Goal: Task Accomplishment & Management: Manage account settings

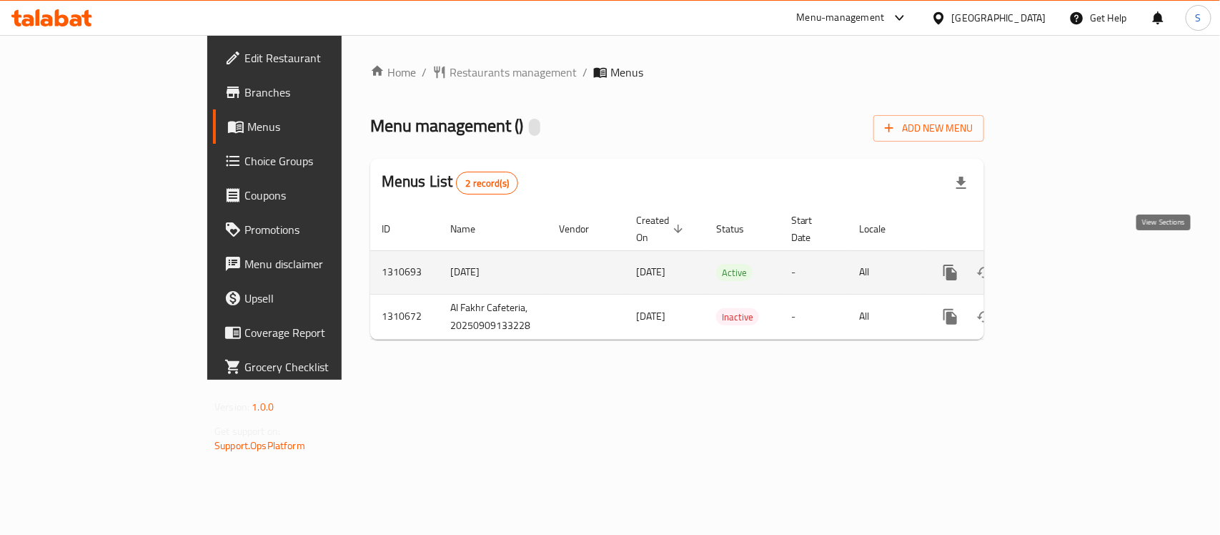
click at [1060, 266] on icon "enhanced table" at bounding box center [1053, 272] width 13 height 13
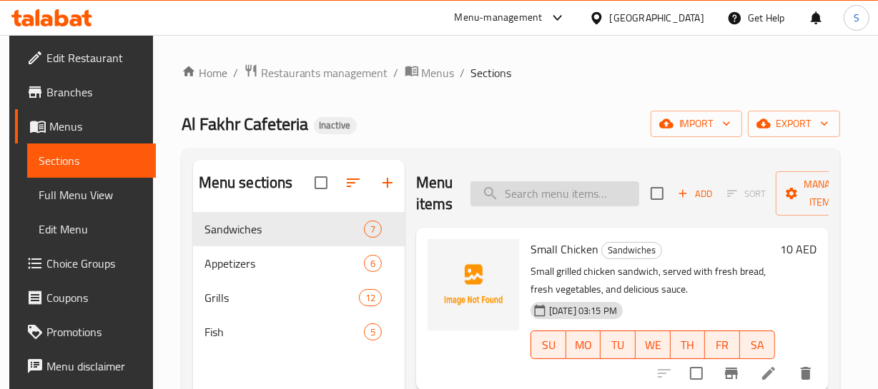
click at [579, 196] on input "search" at bounding box center [554, 194] width 169 height 25
click at [628, 270] on p "Small grilled chicken sandwich, served with fresh bread, fresh vegetables, and …" at bounding box center [652, 281] width 244 height 36
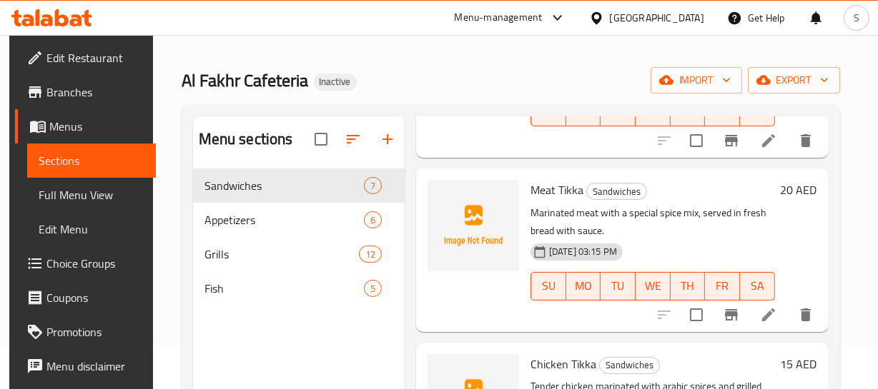
scroll to position [64, 0]
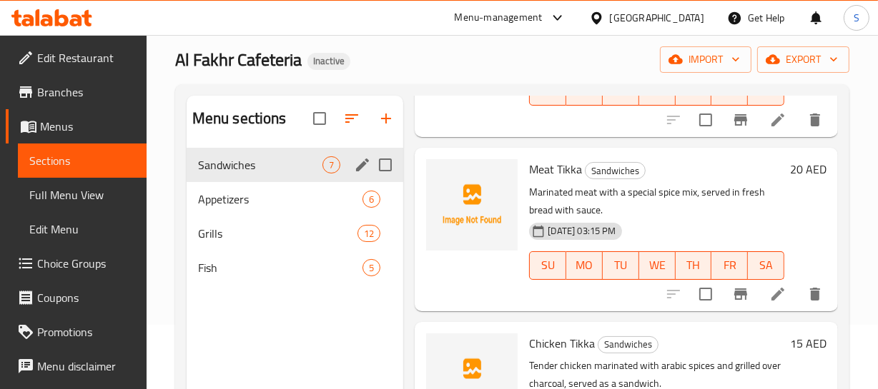
click at [394, 166] on input "Menu sections" at bounding box center [385, 165] width 30 height 30
checkbox input "true"
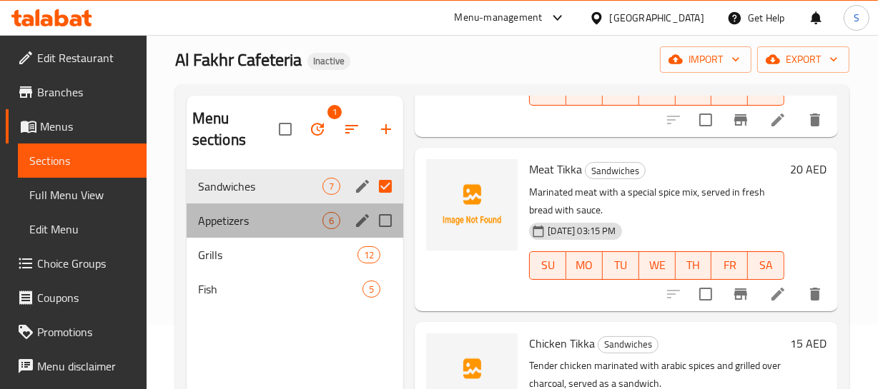
click at [379, 204] on div "Appetizers 6" at bounding box center [295, 221] width 217 height 34
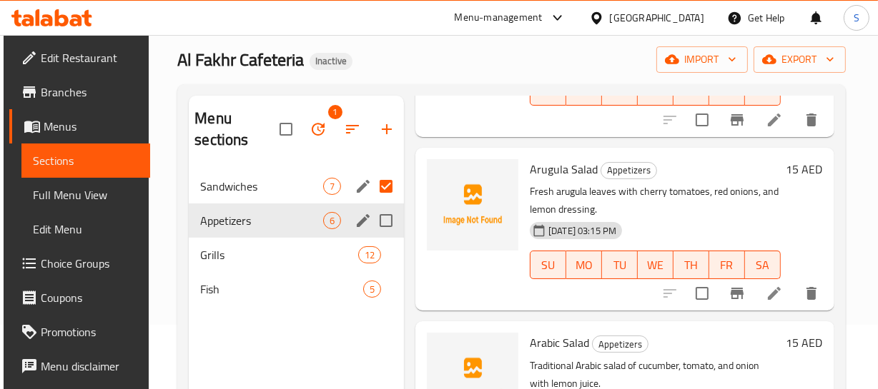
scroll to position [703, 0]
click at [364, 127] on button "button" at bounding box center [352, 129] width 34 height 34
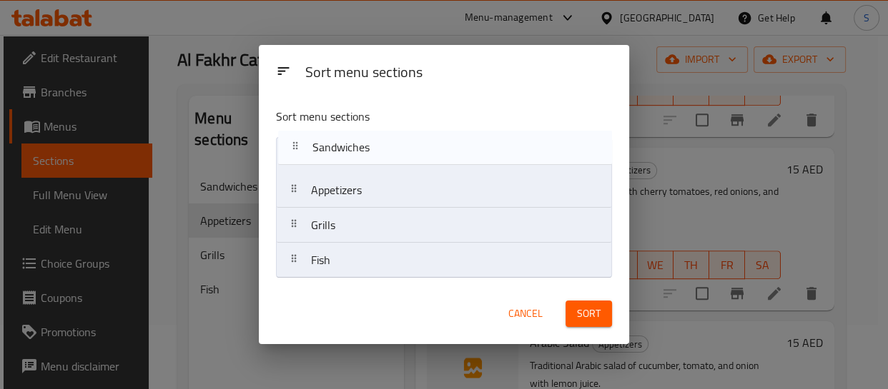
drag, startPoint x: 322, startPoint y: 150, endPoint x: 326, endPoint y: 139, distance: 12.2
click at [326, 139] on nav "Sandwiches Appetizers Grills Fish" at bounding box center [443, 208] width 335 height 142
drag, startPoint x: 342, startPoint y: 182, endPoint x: 339, endPoint y: 144, distance: 38.8
click at [347, 149] on nav "Sandwiches Appetizers Grills Fish" at bounding box center [443, 208] width 335 height 142
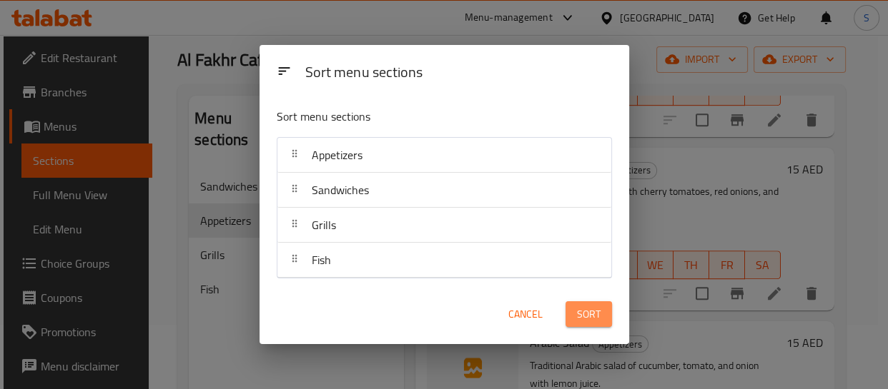
click at [586, 306] on span "Sort" at bounding box center [589, 315] width 24 height 18
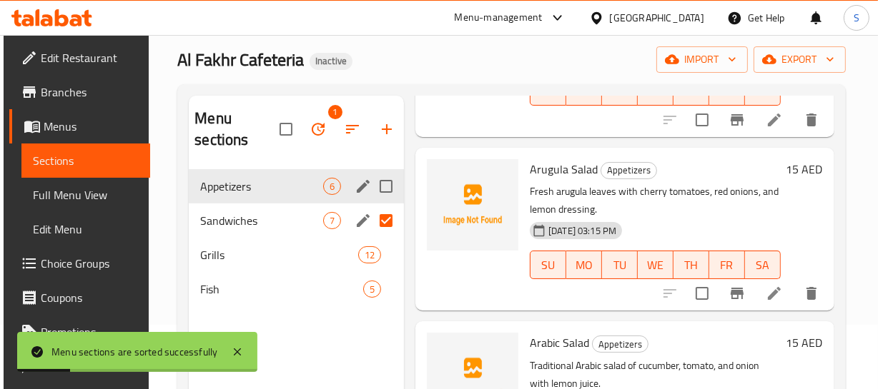
click at [378, 191] on input "Menu sections" at bounding box center [386, 187] width 30 height 30
checkbox input "true"
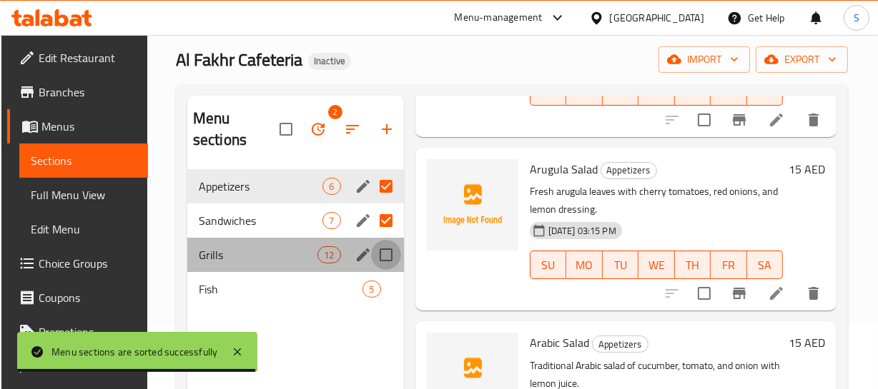
click at [390, 255] on input "Menu sections" at bounding box center [386, 255] width 30 height 30
checkbox input "true"
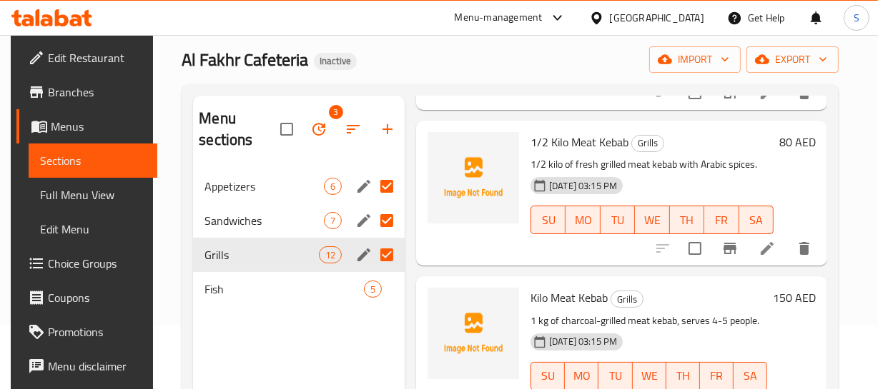
click at [729, 318] on p "1 kg of charcoal-grilled meat kebab, serves 4-5 people." at bounding box center [648, 321] width 237 height 18
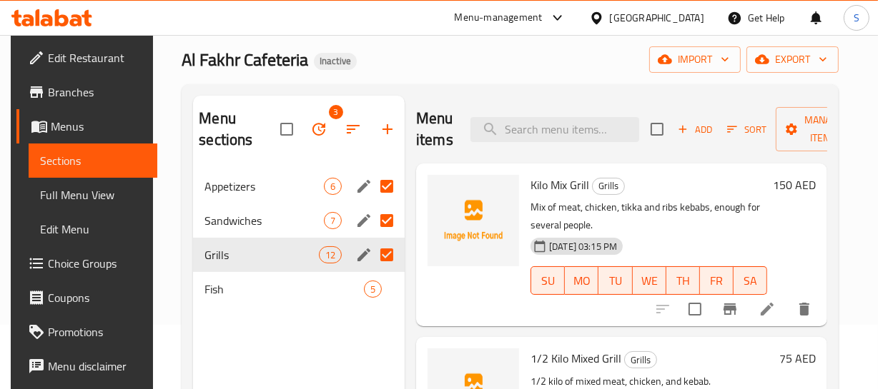
click at [697, 212] on p "Mix of meat, chicken, tikka and ribs kebabs, enough for several people." at bounding box center [648, 217] width 237 height 36
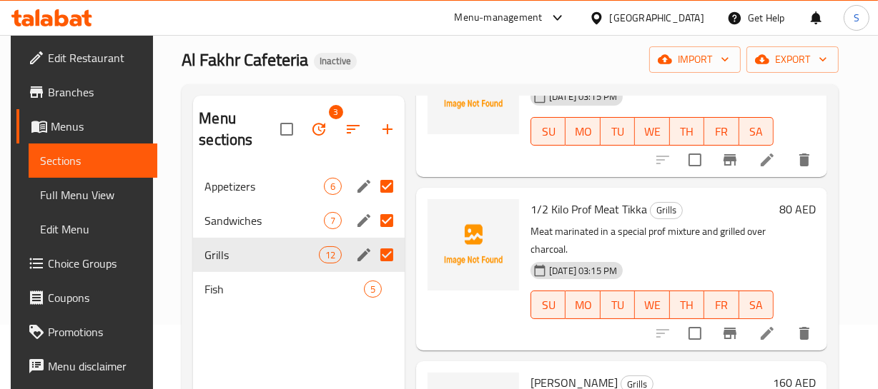
scroll to position [324, 0]
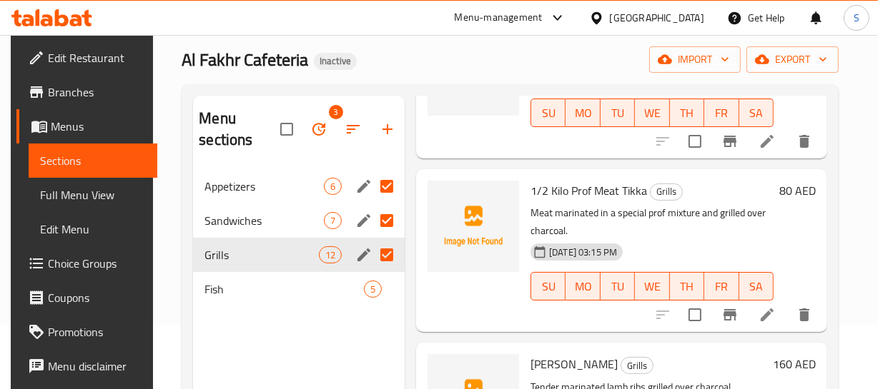
click at [674, 229] on p "Meat marinated in a special prof mixture and grilled over charcoal." at bounding box center [651, 222] width 243 height 36
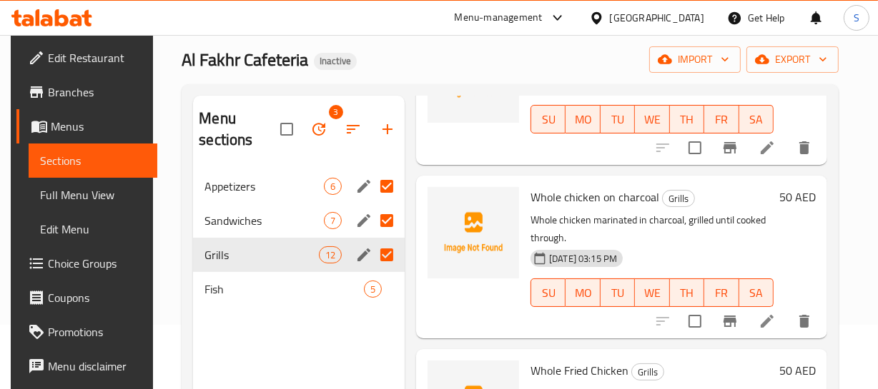
scroll to position [1461, 0]
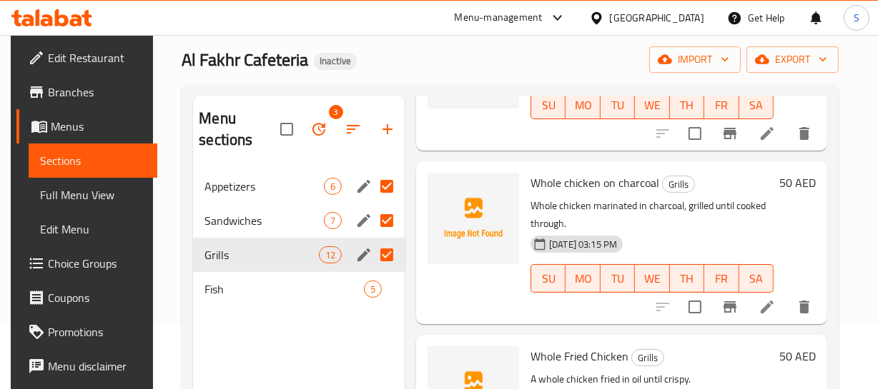
type button "6"
drag, startPoint x: 771, startPoint y: 265, endPoint x: 760, endPoint y: 259, distance: 12.5
click at [770, 264] on button "SA" at bounding box center [756, 278] width 34 height 29
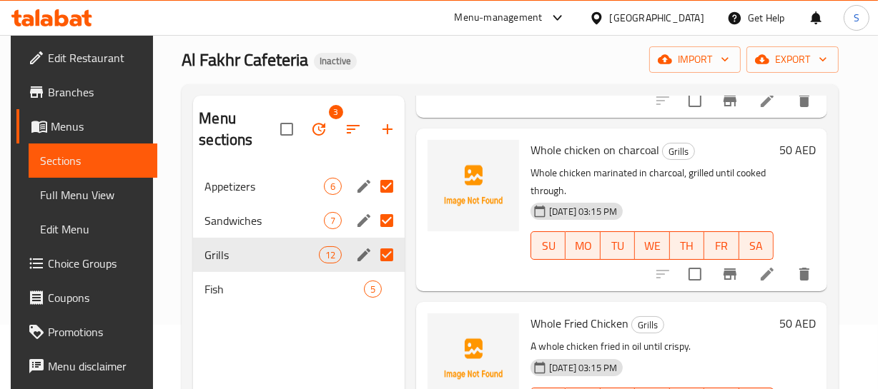
scroll to position [1526, 0]
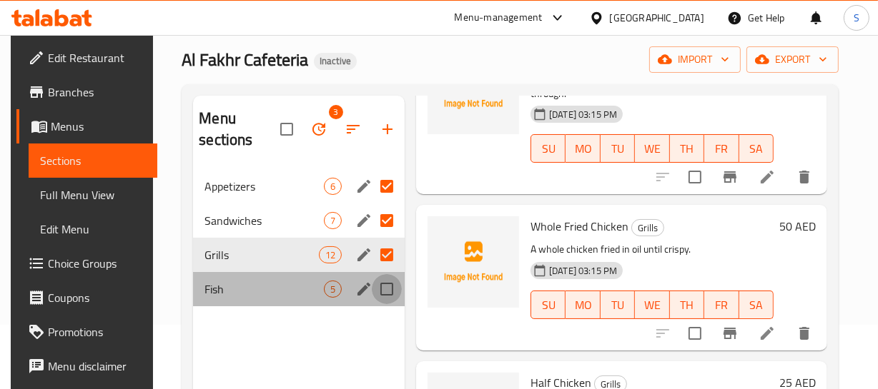
drag, startPoint x: 386, startPoint y: 285, endPoint x: 57, endPoint y: 269, distance: 329.2
click at [385, 287] on input "Menu sections" at bounding box center [387, 289] width 30 height 30
checkbox input "true"
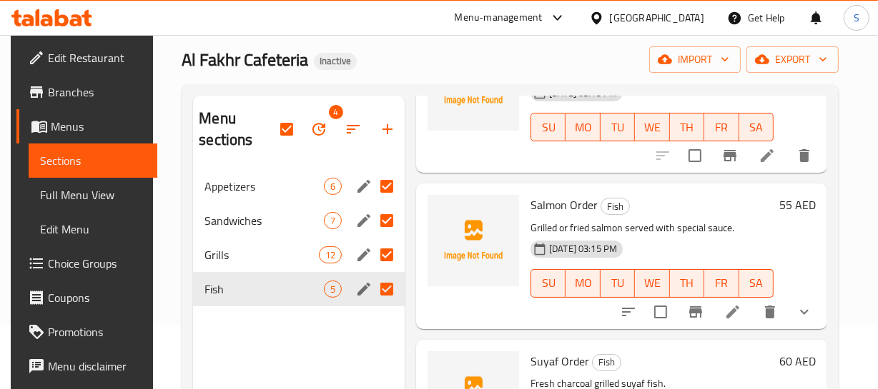
click at [750, 219] on p "Grilled or fried salmon served with special sauce." at bounding box center [651, 228] width 243 height 18
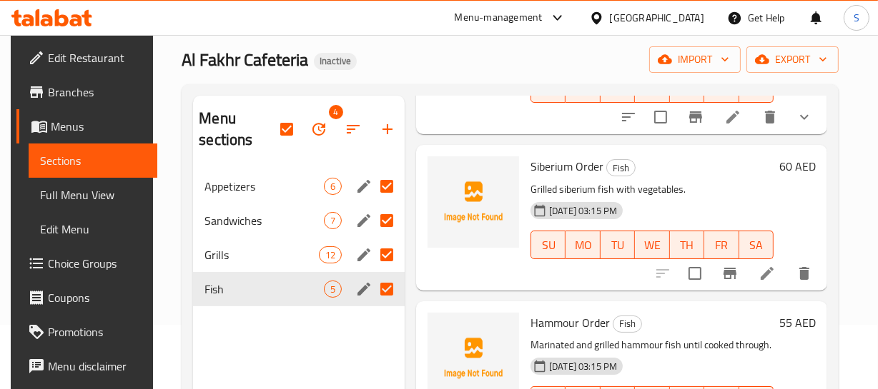
scroll to position [185, 0]
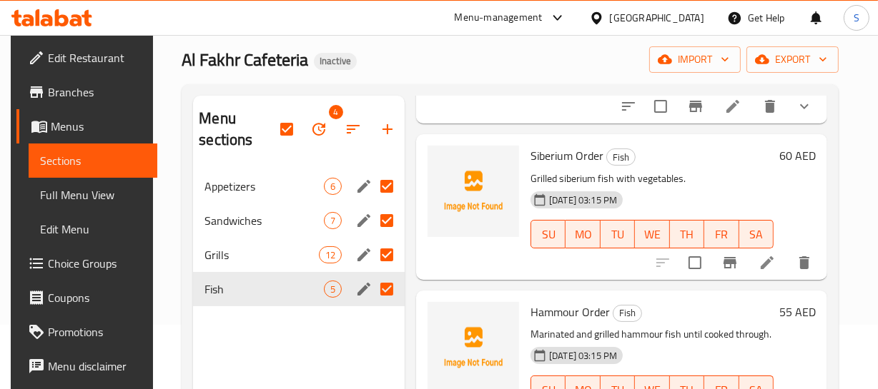
click at [727, 172] on p "Grilled siberium fish with vegetables." at bounding box center [651, 179] width 243 height 18
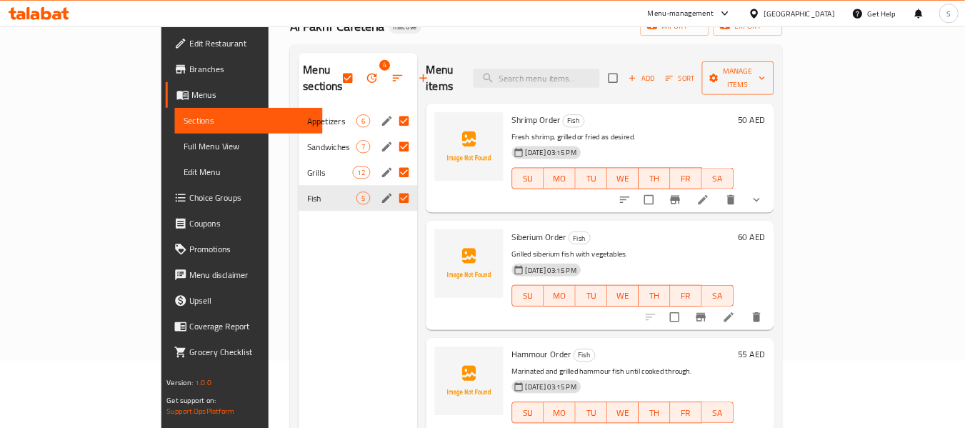
scroll to position [0, 0]
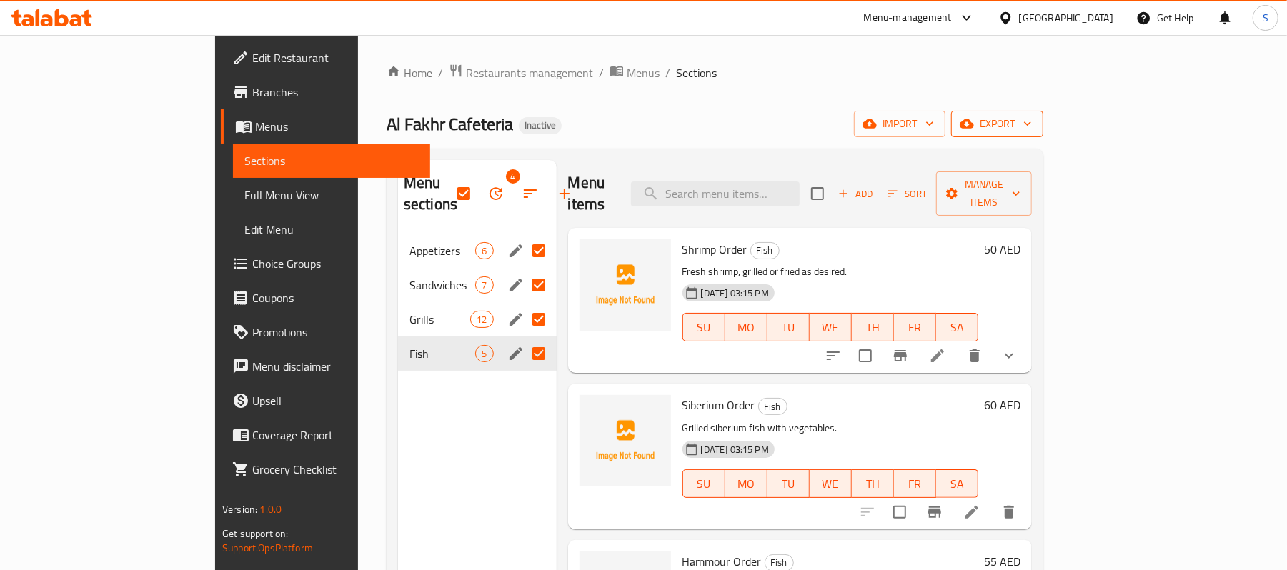
click at [1032, 126] on span "export" at bounding box center [997, 124] width 69 height 18
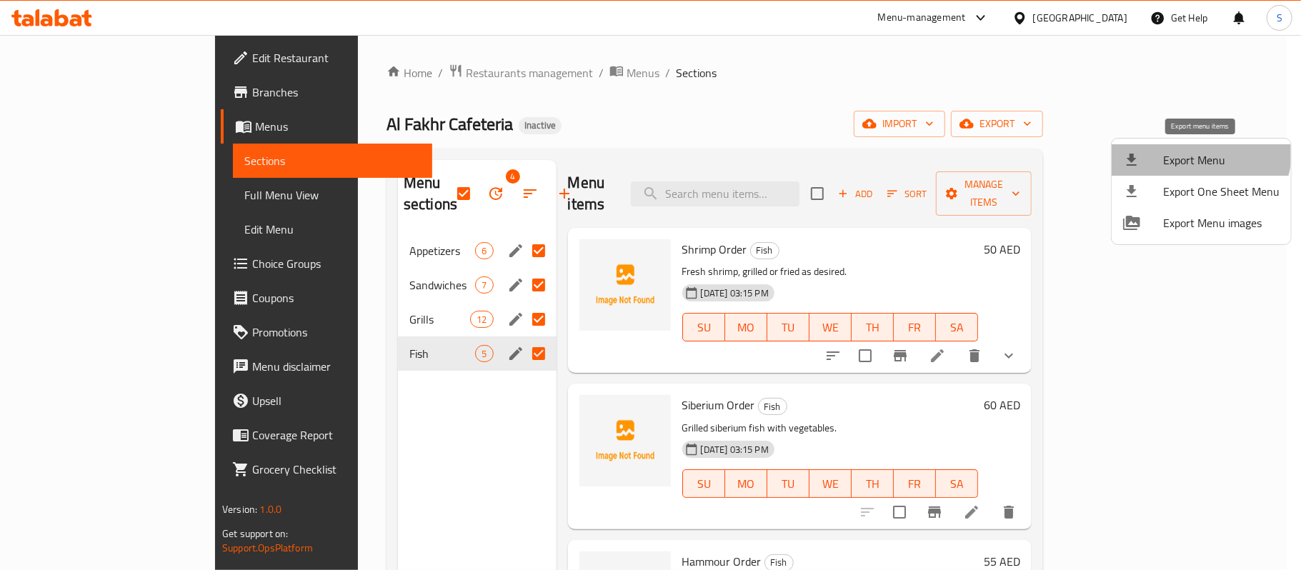
click at [1181, 147] on li "Export Menu" at bounding box center [1201, 159] width 179 height 31
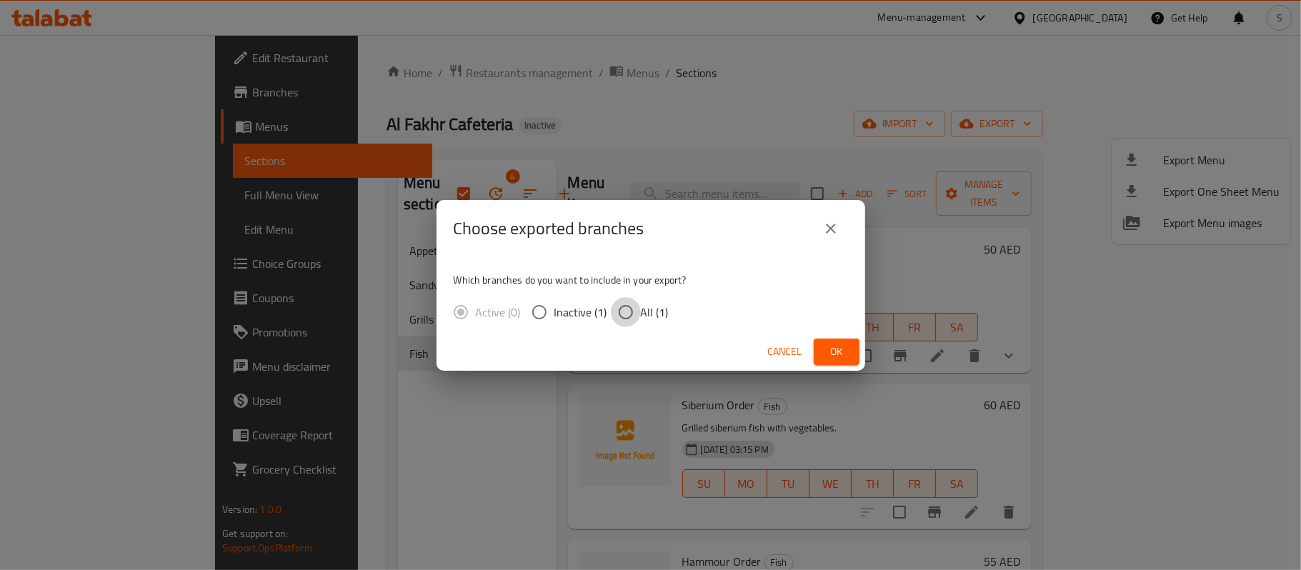
click at [615, 317] on input "All (1)" at bounding box center [626, 312] width 30 height 30
radio input "true"
click at [835, 344] on span "Ok" at bounding box center [836, 352] width 23 height 18
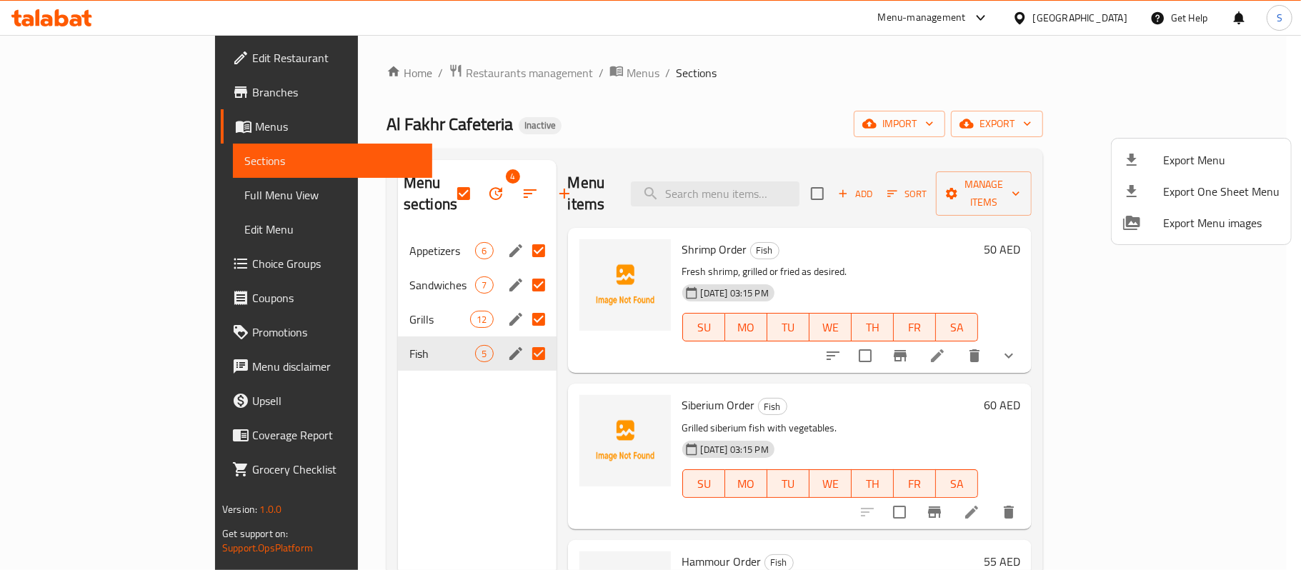
click at [387, 384] on div at bounding box center [650, 285] width 1301 height 570
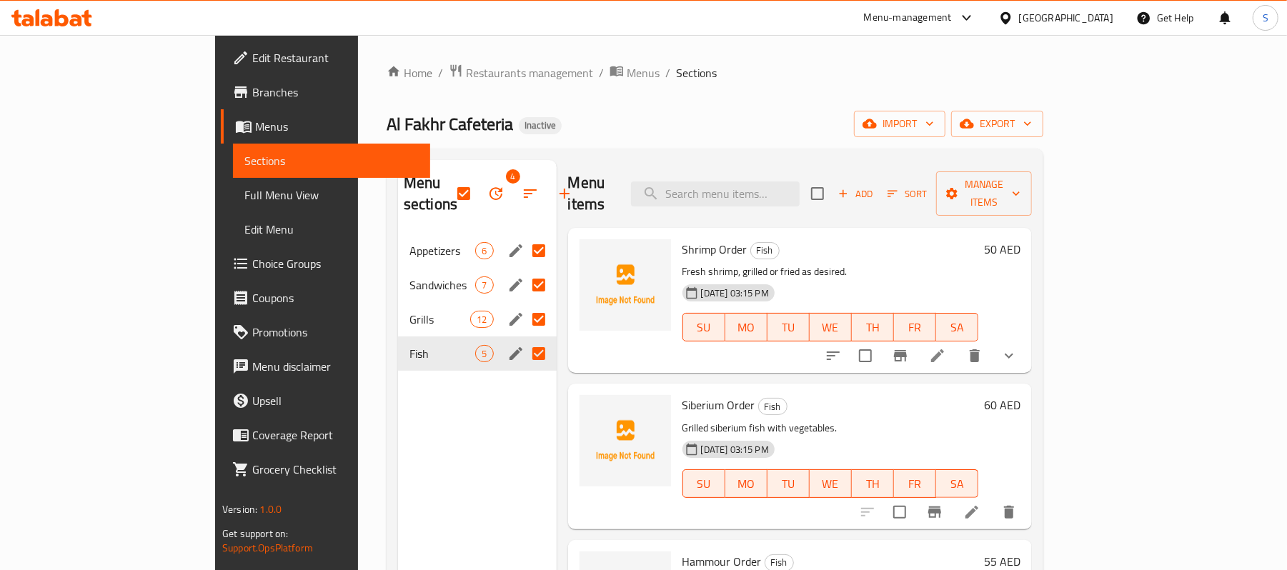
click at [666, 95] on div "Home / Restaurants management / Menus / Sections Al Fakhr Cafeteria Inactive im…" at bounding box center [715, 403] width 657 height 678
click at [703, 46] on div "Home / Restaurants management / Menus / Sections Al Fakhr Cafeteria Inactive im…" at bounding box center [715, 402] width 714 height 735
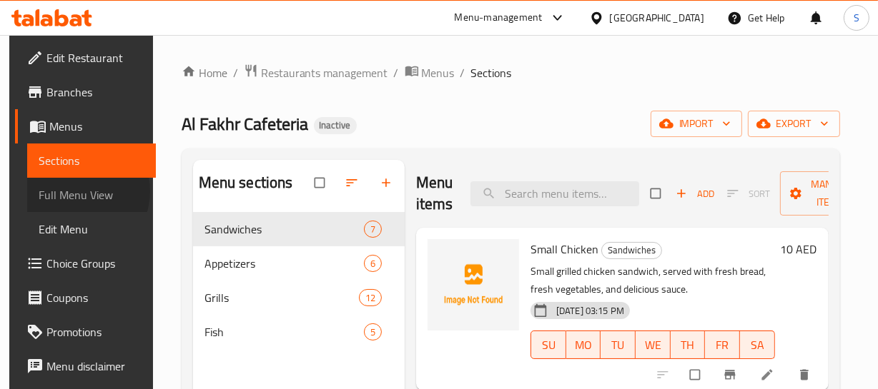
click at [67, 192] on span "Full Menu View" at bounding box center [92, 195] width 106 height 17
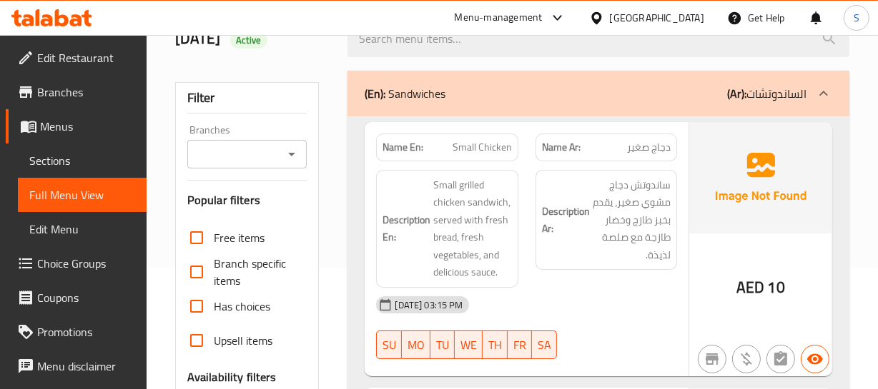
scroll to position [129, 0]
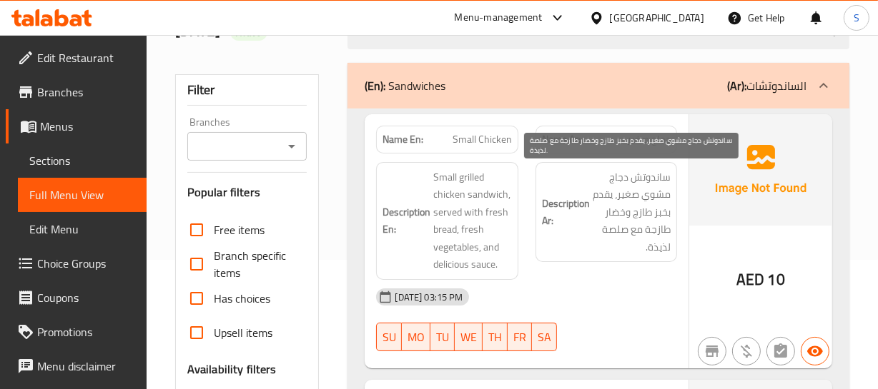
click at [602, 254] on span "ساندوتش دجاج مشوي صغير، يقدم بخبز طازج وخضار طازجة مع صلصة لذيذة." at bounding box center [631, 213] width 78 height 88
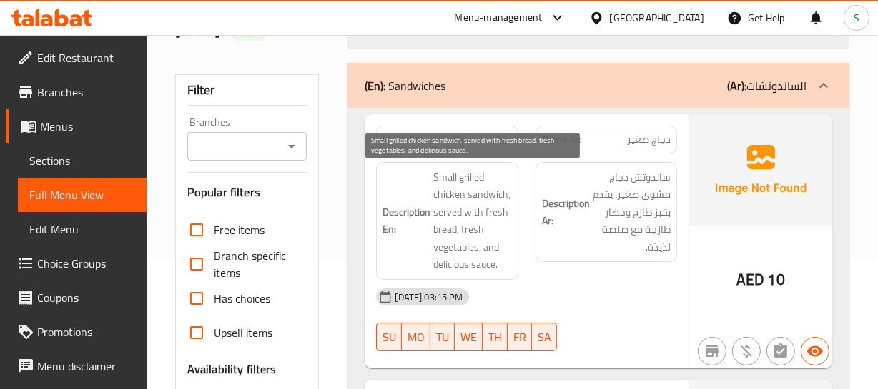
click at [497, 199] on span "Small grilled chicken sandwich, served with fresh bread, fresh vegetables, and …" at bounding box center [472, 221] width 78 height 105
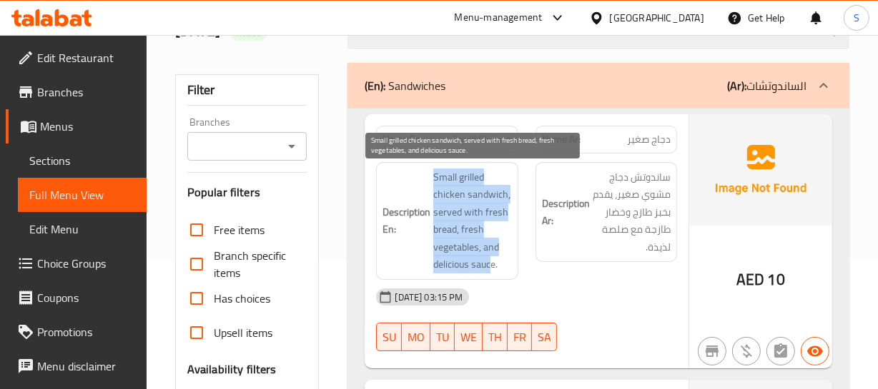
drag, startPoint x: 434, startPoint y: 179, endPoint x: 492, endPoint y: 264, distance: 103.3
click at [492, 264] on span "Small grilled chicken sandwich, served with fresh bread, fresh vegetables, and …" at bounding box center [472, 221] width 78 height 105
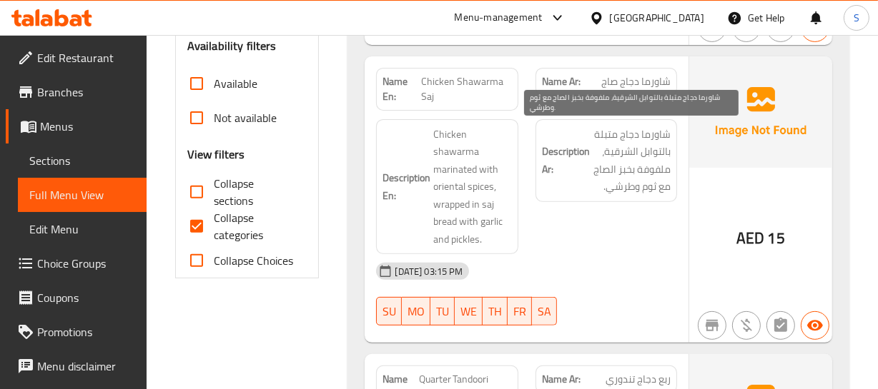
scroll to position [455, 0]
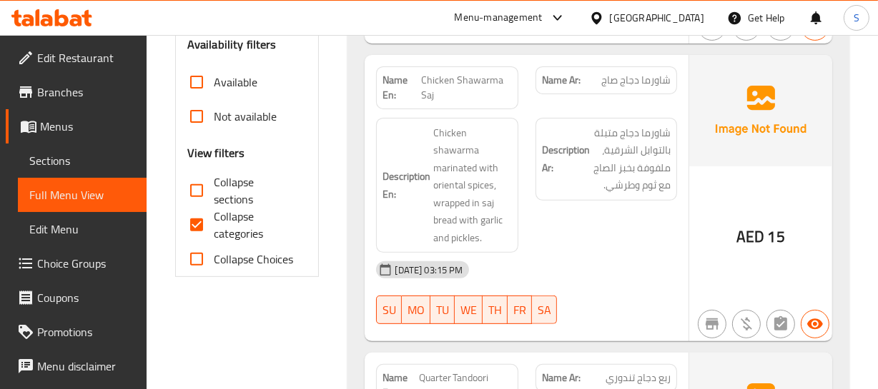
click at [657, 79] on span "شاورما دجاج صاج" at bounding box center [635, 80] width 69 height 15
drag, startPoint x: 657, startPoint y: 79, endPoint x: 611, endPoint y: 80, distance: 46.5
click at [657, 79] on span "شاورما دجاج صاج" at bounding box center [635, 80] width 69 height 15
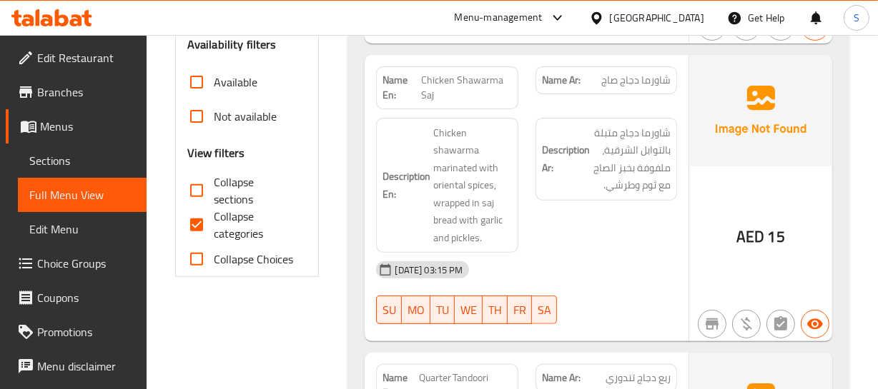
click at [434, 76] on span "Chicken Shawarma Saj" at bounding box center [466, 88] width 91 height 30
click at [434, 74] on span "Chicken Shawarma Saj" at bounding box center [466, 88] width 91 height 30
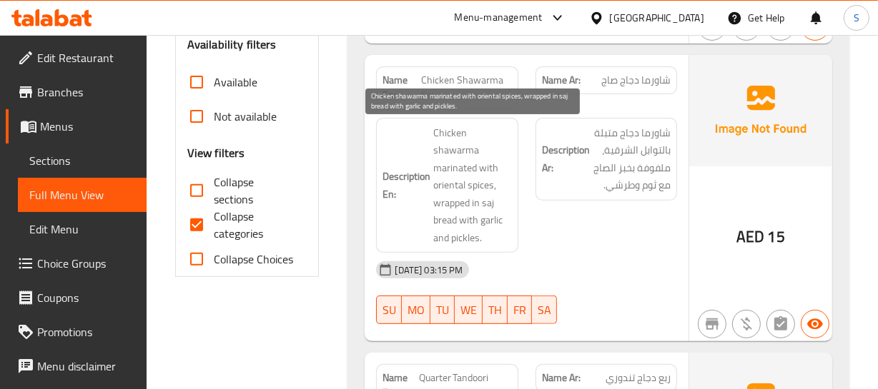
click at [465, 164] on span "Chicken shawarma marinated with oriental spices, wrapped in saj bread with garl…" at bounding box center [472, 185] width 78 height 123
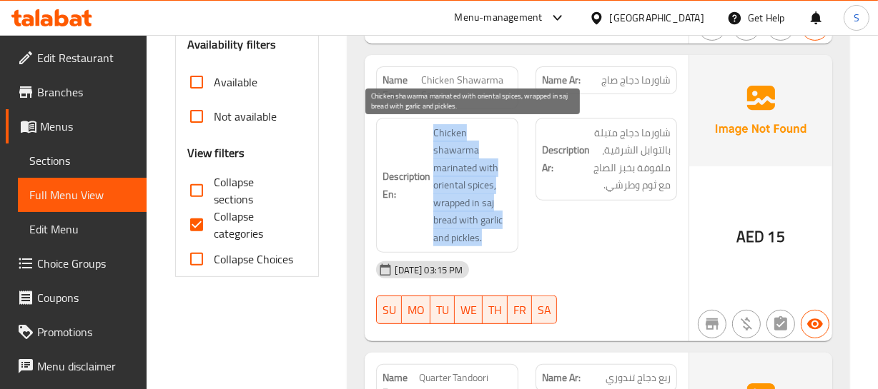
drag, startPoint x: 428, startPoint y: 126, endPoint x: 487, endPoint y: 236, distance: 125.0
click at [487, 236] on h6 "Description En: Chicken shawarma marinated with oriental spices, wrapped in saj…" at bounding box center [446, 185] width 129 height 123
click at [492, 238] on span "Chicken shawarma marinated with oriental spices, wrapped in saj bread with garl…" at bounding box center [472, 185] width 78 height 123
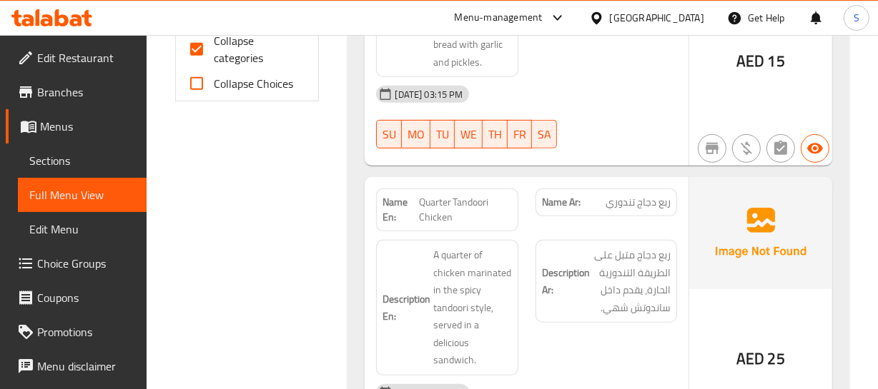
scroll to position [650, 0]
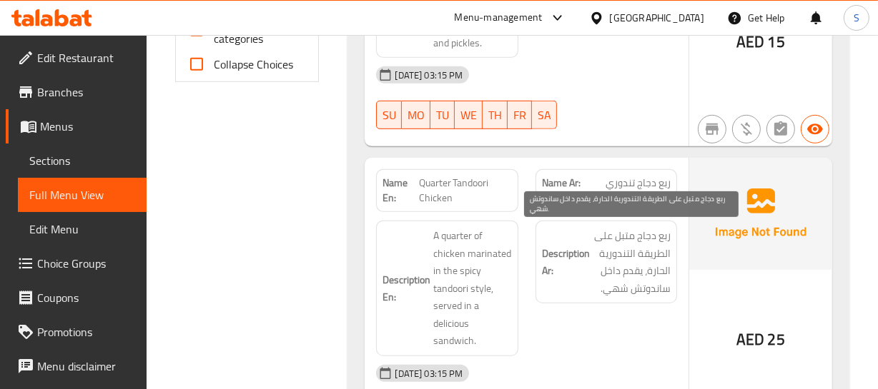
click at [627, 276] on span "ربع دجاج متبل على الطريقة التندورية الحارة، يقدم داخل ساندوتش شهي." at bounding box center [631, 262] width 78 height 70
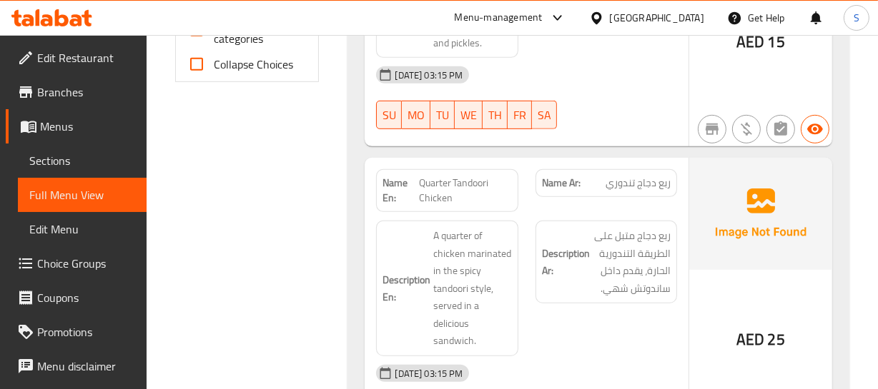
click at [425, 183] on span "Quarter Tandoori Chicken" at bounding box center [465, 191] width 93 height 30
drag, startPoint x: 671, startPoint y: 202, endPoint x: 647, endPoint y: 188, distance: 28.2
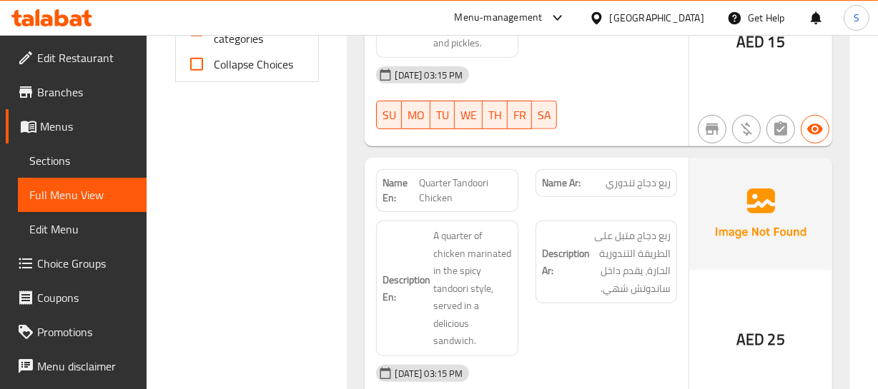
click at [671, 202] on div "Name Ar: ربع دجاج تندوري" at bounding box center [606, 191] width 159 height 60
click at [647, 188] on span "ربع دجاج تندوري" at bounding box center [637, 183] width 65 height 15
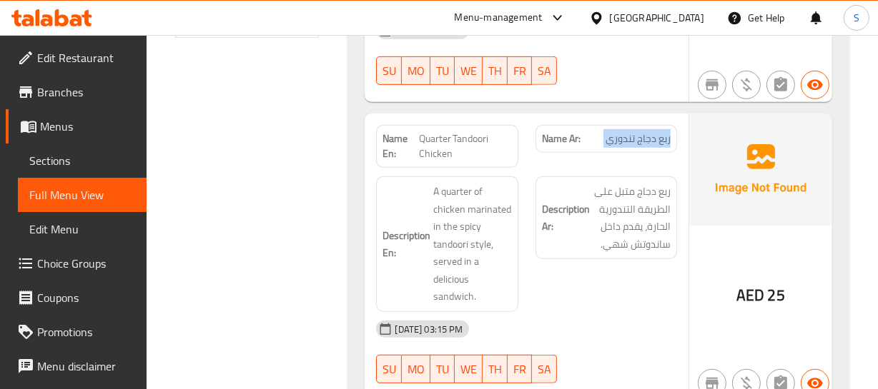
scroll to position [715, 0]
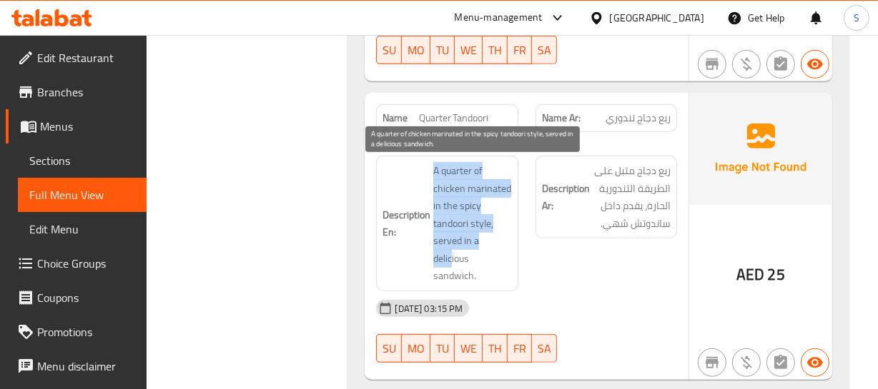
drag, startPoint x: 407, startPoint y: 162, endPoint x: 452, endPoint y: 267, distance: 115.0
click at [452, 267] on h6 "Description En: A quarter of chicken marinated in the spicy tandoori style, ser…" at bounding box center [446, 223] width 129 height 123
click at [452, 267] on span "A quarter of chicken marinated in the spicy tandoori style, served in a delicio…" at bounding box center [472, 223] width 78 height 123
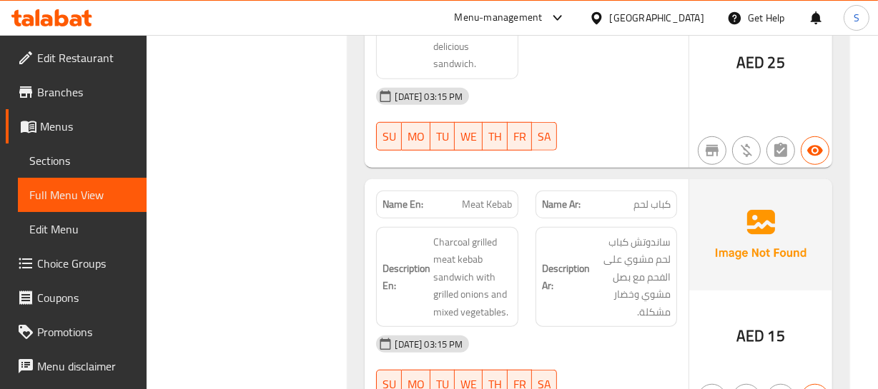
scroll to position [974, 0]
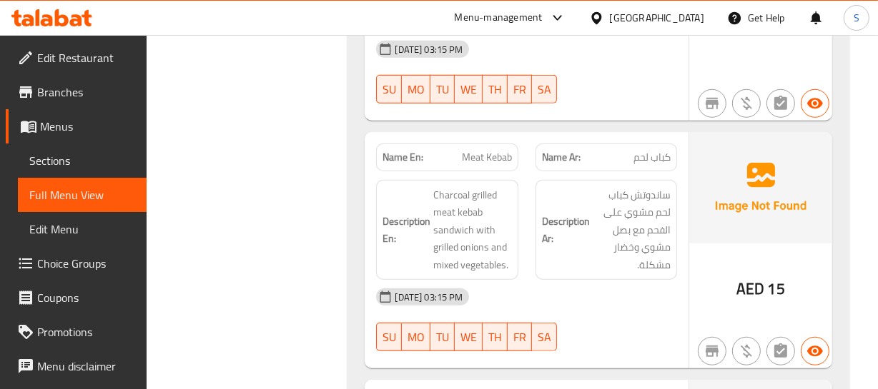
click at [540, 251] on div "Description Ar: ساندوتش كباب لحم مشوي على الفحم مع بصل مشوي وخضار مشكلة." at bounding box center [606, 230] width 142 height 101
click at [466, 154] on span "Meat Kebab" at bounding box center [487, 157] width 50 height 15
drag, startPoint x: 466, startPoint y: 154, endPoint x: 622, endPoint y: 152, distance: 155.8
click at [465, 153] on span "Meat Kebab" at bounding box center [487, 157] width 50 height 15
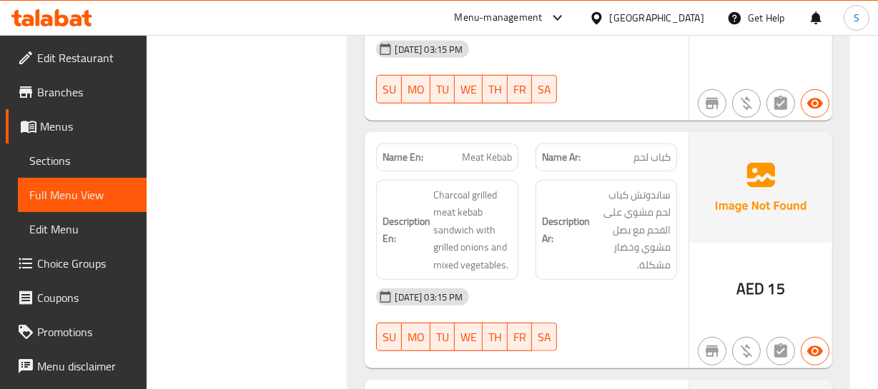
click at [683, 160] on div "Name Ar: كباب لحم" at bounding box center [606, 157] width 159 height 45
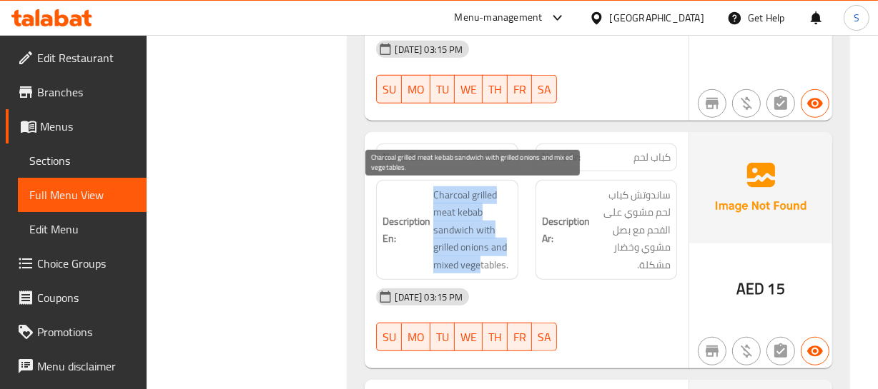
drag, startPoint x: 421, startPoint y: 186, endPoint x: 488, endPoint y: 259, distance: 99.1
click at [486, 259] on div "Description En: Charcoal grilled meat kebab sandwich with grilled onions and mi…" at bounding box center [447, 230] width 142 height 101
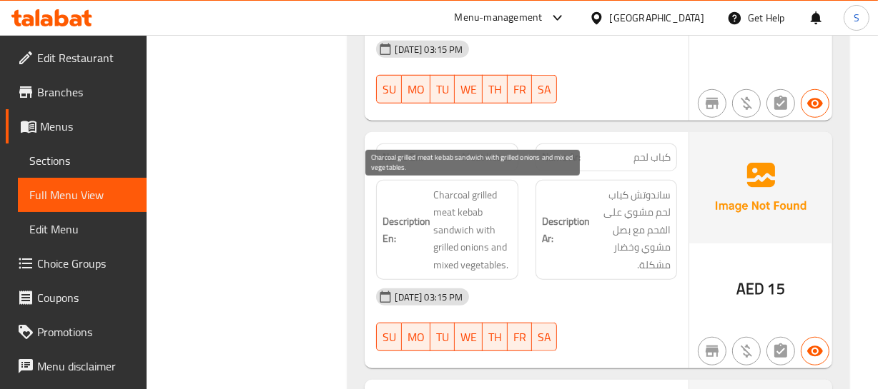
click at [488, 259] on span "Charcoal grilled meat kebab sandwich with grilled onions and mixed vegetables." at bounding box center [472, 231] width 78 height 88
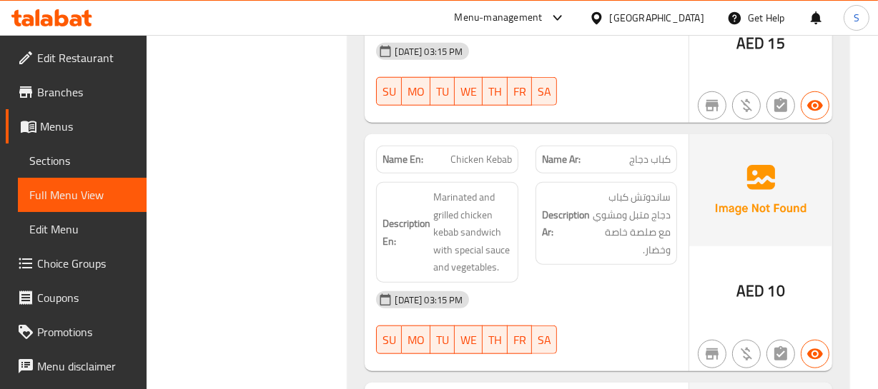
scroll to position [1299, 0]
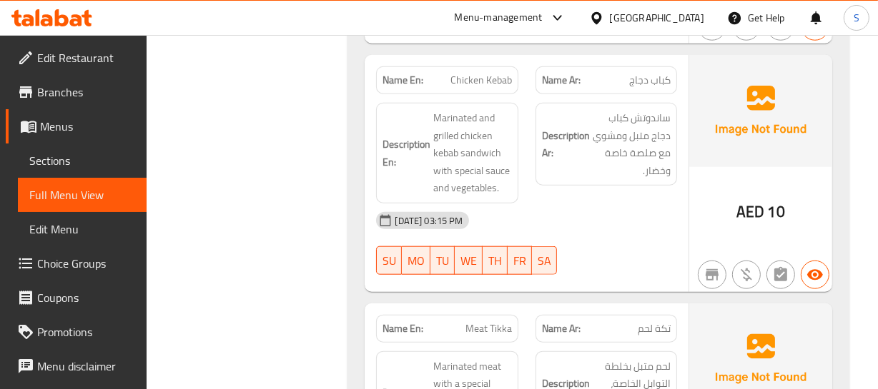
click at [678, 235] on div "09-09-2025 03:15 PM" at bounding box center [525, 221] width 317 height 34
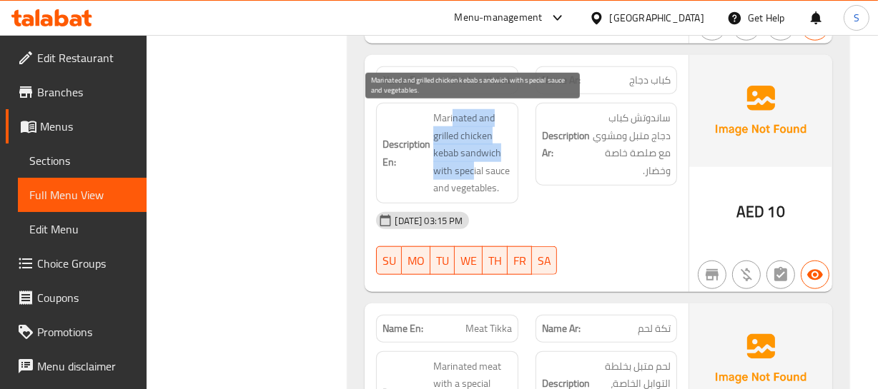
drag, startPoint x: 455, startPoint y: 109, endPoint x: 474, endPoint y: 177, distance: 70.4
click at [474, 177] on span "Marinated and grilled chicken kebab sandwich with special sauce and vegetables." at bounding box center [472, 153] width 78 height 88
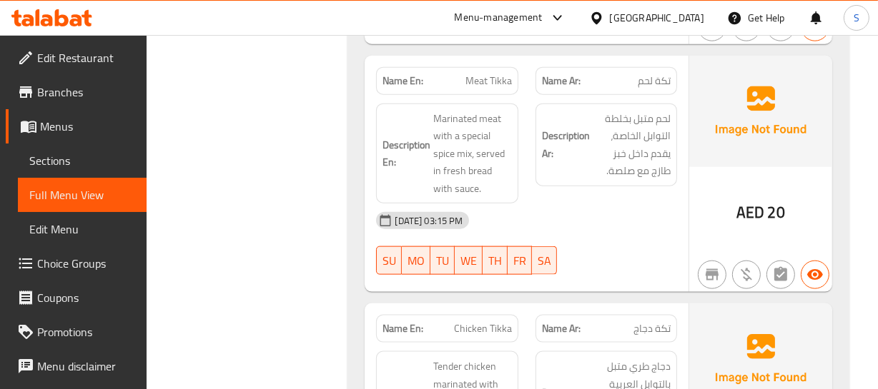
scroll to position [1559, 0]
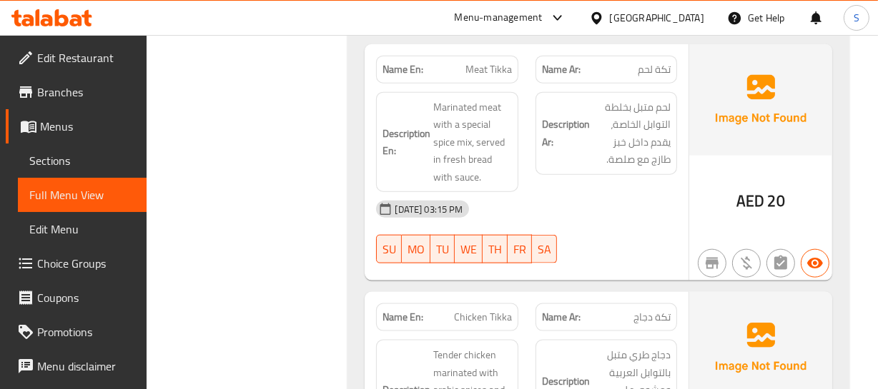
click at [628, 244] on div "09-09-2025 03:15 PM SU MO TU WE TH FR SA" at bounding box center [525, 232] width 317 height 80
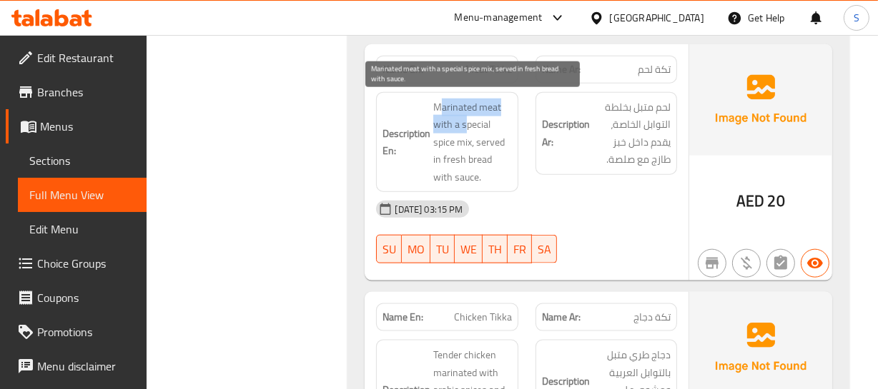
drag, startPoint x: 439, startPoint y: 102, endPoint x: 475, endPoint y: 104, distance: 36.5
click at [472, 112] on span "Marinated meat with a special spice mix, served in fresh bread with sauce." at bounding box center [472, 143] width 78 height 88
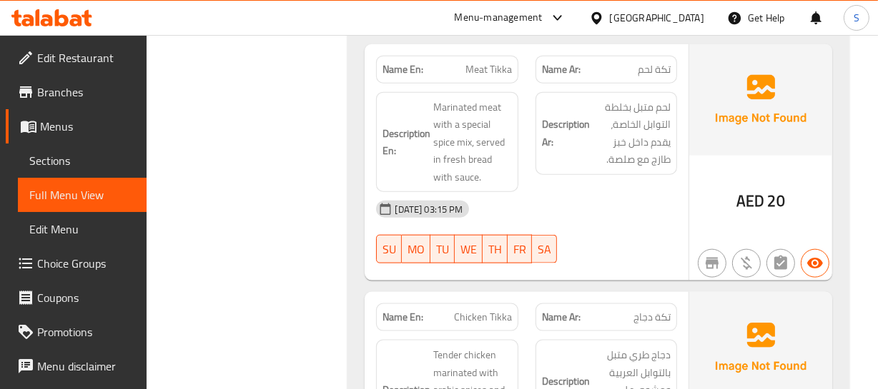
click at [490, 73] on span "Meat Tikka" at bounding box center [488, 69] width 46 height 15
click at [490, 78] on div "Name En: Meat Tikka" at bounding box center [447, 70] width 142 height 28
copy span "Meat Tikka"
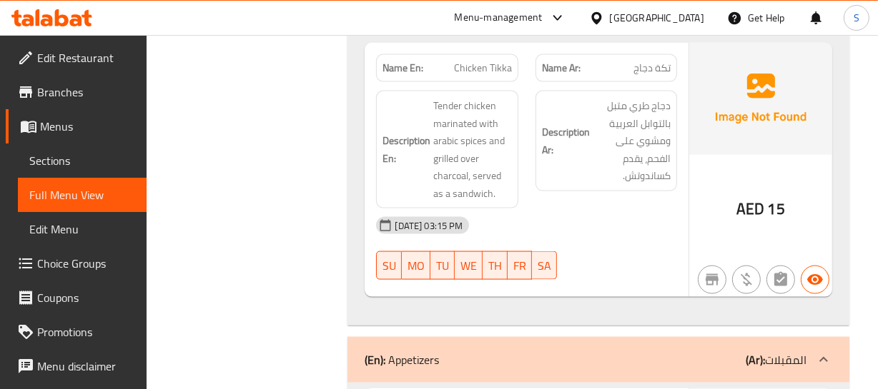
scroll to position [1819, 0]
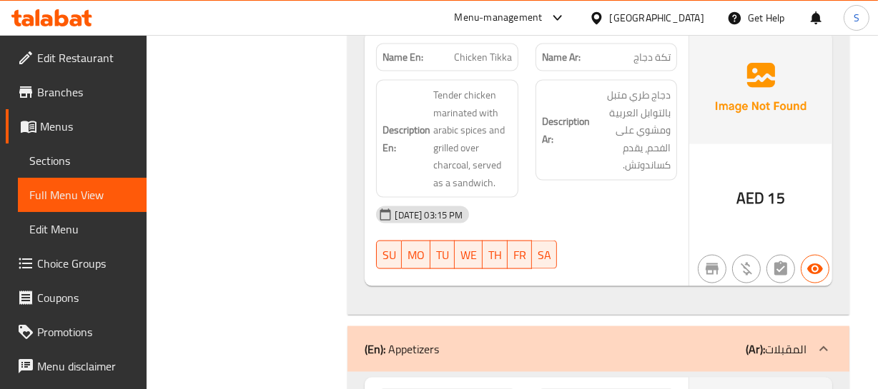
click at [656, 209] on div "09-09-2025 03:15 PM" at bounding box center [525, 215] width 317 height 34
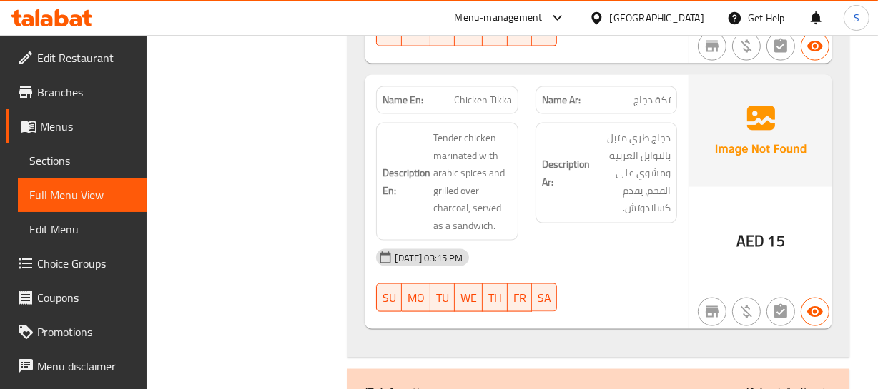
scroll to position [1754, 0]
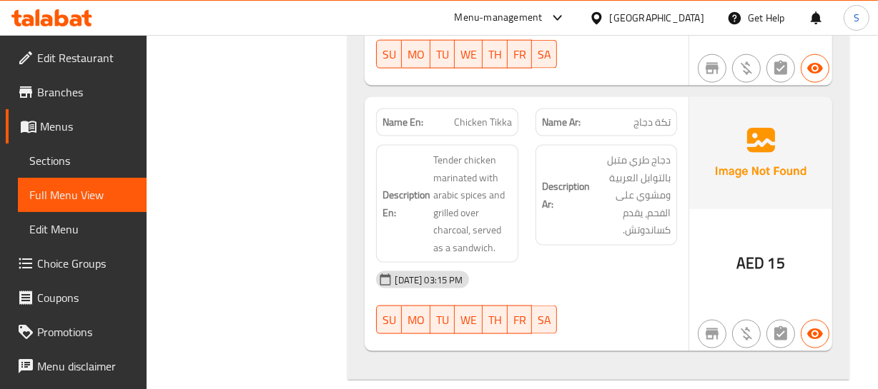
click at [457, 115] on span "Chicken Tikka" at bounding box center [483, 122] width 58 height 15
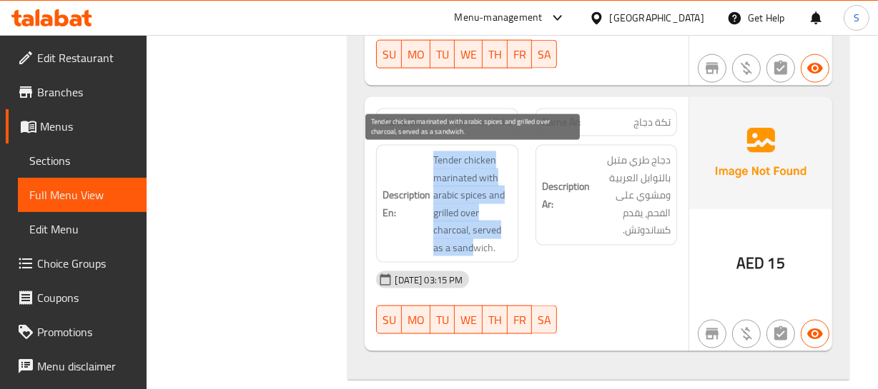
drag, startPoint x: 428, startPoint y: 154, endPoint x: 476, endPoint y: 238, distance: 96.4
click at [473, 238] on h6 "Description En: Tender chicken marinated with arabic spices and grilled over ch…" at bounding box center [446, 204] width 129 height 105
click at [476, 238] on span "Tender chicken marinated with arabic spices and grilled over charcoal, served a…" at bounding box center [472, 204] width 78 height 105
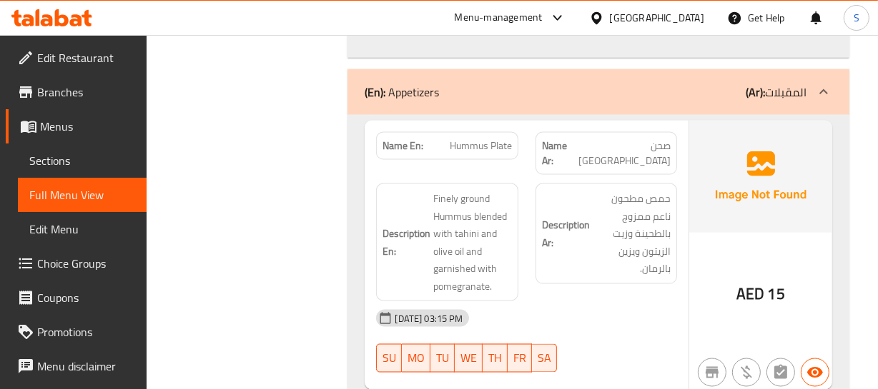
scroll to position [2079, 0]
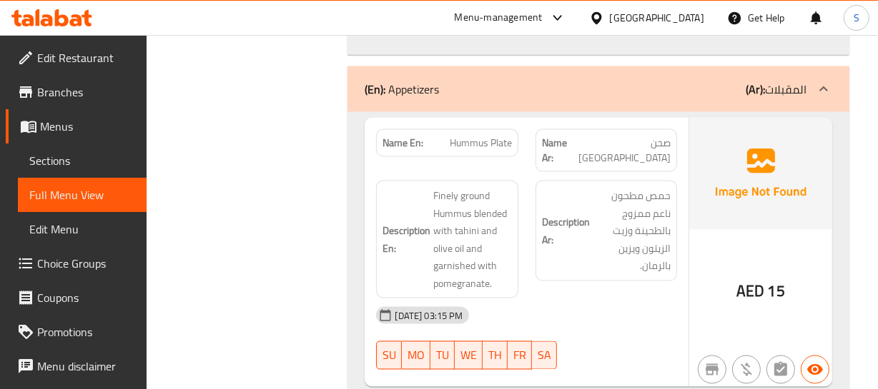
click at [557, 222] on strong "Description Ar:" at bounding box center [566, 231] width 48 height 35
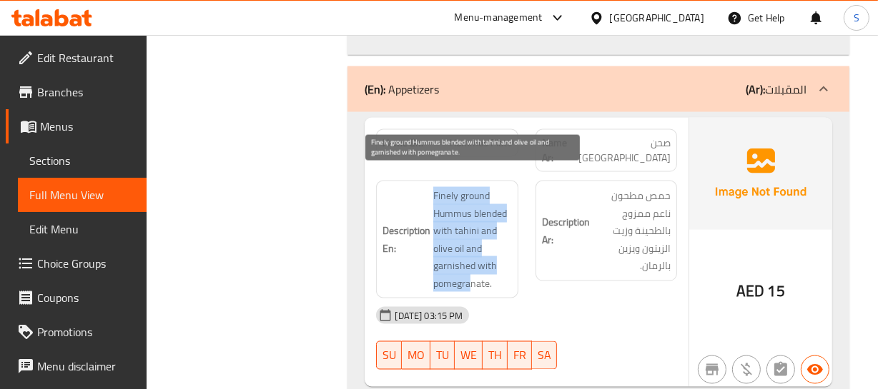
drag, startPoint x: 421, startPoint y: 180, endPoint x: 471, endPoint y: 263, distance: 96.8
click at [470, 266] on h6 "Description En: Finely ground Hummus blended with tahini and olive oil and garn…" at bounding box center [446, 239] width 129 height 105
click at [471, 263] on span "Finely ground Hummus blended with tahini and olive oil and garnished with pomeg…" at bounding box center [472, 239] width 78 height 105
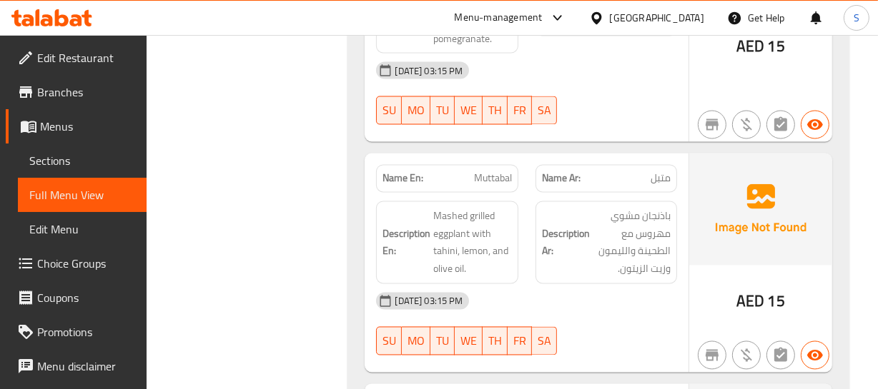
scroll to position [2338, 0]
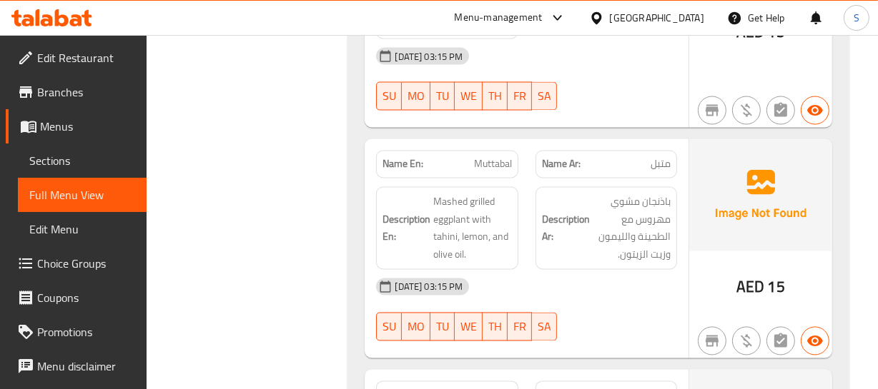
click at [633, 270] on div "09-09-2025 03:15 PM" at bounding box center [525, 287] width 317 height 34
click at [487, 157] on span "Muttabal" at bounding box center [493, 164] width 38 height 15
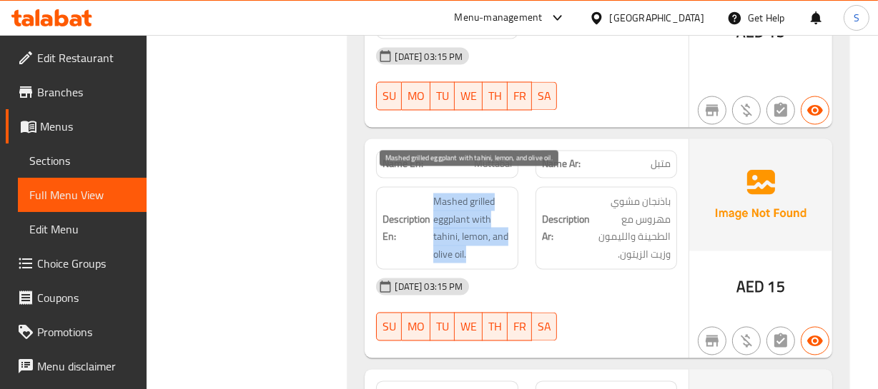
drag, startPoint x: 434, startPoint y: 178, endPoint x: 507, endPoint y: 239, distance: 94.9
click at [507, 239] on span "Mashed grilled eggplant with tahini, lemon, and olive oil." at bounding box center [472, 229] width 78 height 70
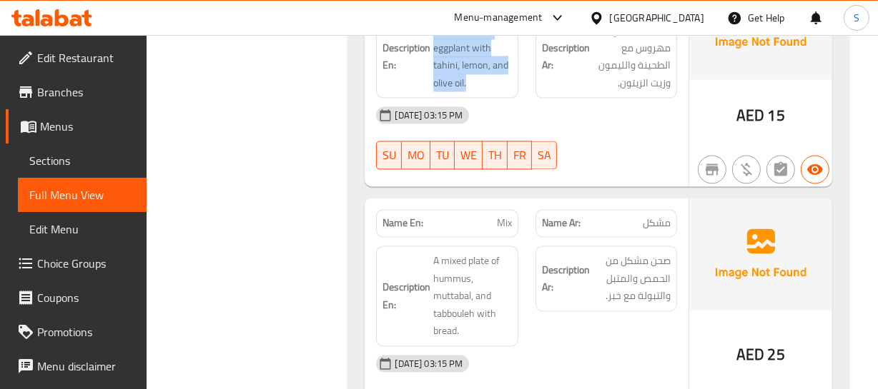
scroll to position [2533, 0]
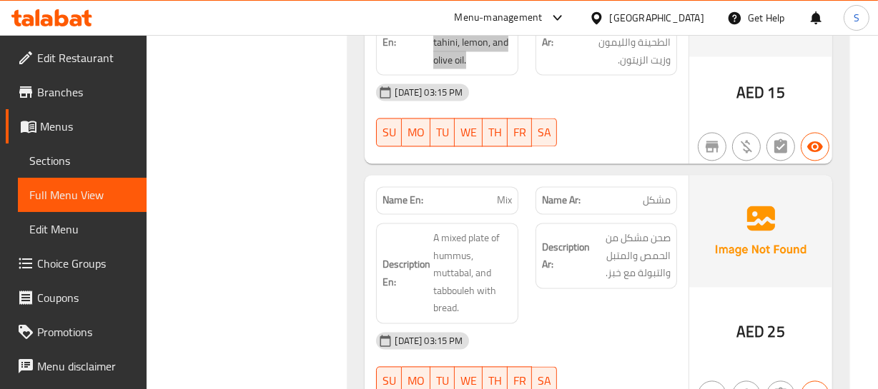
click at [697, 237] on img at bounding box center [760, 230] width 143 height 111
click at [489, 187] on div "Name En: Mix" at bounding box center [447, 201] width 142 height 28
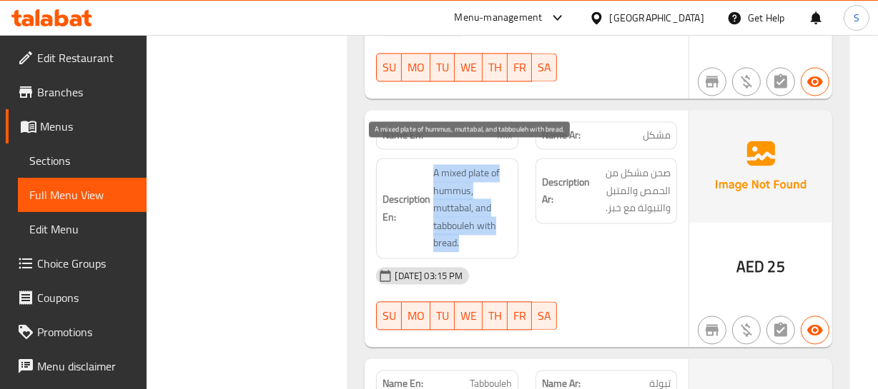
drag, startPoint x: 428, startPoint y: 155, endPoint x: 475, endPoint y: 222, distance: 82.1
click at [475, 222] on h6 "Description En: A mixed plate of hummus, muttabal, and tabbouleh with bread." at bounding box center [446, 208] width 129 height 88
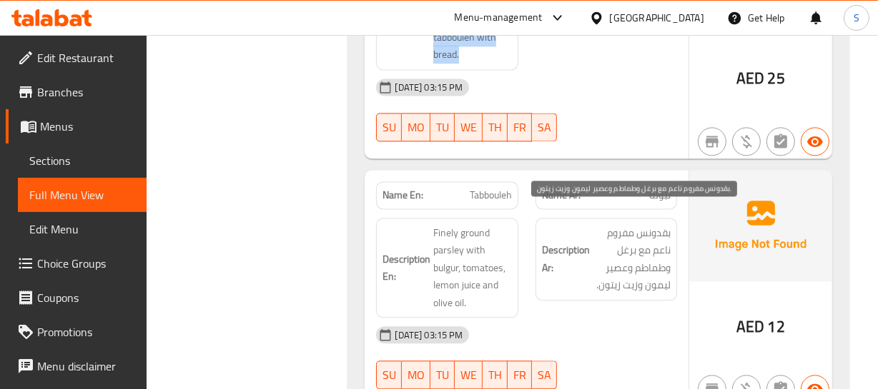
scroll to position [2794, 0]
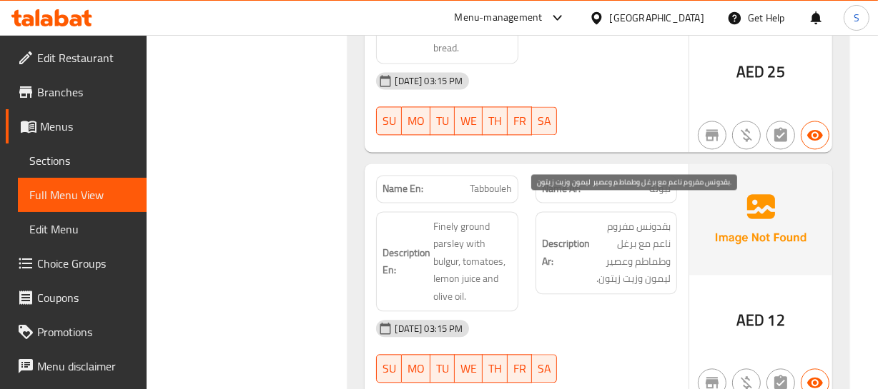
click at [630, 255] on span "بقدونس مفروم ناعم مع برغل وطماطم وعصير ليمون وزيت زيتون." at bounding box center [631, 253] width 78 height 70
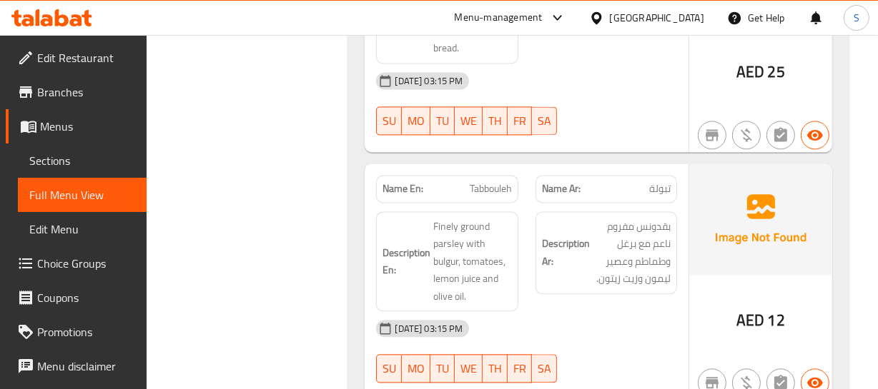
click at [475, 182] on span "Tabbouleh" at bounding box center [491, 189] width 42 height 15
drag, startPoint x: 475, startPoint y: 172, endPoint x: 546, endPoint y: 169, distance: 70.8
click at [480, 182] on span "Tabbouleh" at bounding box center [491, 189] width 42 height 15
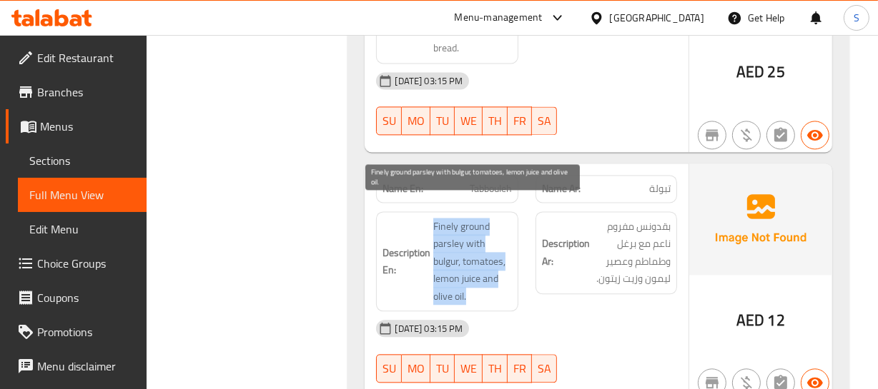
drag, startPoint x: 422, startPoint y: 202, endPoint x: 491, endPoint y: 277, distance: 101.1
click at [491, 276] on h6 "Description En: Finely ground parsley with bulgur, tomatoes, lemon juice and ol…" at bounding box center [446, 262] width 129 height 88
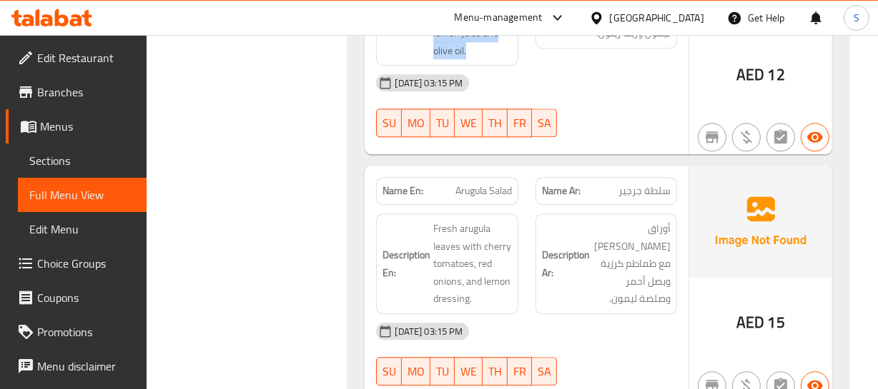
scroll to position [3053, 0]
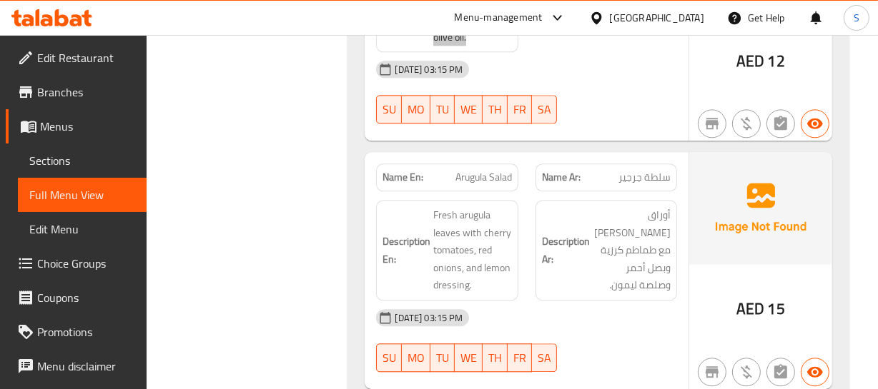
click at [808, 238] on img at bounding box center [760, 207] width 143 height 111
click at [504, 170] on span "Arugula Salad" at bounding box center [483, 177] width 56 height 15
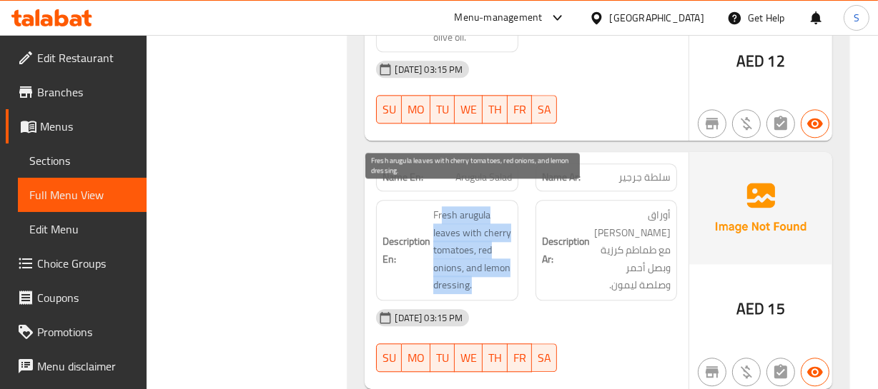
drag, startPoint x: 441, startPoint y: 192, endPoint x: 478, endPoint y: 265, distance: 81.8
click at [478, 265] on span "Fresh arugula leaves with cherry tomatoes, red onions, and lemon dressing." at bounding box center [472, 251] width 78 height 88
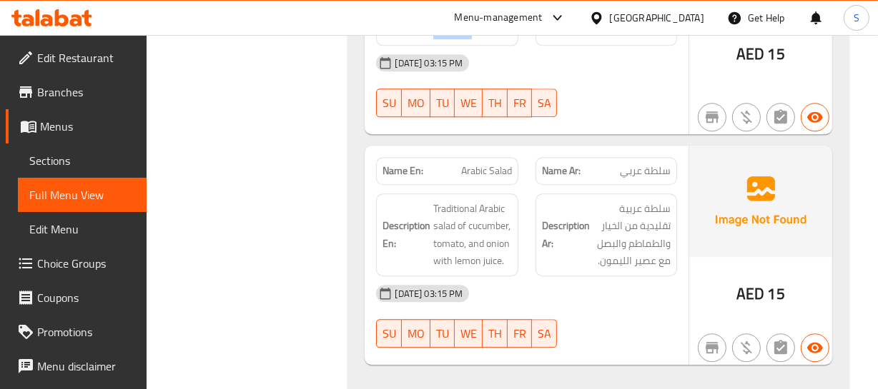
scroll to position [3313, 0]
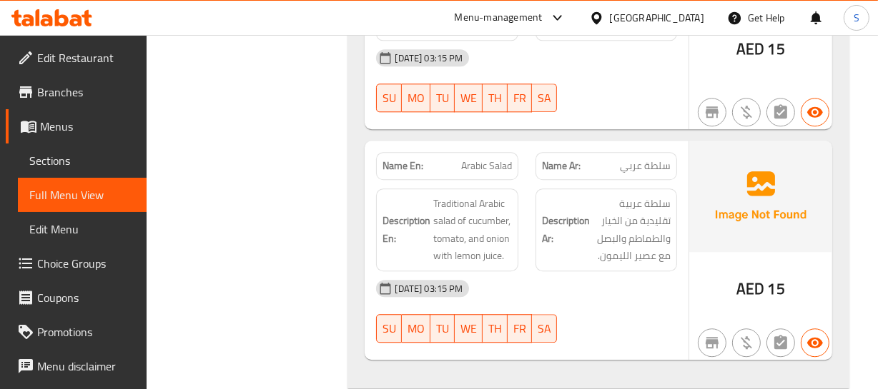
click at [576, 245] on h6 "Description Ar: سلطة عربية تقليدية من الخيار والطماطم والبصل مع عصير الليمون." at bounding box center [606, 230] width 129 height 70
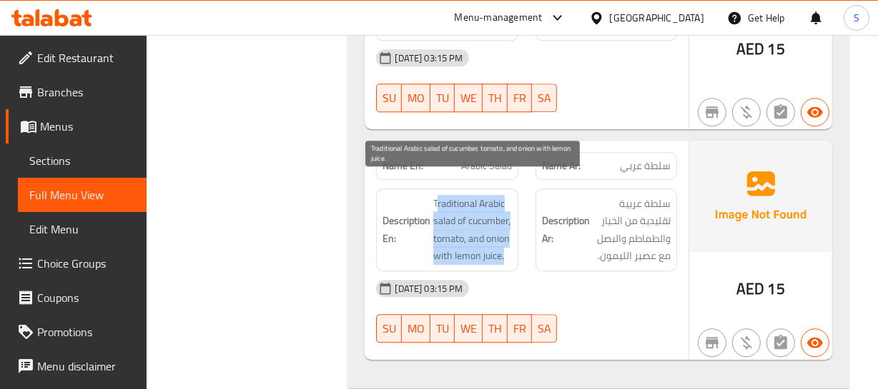
drag, startPoint x: 437, startPoint y: 184, endPoint x: 522, endPoint y: 229, distance: 96.2
click at [517, 229] on div "Description En: Traditional Arabic salad of cucumber, tomato, and onion with le…" at bounding box center [447, 230] width 142 height 83
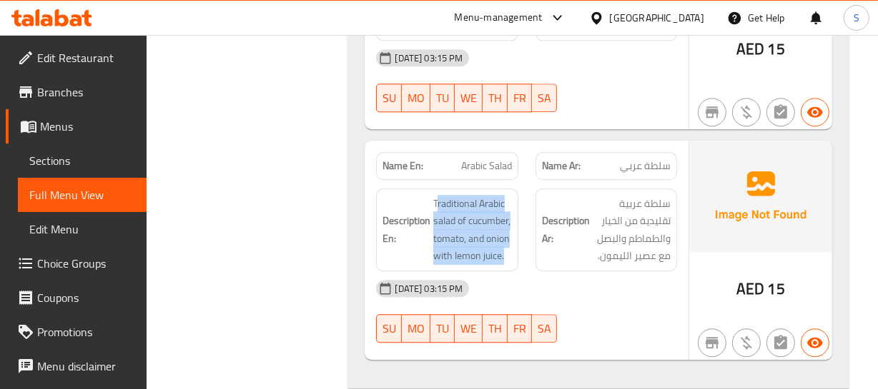
click at [522, 229] on div "Description En: Traditional Arabic salad of cucumber, tomato, and onion with le…" at bounding box center [446, 230] width 159 height 100
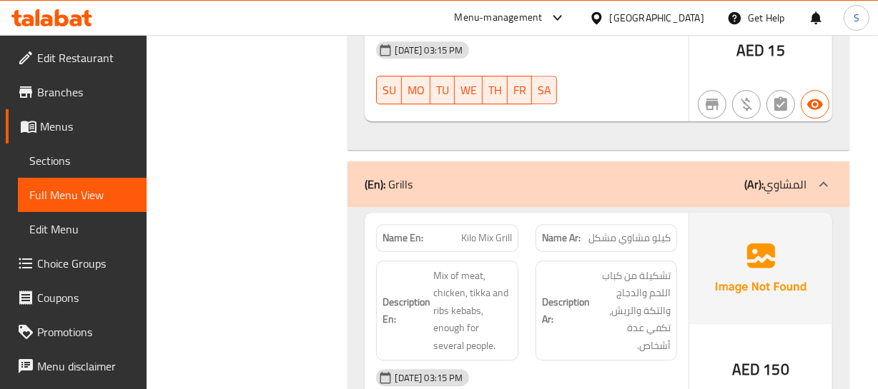
scroll to position [3573, 0]
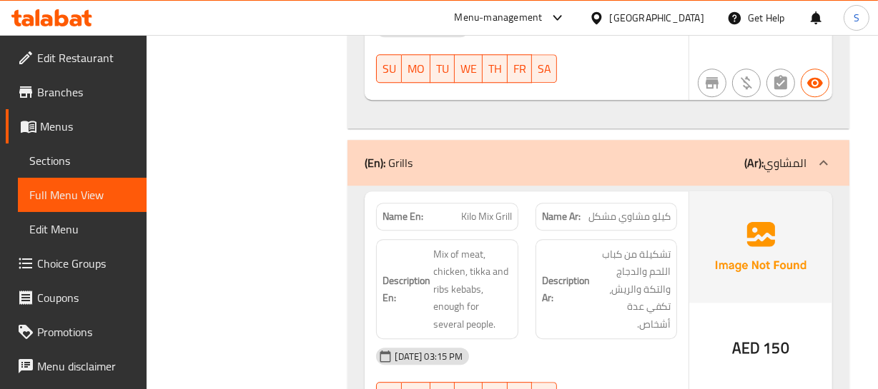
click at [627, 208] on div "Name Ar: كيلو مشاوي مشكل" at bounding box center [606, 217] width 142 height 28
click at [625, 207] on div "Name Ar: كيلو مشاوي مشكل" at bounding box center [606, 217] width 142 height 28
click at [490, 209] on span "Kilo Mix Grill" at bounding box center [486, 216] width 51 height 15
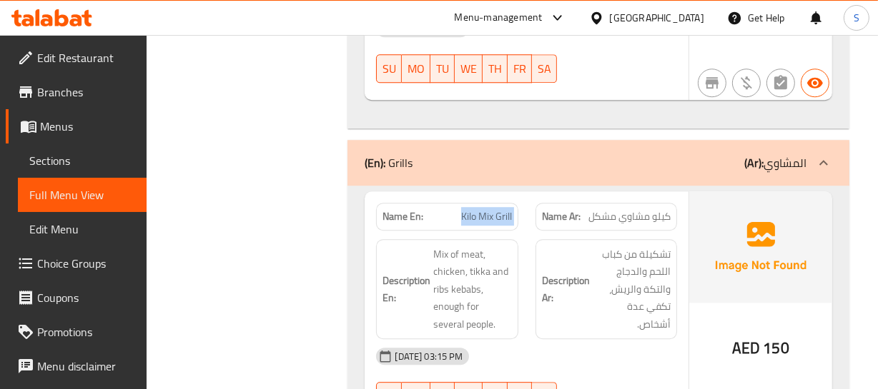
click at [490, 209] on span "Kilo Mix Grill" at bounding box center [486, 216] width 51 height 15
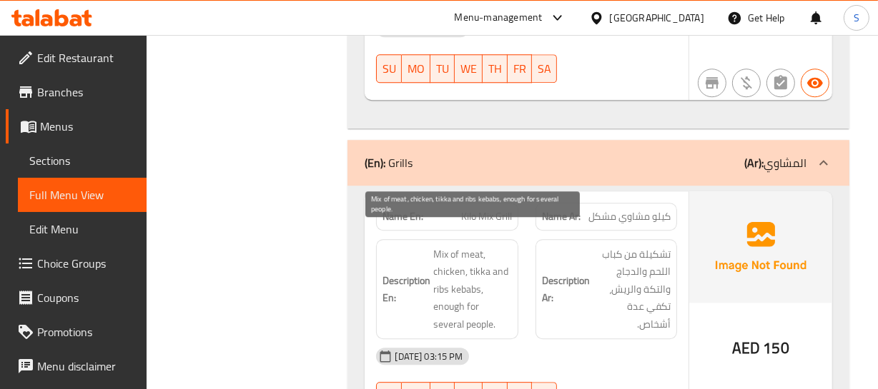
click at [459, 281] on span "Mix of meat, chicken, tikka and ribs kebabs, enough for several people." at bounding box center [472, 290] width 78 height 88
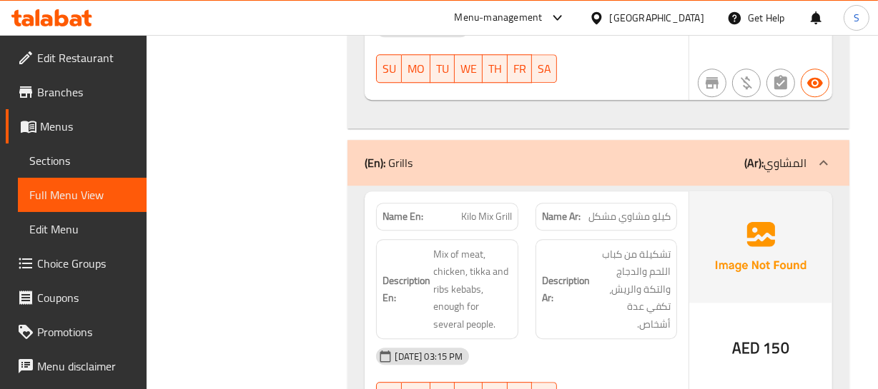
click at [471, 268] on span "Mix of meat, chicken, tikka and ribs kebabs, enough for several people." at bounding box center [472, 290] width 78 height 88
click at [498, 209] on span "Kilo Mix Grill" at bounding box center [486, 216] width 51 height 15
copy span "Kilo Mix Grill"
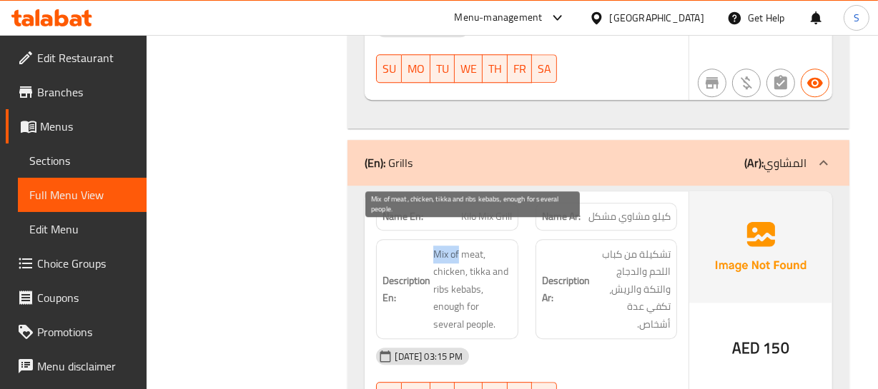
drag, startPoint x: 432, startPoint y: 233, endPoint x: 457, endPoint y: 239, distance: 25.8
click at [457, 246] on span "Mix of meat, chicken, tikka and ribs kebabs, enough for several people." at bounding box center [472, 290] width 78 height 88
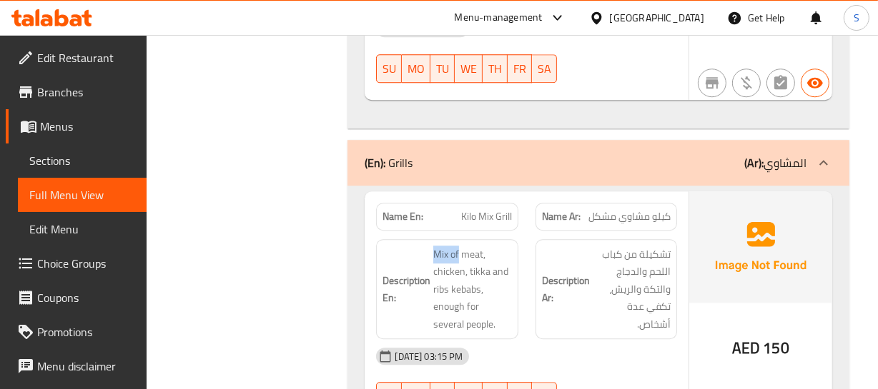
copy span "Mix of"
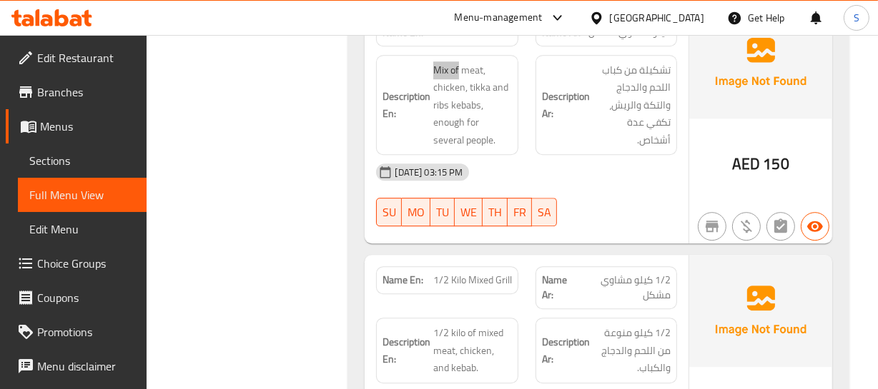
scroll to position [3833, 0]
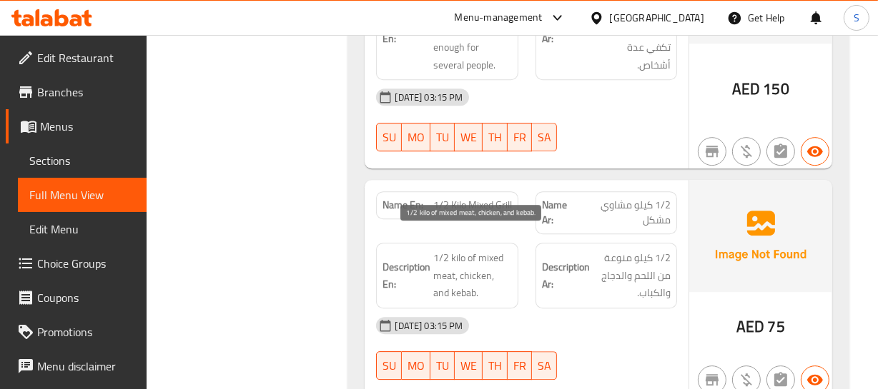
click at [502, 279] on span "1/2 kilo of mixed meat, chicken, and kebab." at bounding box center [472, 275] width 78 height 53
click at [493, 198] on span "1/2 Kilo Mixed Grill" at bounding box center [472, 205] width 79 height 15
copy span "1/2 Kilo Mixed Grill"
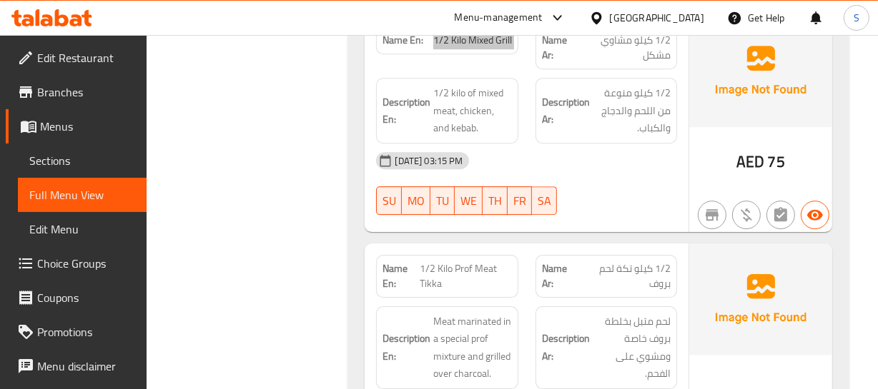
scroll to position [4028, 0]
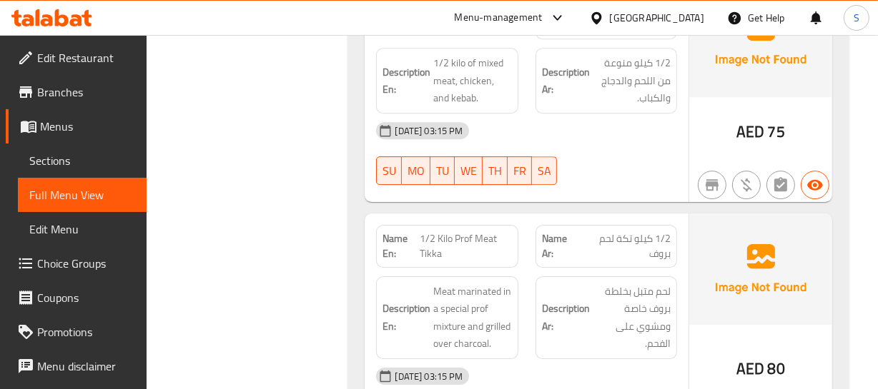
click at [474, 268] on div "Description En: Meat marinated in a special prof mixture and grilled over charc…" at bounding box center [446, 318] width 159 height 100
drag, startPoint x: 418, startPoint y: 218, endPoint x: 470, endPoint y: 217, distance: 51.5
click at [470, 232] on p "Name En: 1/2 Kilo Prof Meat Tikka" at bounding box center [446, 247] width 129 height 30
click at [470, 232] on span "1/2 Kilo Prof Meat Tikka" at bounding box center [466, 247] width 92 height 30
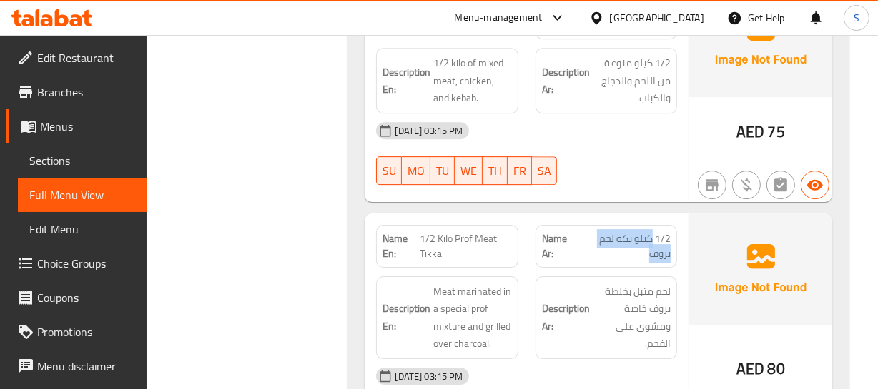
drag, startPoint x: 652, startPoint y: 217, endPoint x: 611, endPoint y: 236, distance: 45.7
click at [611, 236] on span "1/2 كيلو تكة لحم بروف" at bounding box center [624, 247] width 91 height 30
copy span "كيلو تكة لحم بروف"
click at [635, 232] on span "1/2 كيلو تكة لحم بروف" at bounding box center [624, 247] width 91 height 30
drag, startPoint x: 633, startPoint y: 219, endPoint x: 614, endPoint y: 239, distance: 28.3
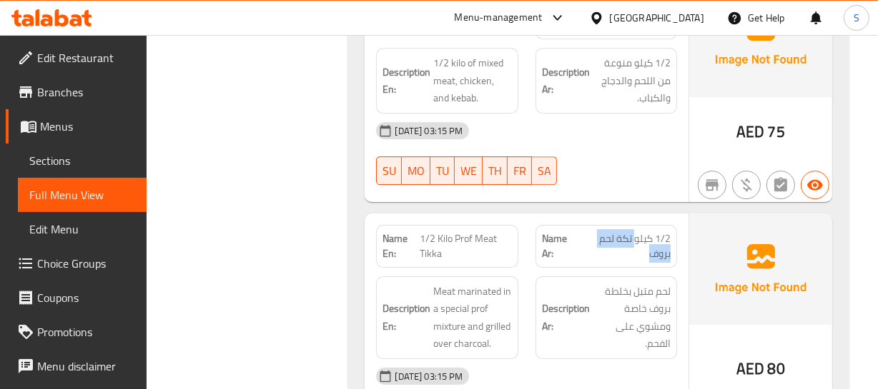
click at [614, 239] on span "1/2 كيلو تكة لحم بروف" at bounding box center [624, 247] width 91 height 30
copy span "تكة لحم بروف"
click at [638, 242] on span "1/2 كيلو تكة لحم بروف" at bounding box center [624, 247] width 91 height 30
drag, startPoint x: 614, startPoint y: 217, endPoint x: 588, endPoint y: 234, distance: 31.3
click at [588, 234] on span "1/2 كيلو تكة لحم بروف" at bounding box center [624, 247] width 91 height 30
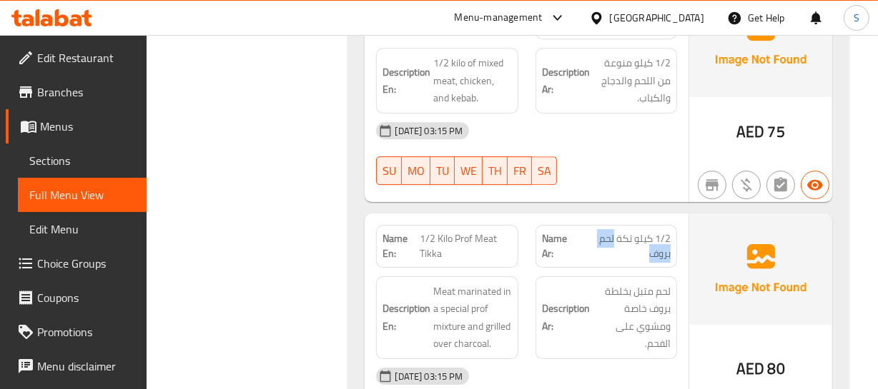
copy span "لحم بروف"
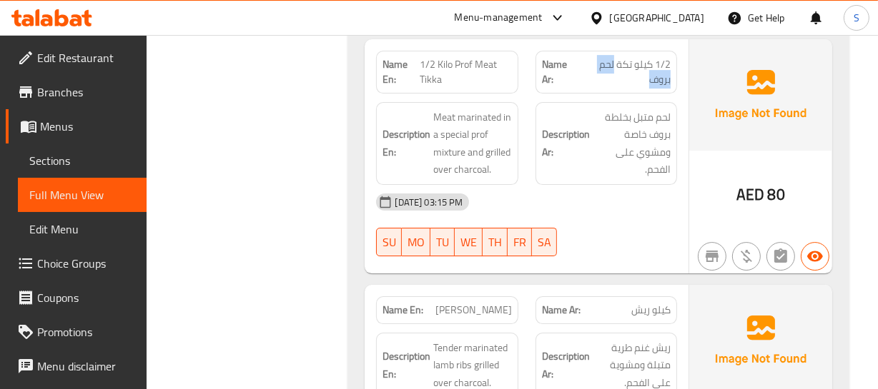
scroll to position [4288, 0]
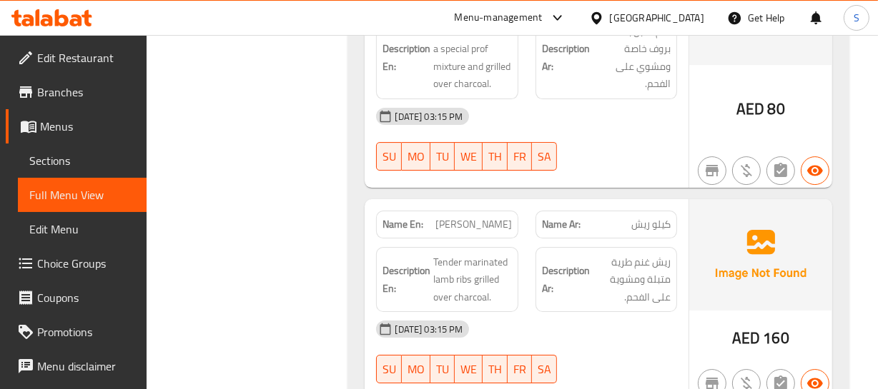
click at [637, 265] on span "ريش غنم طرية متبلة ومشوية على الفحم." at bounding box center [631, 280] width 78 height 53
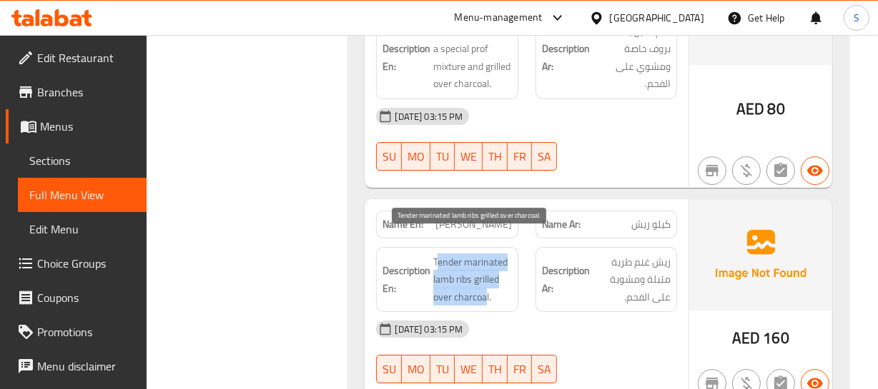
drag, startPoint x: 437, startPoint y: 242, endPoint x: 485, endPoint y: 282, distance: 61.9
click at [485, 282] on span "Tender marinated lamb ribs grilled over charcoal." at bounding box center [472, 280] width 78 height 53
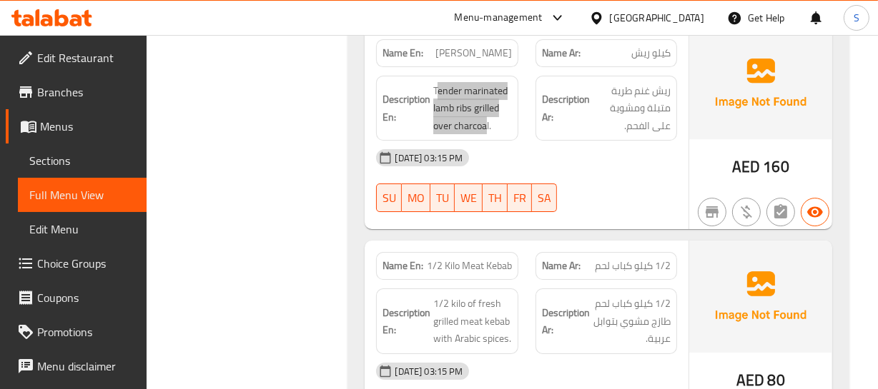
scroll to position [4482, 0]
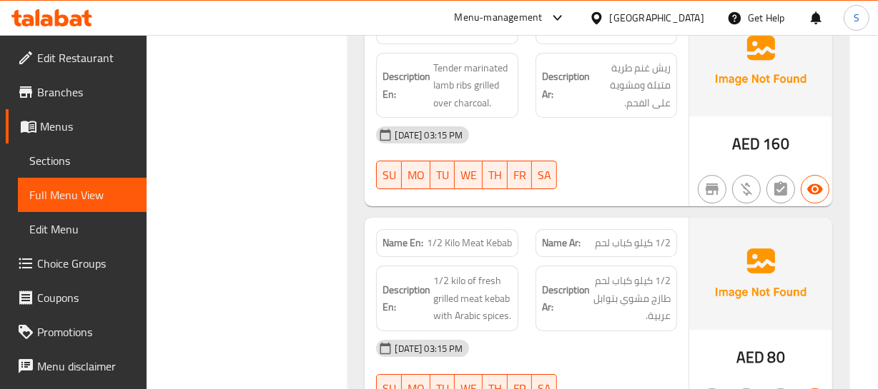
click at [635, 286] on span "1/2 كيلو كباب لحم طازج مشوي بتوابل عربية." at bounding box center [631, 298] width 78 height 53
drag, startPoint x: 440, startPoint y: 226, endPoint x: 547, endPoint y: 235, distance: 108.3
click at [542, 235] on div "Name En: 1/2 Kilo Meat Kebab Name Ar: 1/2 كيلو كباب لحم" at bounding box center [525, 243] width 317 height 45
drag, startPoint x: 435, startPoint y: 253, endPoint x: 597, endPoint y: 295, distance: 166.9
click at [549, 298] on div "Description En: 1/2 kilo of fresh grilled meat kebab with Arabic spices. Descri…" at bounding box center [525, 298] width 317 height 83
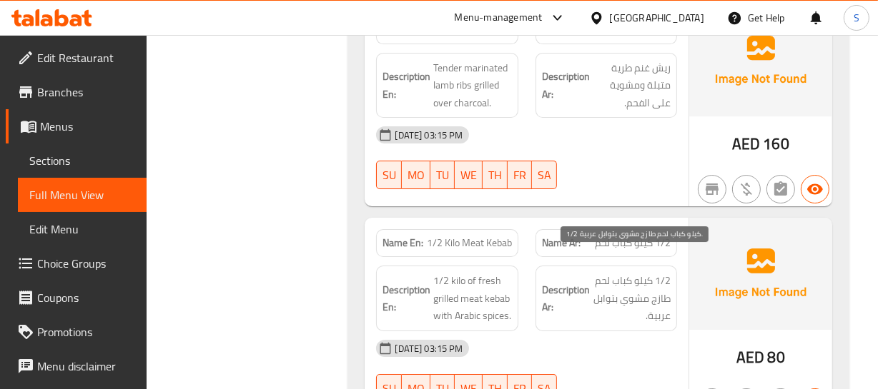
click at [615, 278] on span "1/2 كيلو كباب لحم طازج مشوي بتوابل عربية." at bounding box center [631, 298] width 78 height 53
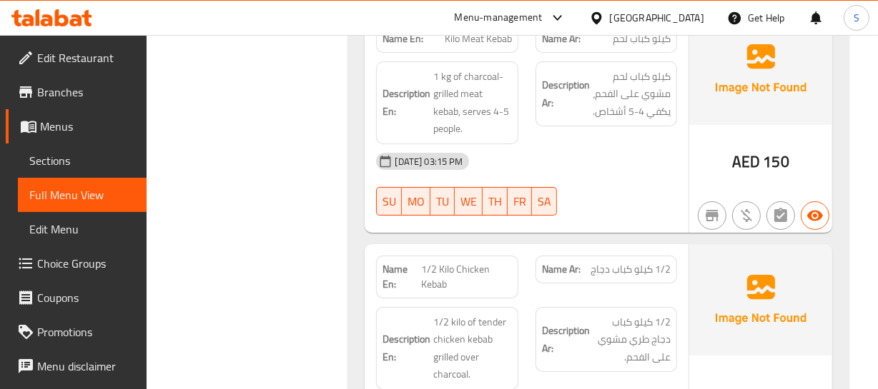
scroll to position [4938, 0]
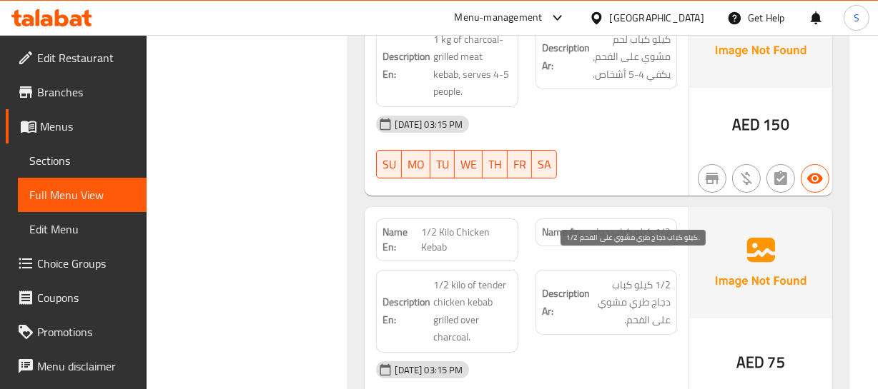
click at [612, 277] on span "1/2 كيلو كباب دجاج طري مشوي على الفحم." at bounding box center [631, 303] width 78 height 53
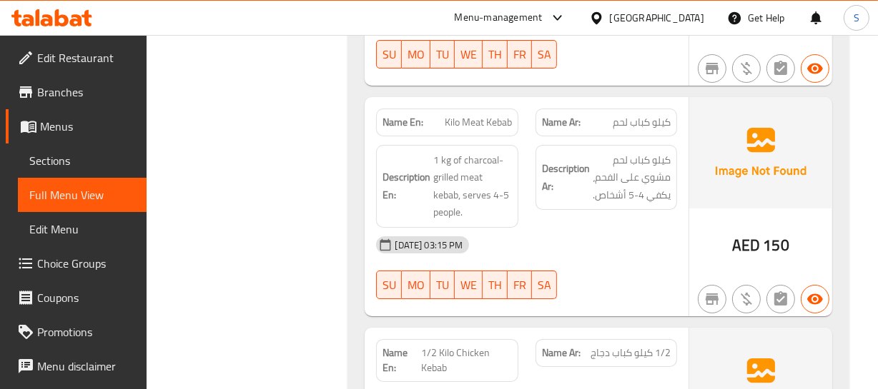
scroll to position [4807, 0]
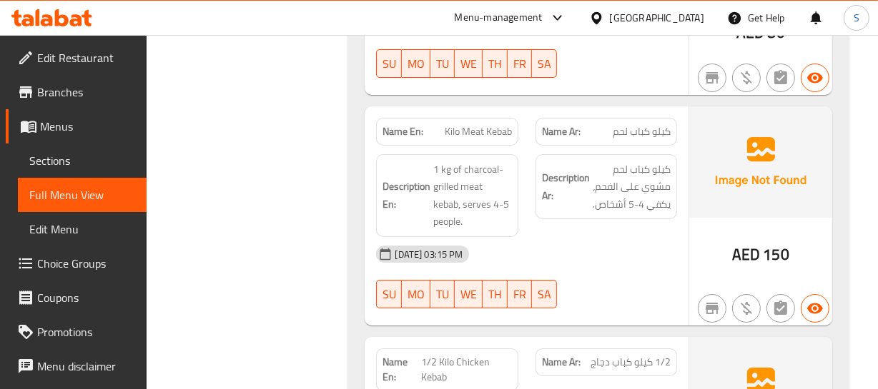
click at [661, 124] on span "كيلو كباب لحم" at bounding box center [641, 131] width 58 height 15
drag, startPoint x: 661, startPoint y: 116, endPoint x: 540, endPoint y: 107, distance: 121.1
click at [655, 124] on span "كيلو كباب لحم" at bounding box center [641, 131] width 58 height 15
click at [475, 124] on span "Kilo Meat Kebab" at bounding box center [478, 131] width 67 height 15
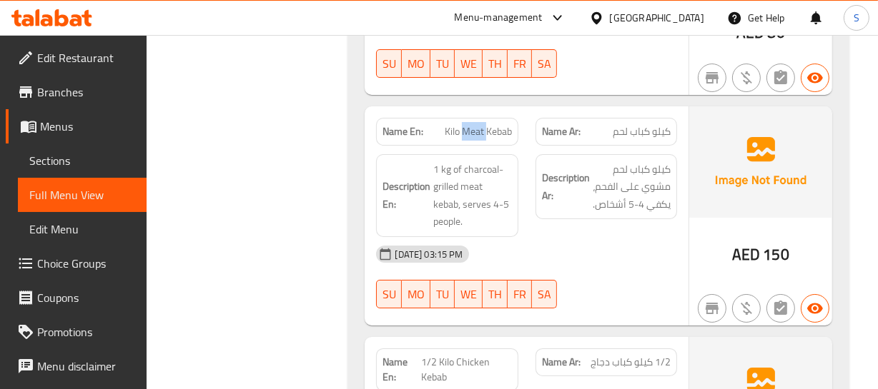
click at [475, 124] on span "Kilo Meat Kebab" at bounding box center [478, 131] width 67 height 15
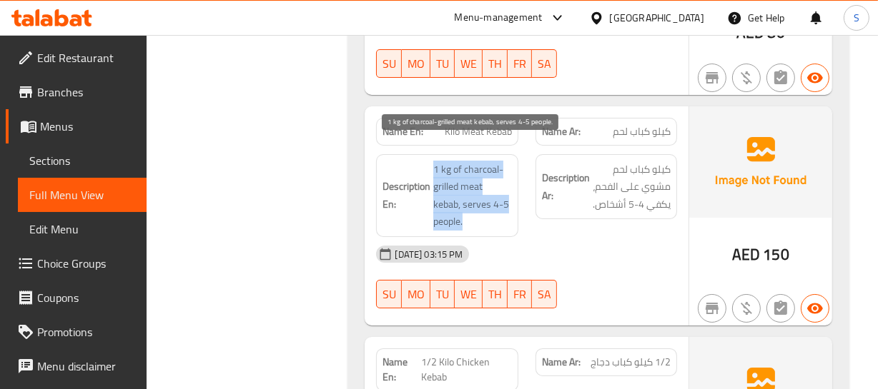
drag, startPoint x: 436, startPoint y: 152, endPoint x: 467, endPoint y: 198, distance: 56.1
click at [467, 198] on span "1 kg of charcoal-grilled meat kebab, serves 4-5 people." at bounding box center [472, 196] width 78 height 70
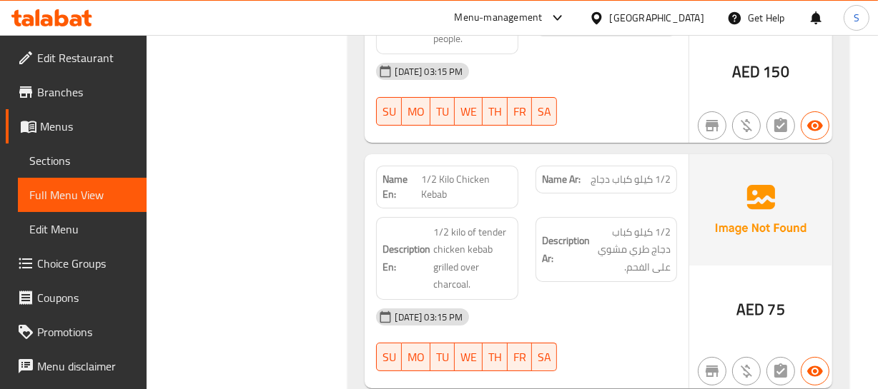
scroll to position [5003, 0]
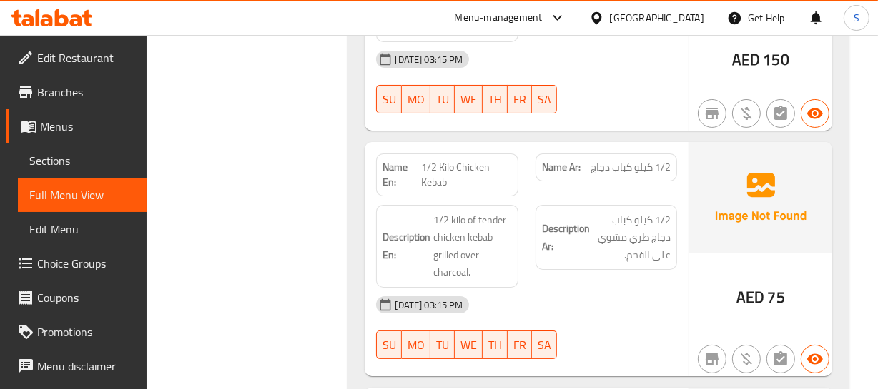
click at [627, 261] on div "Description Ar: 1/2 كيلو كباب دجاج طري مشوي على الفحم." at bounding box center [606, 247] width 159 height 100
click at [425, 160] on span "1/2 Kilo Chicken Kebab" at bounding box center [466, 175] width 91 height 30
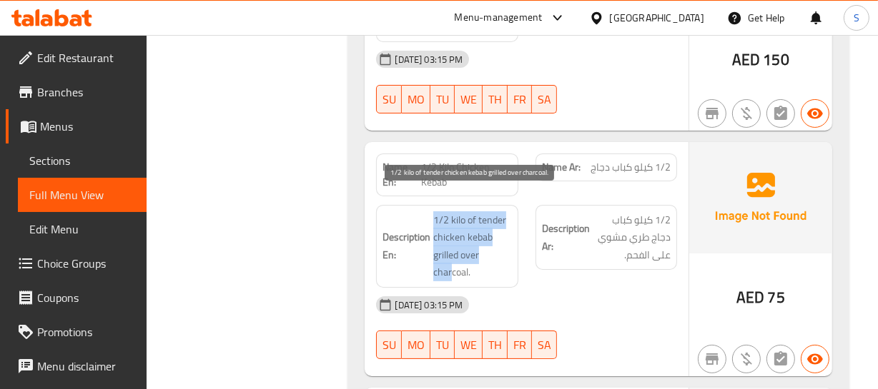
drag, startPoint x: 434, startPoint y: 199, endPoint x: 452, endPoint y: 259, distance: 63.5
click at [452, 259] on span "1/2 kilo of tender chicken kebab grilled over charcoal." at bounding box center [472, 247] width 78 height 70
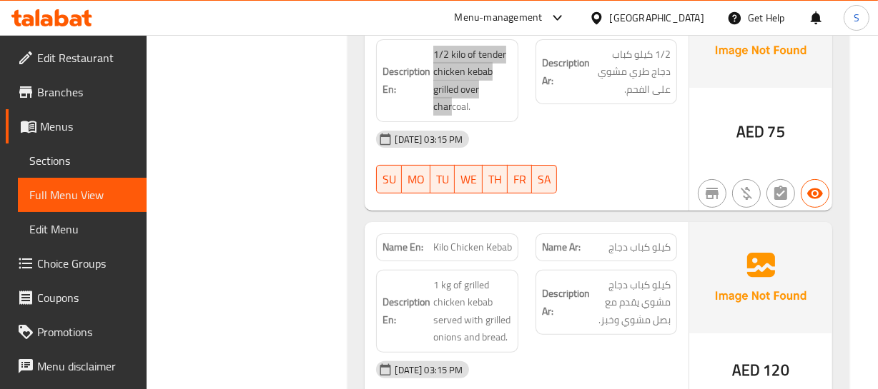
scroll to position [5262, 0]
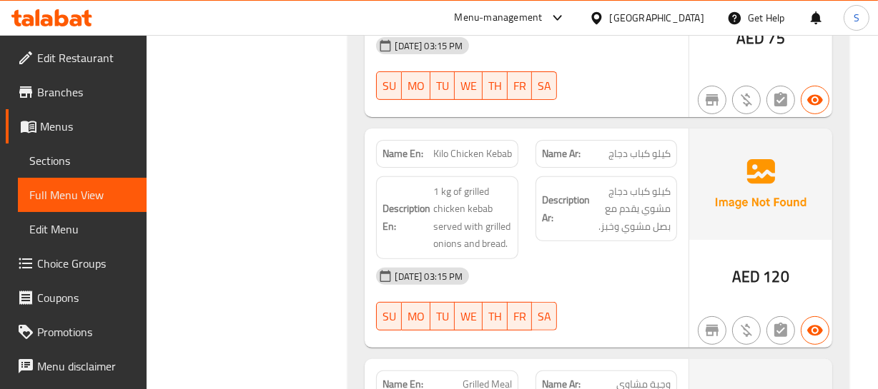
click at [500, 259] on div "09-09-2025 03:15 PM" at bounding box center [525, 276] width 317 height 34
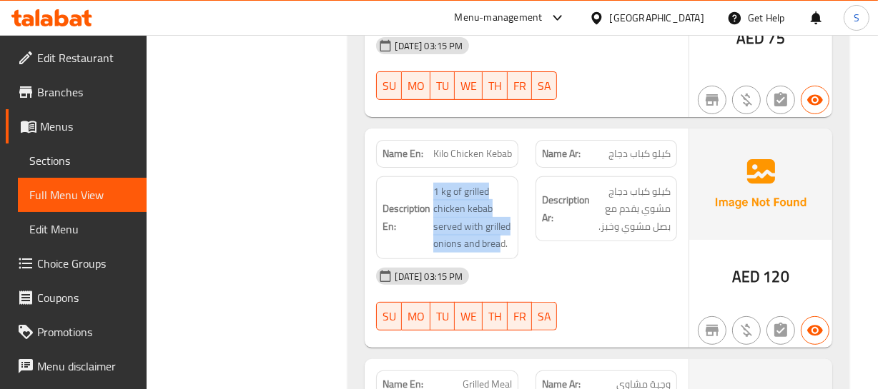
drag, startPoint x: 433, startPoint y: 169, endPoint x: 505, endPoint y: 231, distance: 94.7
click at [502, 232] on div "Description En: 1 kg of grilled chicken kebab served with grilled onions and br…" at bounding box center [447, 218] width 142 height 83
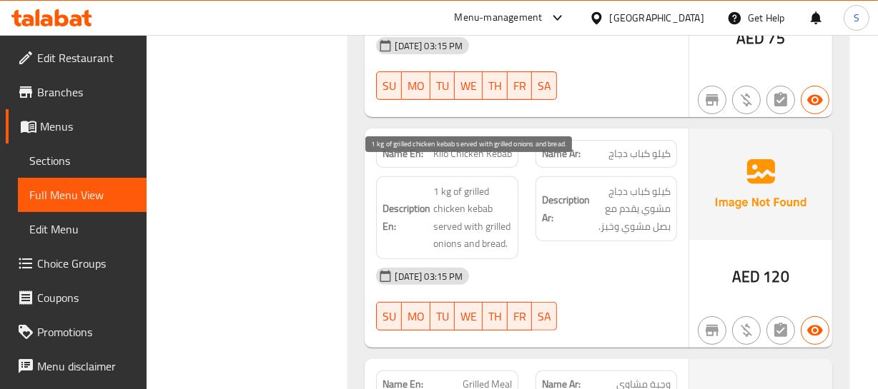
click at [505, 230] on span "1 kg of grilled chicken kebab served with grilled onions and bread." at bounding box center [472, 218] width 78 height 70
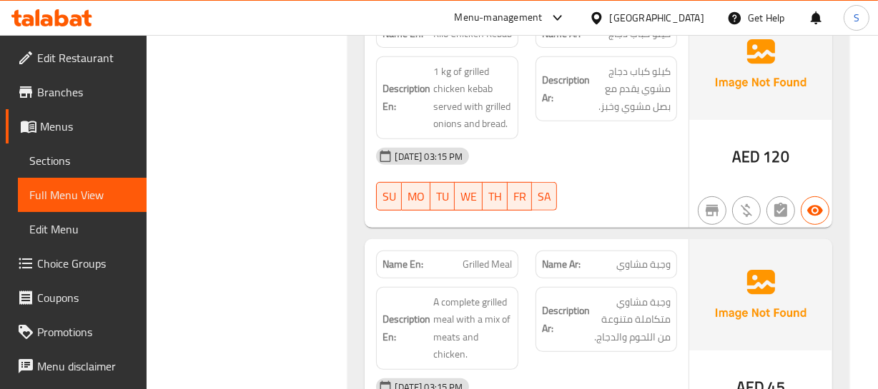
scroll to position [5392, 0]
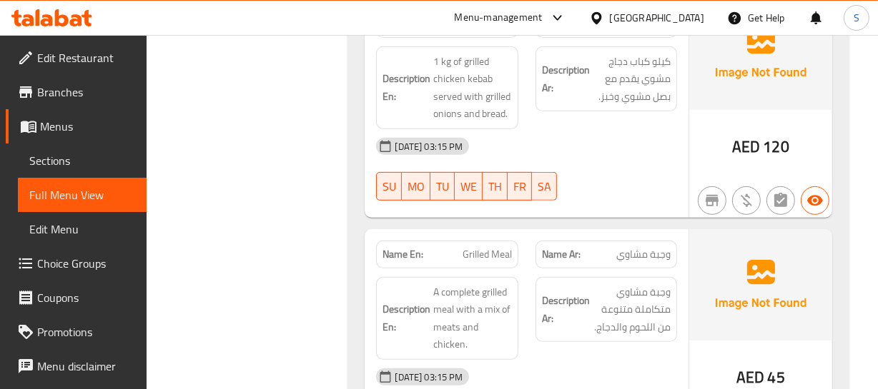
click at [534, 278] on div "Description Ar: وجبة مشاوي متكاملة متنوعة من اللحوم والدجاج." at bounding box center [606, 319] width 159 height 100
click at [622, 247] on span "وجبة مشاوي" at bounding box center [643, 254] width 54 height 15
drag, startPoint x: 622, startPoint y: 230, endPoint x: 477, endPoint y: 234, distance: 145.1
click at [620, 247] on span "وجبة مشاوي" at bounding box center [643, 254] width 54 height 15
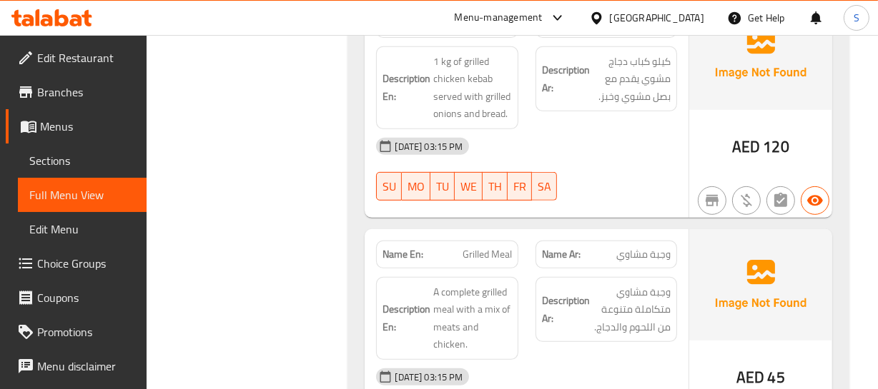
click at [472, 247] on span "Grilled Meal" at bounding box center [486, 254] width 49 height 15
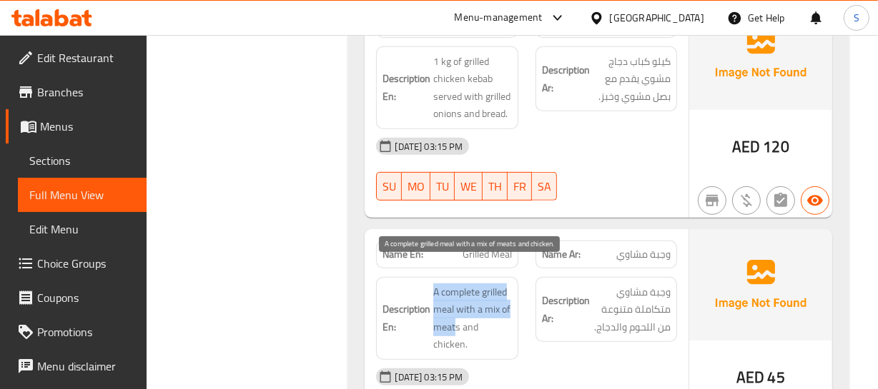
drag, startPoint x: 432, startPoint y: 272, endPoint x: 474, endPoint y: 262, distance: 42.8
click at [457, 300] on span "A complete grilled meal with a mix of meats and chicken." at bounding box center [472, 319] width 78 height 70
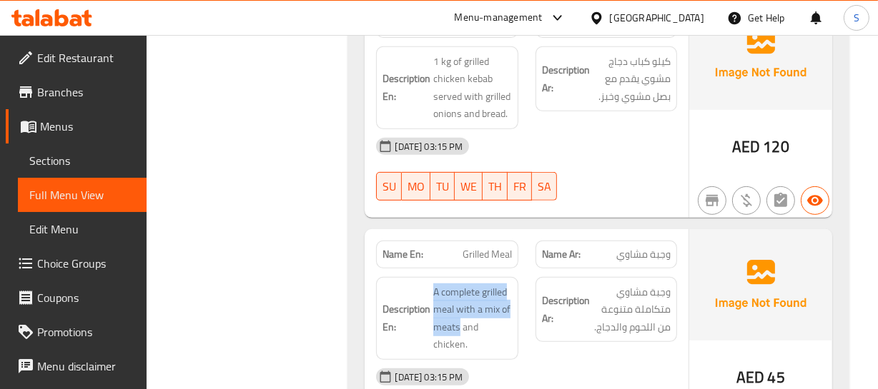
click at [479, 269] on div "Description En: A complete grilled meal with a mix of meats and chicken." at bounding box center [446, 319] width 159 height 100
click at [487, 247] on span "Grilled Meal" at bounding box center [486, 254] width 49 height 15
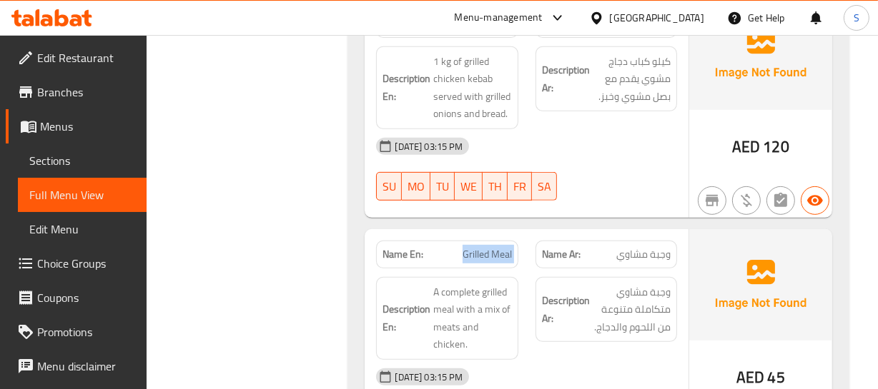
click at [487, 247] on span "Grilled Meal" at bounding box center [486, 254] width 49 height 15
copy span "Grilled Meal"
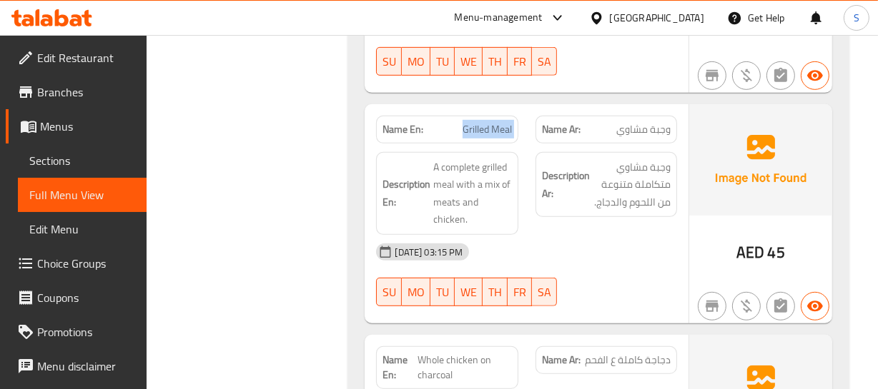
scroll to position [5522, 0]
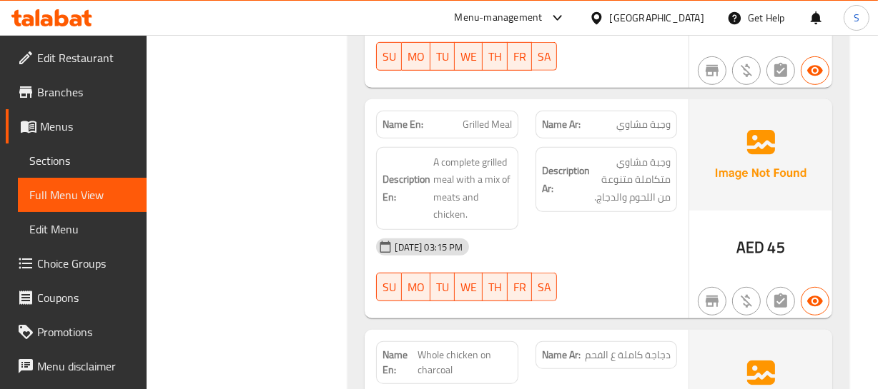
click at [588, 333] on div "Name Ar: دجاجة كاملة ع الفحم" at bounding box center [606, 363] width 159 height 60
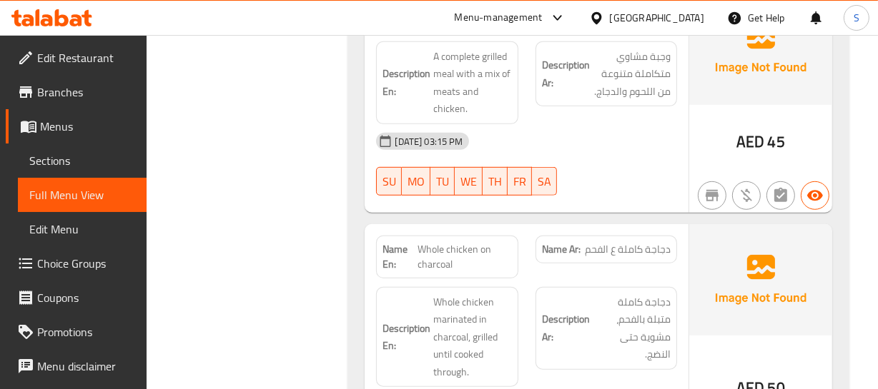
scroll to position [5693, 0]
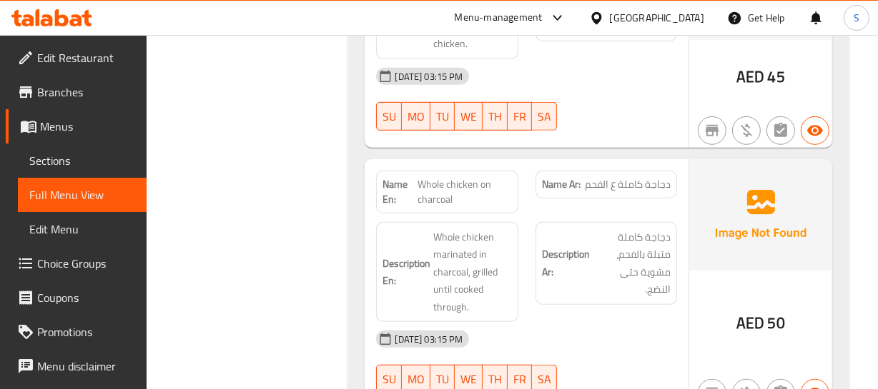
click at [664, 162] on div "Name Ar: دجاجة كاملة ع الفحم" at bounding box center [606, 192] width 159 height 60
drag, startPoint x: 664, startPoint y: 142, endPoint x: 536, endPoint y: 154, distance: 128.5
click at [661, 162] on div "Name Ar: دجاجة كاملة ع الفحم" at bounding box center [606, 192] width 159 height 60
click at [417, 177] on span "Whole chicken on charcoal" at bounding box center [464, 192] width 94 height 30
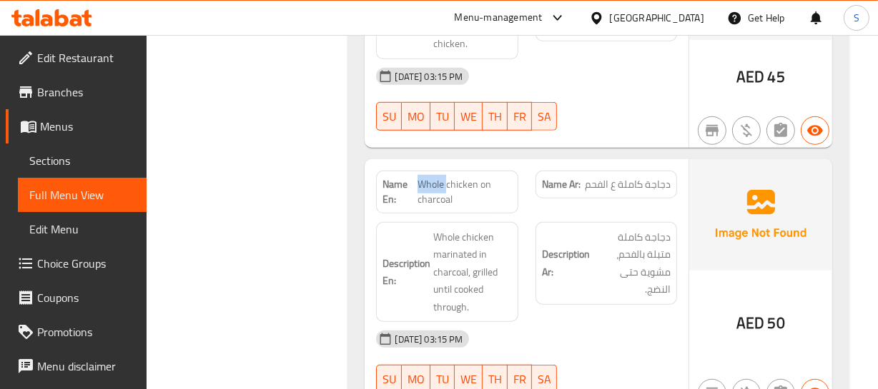
click at [417, 177] on span "Whole chicken on charcoal" at bounding box center [464, 192] width 94 height 30
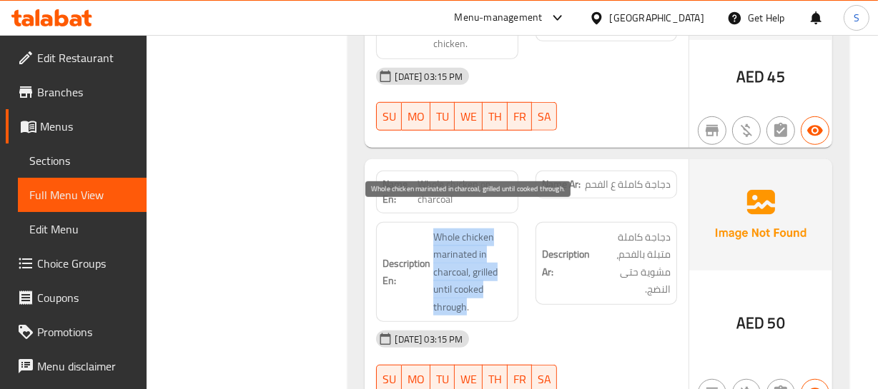
drag, startPoint x: 431, startPoint y: 212, endPoint x: 467, endPoint y: 282, distance: 78.6
click at [467, 282] on h6 "Description En: Whole chicken marinated in charcoal, grilled until cooked throu…" at bounding box center [446, 273] width 129 height 88
click at [470, 239] on span "Whole chicken marinated in charcoal, grilled until cooked through." at bounding box center [472, 273] width 78 height 88
drag, startPoint x: 430, startPoint y: 267, endPoint x: 472, endPoint y: 284, distance: 46.2
click at [472, 284] on h6 "Description En: Whole chicken marinated in charcoal, grilled until cooked throu…" at bounding box center [446, 273] width 129 height 88
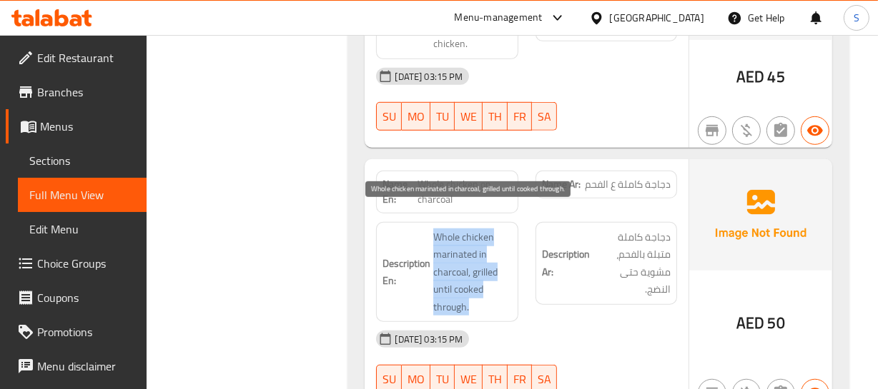
click at [479, 283] on span "Whole chicken marinated in charcoal, grilled until cooked through." at bounding box center [472, 273] width 78 height 88
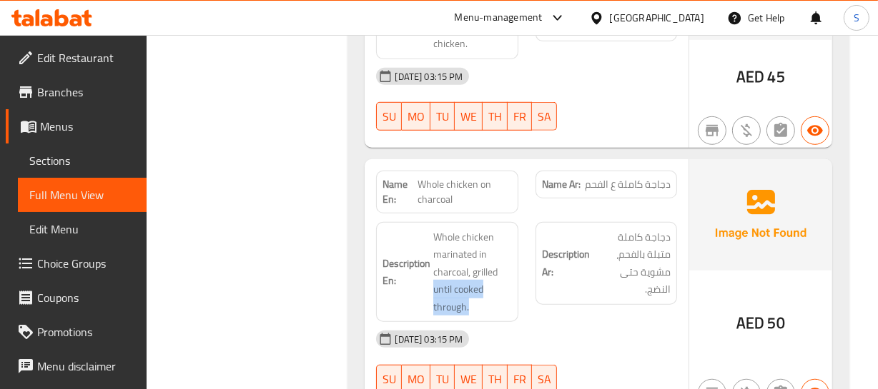
drag, startPoint x: 472, startPoint y: 287, endPoint x: 432, endPoint y: 270, distance: 43.3
click at [432, 270] on h6 "Description En: Whole chicken marinated in charcoal, grilled until cooked throu…" at bounding box center [446, 273] width 129 height 88
copy span "until cooked through."
click at [455, 162] on div "Name En: Whole chicken on charcoal" at bounding box center [446, 192] width 159 height 60
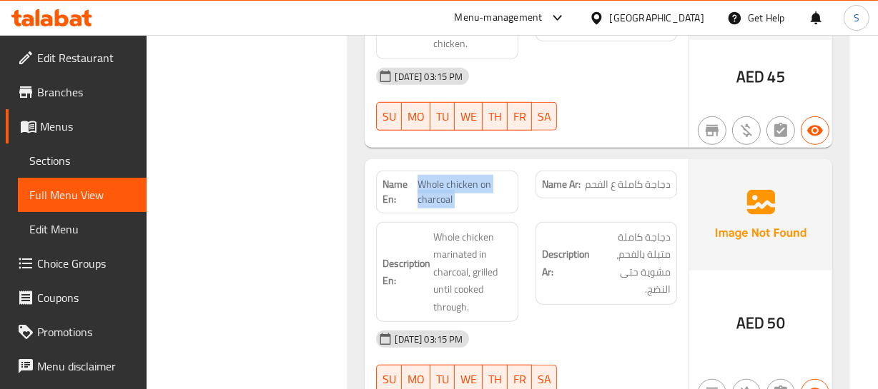
click at [455, 162] on div "Name En: Whole chicken on charcoal" at bounding box center [446, 192] width 159 height 60
copy span "Whole chicken on charcoal"
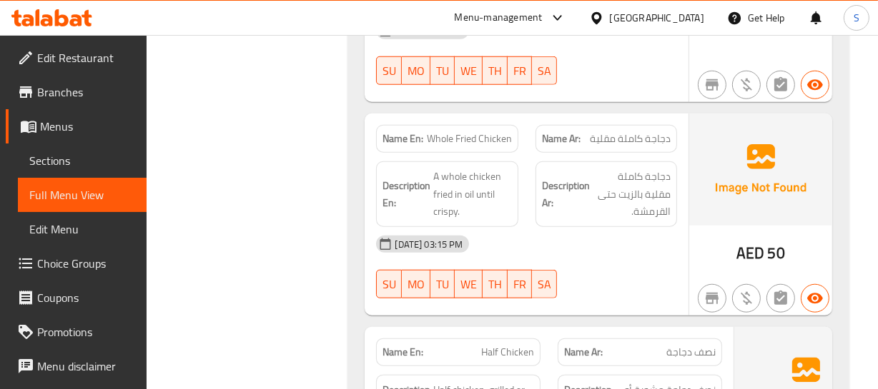
scroll to position [6017, 0]
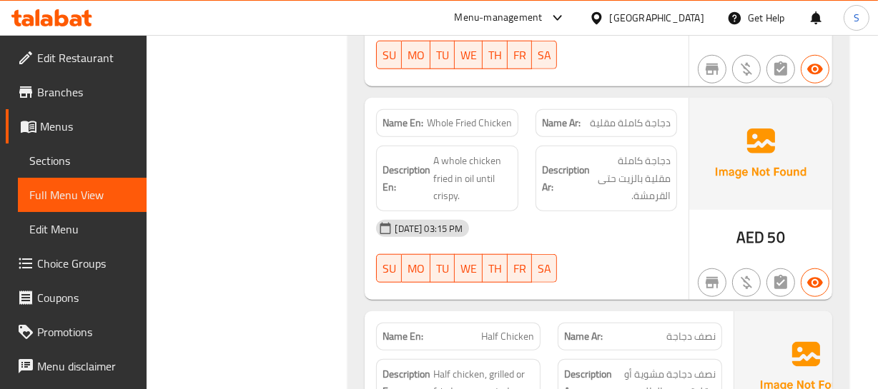
click at [535, 227] on div "09-09-2025 03:15 PM SU MO TU WE TH FR SA" at bounding box center [525, 252] width 317 height 80
click at [456, 116] on span "Whole Fried Chicken" at bounding box center [469, 123] width 85 height 15
click at [600, 109] on div "Name Ar: دجاجة كاملة مقلية" at bounding box center [606, 123] width 142 height 28
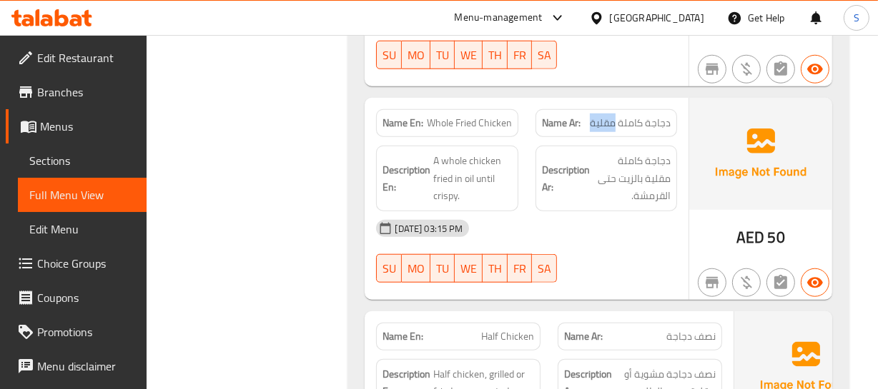
click at [600, 109] on div "Name Ar: دجاجة كاملة مقلية" at bounding box center [606, 123] width 142 height 28
drag, startPoint x: 600, startPoint y: 90, endPoint x: 544, endPoint y: 109, distance: 58.8
click at [599, 109] on div "Name Ar: دجاجة كاملة مقلية" at bounding box center [606, 123] width 142 height 28
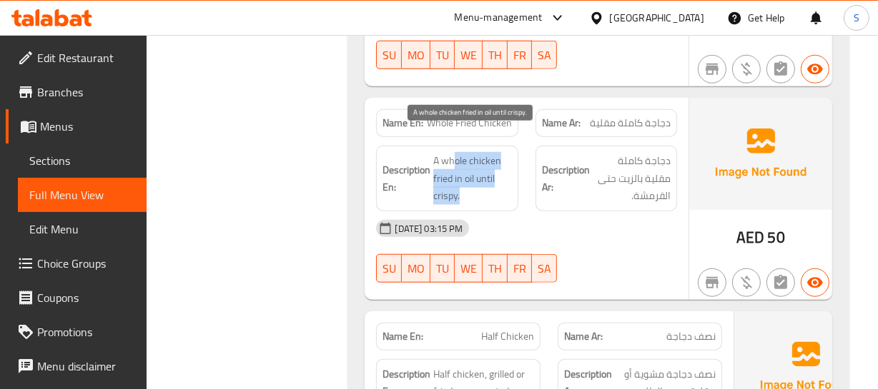
drag, startPoint x: 453, startPoint y: 132, endPoint x: 489, endPoint y: 168, distance: 50.5
click at [489, 168] on span "A whole chicken fried in oil until crispy." at bounding box center [472, 178] width 78 height 53
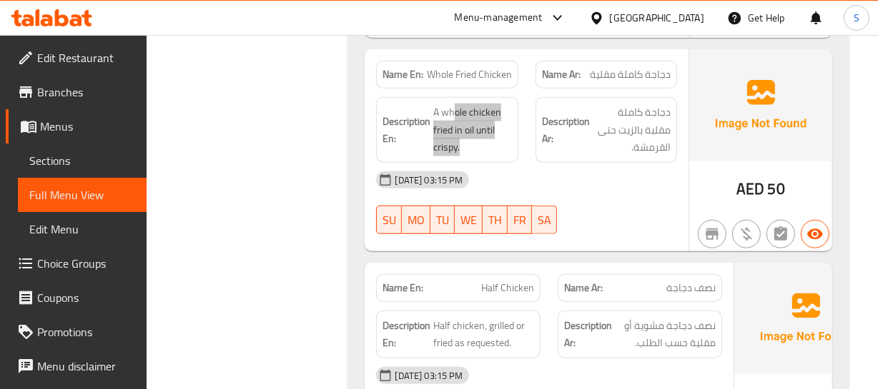
scroll to position [6147, 0]
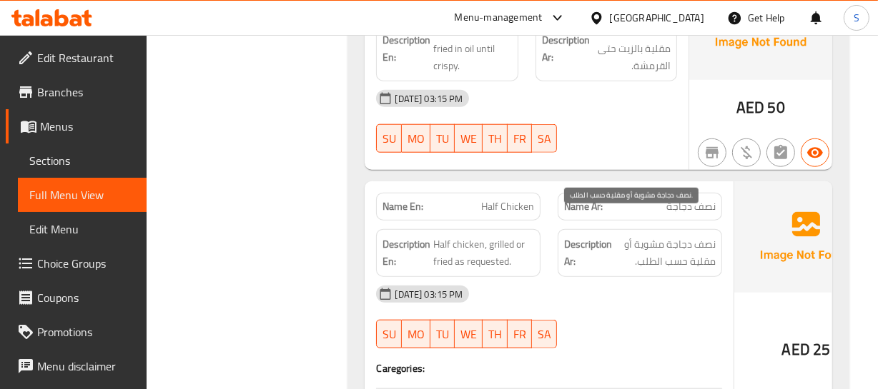
click at [622, 249] on span "نصف دجاجة مشوية أو مقلية حسب الطلب." at bounding box center [665, 253] width 101 height 35
click at [481, 199] on span "Half Chicken" at bounding box center [507, 206] width 53 height 15
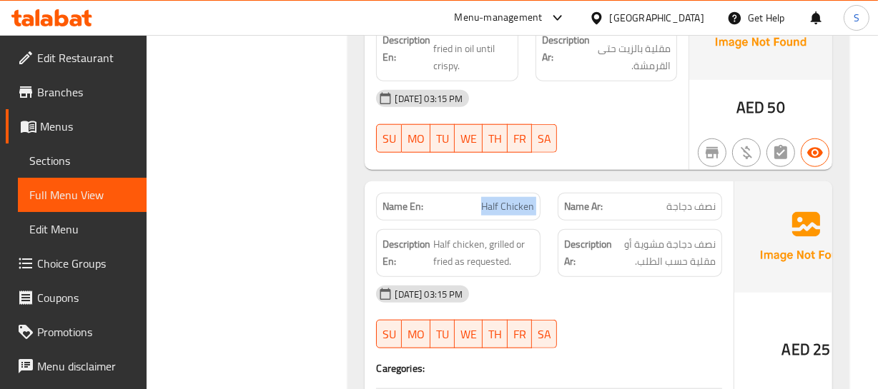
click at [481, 199] on span "Half Chicken" at bounding box center [507, 206] width 53 height 15
click at [621, 199] on p "Name Ar: نصف دجاجة" at bounding box center [640, 206] width 152 height 15
drag, startPoint x: 621, startPoint y: 182, endPoint x: 585, endPoint y: 197, distance: 39.7
click at [619, 199] on p "Name Ar: نصف دجاجة" at bounding box center [640, 206] width 152 height 15
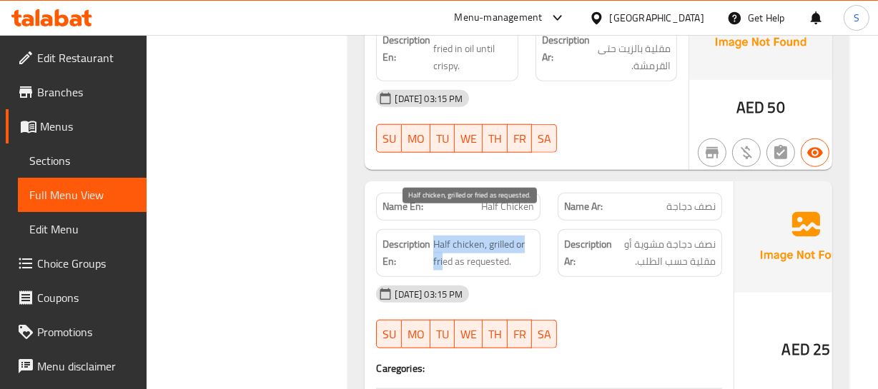
drag, startPoint x: 432, startPoint y: 215, endPoint x: 490, endPoint y: 248, distance: 66.6
click at [482, 248] on span "Half chicken, grilled or fried as requested." at bounding box center [483, 253] width 101 height 35
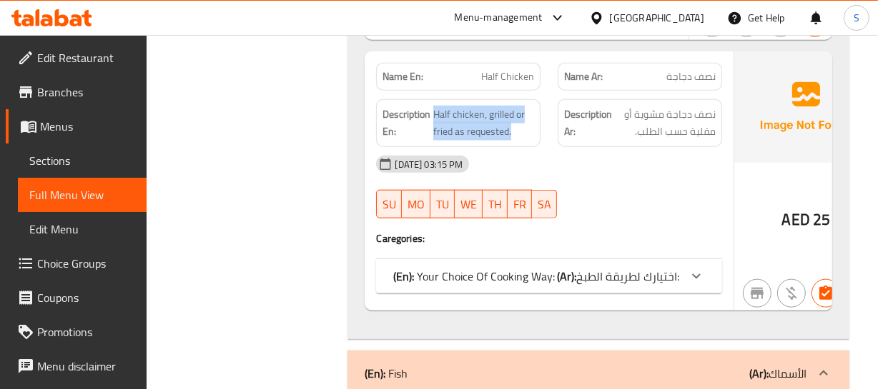
click at [621, 272] on p "(Ar): اختيارك لطريقة الطبخ:" at bounding box center [618, 276] width 122 height 17
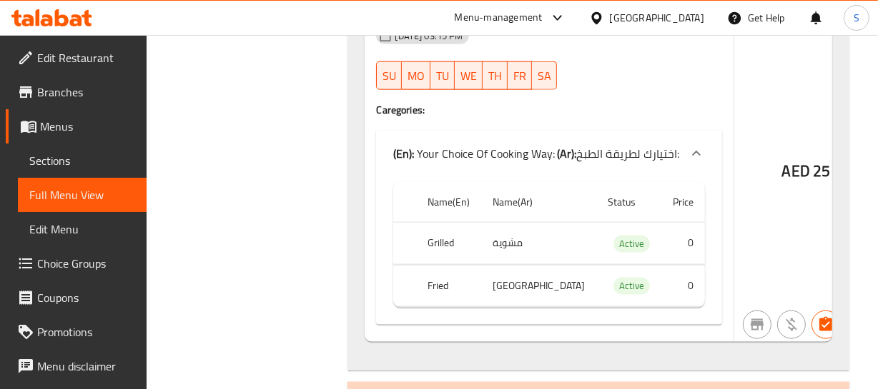
scroll to position [6408, 0]
drag, startPoint x: 414, startPoint y: 249, endPoint x: 431, endPoint y: 287, distance: 40.6
click at [491, 245] on tr "Grilled مشوية Active 0" at bounding box center [549, 243] width 312 height 42
drag, startPoint x: 430, startPoint y: 289, endPoint x: 535, endPoint y: 284, distance: 105.2
click at [520, 288] on tr "Fried مقلية Active 0" at bounding box center [549, 285] width 312 height 42
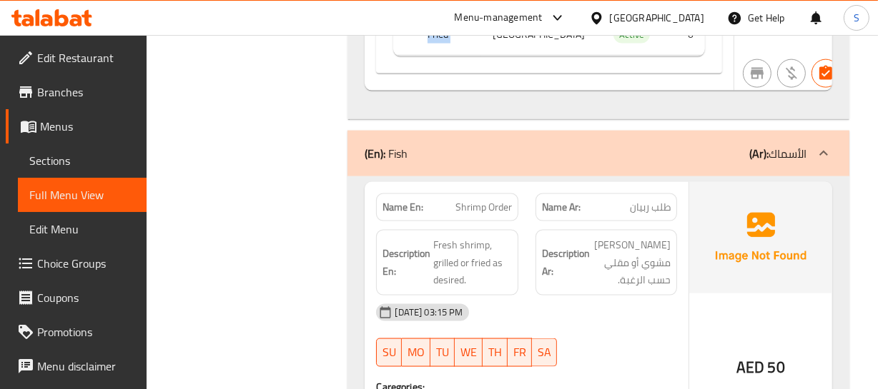
scroll to position [6732, 0]
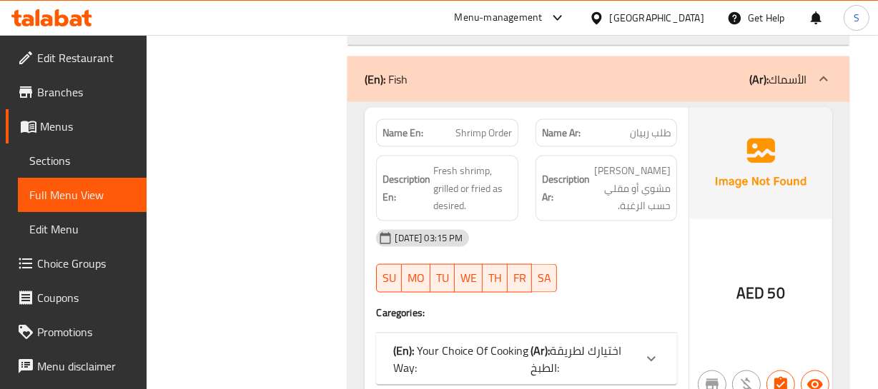
click at [472, 141] on span "Shrimp Order" at bounding box center [483, 133] width 56 height 15
click at [471, 141] on span "Shrimp Order" at bounding box center [483, 133] width 56 height 15
click at [680, 222] on div "Description Ar: ربيان طازج مشوي أو مقلي حسب الرغبة." at bounding box center [606, 188] width 159 height 83
drag, startPoint x: 434, startPoint y: 174, endPoint x: 517, endPoint y: 212, distance: 91.4
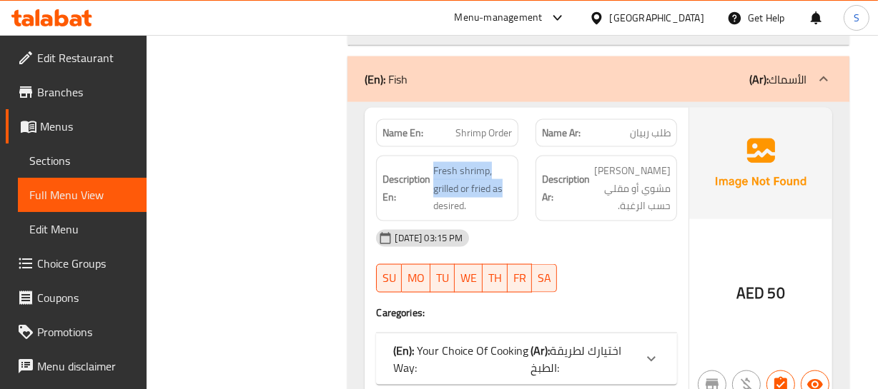
click at [516, 212] on div "Description En: Fresh shrimp, grilled or fried as desired." at bounding box center [447, 189] width 142 height 66
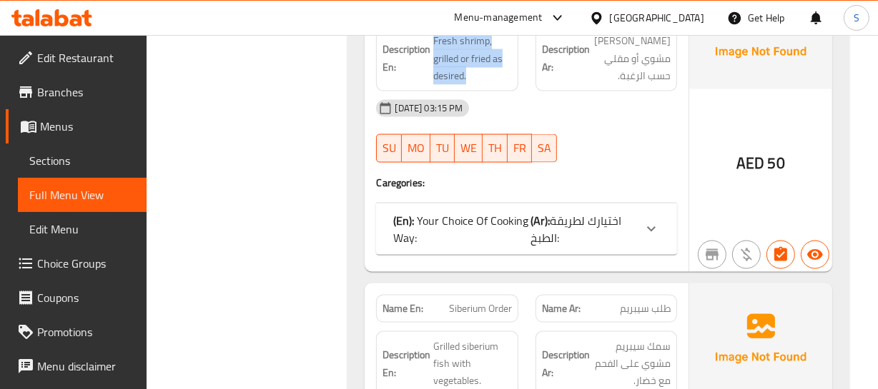
click at [622, 247] on p "(Ar): اختيارك لطريقة الطبخ:" at bounding box center [582, 229] width 104 height 34
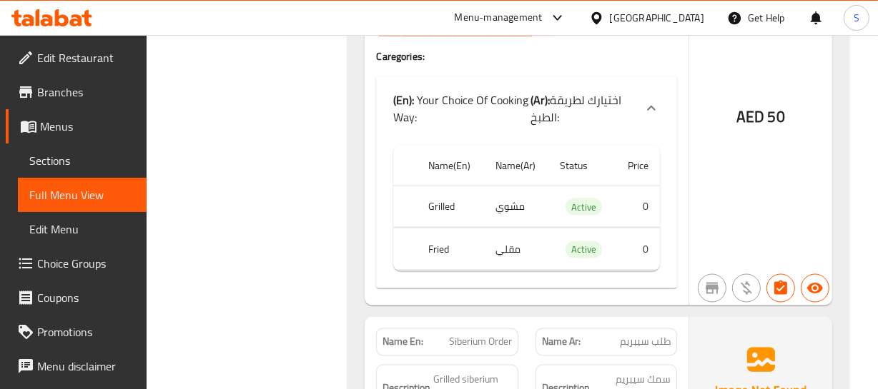
scroll to position [6992, 0]
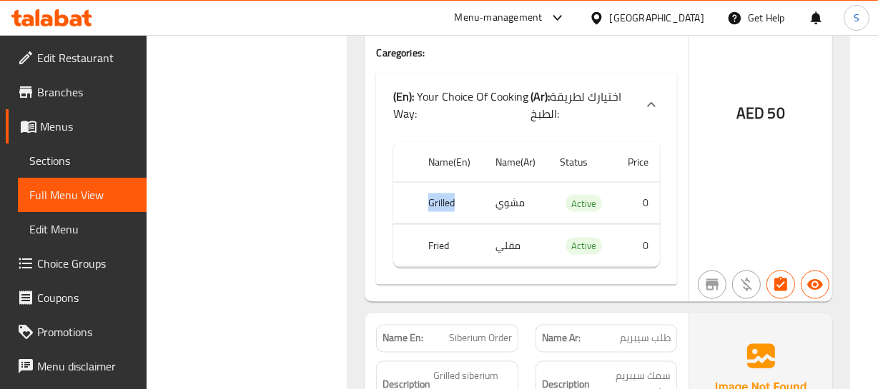
drag, startPoint x: 418, startPoint y: 219, endPoint x: 466, endPoint y: 211, distance: 48.5
click at [466, 211] on th "Grilled" at bounding box center [450, 203] width 66 height 42
drag, startPoint x: 432, startPoint y: 257, endPoint x: 547, endPoint y: 244, distance: 115.8
click at [520, 249] on tr "Fried مقلي Active 0" at bounding box center [526, 246] width 266 height 42
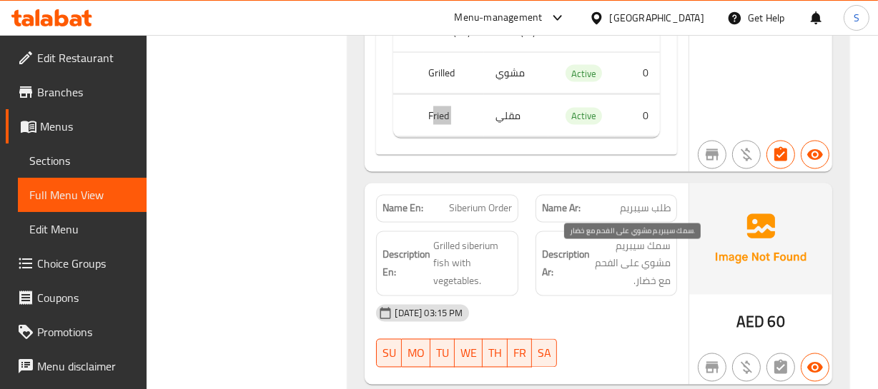
scroll to position [7187, 0]
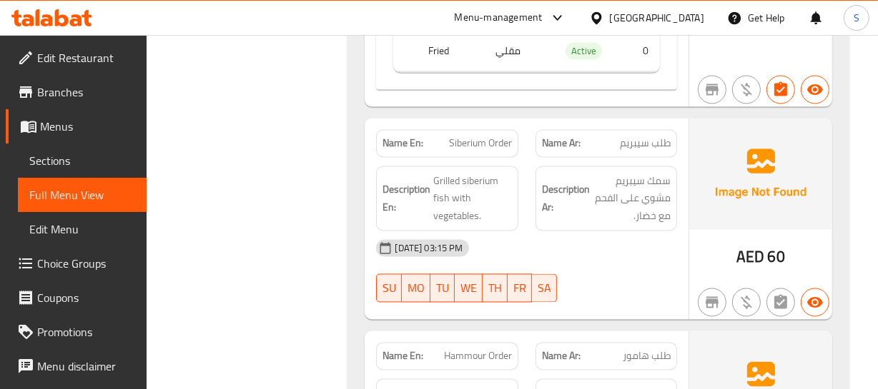
click at [615, 251] on div "09-09-2025 03:15 PM" at bounding box center [525, 249] width 317 height 34
click at [452, 152] on span "Siberium Order" at bounding box center [480, 143] width 63 height 15
click at [493, 152] on span "Siberium Order" at bounding box center [480, 143] width 63 height 15
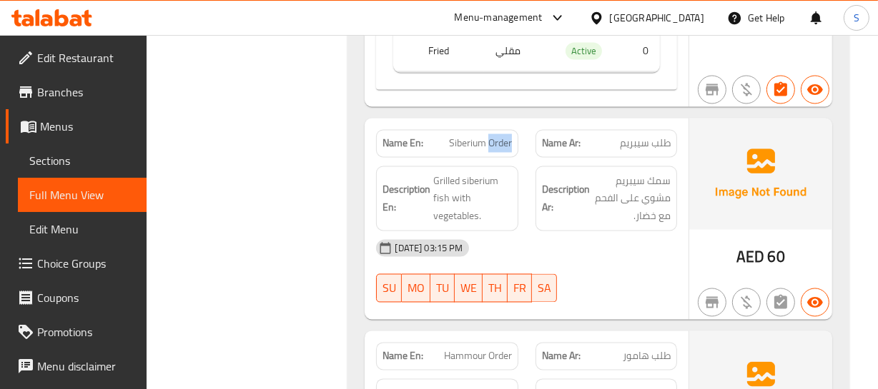
click at [493, 152] on span "Siberium Order" at bounding box center [480, 143] width 63 height 15
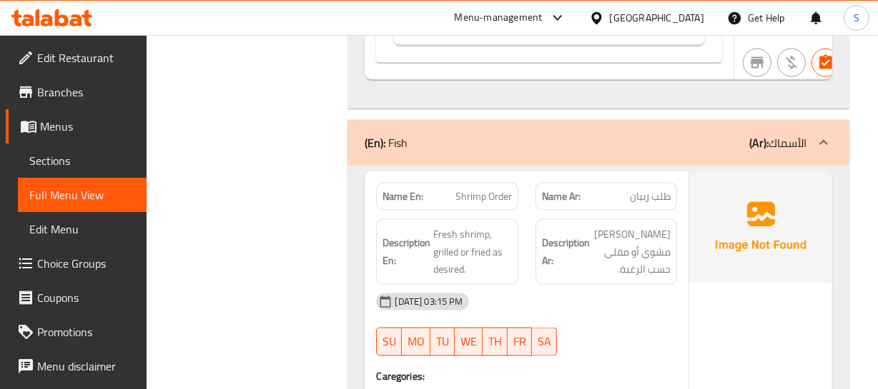
scroll to position [6668, 0]
click at [638, 205] on span "طلب ربيان" at bounding box center [650, 197] width 41 height 15
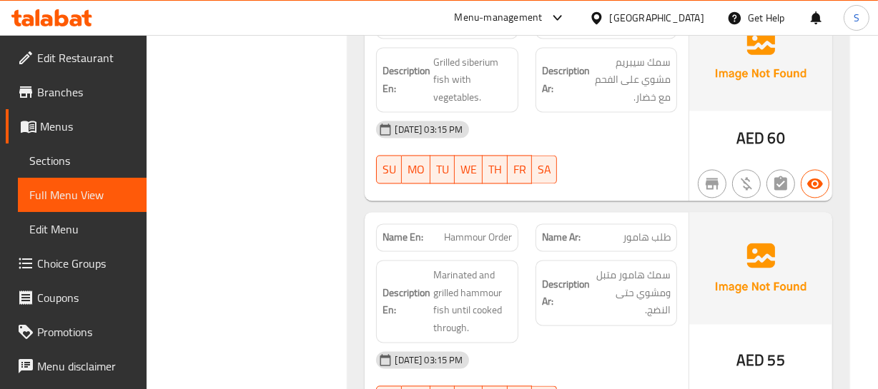
scroll to position [7382, 0]
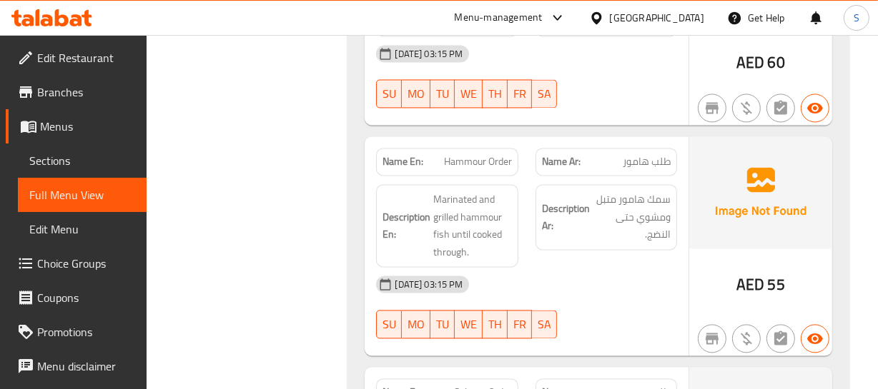
click at [461, 169] on span "Hammour Order" at bounding box center [478, 161] width 68 height 15
click at [663, 169] on span "طلب هامور" at bounding box center [646, 161] width 48 height 15
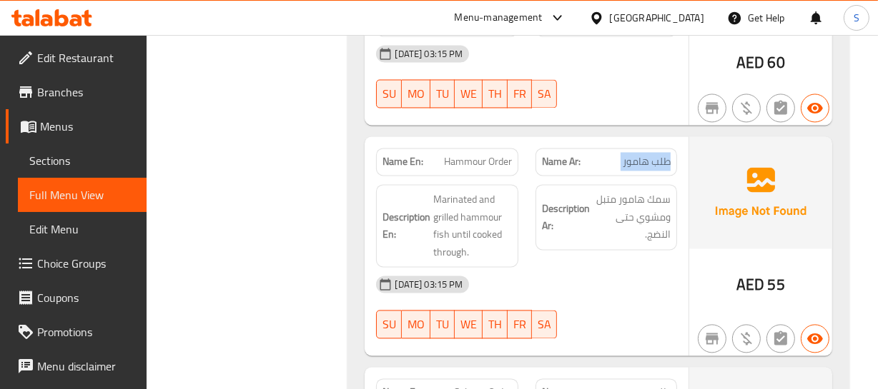
click at [663, 169] on span "طلب هامور" at bounding box center [646, 161] width 48 height 15
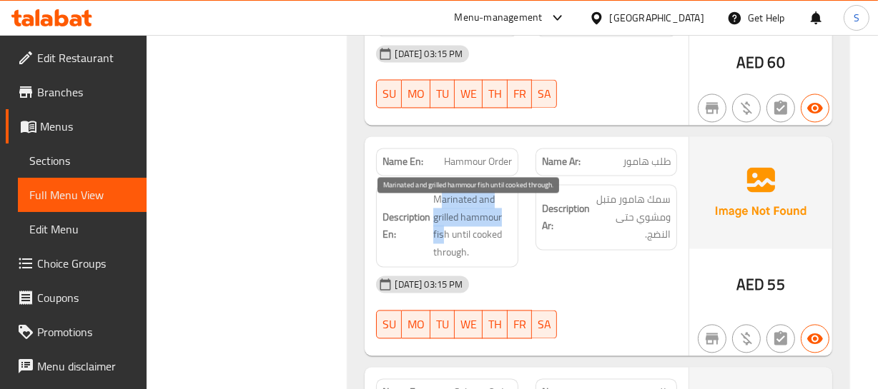
drag, startPoint x: 438, startPoint y: 211, endPoint x: 450, endPoint y: 240, distance: 31.5
click at [450, 240] on span "Marinated and grilled hammour fish until cooked through." at bounding box center [472, 226] width 78 height 70
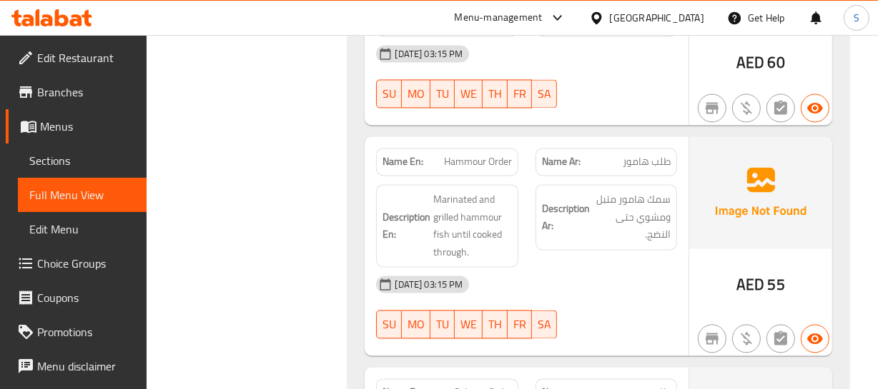
click at [478, 169] on span "Hammour Order" at bounding box center [478, 161] width 68 height 15
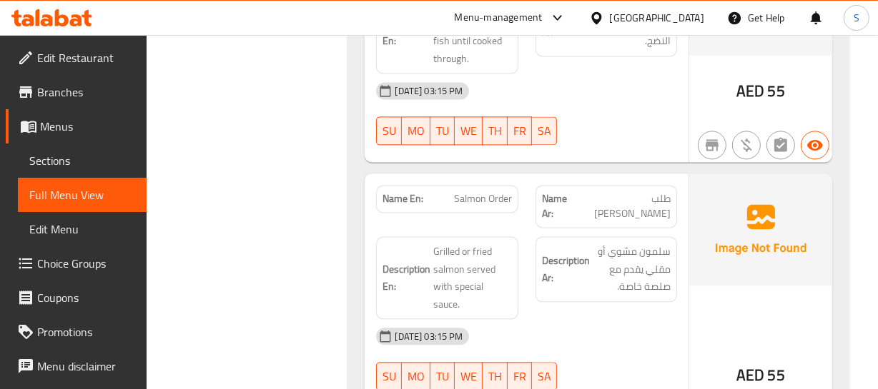
scroll to position [7577, 0]
click at [450, 206] on p "Name En: Salmon Order" at bounding box center [446, 198] width 129 height 15
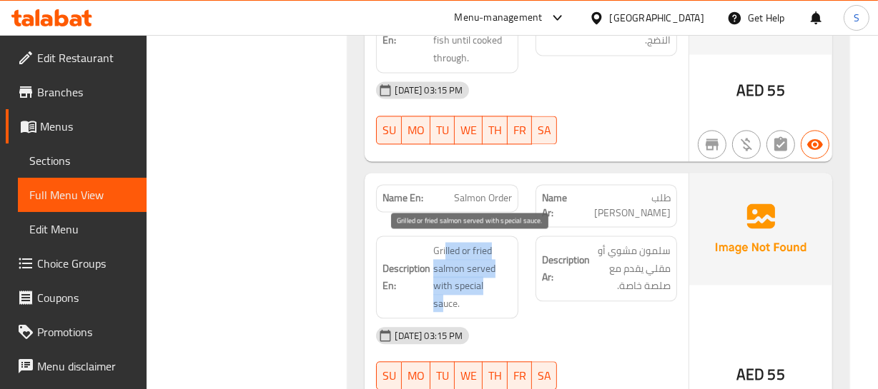
drag, startPoint x: 445, startPoint y: 248, endPoint x: 495, endPoint y: 287, distance: 63.7
click at [495, 287] on span "Grilled or fried salmon served with special sauce." at bounding box center [472, 277] width 78 height 70
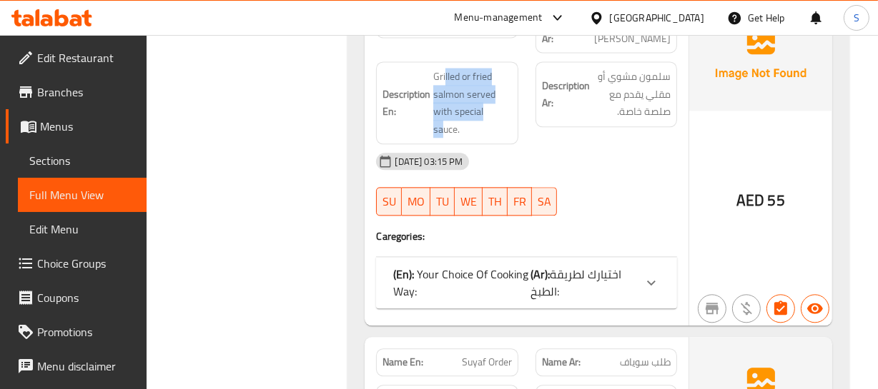
scroll to position [7772, 0]
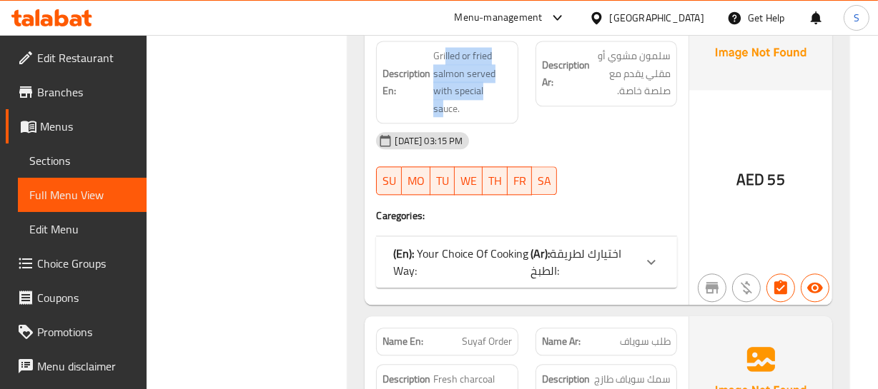
click at [603, 243] on span "اختيارك لطريقة الطبخ:" at bounding box center [575, 262] width 91 height 39
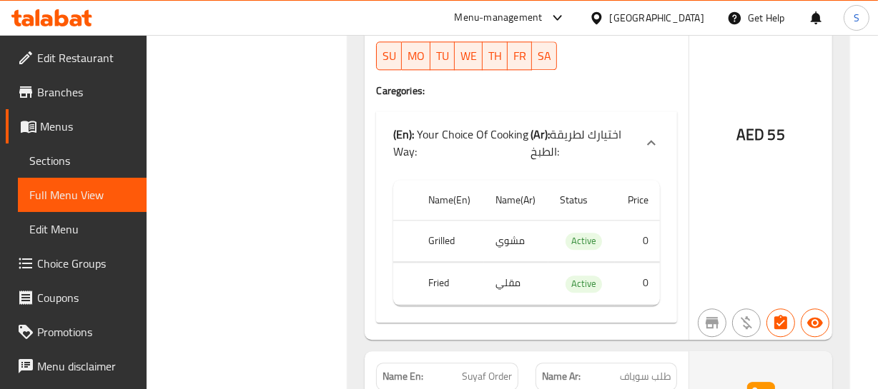
scroll to position [7902, 0]
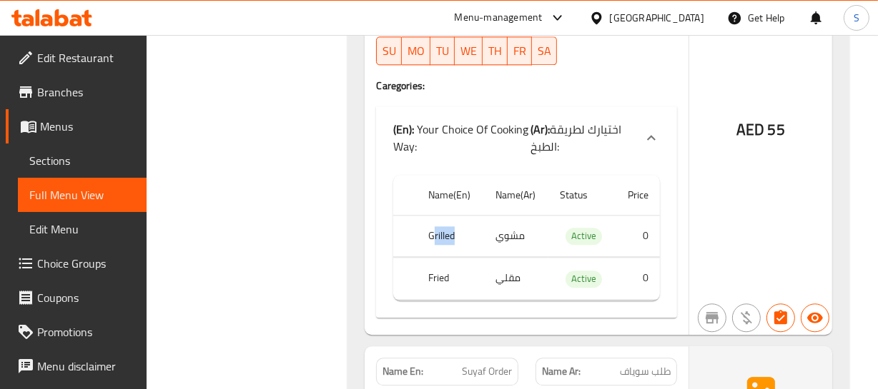
drag, startPoint x: 468, startPoint y: 214, endPoint x: 435, endPoint y: 241, distance: 42.7
click at [483, 216] on tr "Grilled مشوي Active 0" at bounding box center [526, 236] width 266 height 42
drag, startPoint x: 429, startPoint y: 244, endPoint x: 607, endPoint y: 241, distance: 178.7
click at [547, 258] on tr "Fried مقلي Active 0" at bounding box center [526, 279] width 266 height 42
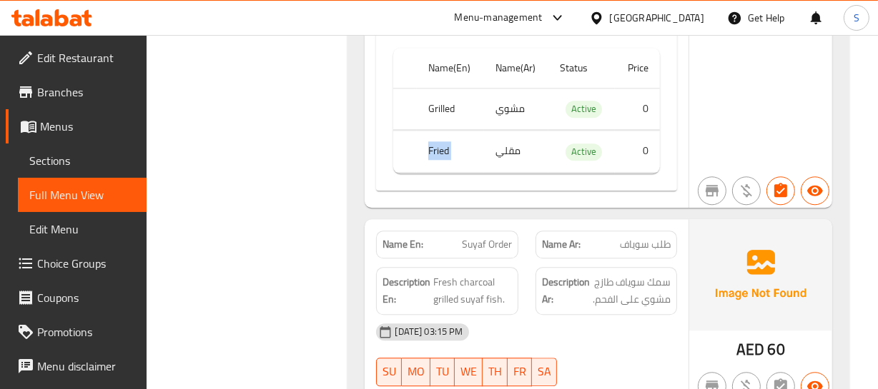
scroll to position [8032, 0]
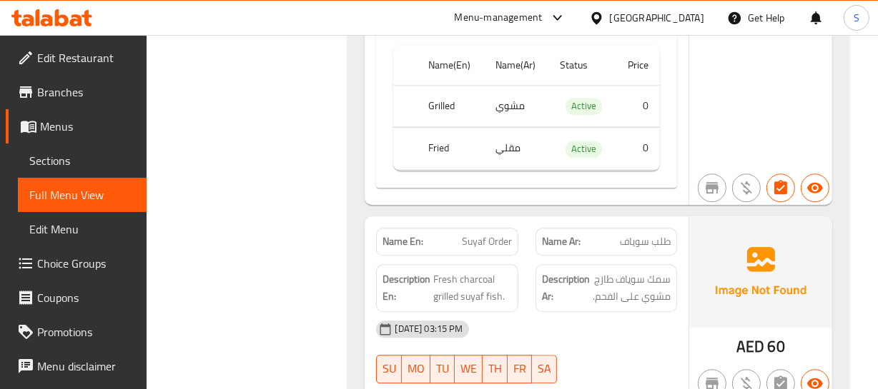
click at [643, 234] on span "طلب سوياف" at bounding box center [645, 241] width 51 height 15
drag, startPoint x: 620, startPoint y: 257, endPoint x: 677, endPoint y: 253, distance: 56.6
click at [680, 256] on div "Description Ar: سمك سوياف طازج مشوي على الفحم." at bounding box center [606, 288] width 159 height 65
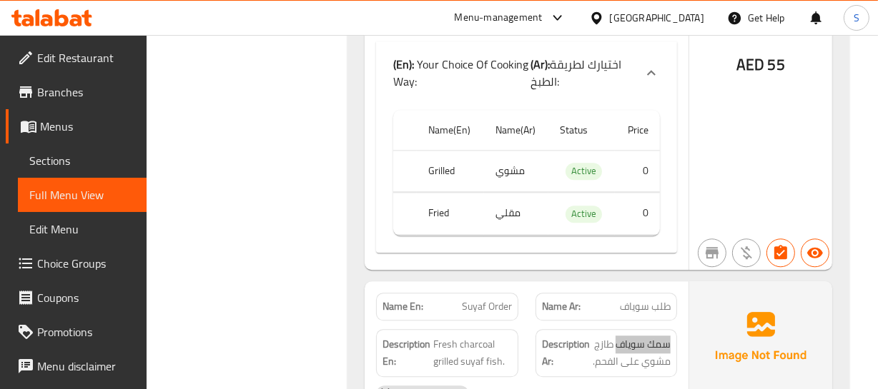
scroll to position [8078, 0]
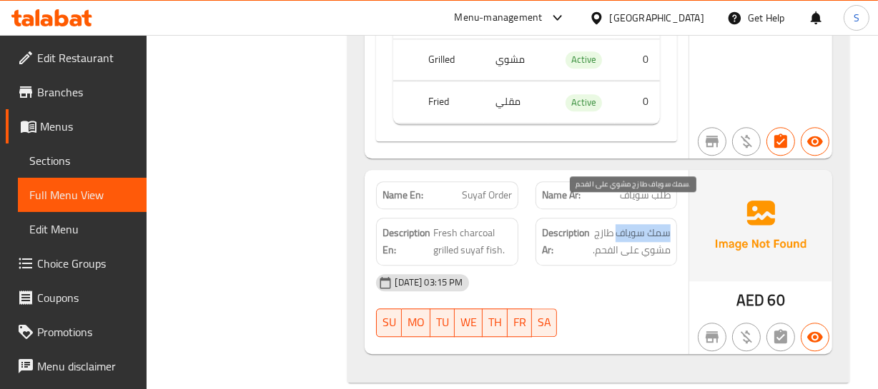
click at [637, 224] on span "سمك سوياف طازج مشوي على الفحم." at bounding box center [631, 241] width 78 height 35
click at [622, 224] on span "سمك سوياف طازج مشوي على الفحم." at bounding box center [631, 241] width 78 height 35
drag, startPoint x: 596, startPoint y: 212, endPoint x: 670, endPoint y: 193, distance: 76.8
click at [673, 218] on div "Description Ar: سمك سوياف طازج مشوي على الفحم." at bounding box center [606, 242] width 142 height 48
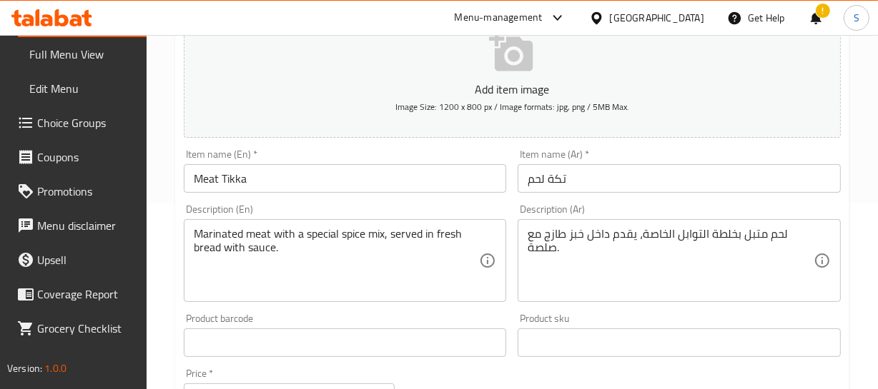
scroll to position [194, 0]
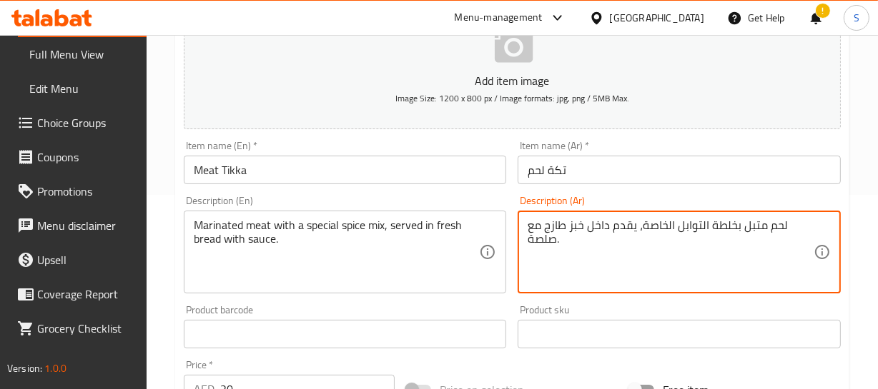
click at [732, 229] on textarea "لحم متبل بخلطة التوابل الخاصة، يقدم داخل خبز طازج مع صلصة." at bounding box center [670, 253] width 286 height 68
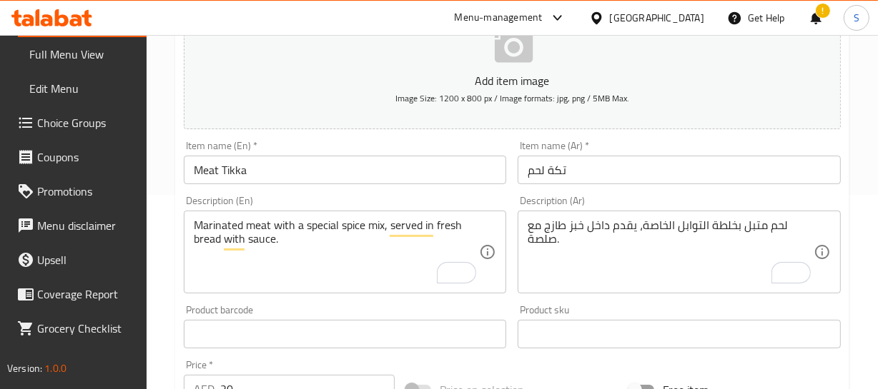
click at [373, 231] on textarea "Marinated meat with a special spice mix, served in fresh bread with sauce." at bounding box center [337, 253] width 286 height 68
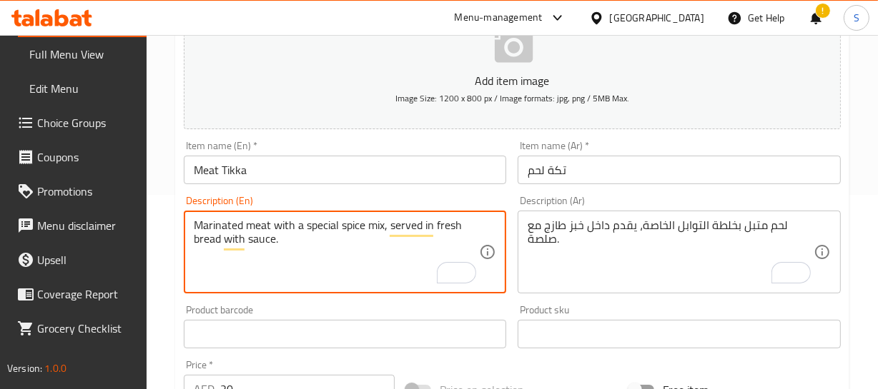
click at [373, 231] on textarea "Marinated meat with a special spice mix, served in fresh bread with sauce." at bounding box center [337, 253] width 286 height 68
paste textarea "ture"
click at [347, 227] on textarea "Marinated meat with a special spice mixture, served in fresh bread with sauce." at bounding box center [337, 253] width 286 height 68
click at [239, 228] on textarea "Marinated meat with a special spice mixture, served in fresh bread with sauce." at bounding box center [337, 253] width 286 height 68
type textarea "Marinated meat with a special spice mixture, served in fresh bread with sauce."
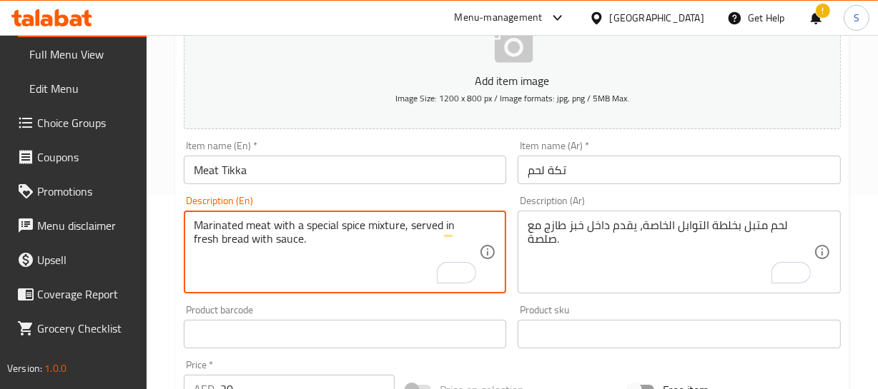
drag, startPoint x: 283, startPoint y: 156, endPoint x: 275, endPoint y: 174, distance: 20.2
click at [280, 159] on input "Meat Tikka" at bounding box center [345, 170] width 323 height 29
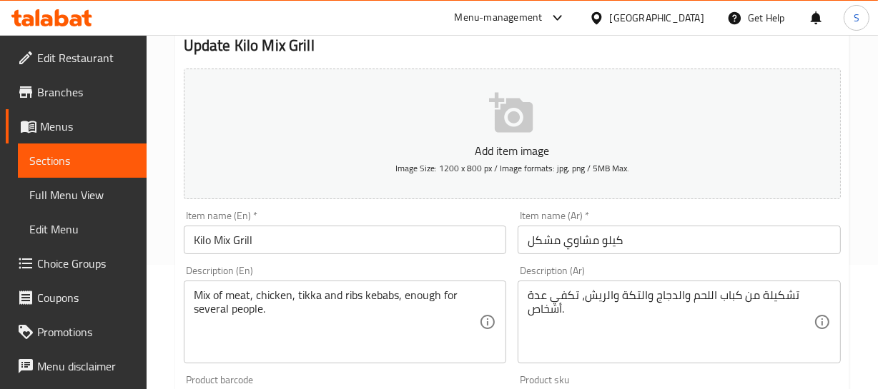
scroll to position [129, 0]
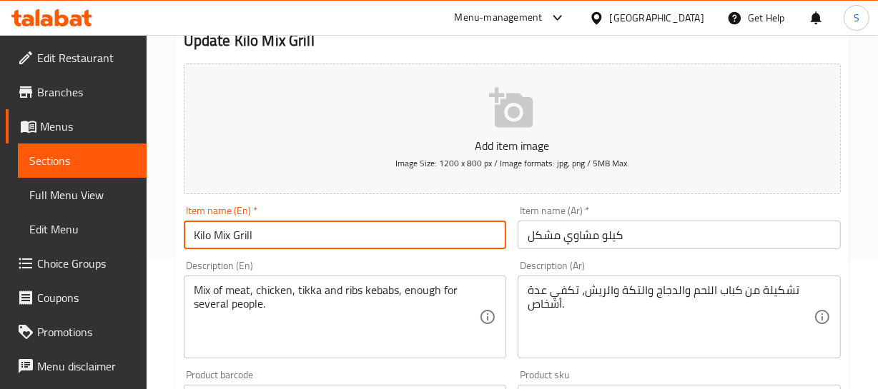
click at [301, 234] on input "Kilo Mix Grill" at bounding box center [345, 235] width 323 height 29
type input "Kilo Mix Grills"
drag, startPoint x: 199, startPoint y: 293, endPoint x: 214, endPoint y: 294, distance: 15.1
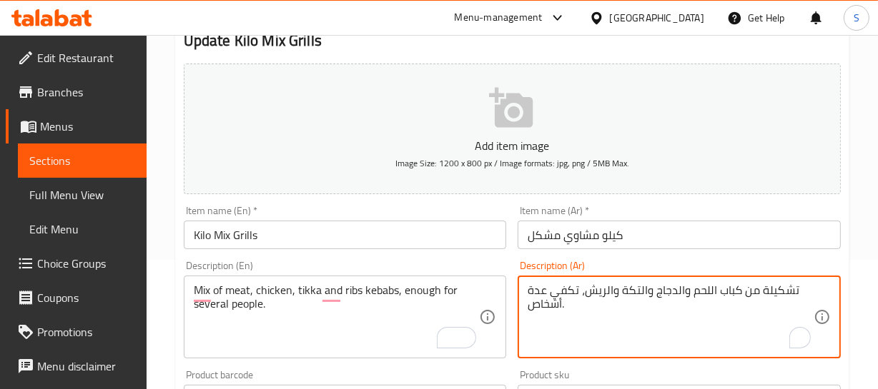
click at [777, 289] on textarea "تشكيلة من كباب اللحم والدجاج والتكة والريش، تكفي عدة أشخاص." at bounding box center [670, 318] width 286 height 68
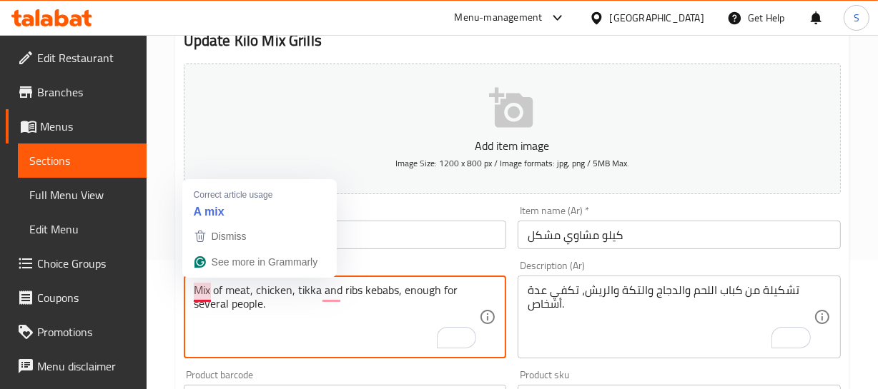
click at [204, 288] on textarea "Mix of meat, chicken, tikka and ribs kebabs, enough for several people." at bounding box center [337, 318] width 286 height 68
paste textarea "Assortment"
click at [201, 289] on textarea "Assortment of meat, chicken, tikka and ribs kebabs, enough for several people." at bounding box center [337, 318] width 286 height 68
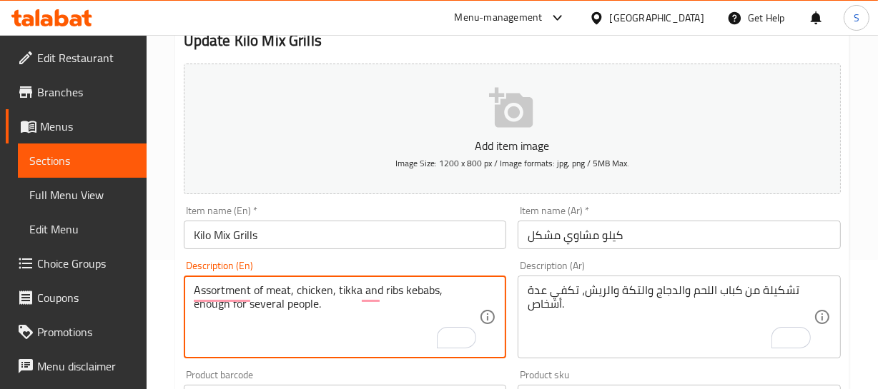
click at [345, 332] on textarea "Assortment of meat, chicken, tikka and ribs kebabs, enough for several people." at bounding box center [337, 318] width 286 height 68
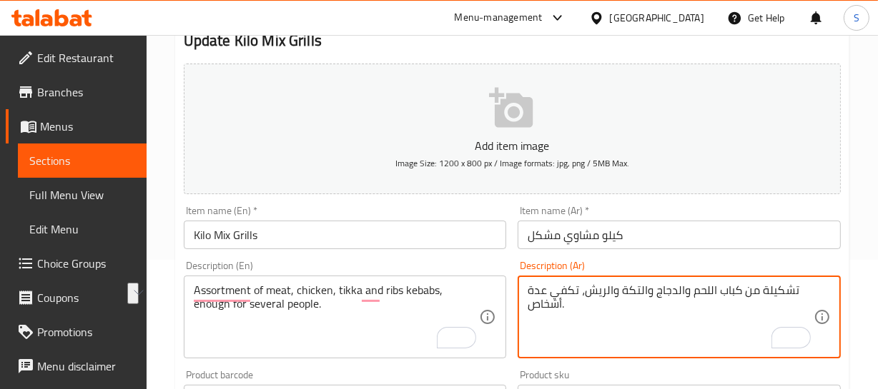
drag, startPoint x: 740, startPoint y: 287, endPoint x: 793, endPoint y: 290, distance: 53.0
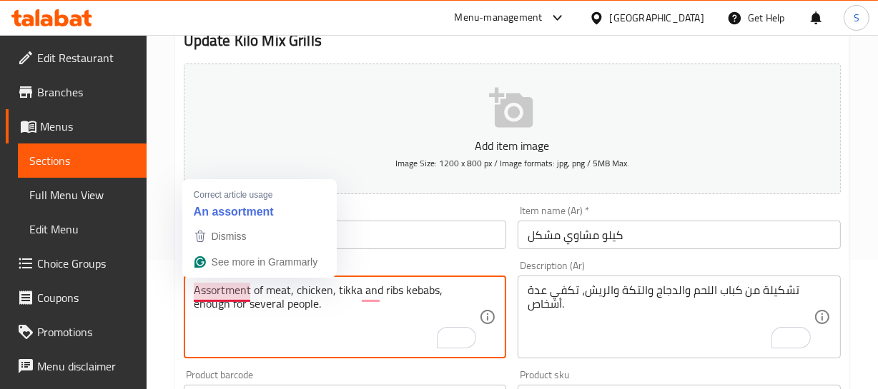
click at [216, 297] on textarea "Assortment of meat, chicken, tikka and ribs kebabs, enough for several people." at bounding box center [337, 318] width 286 height 68
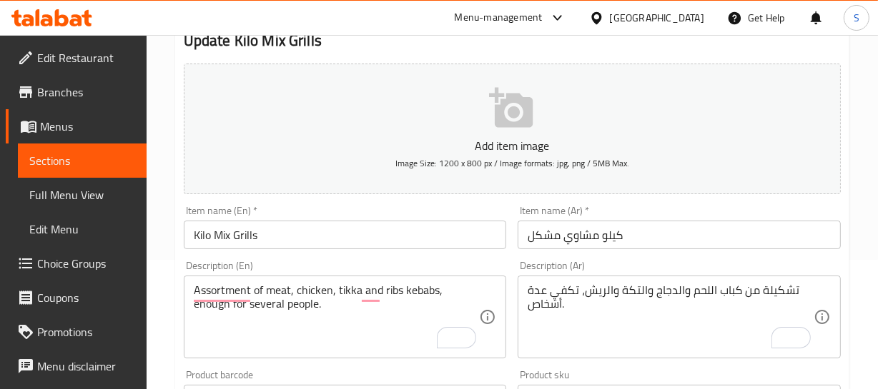
click at [274, 262] on div "Description (En) Assortment of meat, chicken, tikka and ribs kebabs, enough for…" at bounding box center [345, 310] width 323 height 98
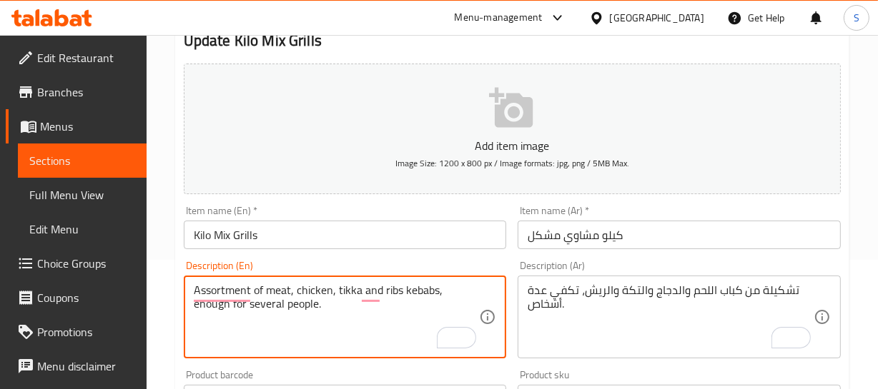
click at [417, 290] on textarea "Assortment of meat, chicken, tikka and ribs kebabs, enough for several people." at bounding box center [337, 318] width 286 height 68
click at [330, 289] on textarea "Assortment of meat, chicken, tikka and ribs , enough for several people." at bounding box center [337, 318] width 286 height 68
click at [403, 301] on textarea "Assortment of meat, chicken, tikka and ribs kebabs, enough for several people." at bounding box center [337, 318] width 286 height 68
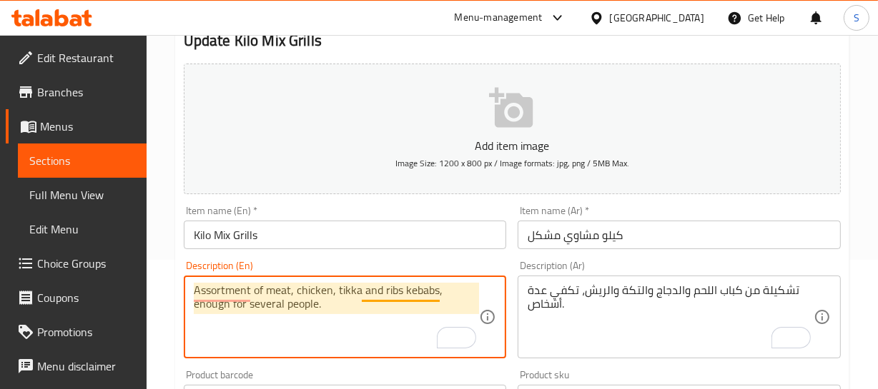
click at [410, 288] on textarea "Assortment of meat, chicken, tikka and ribs kebabs, enough for several people." at bounding box center [337, 318] width 286 height 68
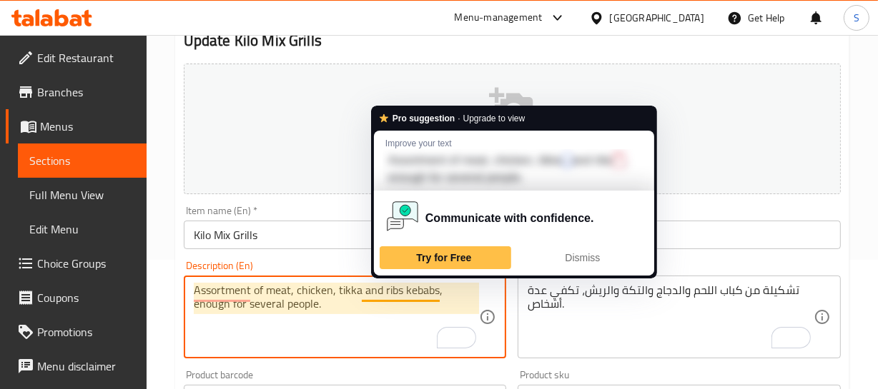
click at [410, 289] on textarea "Assortment of meat, chicken, tikka and ribs kebabs, enough for several people." at bounding box center [337, 318] width 286 height 68
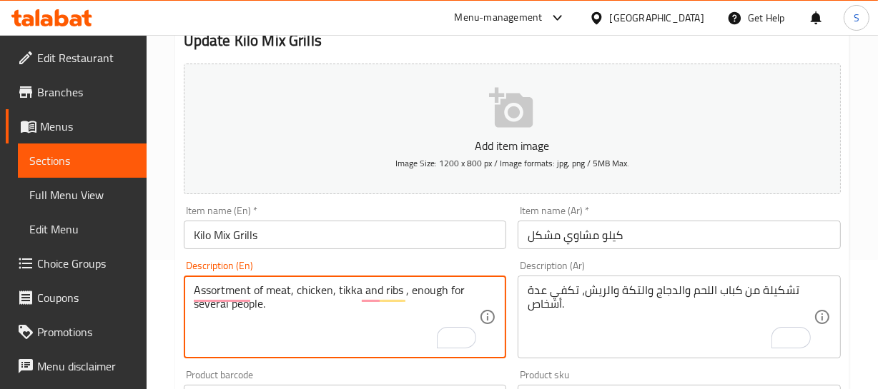
click at [292, 290] on textarea "Assortment of meat, chicken, tikka and ribs , enough for several people." at bounding box center [337, 318] width 286 height 68
paste textarea "kebabs"
type textarea "Assortment of meat kebab, chicken, tikka and ribs , enough for several people."
drag, startPoint x: 283, startPoint y: 228, endPoint x: 272, endPoint y: 237, distance: 14.2
click at [274, 233] on input "Kilo Mix Grills" at bounding box center [345, 235] width 323 height 29
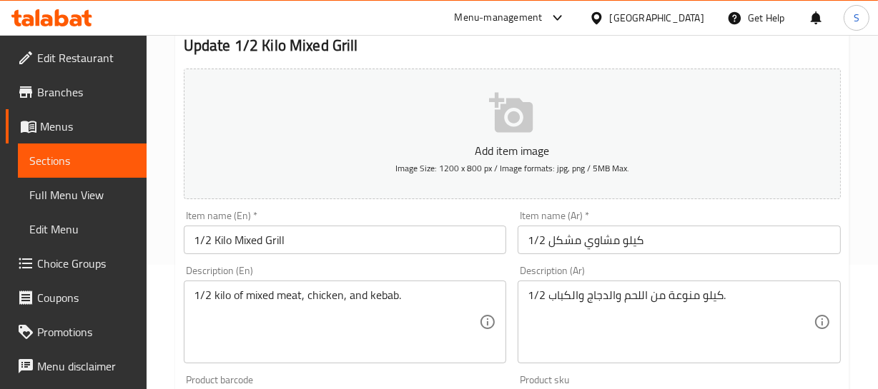
scroll to position [129, 0]
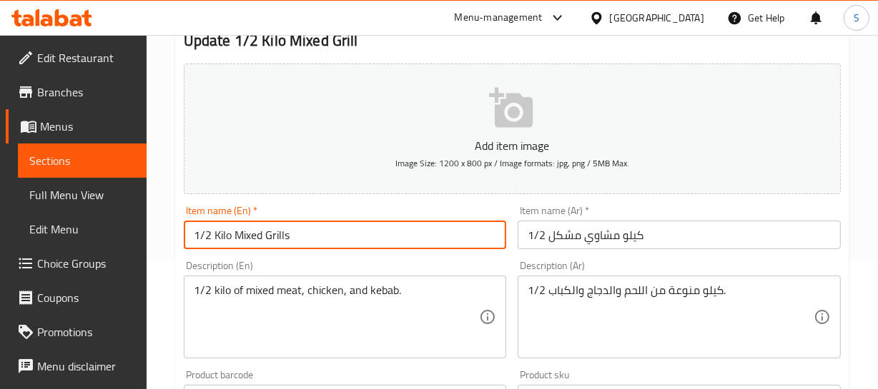
click at [312, 233] on input "1/2 Kilo Mixed Grills" at bounding box center [345, 235] width 323 height 29
type input "1/2 Kilo Mixed Grills"
drag, startPoint x: 709, startPoint y: 288, endPoint x: 715, endPoint y: 297, distance: 10.9
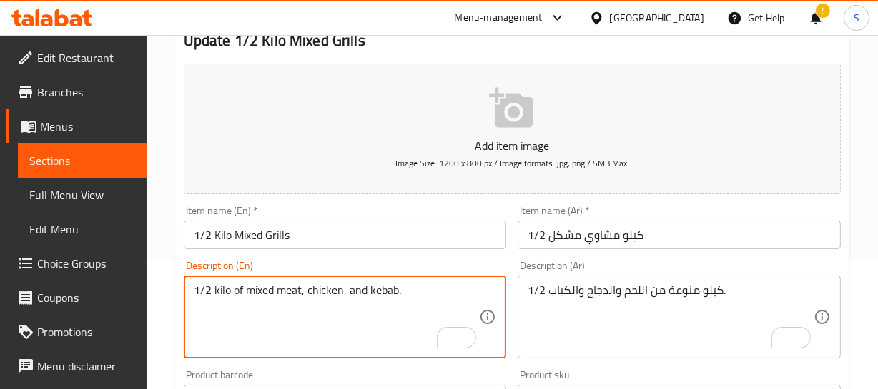
click at [201, 287] on textarea "1/2 kilo of mixed meat, chicken, and kebab." at bounding box center [337, 318] width 286 height 68
paste textarea "Assortment"
click at [305, 287] on textarea "Assortment of 1/2 kilo of mixed meat, chicken, and kebab." at bounding box center [337, 318] width 286 height 68
click at [184, 292] on div "Assortment of 1/2 kilo mixed meat, chicken, and kebab. Description (En)" at bounding box center [345, 317] width 323 height 83
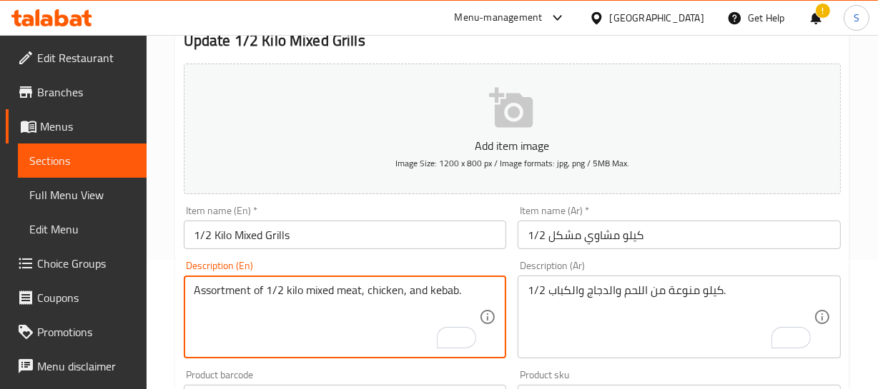
click at [321, 292] on textarea "Assortment of 1/2 kilo mixed meat, chicken, and kebab." at bounding box center [337, 318] width 286 height 68
type textarea "Assortment of 1/2 kilo meat, chicken, and kebab."
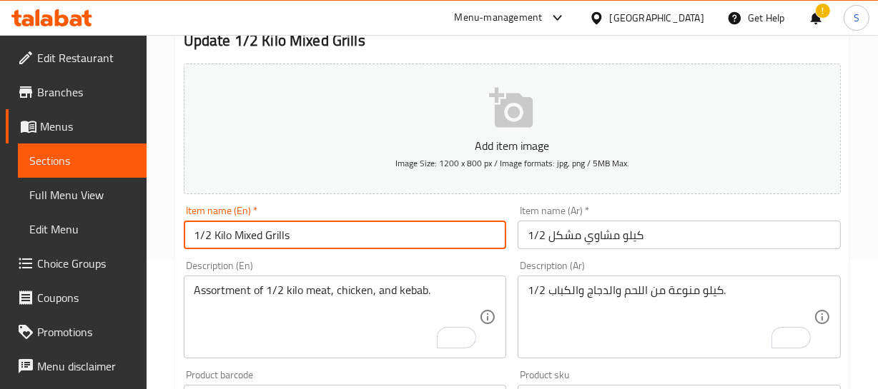
drag, startPoint x: 246, startPoint y: 244, endPoint x: 243, endPoint y: 257, distance: 13.9
click at [246, 249] on div "Home / Restaurants management / Menus / Sections / item / update Grills section…" at bounding box center [512, 393] width 674 height 918
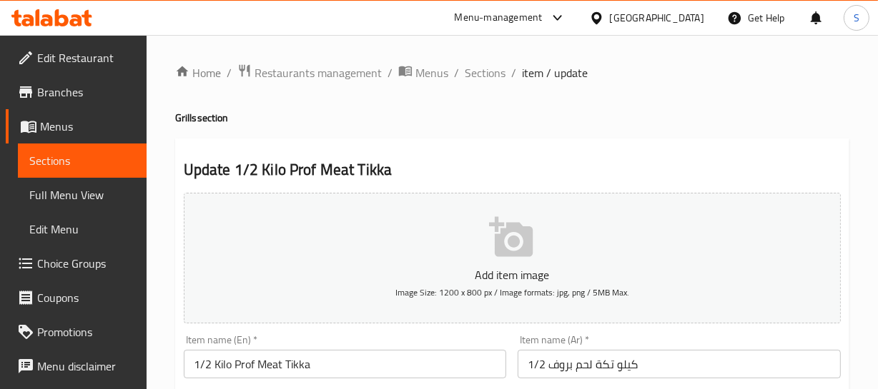
scroll to position [64, 0]
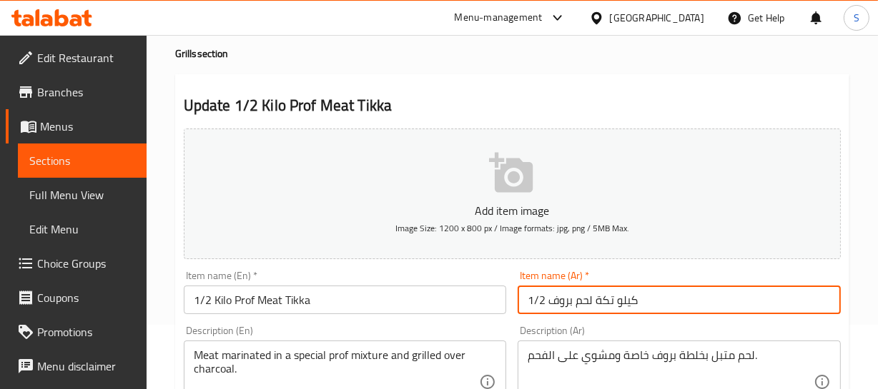
click at [567, 302] on input "1/2 كيلو تكة لحم بروف" at bounding box center [678, 300] width 323 height 29
click at [566, 302] on input "1/2 كيلو تكة لحم بروف" at bounding box center [678, 300] width 323 height 29
paste input "خروف"
click at [557, 306] on input "1/2 كيلو تكة لحم بروف" at bounding box center [678, 300] width 323 height 29
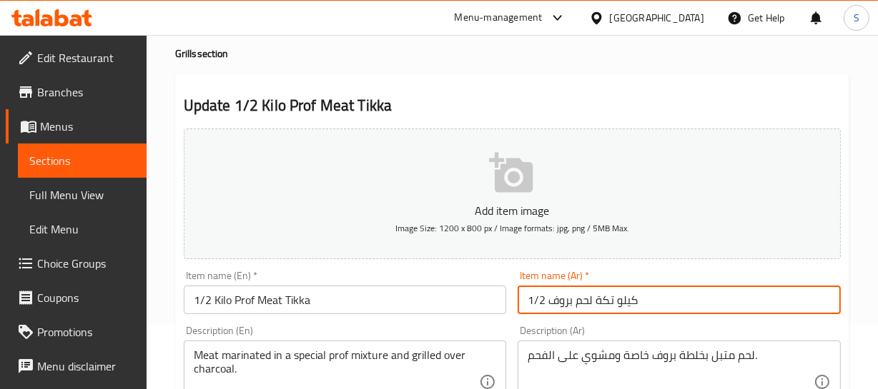
paste input "text"
drag, startPoint x: 642, startPoint y: 307, endPoint x: 550, endPoint y: 319, distance: 93.7
type input "1/2 كيلو تكة لحم خروف"
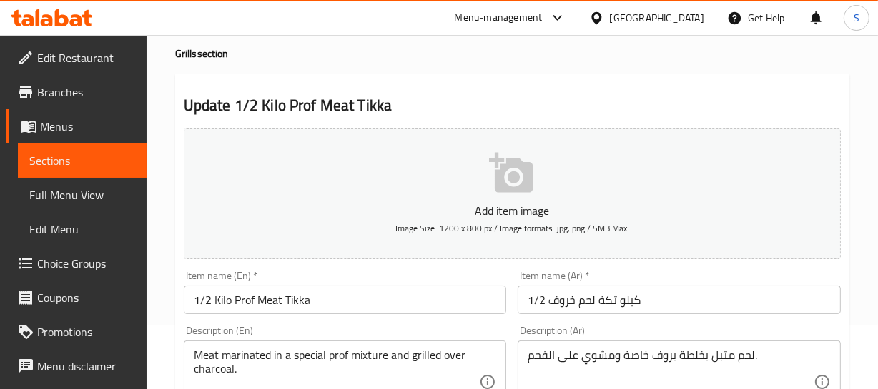
click at [240, 301] on input "1/2 Kilo Prof Meat Tikka" at bounding box center [345, 300] width 323 height 29
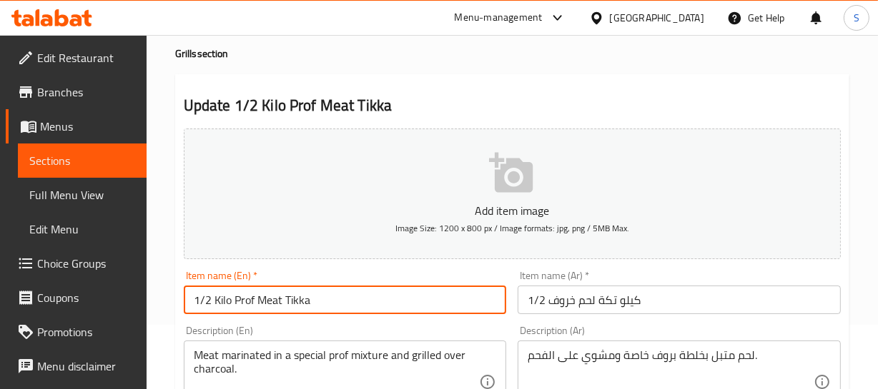
click at [240, 301] on input "1/2 Kilo Prof Meat Tikka" at bounding box center [345, 300] width 323 height 29
paste input "lamb"
click at [231, 296] on input "1/2 Kilo lamb Meat Tikka" at bounding box center [345, 300] width 323 height 29
type input "1/2 Kilo lamb Meat Tikka"
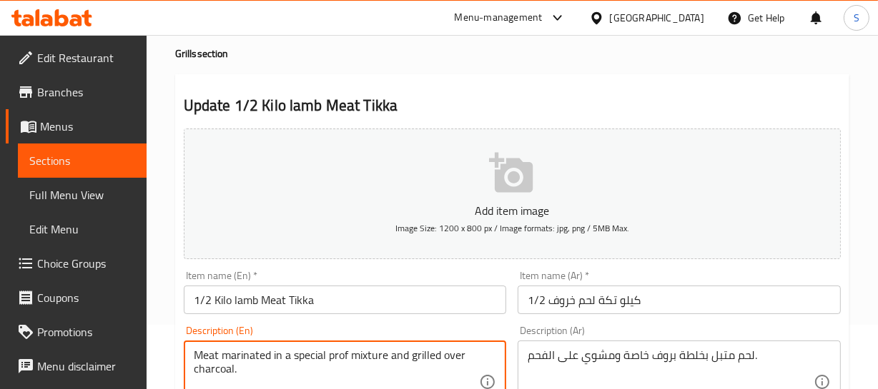
click at [334, 352] on textarea "Meat marinated in a special prof mixture and grilled over charcoal." at bounding box center [337, 383] width 286 height 68
paste textarea "To enrich screen reader interactions, please activate Accessibility in Grammarl…"
click at [244, 297] on input "1/2 Kilo lamb Meat Tikka" at bounding box center [345, 300] width 323 height 29
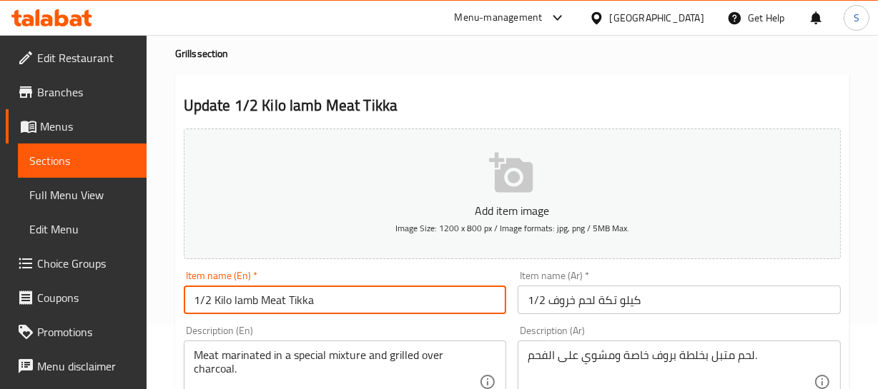
click at [244, 297] on input "1/2 Kilo lamb Meat Tikka" at bounding box center [345, 300] width 323 height 29
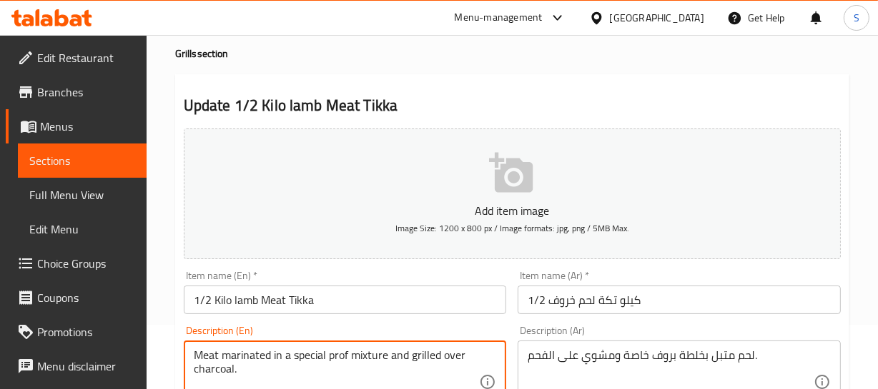
click at [335, 349] on textarea "Meat marinated in a special prof mixture and grilled over charcoal." at bounding box center [337, 383] width 286 height 68
click at [338, 357] on textarea "Meat marinated in a special prof mixture and grilled over charcoal." at bounding box center [337, 383] width 286 height 68
paste textarea "lamb"
type textarea "Meat marinated in a special lamb mixture and grilled over charcoal."
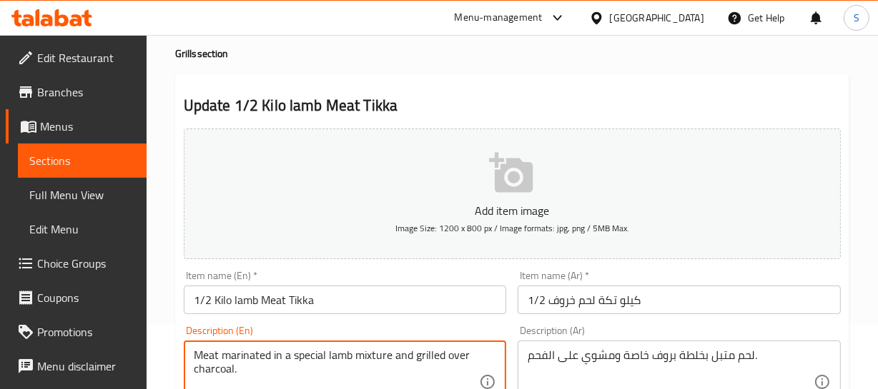
click at [570, 304] on input "1/2 كيلو تكة لحم خروف" at bounding box center [678, 300] width 323 height 29
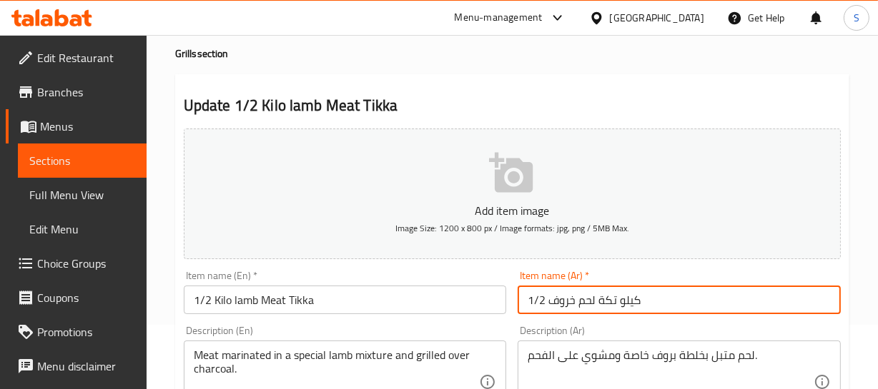
click at [570, 303] on input "1/2 كيلو تكة لحم خروف" at bounding box center [678, 300] width 323 height 29
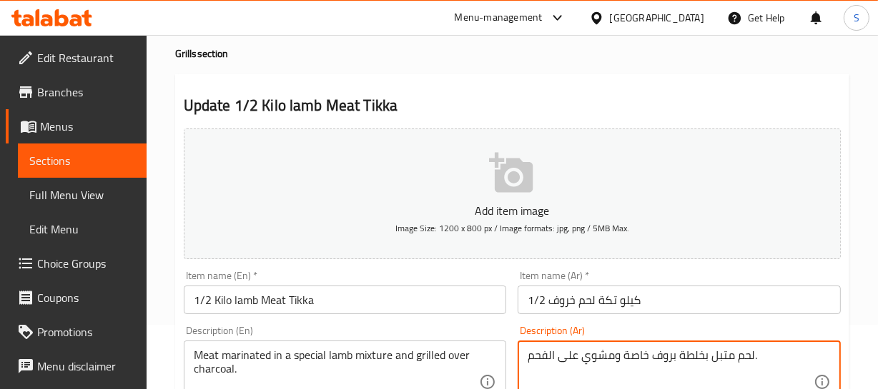
click at [662, 358] on textarea "لحم متبل بخلطة بروف خاصة ومشوي على الفحم." at bounding box center [670, 383] width 286 height 68
paste textarea "روف"
click at [742, 362] on textarea "لحم متبل بخلطة خروف خاصة ومشوي على الفحم." at bounding box center [670, 383] width 286 height 68
type textarea "لحم متبل بخلطة خروف خاصة ومشوي على الفحم."
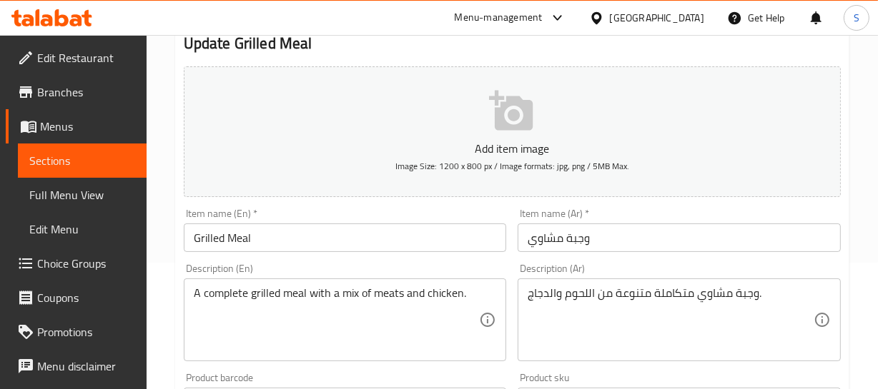
scroll to position [129, 0]
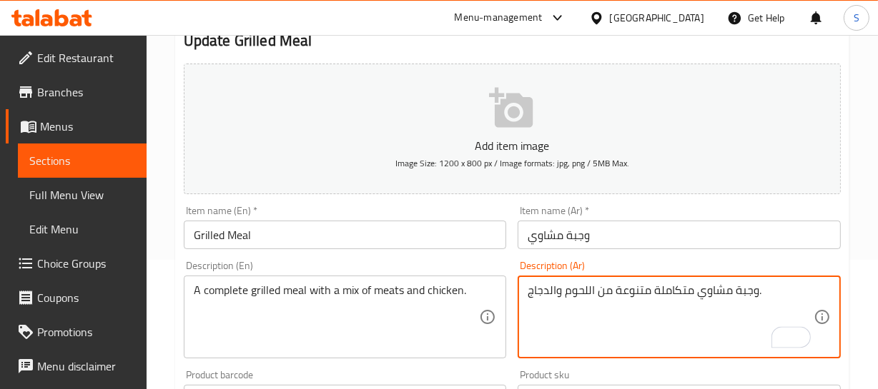
drag, startPoint x: 648, startPoint y: 287, endPoint x: 495, endPoint y: 327, distance: 158.3
click at [597, 307] on textarea "وجبة مشاوي متكاملة متنوعة من اللحوم والدجاج." at bounding box center [670, 318] width 286 height 68
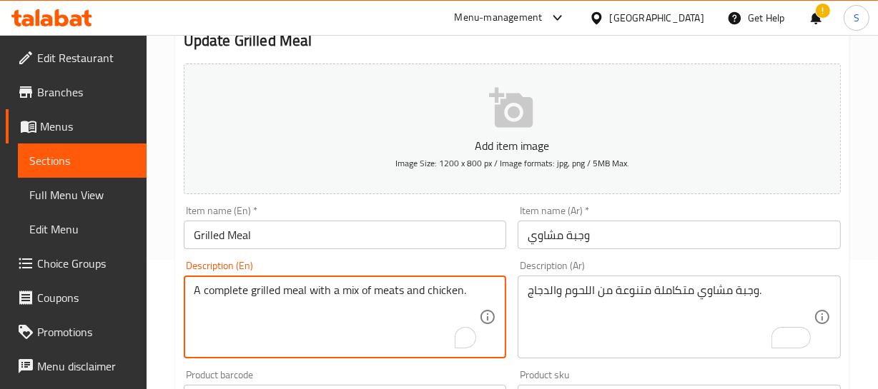
click at [344, 289] on textarea "A complete grilled meal with a mix of meats and chicken." at bounding box center [337, 318] width 286 height 68
paste textarea "Various"
click at [352, 292] on textarea "A complete grilled meal with a variety of meats and chicken." at bounding box center [337, 318] width 286 height 68
type textarea "A complete grilled meal with a variety of meats and chicken."
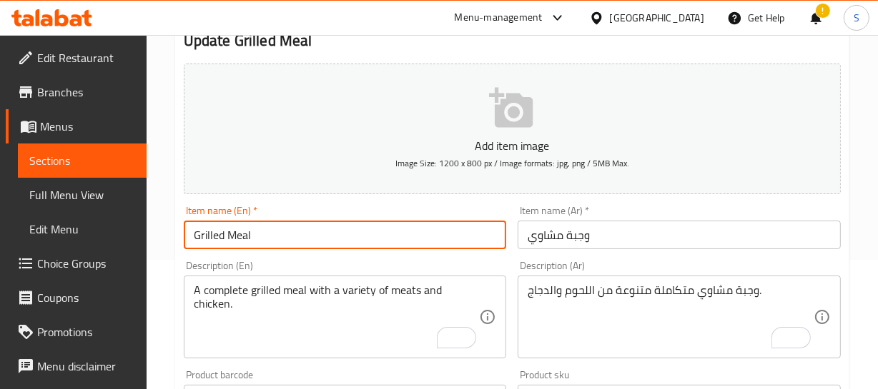
drag, startPoint x: 279, startPoint y: 234, endPoint x: 275, endPoint y: 253, distance: 18.9
click at [275, 253] on div "Home / Restaurants management / Menus / Sections / item / update Grills section…" at bounding box center [512, 393] width 674 height 918
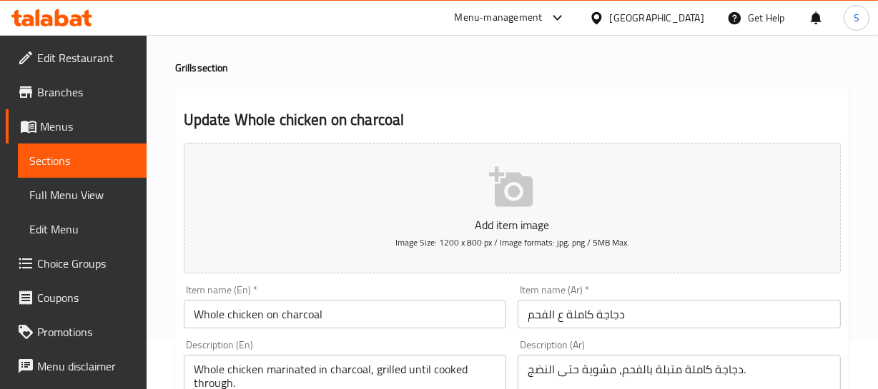
scroll to position [64, 0]
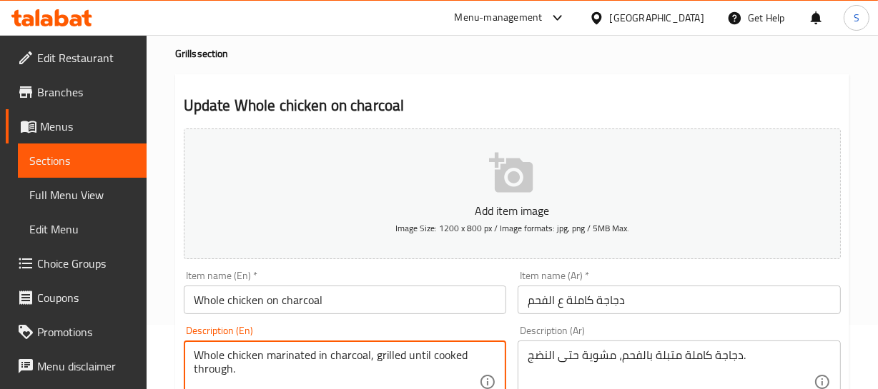
click at [201, 375] on textarea "Whole chicken marinated in charcoal, grilled until cooked through." at bounding box center [337, 383] width 286 height 68
type textarea "Whole chicken marinated in charcoal, grilled until cooked."
click at [278, 283] on div "Item name (En)   * Whole chicken on charcoal Item name (En) *" at bounding box center [345, 293] width 323 height 44
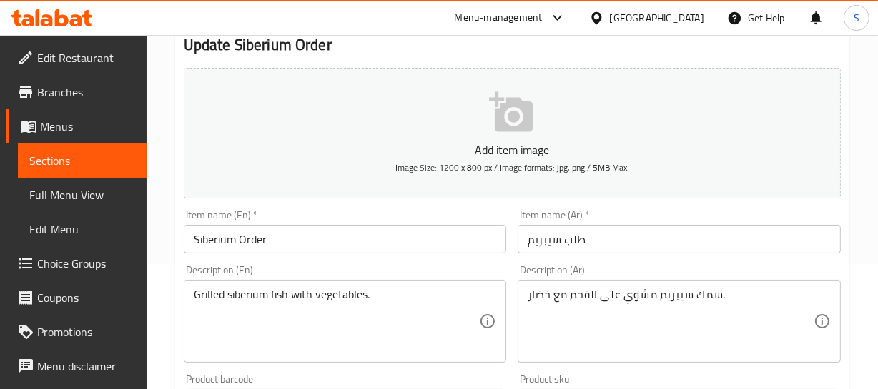
scroll to position [129, 0]
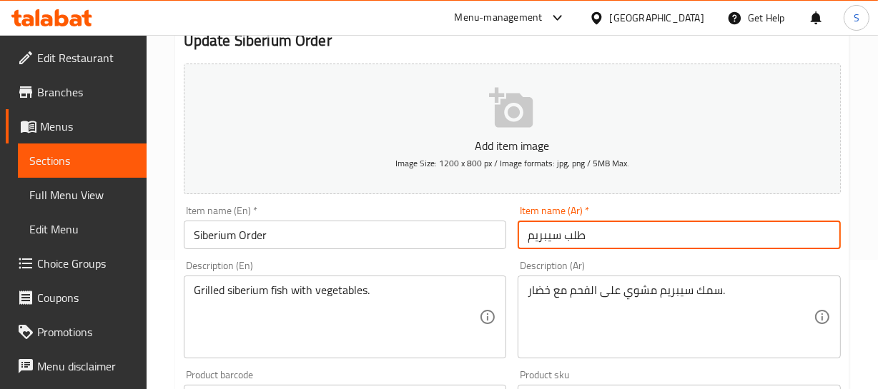
click at [537, 229] on input "طلب سيبريم" at bounding box center [678, 235] width 323 height 29
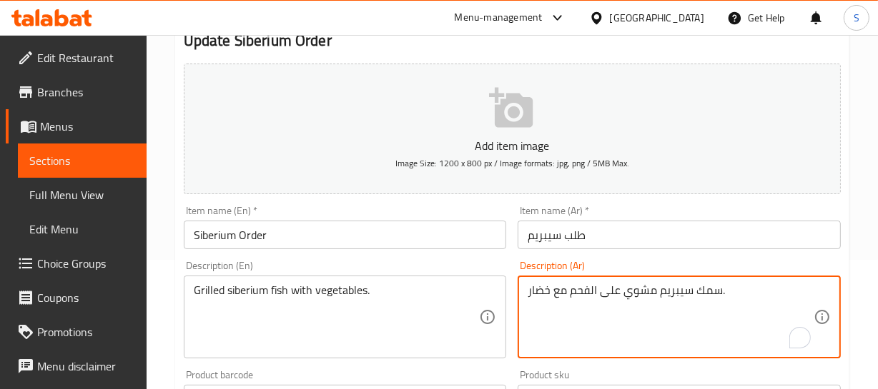
click at [679, 293] on textarea "سمك سيبريم مشوي على الفحم مع خضار." at bounding box center [670, 318] width 286 height 68
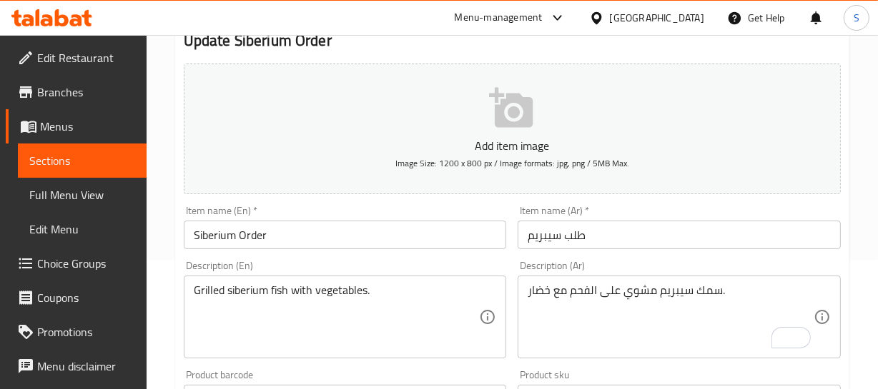
click at [209, 227] on input "Siberium Order" at bounding box center [345, 235] width 323 height 29
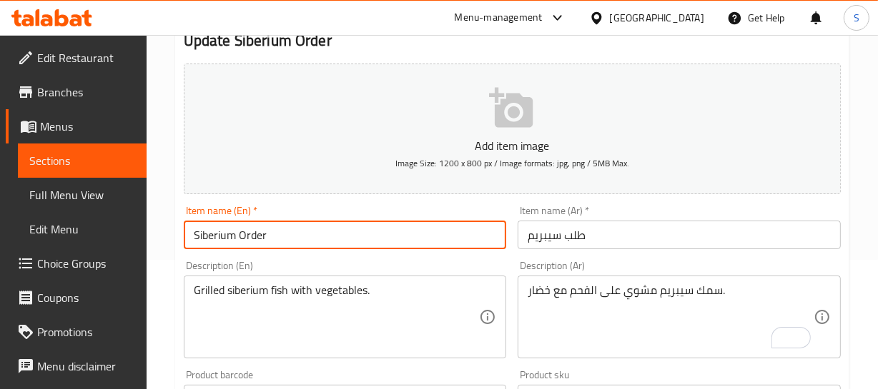
click at [209, 227] on input "Siberium Order" at bounding box center [345, 235] width 323 height 29
paste input "Sea Bream"
click at [212, 233] on input "Sea BreamOrder" at bounding box center [345, 235] width 323 height 29
click at [248, 239] on input "Sea BreamOrder" at bounding box center [345, 235] width 323 height 29
click at [236, 239] on input "Sea Bream Order" at bounding box center [345, 235] width 323 height 29
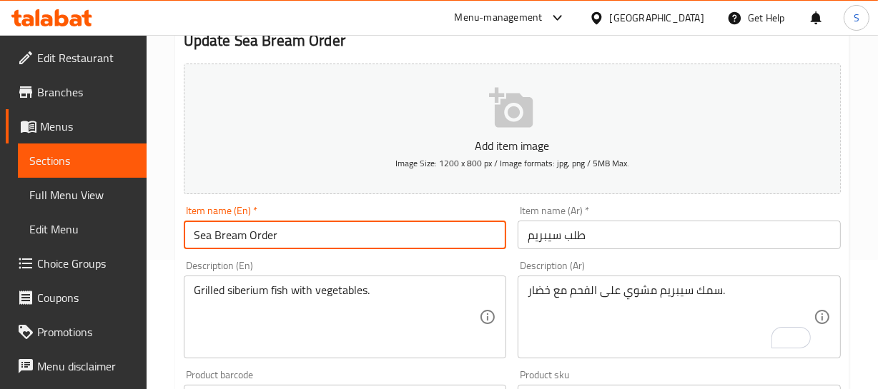
click at [236, 239] on input "Sea Bream Order" at bounding box center [345, 235] width 323 height 29
type input "Sea Bream Order"
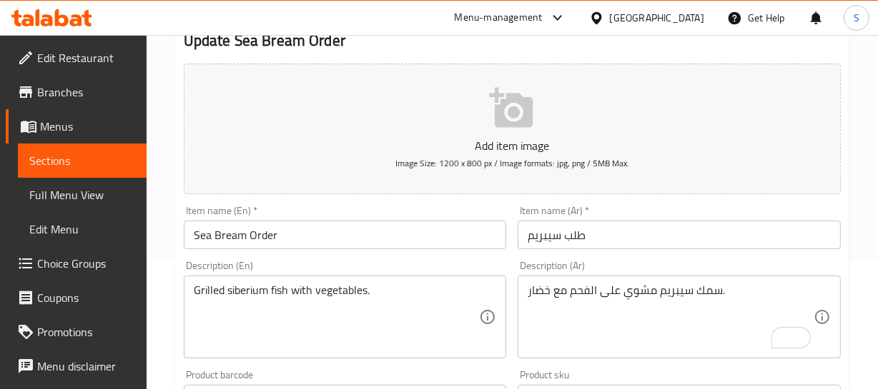
drag, startPoint x: 246, startPoint y: 274, endPoint x: 244, endPoint y: 283, distance: 8.7
click at [246, 276] on div "Grilled siberium fish with vegetables. Description (En)" at bounding box center [345, 317] width 323 height 83
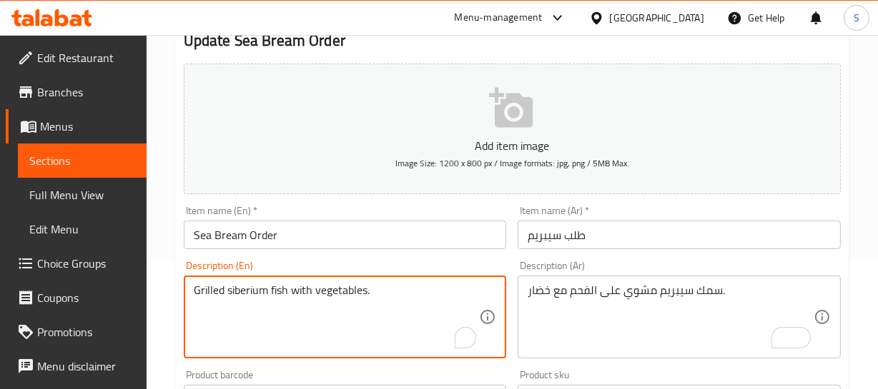
click at [244, 288] on textarea "Grilled siberium fish with vegetables." at bounding box center [337, 318] width 286 height 68
paste textarea "Sea Bream Order"
click at [297, 291] on textarea "Grilled Sea Bream Order fish with vegetables." at bounding box center [337, 318] width 286 height 68
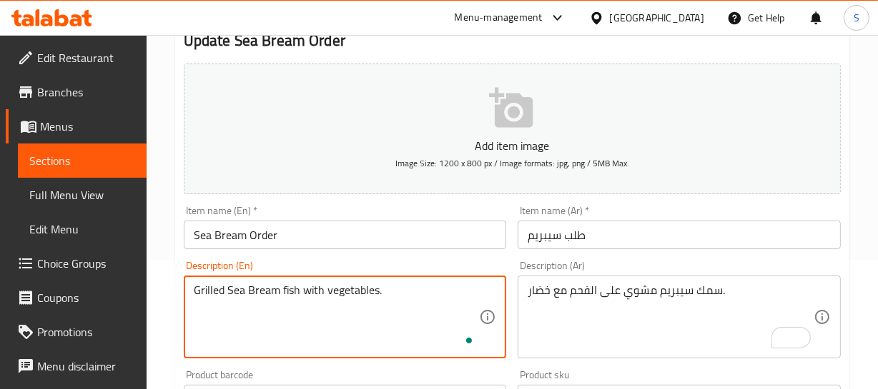
click at [211, 290] on textarea "Grilled Sea Bream fish with vegetables." at bounding box center [337, 318] width 286 height 68
click at [307, 249] on div "Item name (En)   * Sea Bream Order Item name (En) *" at bounding box center [345, 227] width 334 height 55
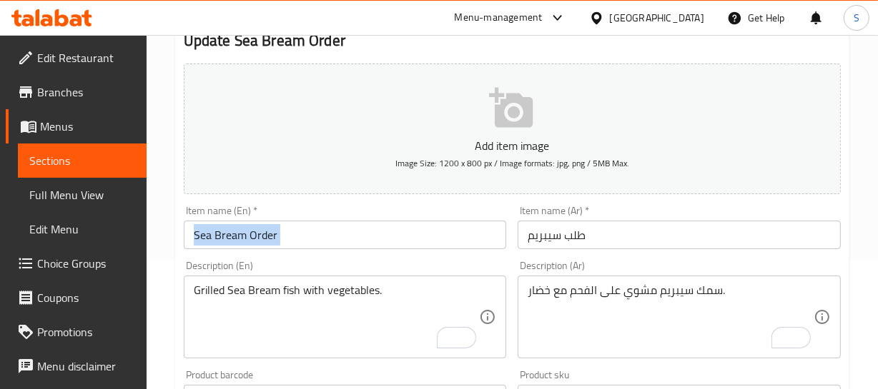
click at [307, 249] on div "Item name (En)   * Sea Bream Order Item name (En) *" at bounding box center [345, 227] width 334 height 55
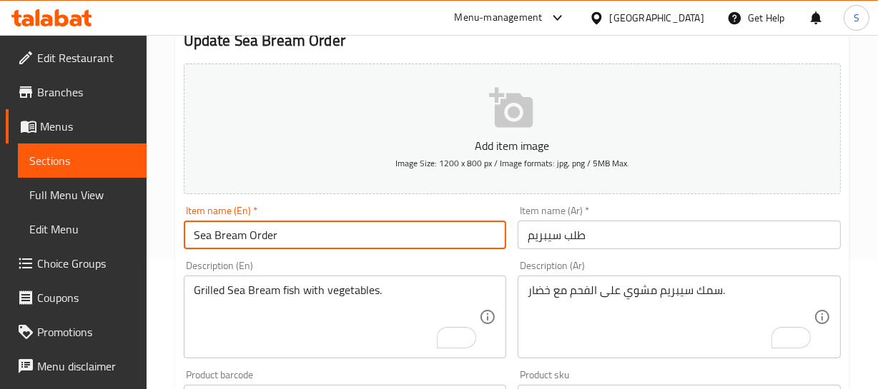
click at [307, 248] on input "Sea Bream Order" at bounding box center [345, 235] width 323 height 29
click at [304, 234] on input "Sea Bream Order" at bounding box center [345, 235] width 323 height 29
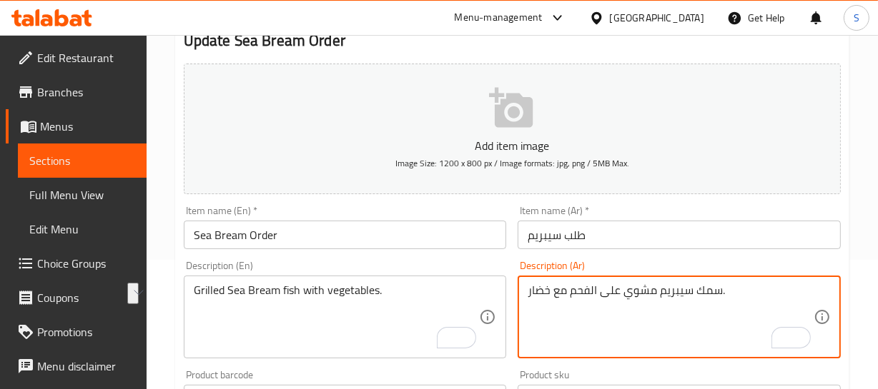
drag, startPoint x: 622, startPoint y: 285, endPoint x: 565, endPoint y: 300, distance: 58.4
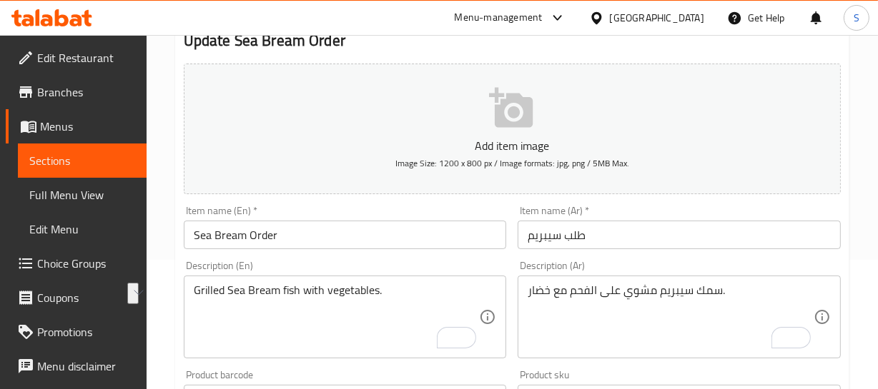
drag, startPoint x: 241, startPoint y: 286, endPoint x: 253, endPoint y: 292, distance: 13.7
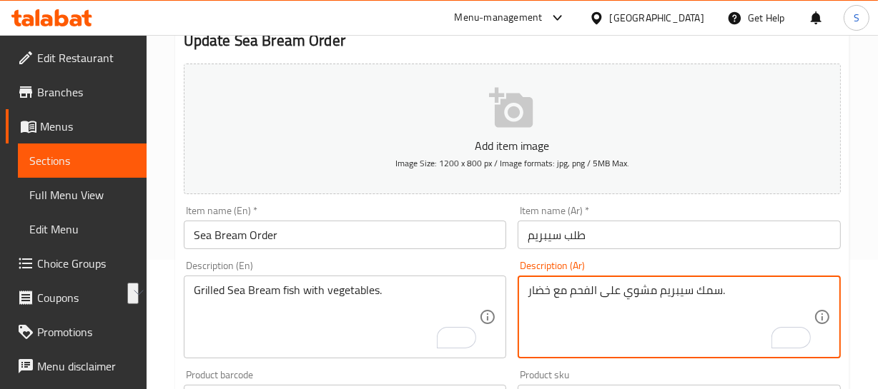
drag, startPoint x: 654, startPoint y: 287, endPoint x: 570, endPoint y: 299, distance: 85.1
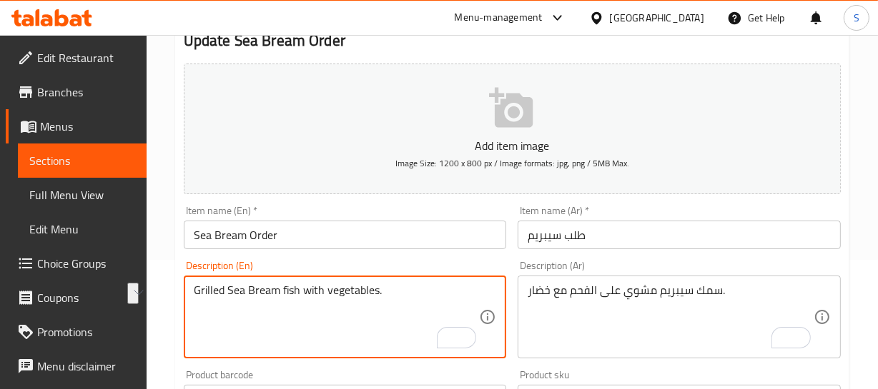
click at [212, 295] on textarea "Grilled Sea Bream fish with vegetables." at bounding box center [337, 318] width 286 height 68
paste textarea "over charcoal"
click at [201, 291] on textarea "Grilled over charcoal Sea Bream fish with vegetables." at bounding box center [337, 318] width 286 height 68
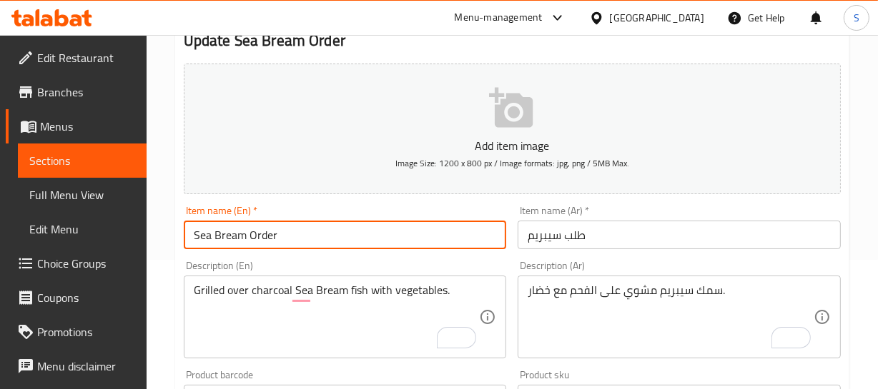
click at [207, 232] on input "Sea Bream Order" at bounding box center [345, 235] width 323 height 29
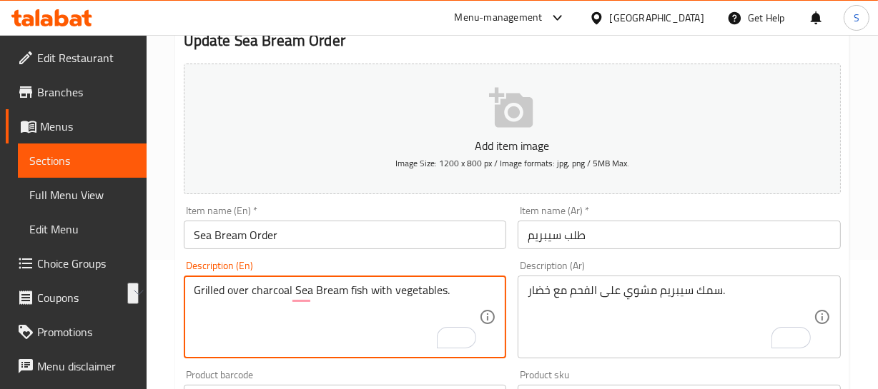
drag, startPoint x: 363, startPoint y: 293, endPoint x: 287, endPoint y: 298, distance: 76.6
click at [294, 301] on textarea "Grilled over charcoal Sea Bream fish with vegetables." at bounding box center [337, 318] width 286 height 68
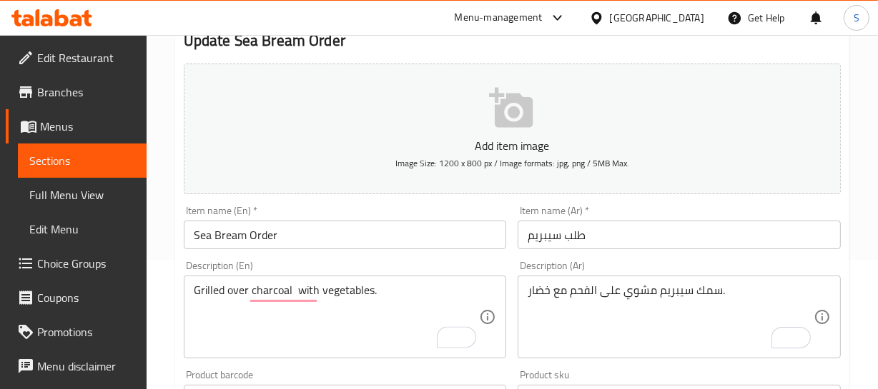
click at [189, 292] on div "Grilled over charcoal with vegetables. Description (En)" at bounding box center [345, 317] width 323 height 83
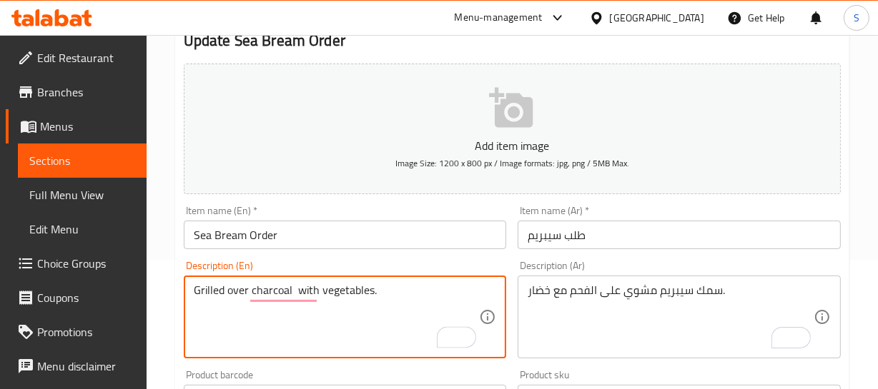
click at [198, 289] on textarea "Grilled over charcoal with vegetables." at bounding box center [337, 318] width 286 height 68
click at [195, 294] on textarea "Grilled over charcoal with vegetables." at bounding box center [337, 318] width 286 height 68
paste textarea "Sea Bream fish"
click at [206, 289] on textarea "Sea Bream fish Grilled over charcoal with vegetables." at bounding box center [337, 318] width 286 height 68
drag, startPoint x: 209, startPoint y: 297, endPoint x: 209, endPoint y: 304, distance: 7.9
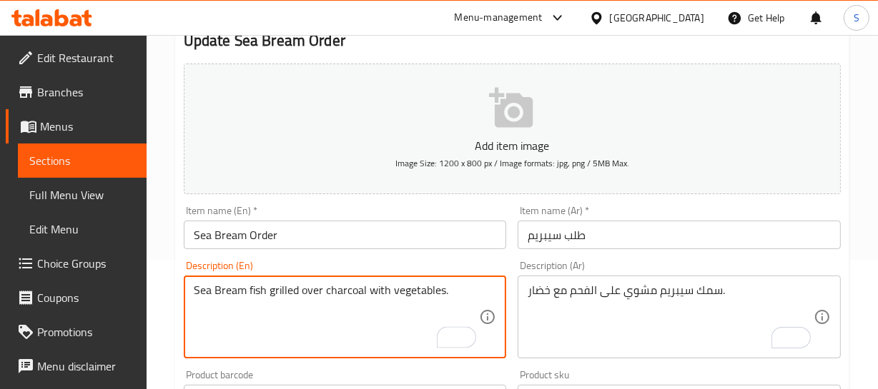
click at [209, 299] on textarea "Sea Bream fish grilled over charcoal with vegetables." at bounding box center [337, 318] width 286 height 68
type textarea "Sea Bream fish grilled over charcoal with vegetables."
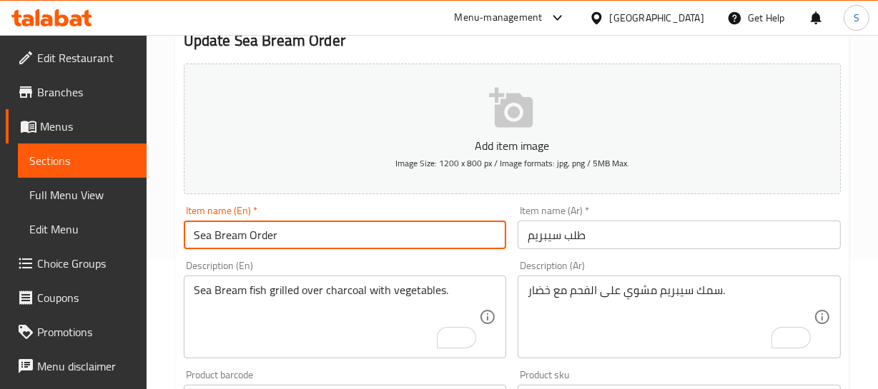
click at [268, 236] on input "Sea Bream Order" at bounding box center [345, 235] width 323 height 29
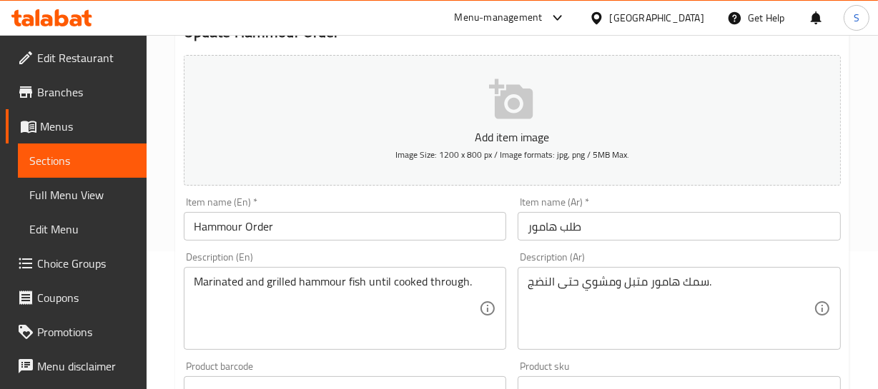
scroll to position [194, 0]
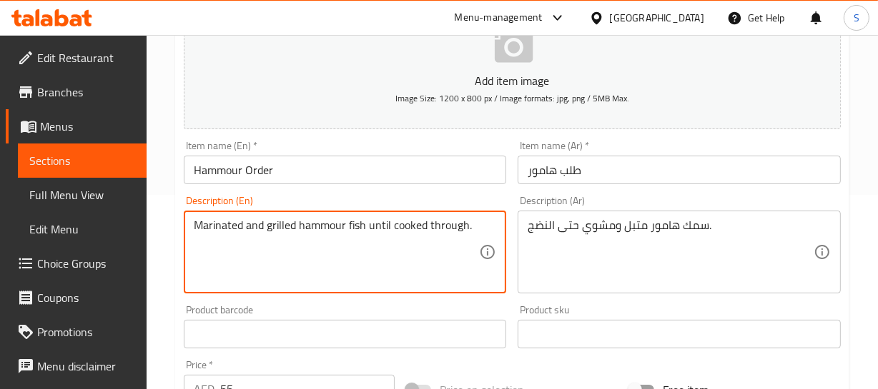
click at [453, 227] on textarea "Marinated and grilled hammour fish until cooked through." at bounding box center [337, 253] width 286 height 68
type textarea "Marinated and grilled hammour fish until cooked."
click at [347, 170] on input "Hammour Order" at bounding box center [345, 170] width 323 height 29
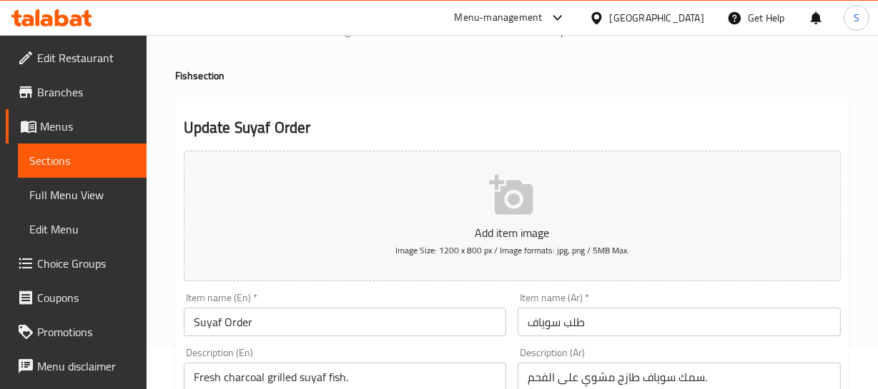
scroll to position [64, 0]
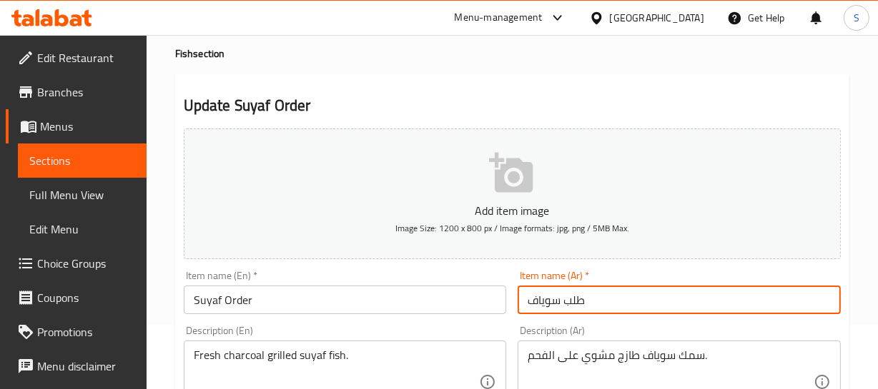
click at [545, 302] on input "طلب سوياف" at bounding box center [678, 300] width 323 height 29
click at [558, 299] on input "طلب سوياف" at bounding box center [678, 300] width 323 height 29
drag, startPoint x: 558, startPoint y: 299, endPoint x: 552, endPoint y: 305, distance: 8.6
click at [553, 305] on input "طلب سوياف" at bounding box center [678, 300] width 323 height 29
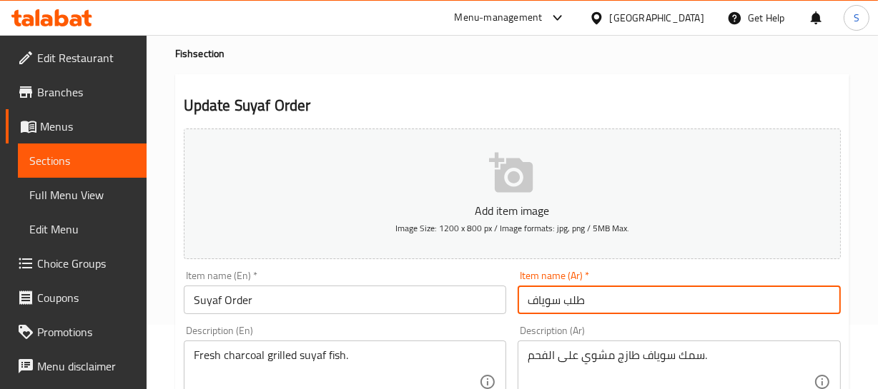
click at [545, 295] on input "طلب سوياف" at bounding box center [678, 300] width 323 height 29
paste input "يوف"
click at [543, 303] on input "طلب سوياف" at bounding box center [678, 300] width 323 height 29
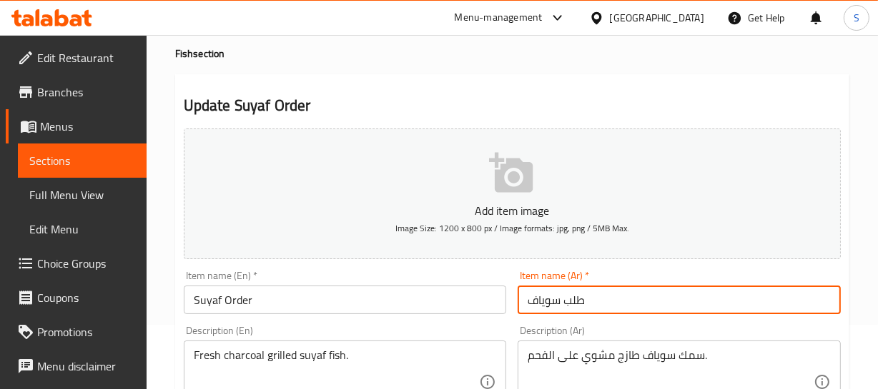
paste input "و"
type input "طلب سيوف"
click at [215, 303] on input "Suyaf Order" at bounding box center [345, 300] width 323 height 29
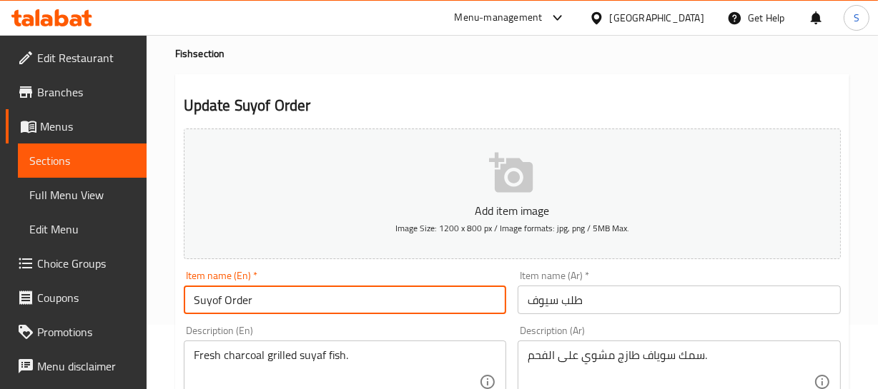
click at [206, 299] on input "Suyof Order" at bounding box center [345, 300] width 323 height 29
click at [251, 303] on input "Suyof Order" at bounding box center [345, 300] width 323 height 29
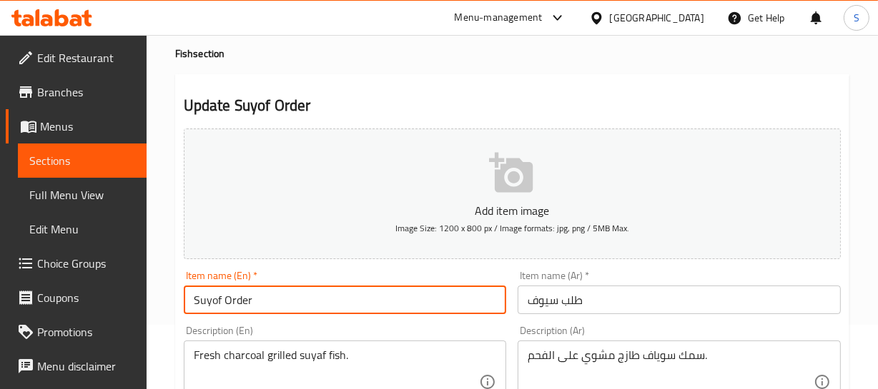
type input "Suyof Order"
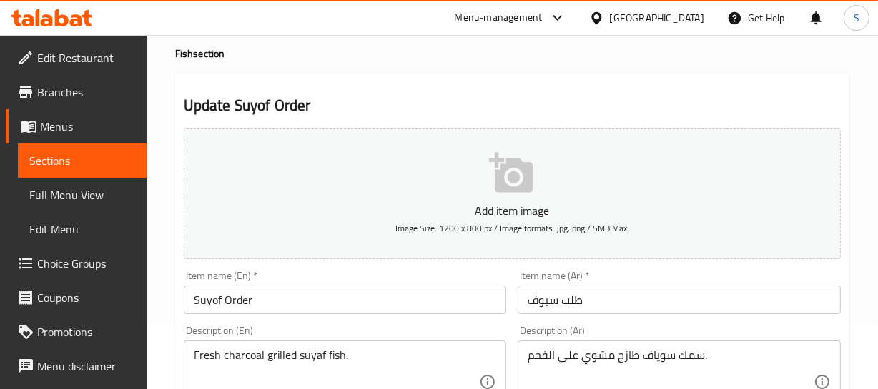
click at [548, 302] on input "طلب سيوف" at bounding box center [678, 300] width 323 height 29
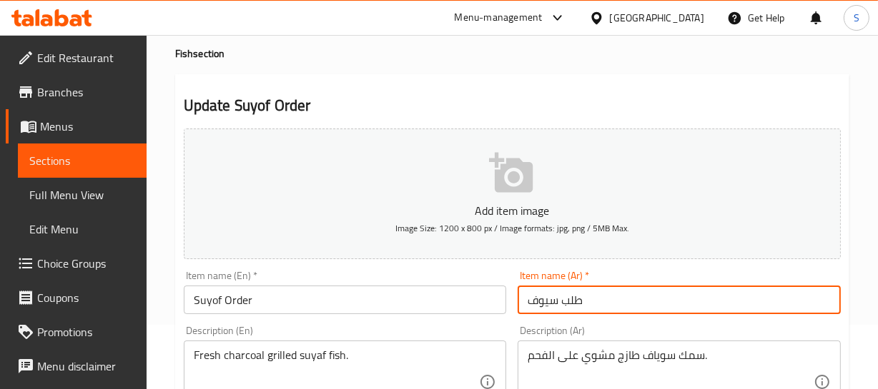
click at [548, 302] on input "طلب سيوف" at bounding box center [678, 300] width 323 height 29
click at [629, 304] on input "طلب سيوف" at bounding box center [678, 300] width 323 height 29
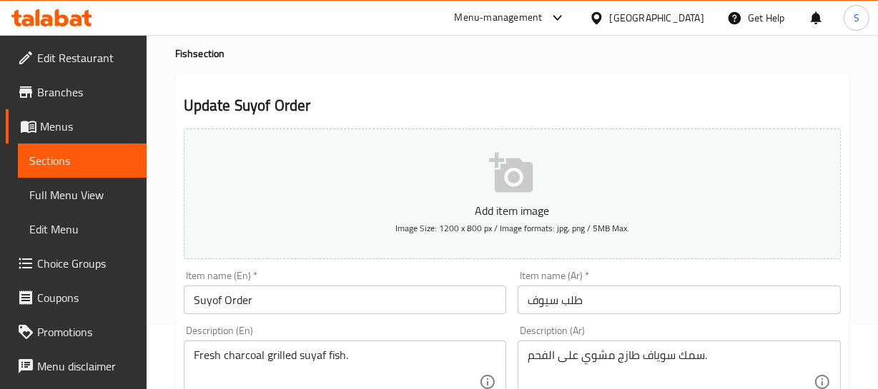
click at [200, 298] on input "Suyof Order" at bounding box center [345, 300] width 323 height 29
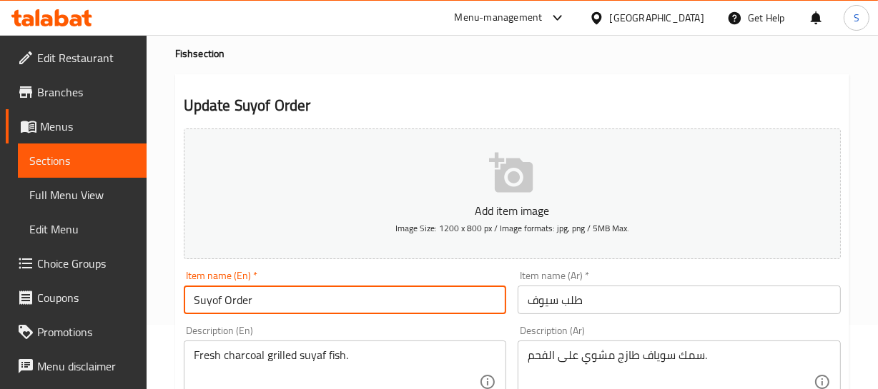
click at [200, 298] on input "Suyof Order" at bounding box center [345, 300] width 323 height 29
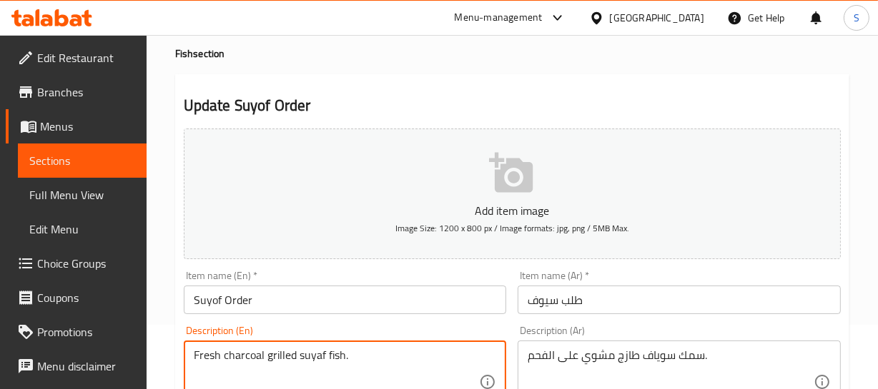
click at [310, 354] on textarea "Fresh charcoal grilled suyaf fish." at bounding box center [337, 383] width 286 height 68
paste textarea "Suyo"
drag, startPoint x: 300, startPoint y: 359, endPoint x: 344, endPoint y: 349, distance: 44.9
click at [344, 349] on textarea "Fresh charcoal grilled Suyof fish." at bounding box center [337, 383] width 286 height 68
type textarea "Fresh charcoal grilled Suyof fish."
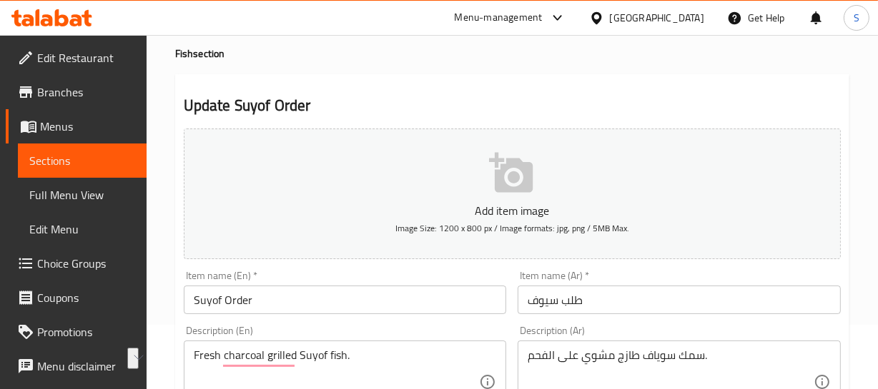
click at [212, 300] on input "Suyof Order" at bounding box center [345, 300] width 323 height 29
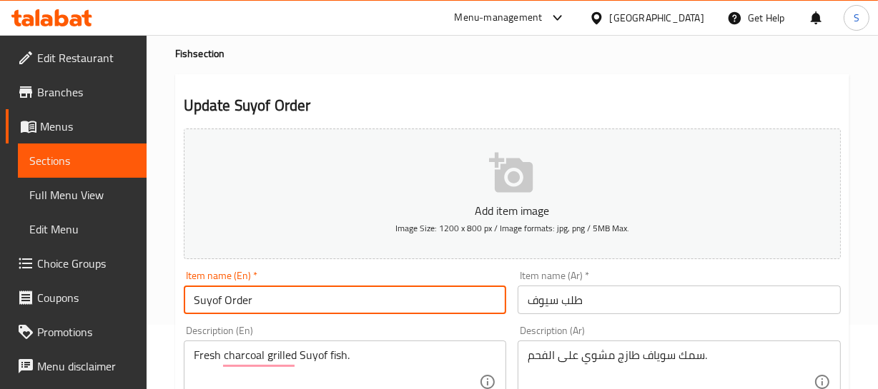
click at [212, 300] on input "Suyof Order" at bounding box center [345, 300] width 323 height 29
paste input "eyouf"
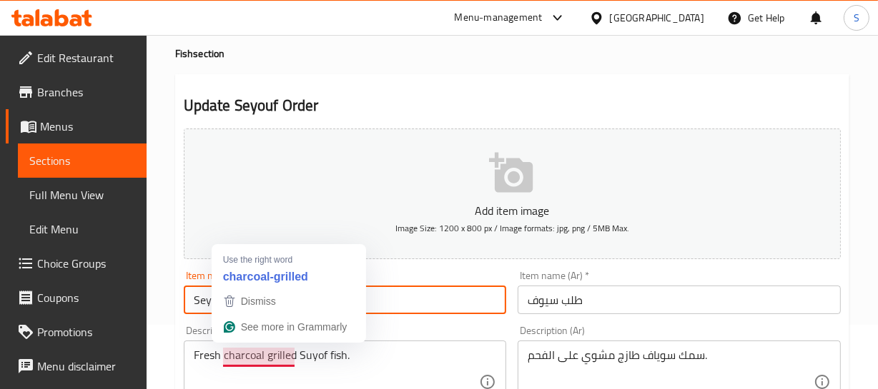
type input "Seyouf Order"
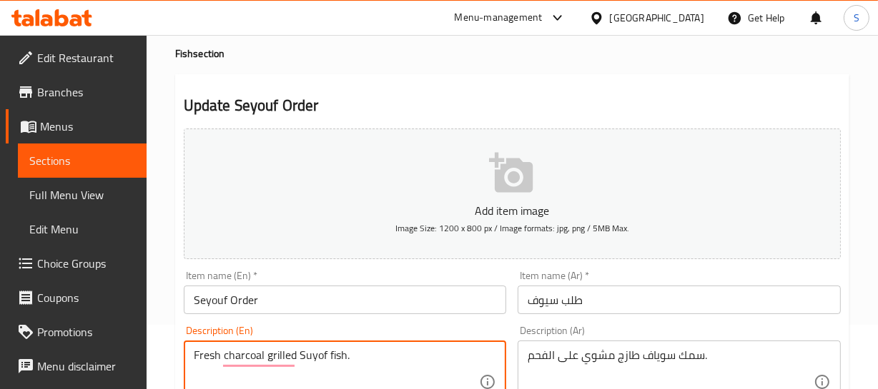
click at [304, 357] on textarea "Fresh charcoal grilled Suyof fish." at bounding box center [337, 383] width 286 height 68
paste textarea "eyou"
type textarea "Fresh charcoal grilled Seyouf fish."
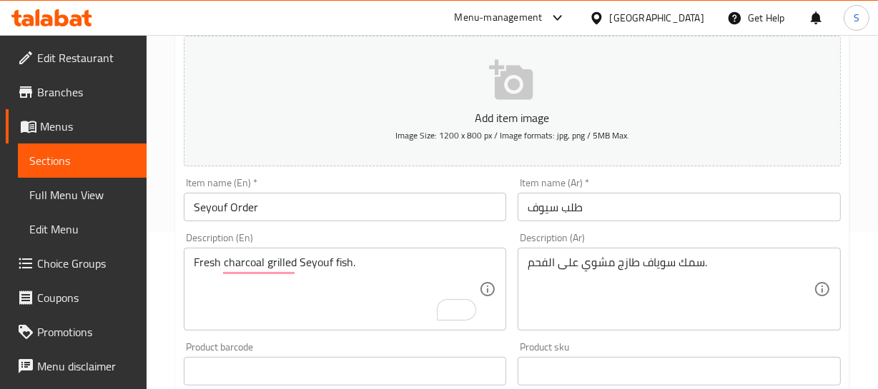
scroll to position [259, 0]
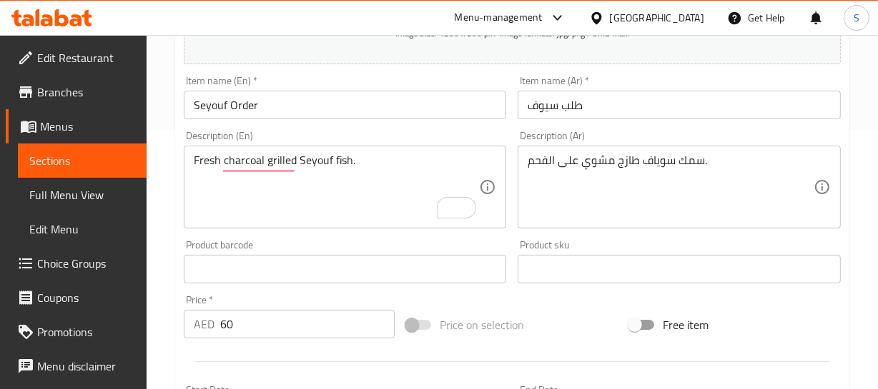
click at [545, 101] on input "طلب سيوف" at bounding box center [678, 105] width 323 height 29
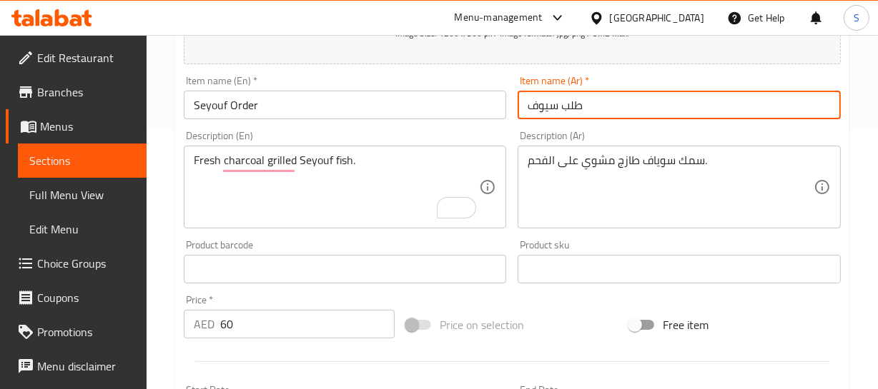
click at [545, 101] on input "طلب سيوف" at bounding box center [678, 105] width 323 height 29
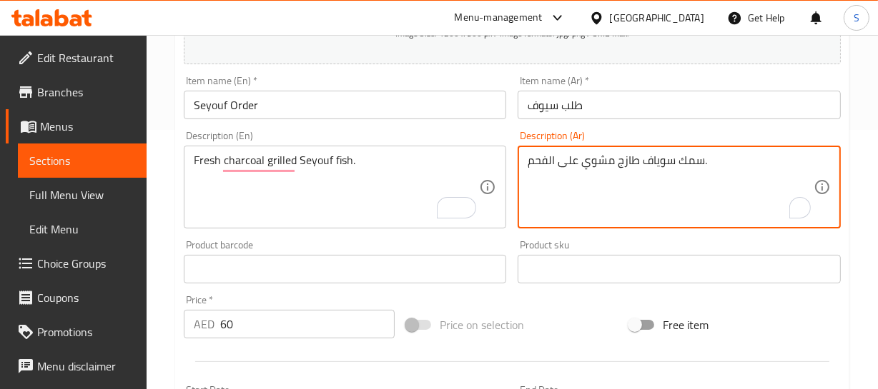
click at [657, 166] on textarea "سمك سوياف طازج مشوي على الفحم." at bounding box center [670, 188] width 286 height 68
paste textarea "وف"
drag, startPoint x: 643, startPoint y: 159, endPoint x: 637, endPoint y: 171, distance: 13.4
click at [701, 154] on textarea "سمك سيوف طازج مشوي على الفحم." at bounding box center [670, 188] width 286 height 68
type textarea "سمك سيوف طازج مشوي على الفحم."
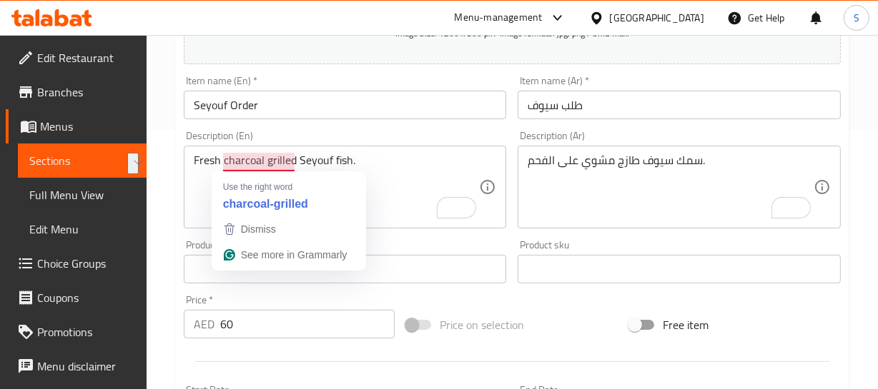
click at [195, 104] on input "Seyouf Order" at bounding box center [345, 105] width 323 height 29
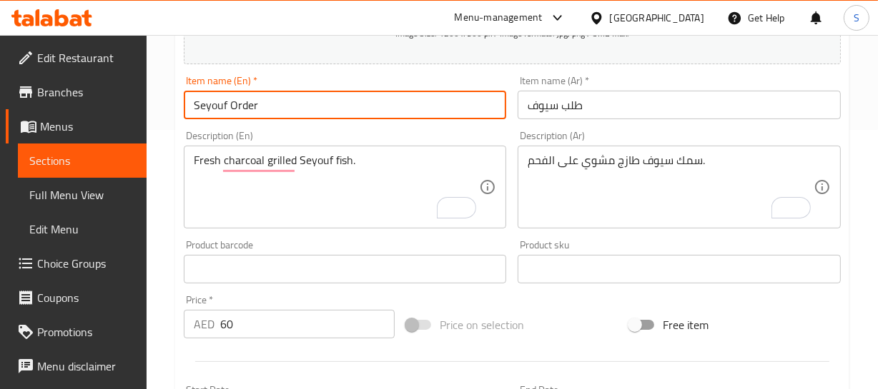
click at [194, 104] on input "Seyouf Order" at bounding box center [345, 105] width 323 height 29
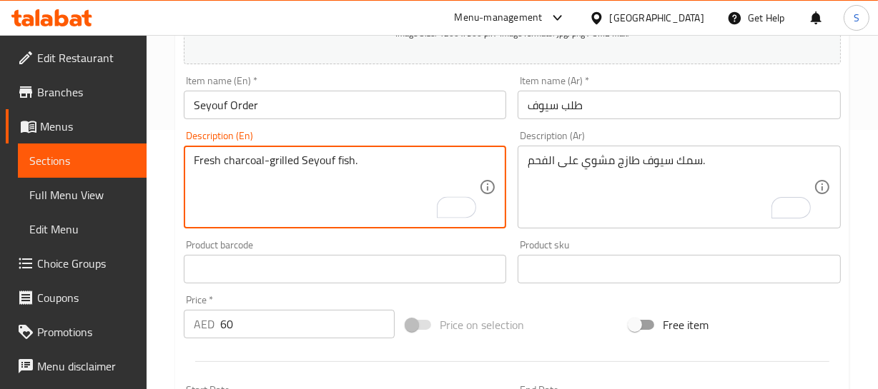
drag, startPoint x: 205, startPoint y: 157, endPoint x: 197, endPoint y: 157, distance: 8.6
click at [204, 157] on textarea "Fresh charcoal-grilled Seyouf fish." at bounding box center [337, 188] width 286 height 68
click at [203, 164] on textarea "Fresh charcoal-grilled Seyouf fish." at bounding box center [337, 188] width 286 height 68
drag, startPoint x: 236, startPoint y: 161, endPoint x: 277, endPoint y: 125, distance: 54.7
click at [206, 154] on textarea "Fresh charcoal-grilled Seyouf fish." at bounding box center [337, 188] width 286 height 68
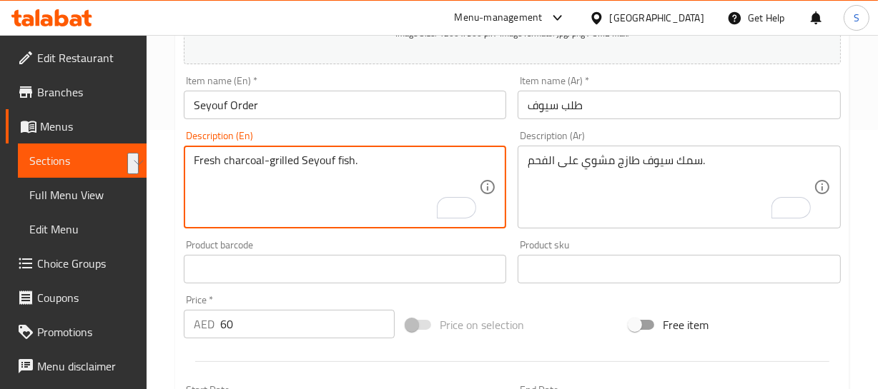
type textarea "Fresh charcoal-grilled Seyouf fish."
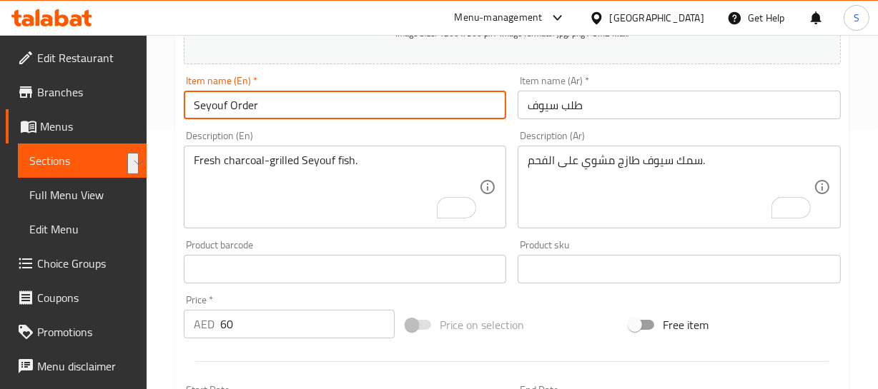
drag, startPoint x: 293, startPoint y: 94, endPoint x: 282, endPoint y: 107, distance: 17.2
click at [292, 94] on input "Seyouf Order" at bounding box center [345, 105] width 323 height 29
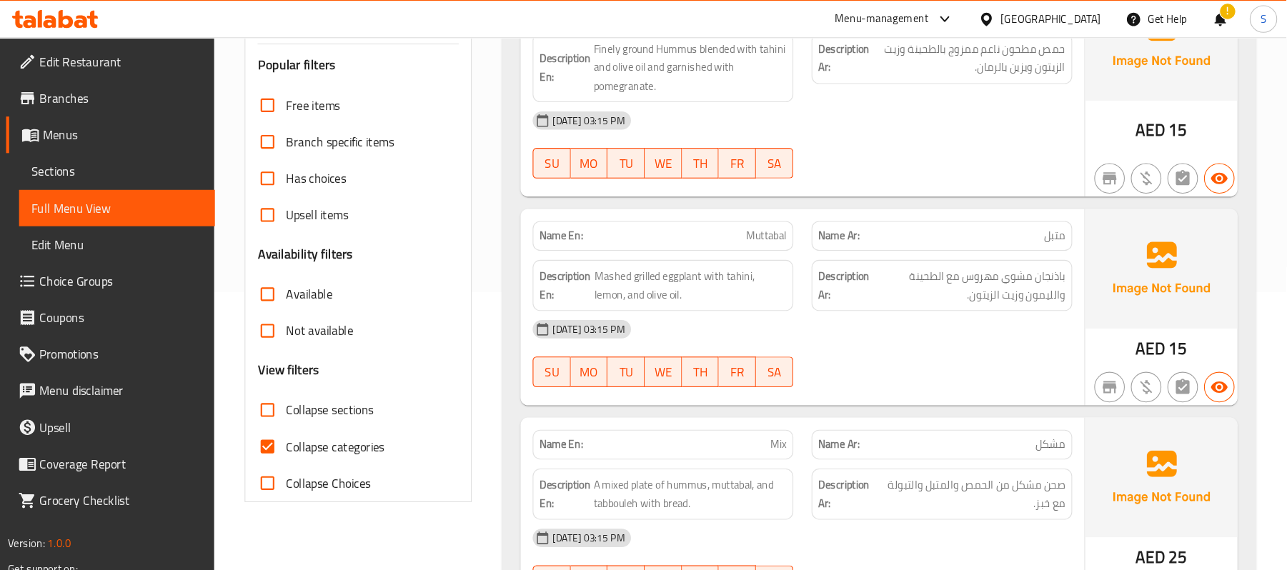
scroll to position [261, 0]
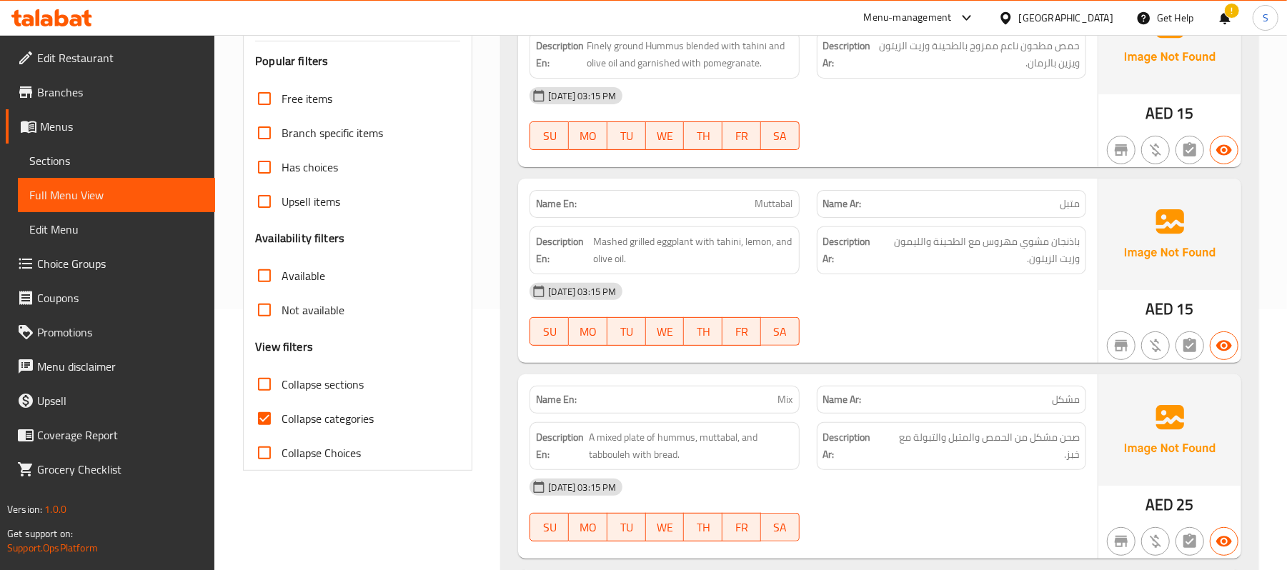
drag, startPoint x: 334, startPoint y: 421, endPoint x: 339, endPoint y: 414, distance: 7.7
click at [333, 389] on span "Collapse categories" at bounding box center [328, 418] width 92 height 17
click at [282, 389] on input "Collapse categories" at bounding box center [264, 419] width 34 height 34
checkbox input "false"
click at [813, 275] on div "Description Ar: باذنجان مشوي مهروس مع الطحينة والليمون وزيت الزيتون." at bounding box center [951, 250] width 287 height 65
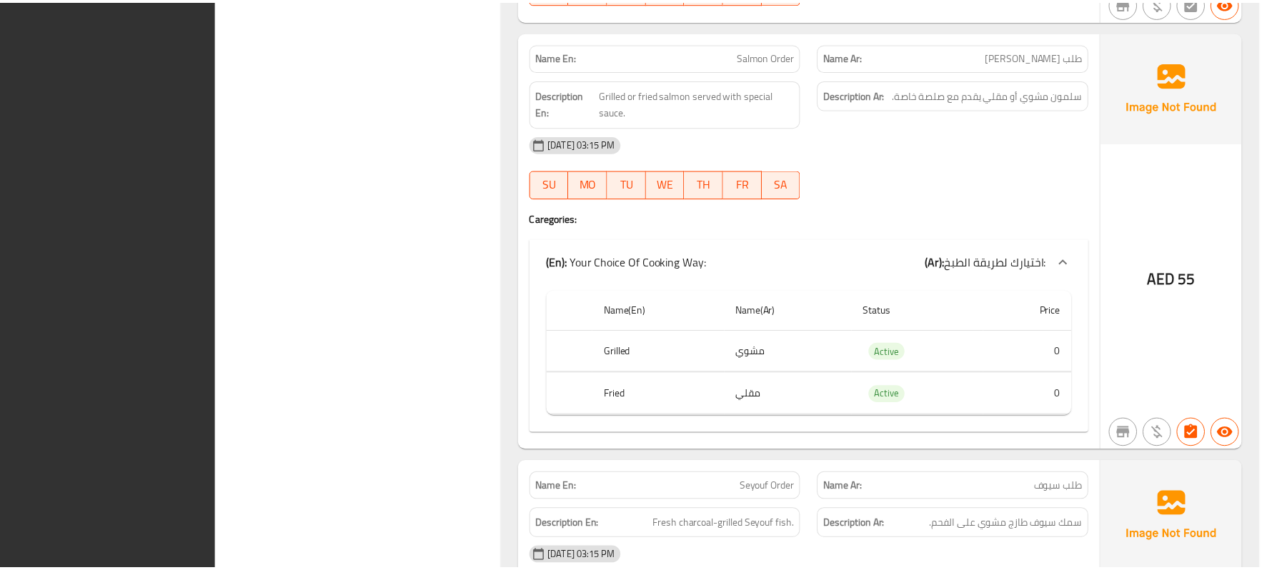
scroll to position [6503, 0]
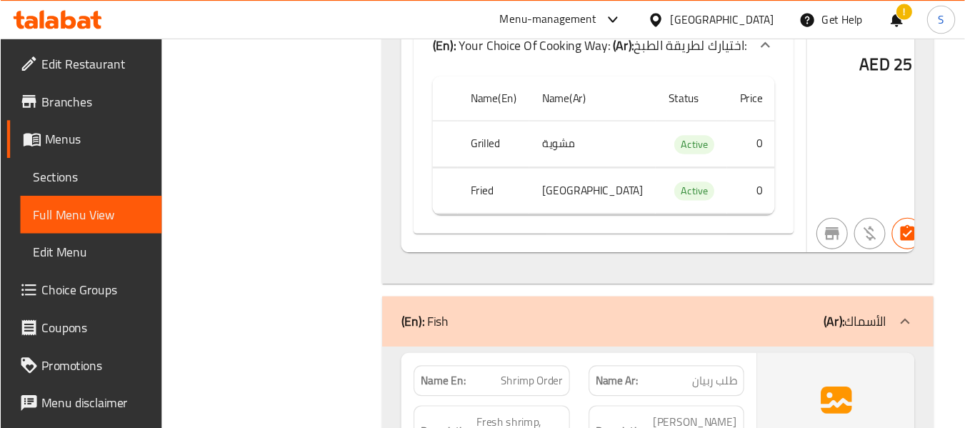
scroll to position [7365, 0]
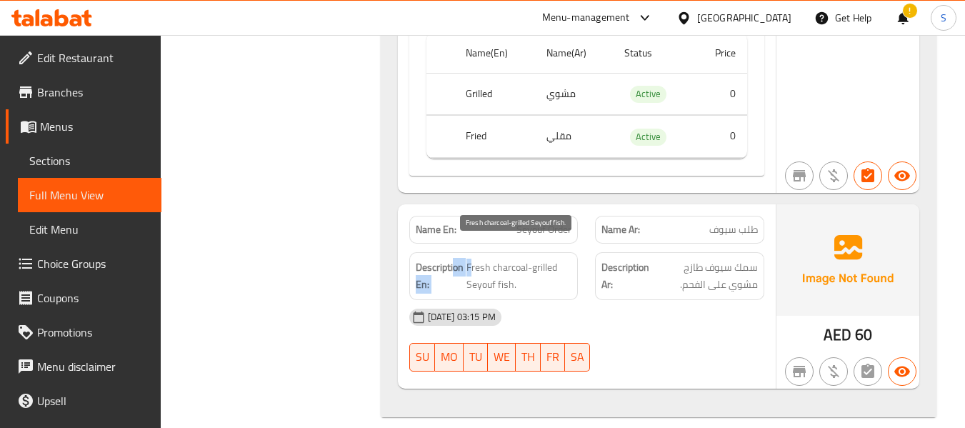
drag, startPoint x: 452, startPoint y: 249, endPoint x: 472, endPoint y: 244, distance: 20.6
click at [472, 259] on h6 "Description En: Fresh charcoal-grilled Seyouf fish." at bounding box center [494, 276] width 157 height 35
click at [541, 259] on span "Fresh charcoal-grilled Seyouf fish." at bounding box center [520, 276] width 106 height 35
drag, startPoint x: 476, startPoint y: 247, endPoint x: 502, endPoint y: 270, distance: 35.4
click at [495, 270] on span "Fresh charcoal-grilled Seyouf fish." at bounding box center [520, 276] width 106 height 35
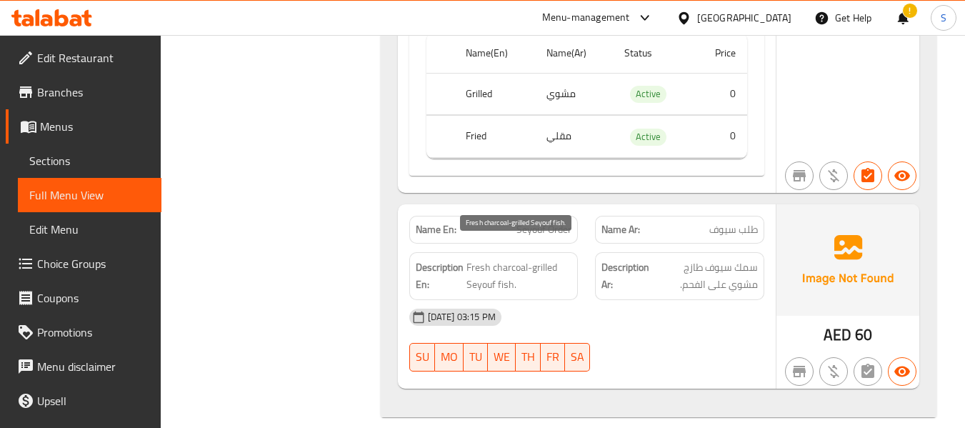
click at [502, 270] on span "Fresh charcoal-grilled Seyouf fish." at bounding box center [520, 276] width 106 height 35
drag, startPoint x: 505, startPoint y: 266, endPoint x: 494, endPoint y: 269, distance: 12.0
click at [494, 269] on span "Fresh charcoal-grilled Seyouf fish." at bounding box center [520, 276] width 106 height 35
click at [504, 259] on span "Fresh charcoal-grilled Seyouf fish." at bounding box center [520, 276] width 106 height 35
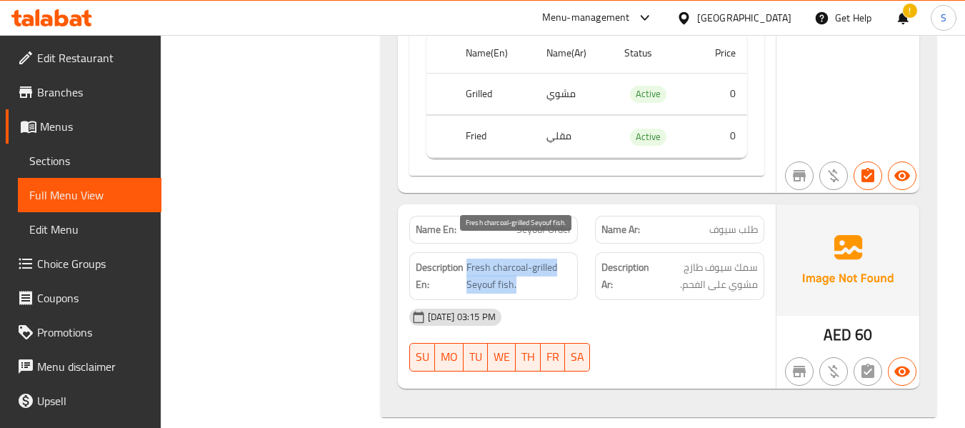
click at [504, 259] on span "Fresh charcoal-grilled Seyouf fish." at bounding box center [520, 276] width 106 height 35
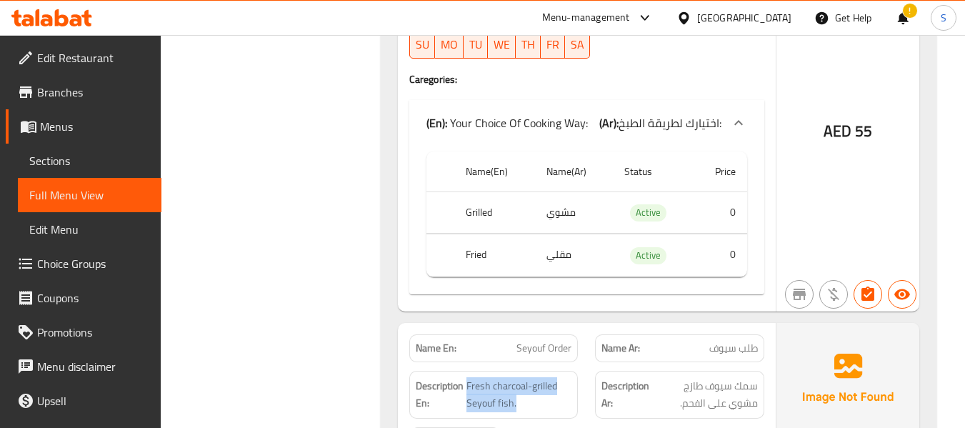
scroll to position [7222, 0]
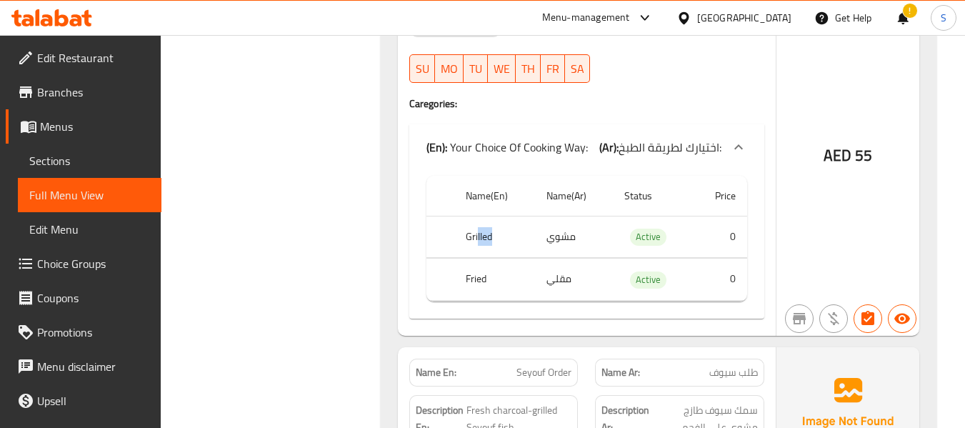
drag, startPoint x: 477, startPoint y: 212, endPoint x: 506, endPoint y: 212, distance: 28.6
click at [506, 216] on th "Grilled" at bounding box center [495, 237] width 81 height 42
drag, startPoint x: 471, startPoint y: 252, endPoint x: 534, endPoint y: 249, distance: 63.0
click at [530, 259] on th "Fried" at bounding box center [495, 280] width 81 height 42
click at [680, 136] on span "اختيارك لطريقة الطبخ:" at bounding box center [670, 146] width 103 height 21
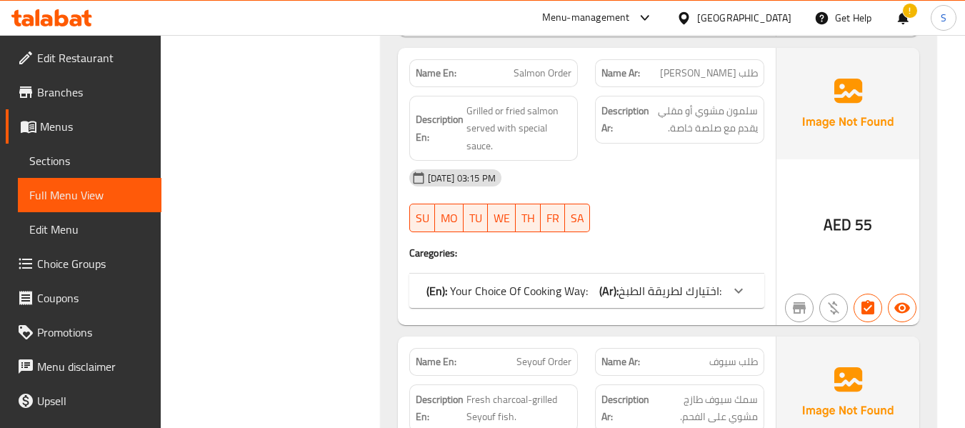
scroll to position [6990, 0]
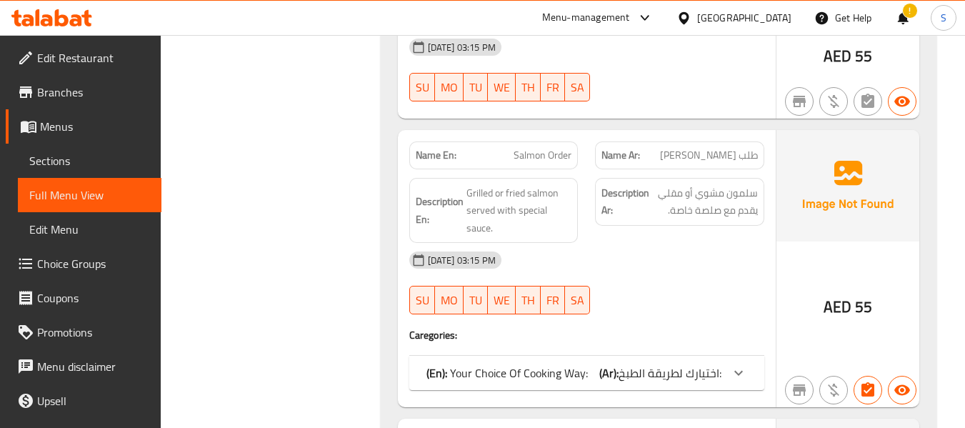
click at [515, 149] on div "Name En: Salmon Order" at bounding box center [493, 156] width 169 height 28
click at [515, 148] on div "Name En: Salmon Order" at bounding box center [493, 156] width 169 height 28
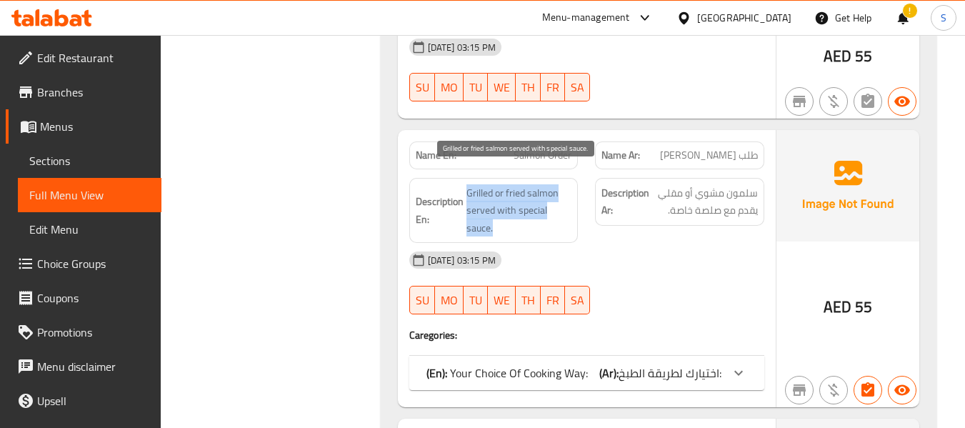
drag, startPoint x: 478, startPoint y: 174, endPoint x: 542, endPoint y: 205, distance: 71.3
click at [507, 216] on span "Grilled or fried salmon served with special sauce." at bounding box center [520, 210] width 106 height 53
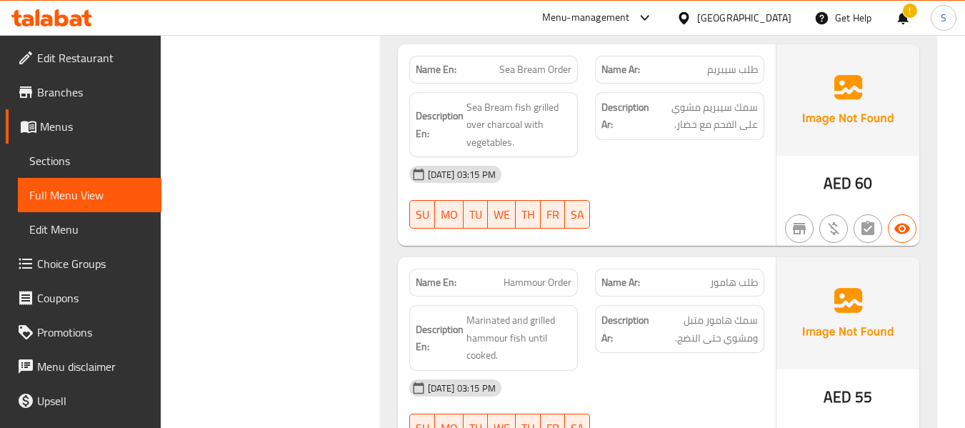
scroll to position [6633, 0]
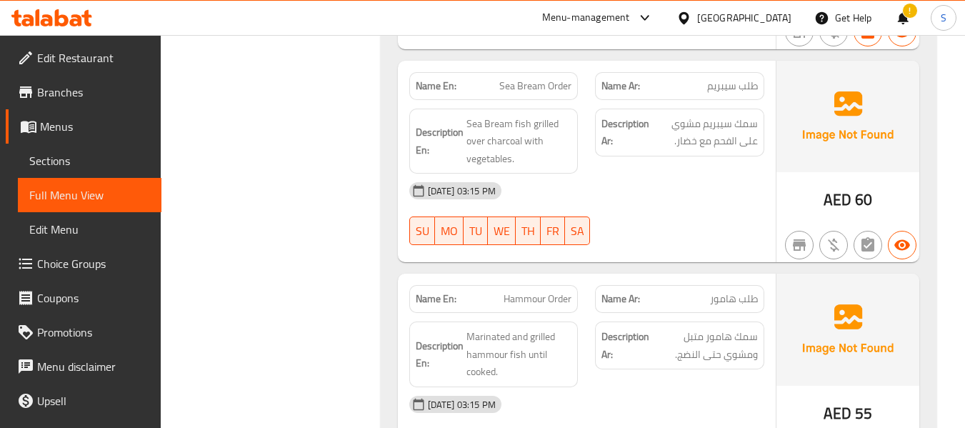
click at [523, 292] on span "Hammour Order" at bounding box center [538, 299] width 68 height 15
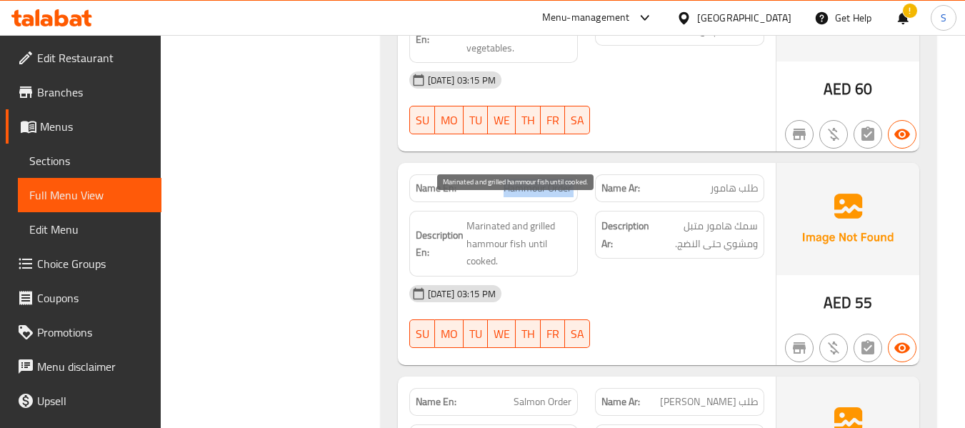
scroll to position [6704, 0]
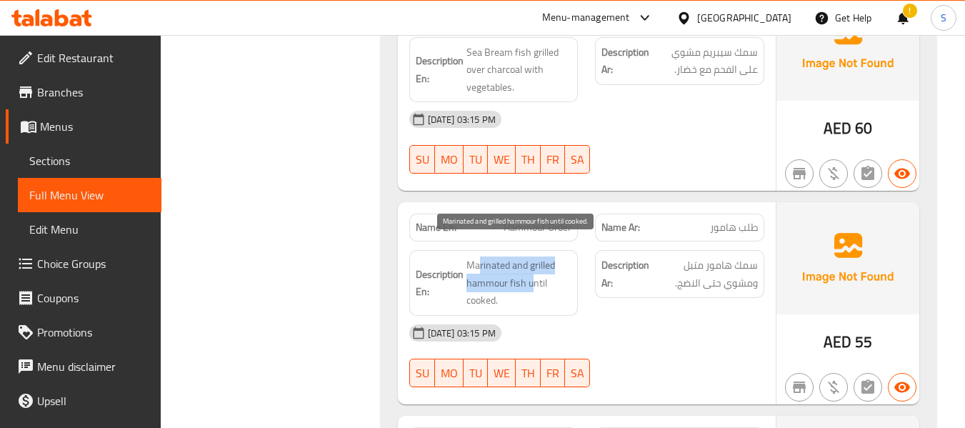
drag, startPoint x: 477, startPoint y: 252, endPoint x: 557, endPoint y: 275, distance: 82.8
click at [535, 272] on span "Marinated and grilled hammour fish until cooked." at bounding box center [520, 283] width 106 height 53
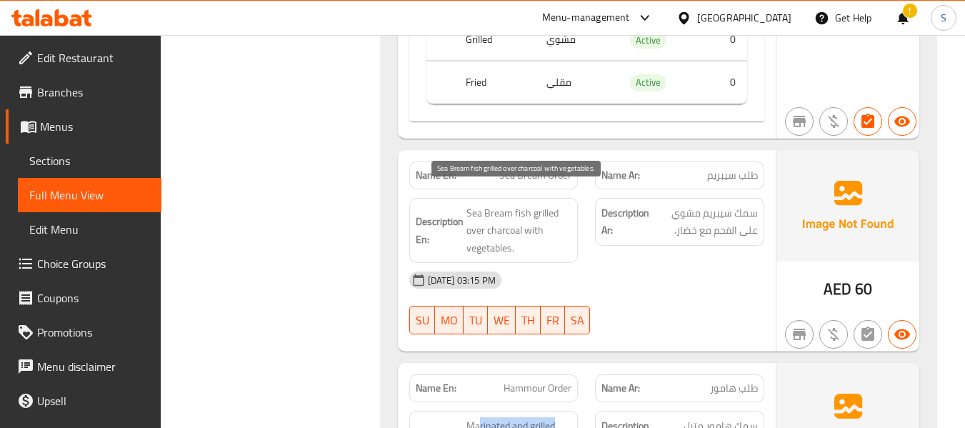
scroll to position [6490, 0]
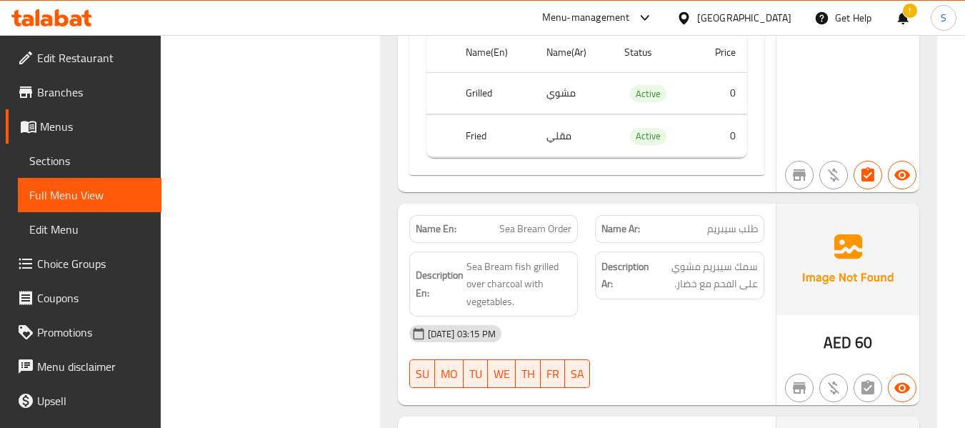
click at [536, 222] on span "Sea Bream Order" at bounding box center [536, 229] width 72 height 15
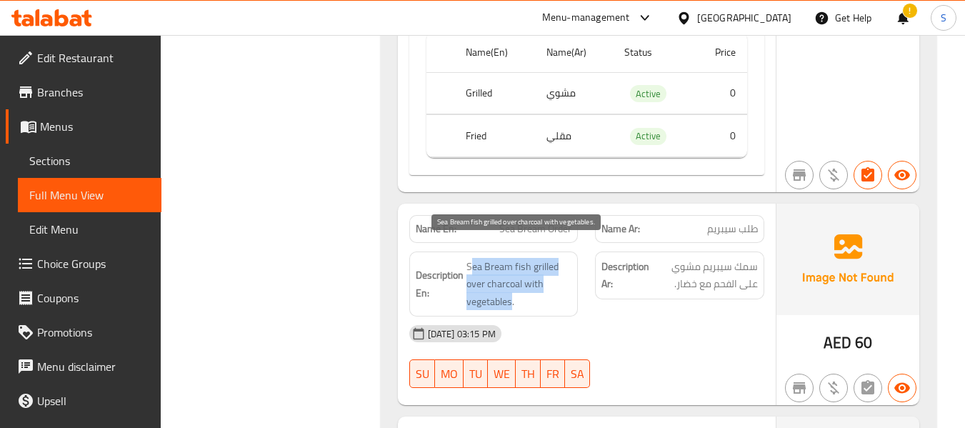
drag, startPoint x: 474, startPoint y: 242, endPoint x: 527, endPoint y: 277, distance: 63.6
click at [514, 277] on span "Sea Bream fish grilled over charcoal with vegetables." at bounding box center [520, 284] width 106 height 53
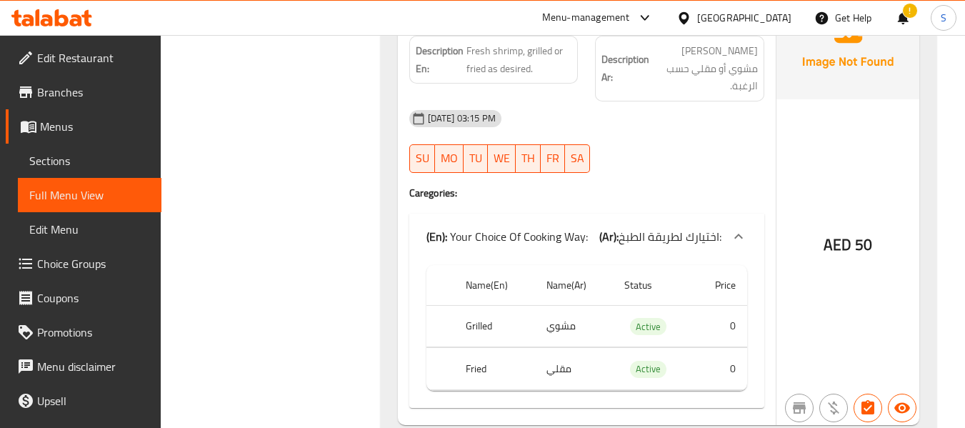
scroll to position [6204, 0]
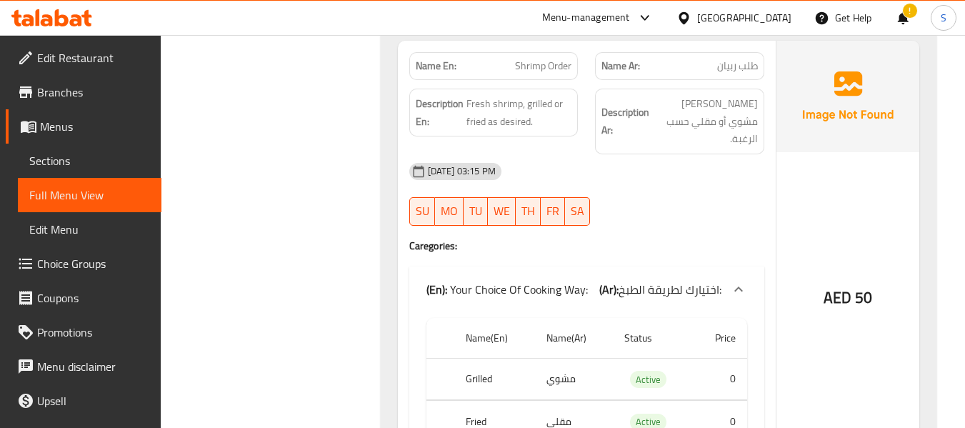
click at [630, 279] on span "اختيارك لطريقة الطبخ:" at bounding box center [670, 289] width 103 height 21
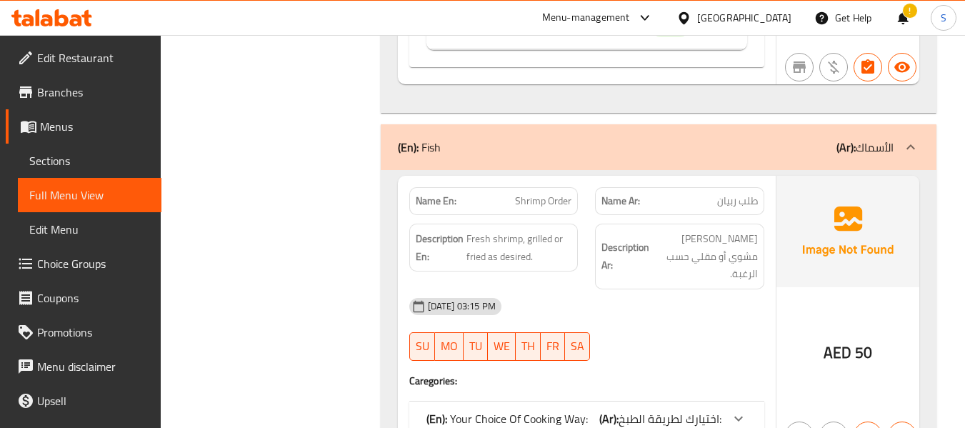
scroll to position [6061, 0]
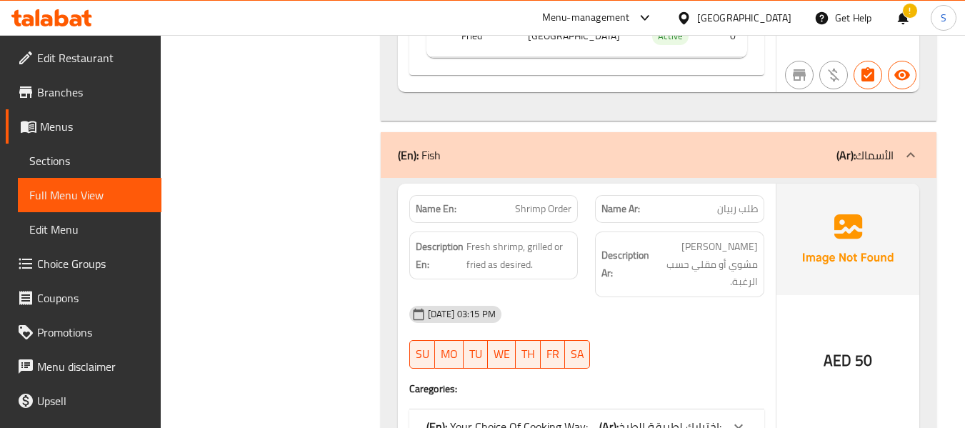
click at [537, 216] on span "Shrimp Order" at bounding box center [543, 209] width 56 height 15
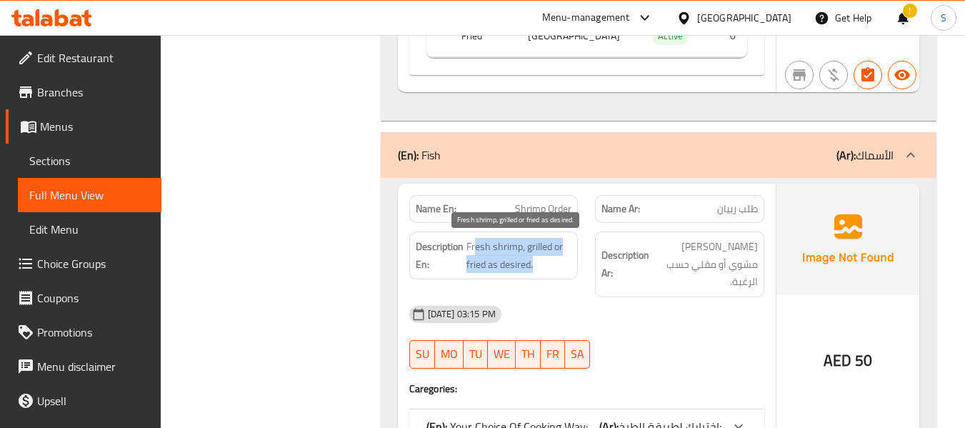
drag, startPoint x: 476, startPoint y: 249, endPoint x: 666, endPoint y: 254, distance: 190.1
click at [599, 262] on div "Description En: Fresh shrimp, grilled or fried as desired. Description Ar: ربيا…" at bounding box center [587, 264] width 372 height 83
click at [672, 169] on div "(En): Fish (Ar): الأسماك" at bounding box center [659, 155] width 556 height 46
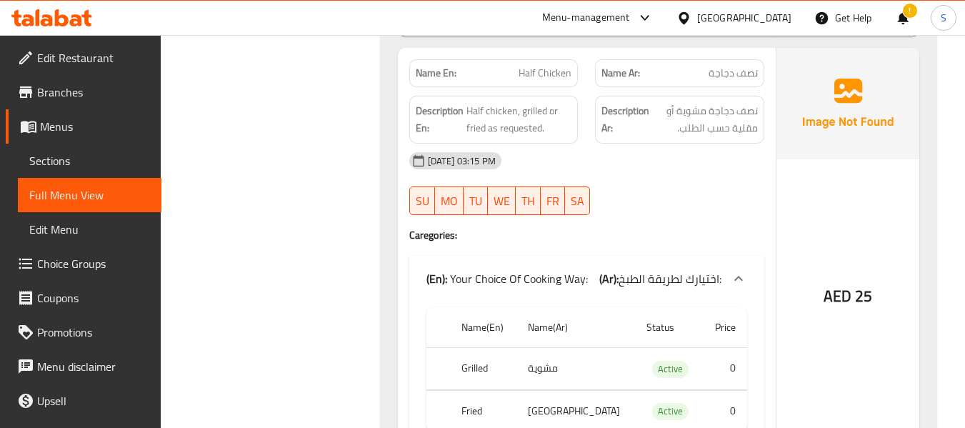
scroll to position [5661, 0]
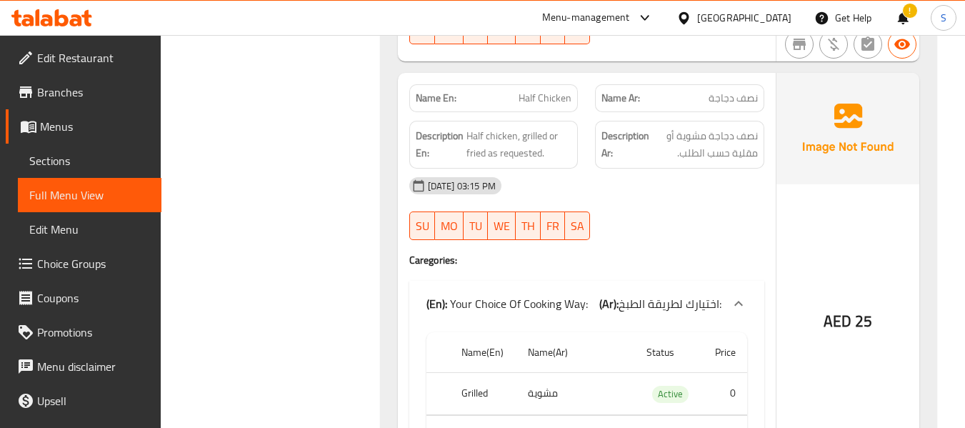
click at [542, 98] on span "Half Chicken" at bounding box center [545, 98] width 53 height 15
drag, startPoint x: 476, startPoint y: 132, endPoint x: 654, endPoint y: 172, distance: 182.4
click at [576, 167] on div "Description En: Half chicken, grilled or fried as requested." at bounding box center [494, 144] width 187 height 65
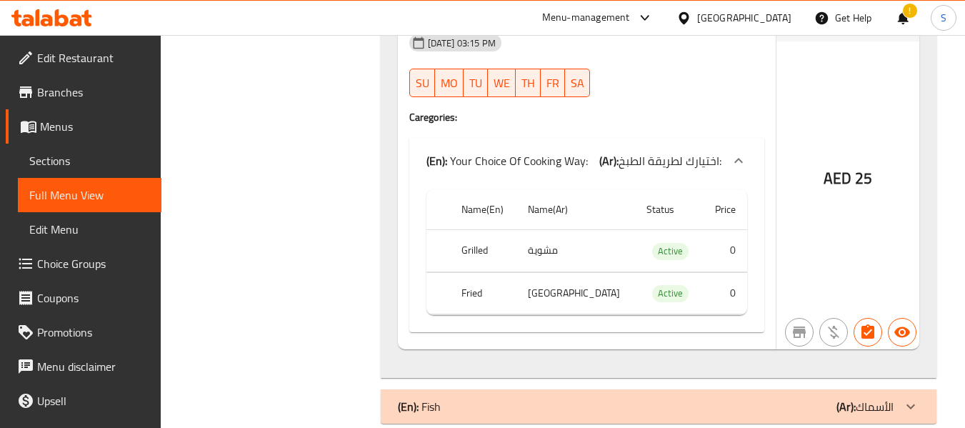
click at [661, 152] on span "اختيارك لطريقة الطبخ:" at bounding box center [670, 160] width 103 height 21
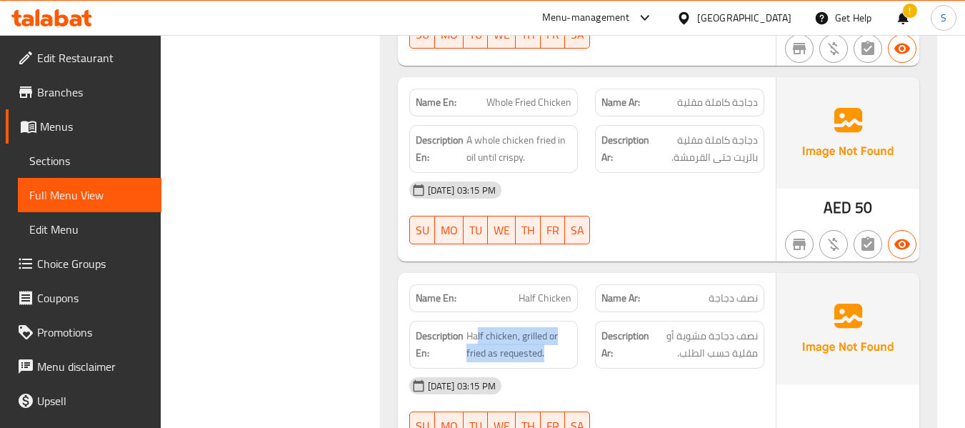
scroll to position [5318, 0]
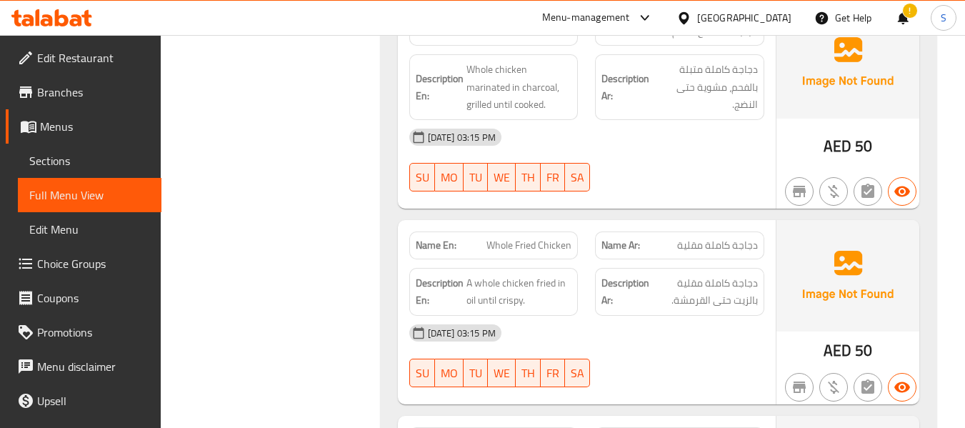
click at [503, 251] on span "Whole Fried Chicken" at bounding box center [529, 245] width 85 height 15
click at [504, 251] on span "Whole Fried Chicken" at bounding box center [529, 245] width 85 height 15
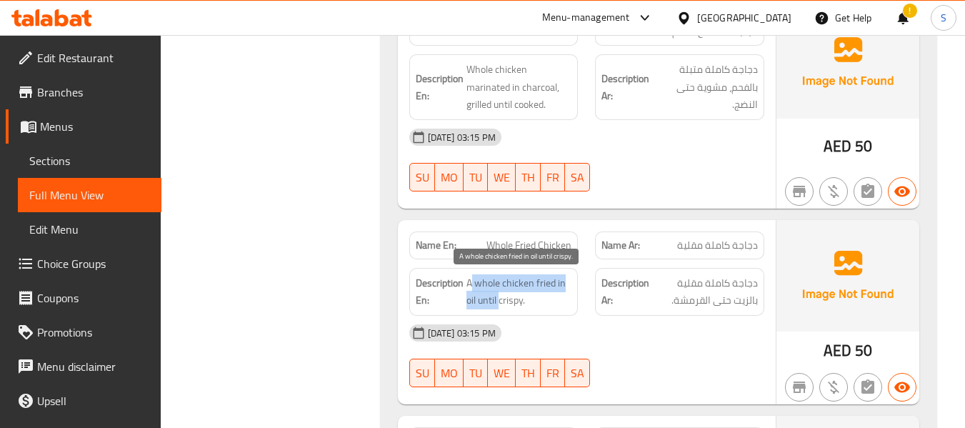
drag, startPoint x: 472, startPoint y: 285, endPoint x: 610, endPoint y: 300, distance: 138.7
click at [527, 304] on span "A whole chicken fried in oil until crispy." at bounding box center [520, 291] width 106 height 35
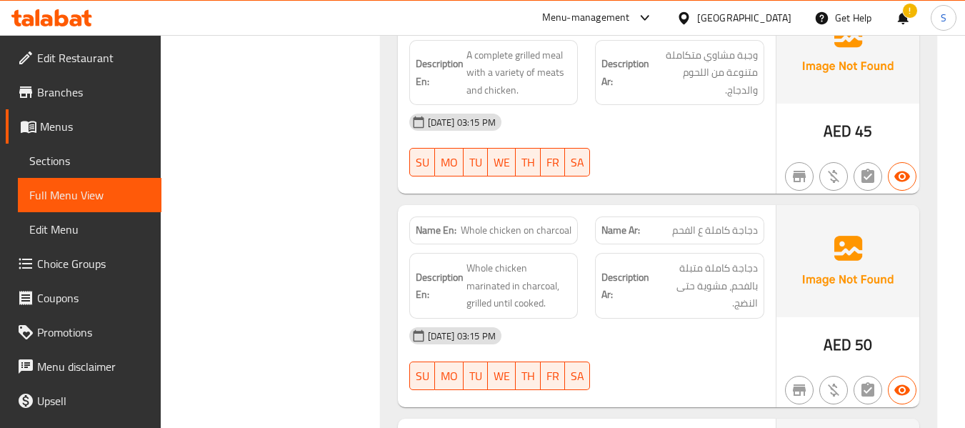
scroll to position [5103, 0]
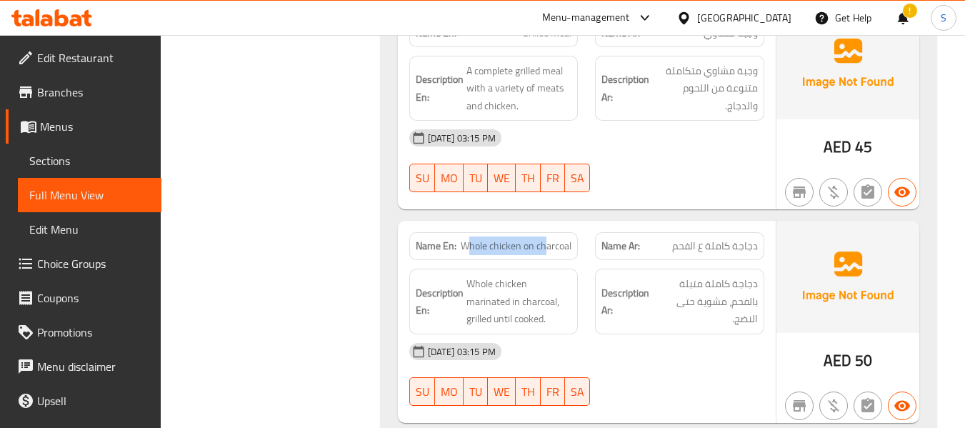
drag, startPoint x: 469, startPoint y: 246, endPoint x: 549, endPoint y: 247, distance: 80.1
click at [549, 247] on span "Whole chicken on charcoal" at bounding box center [516, 246] width 111 height 15
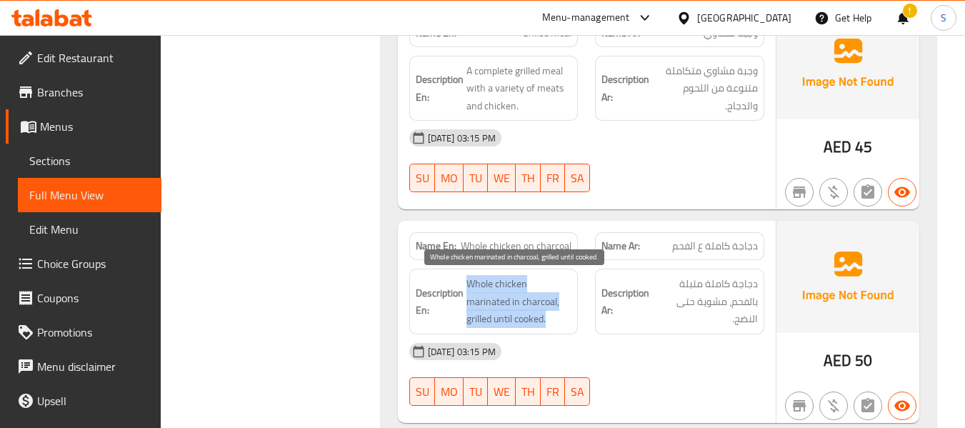
drag, startPoint x: 467, startPoint y: 279, endPoint x: 592, endPoint y: 297, distance: 126.4
click at [566, 321] on span "Whole chicken marinated in charcoal, grilled until cooked." at bounding box center [520, 301] width 106 height 53
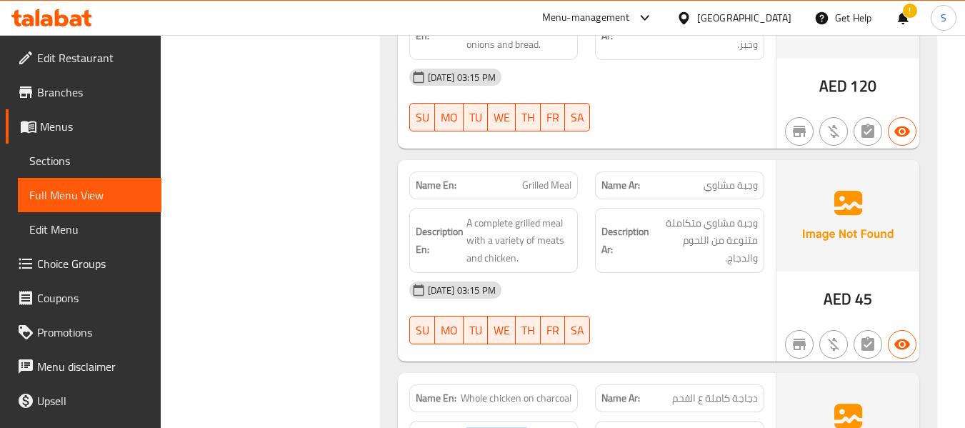
scroll to position [4889, 0]
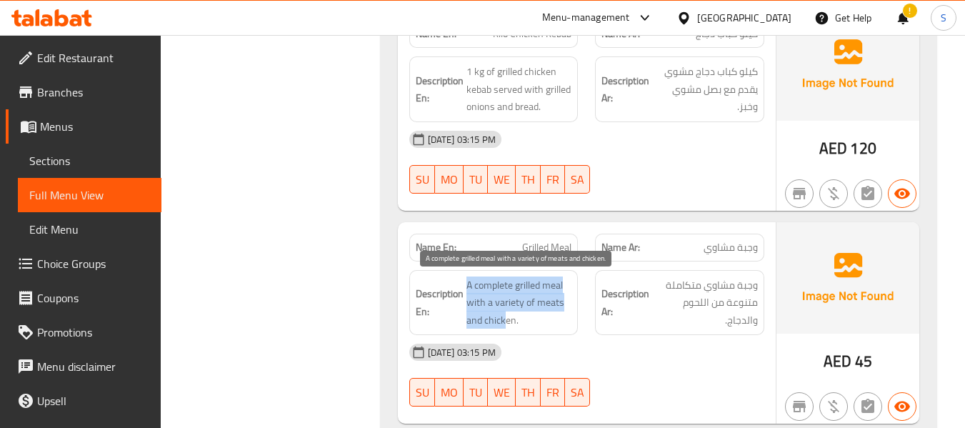
drag, startPoint x: 465, startPoint y: 284, endPoint x: 505, endPoint y: 327, distance: 59.7
click at [505, 327] on h6 "Description En: A complete grilled meal with a variety of meats and chicken." at bounding box center [494, 303] width 157 height 53
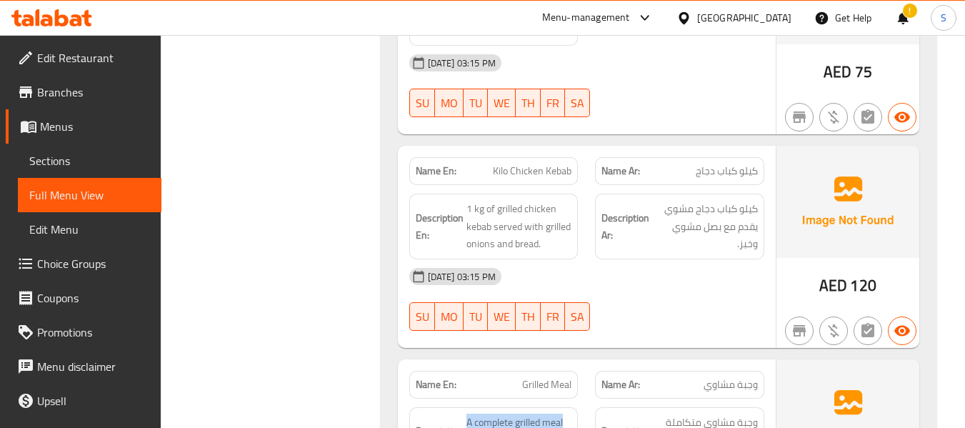
scroll to position [4746, 0]
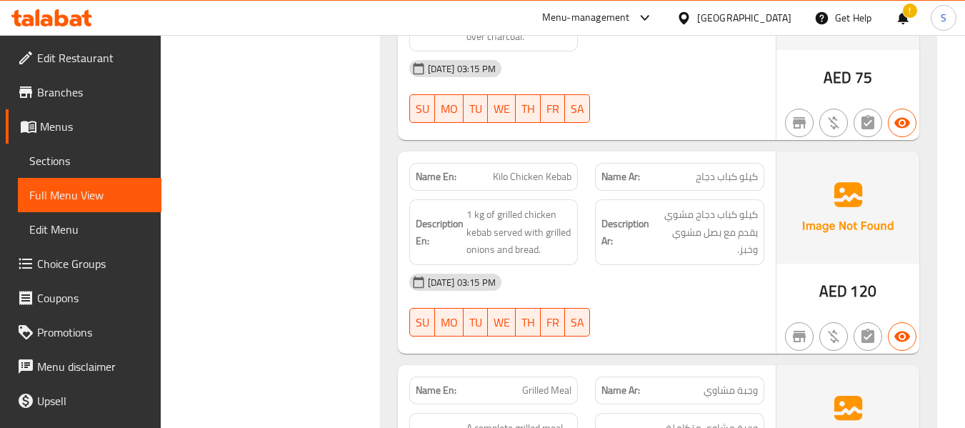
click at [505, 174] on span "Kilo Chicken Kebab" at bounding box center [532, 176] width 79 height 15
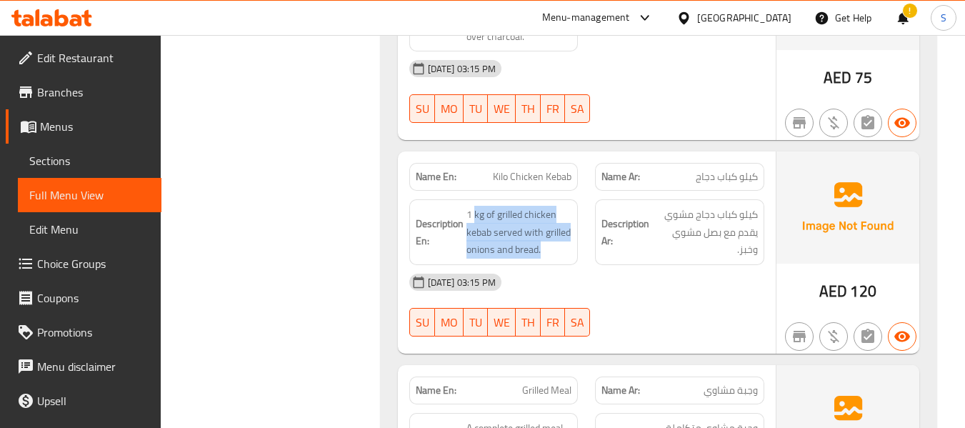
drag, startPoint x: 473, startPoint y: 215, endPoint x: 611, endPoint y: 252, distance: 142.7
click at [564, 257] on span "1 kg of grilled chicken kebab served with grilled onions and bread." at bounding box center [520, 232] width 106 height 53
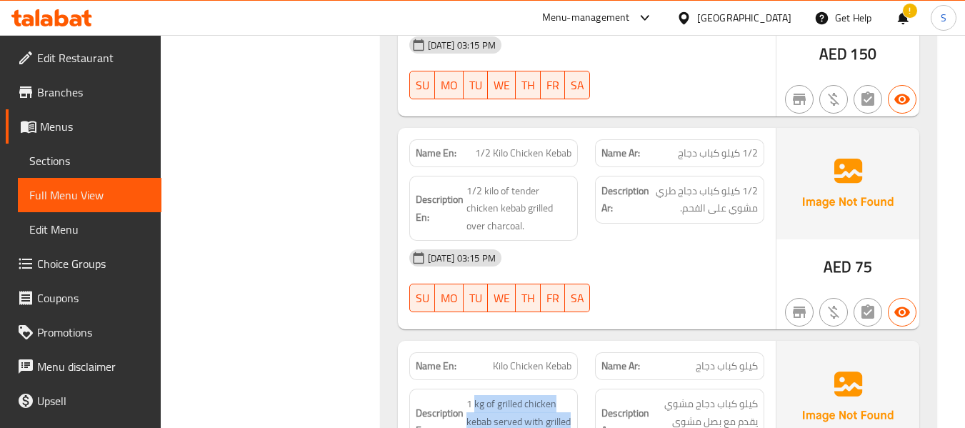
scroll to position [4532, 0]
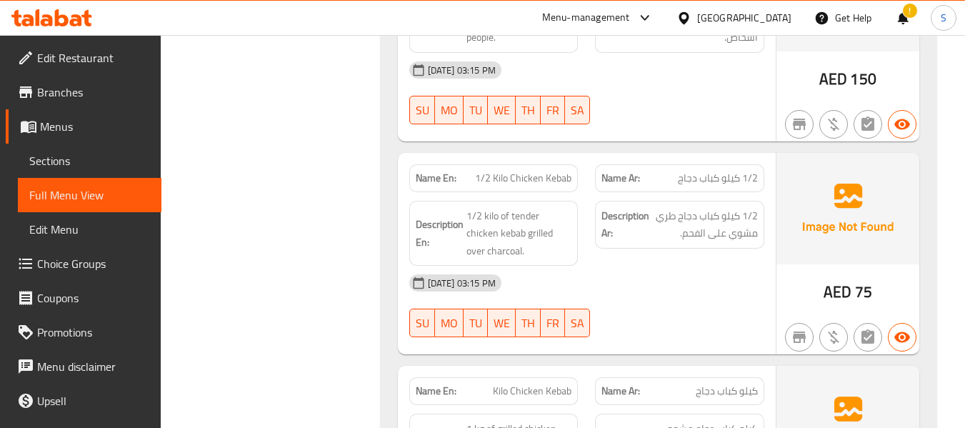
click at [513, 184] on span "1/2 Kilo Chicken Kebab" at bounding box center [523, 178] width 96 height 15
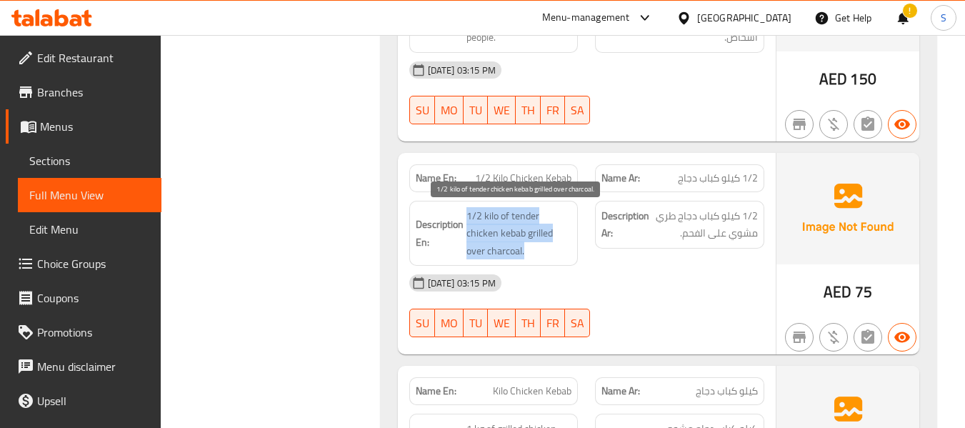
drag, startPoint x: 466, startPoint y: 217, endPoint x: 570, endPoint y: 251, distance: 109.2
click at [560, 257] on span "1/2 kilo of tender chicken kebab grilled over charcoal." at bounding box center [520, 233] width 106 height 53
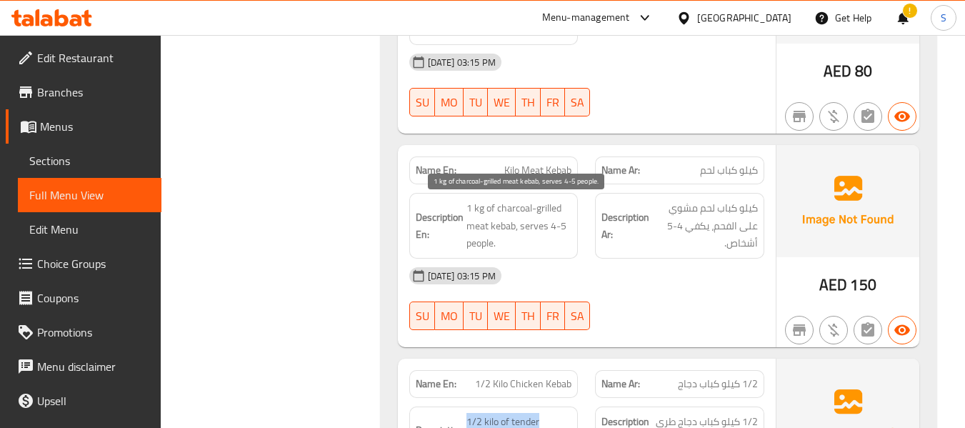
scroll to position [4317, 0]
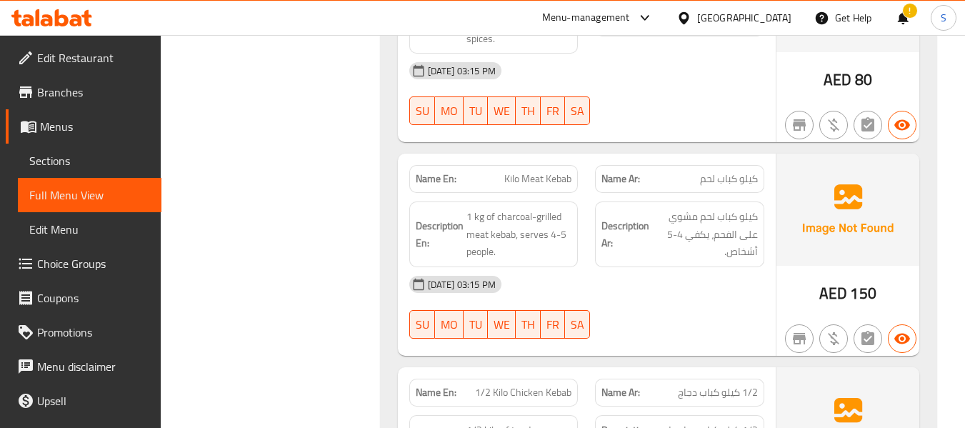
click at [511, 177] on span "Kilo Meat Kebab" at bounding box center [538, 179] width 67 height 15
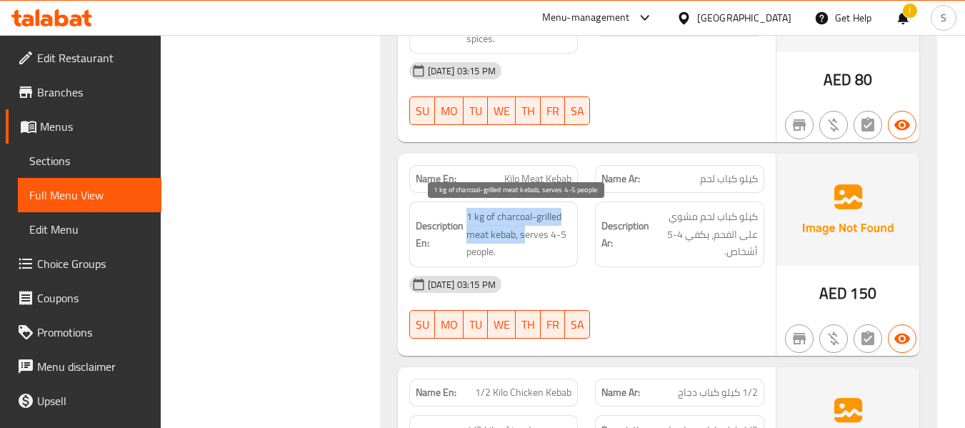
drag, startPoint x: 480, startPoint y: 214, endPoint x: 536, endPoint y: 247, distance: 65.7
click at [533, 247] on span "1 kg of charcoal-grilled meat kebab, serves 4-5 people." at bounding box center [520, 234] width 106 height 53
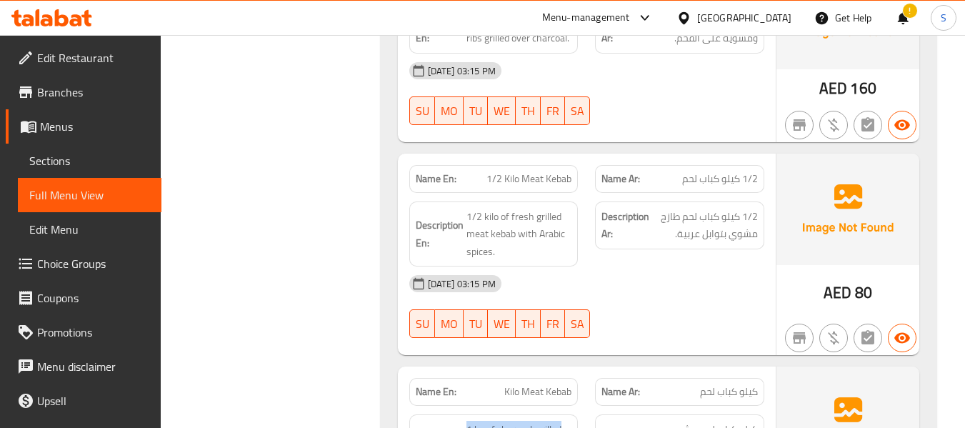
scroll to position [4103, 0]
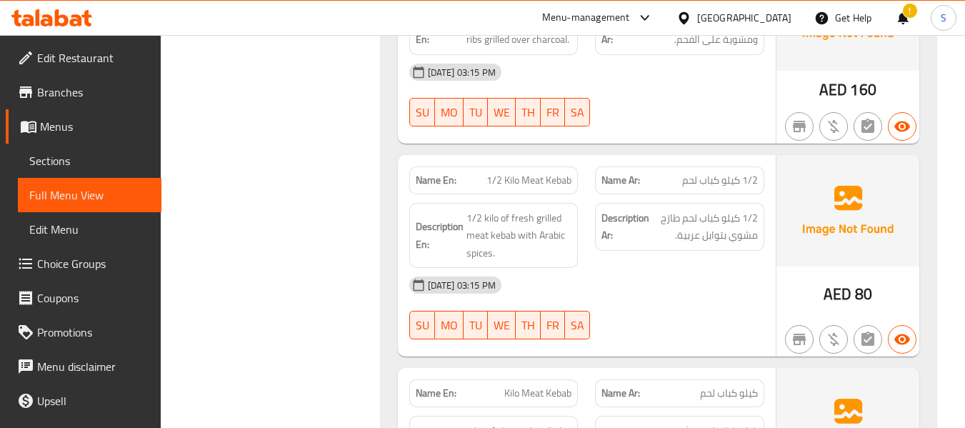
click at [530, 177] on span "1/2 Kilo Meat Kebab" at bounding box center [529, 180] width 85 height 15
click at [736, 183] on span "1/2 كيلو كباب لحم" at bounding box center [720, 180] width 76 height 15
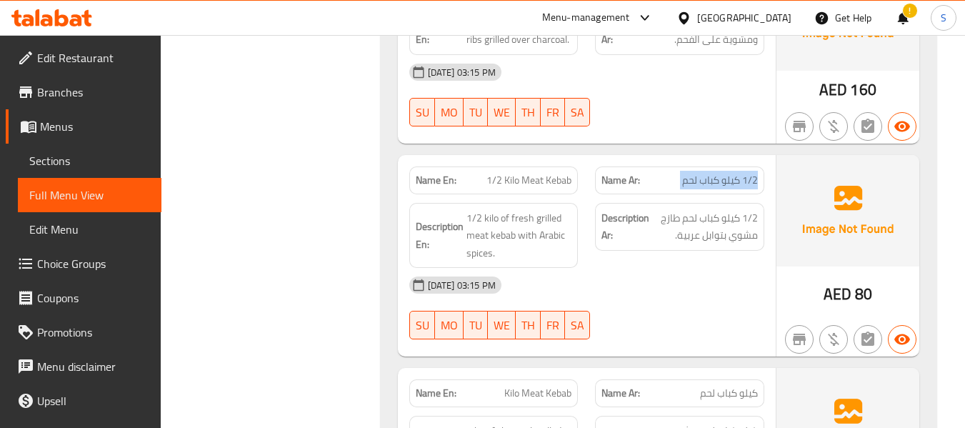
drag, startPoint x: 736, startPoint y: 183, endPoint x: 585, endPoint y: 218, distance: 154.8
click at [730, 183] on span "1/2 كيلو كباب لحم" at bounding box center [720, 180] width 76 height 15
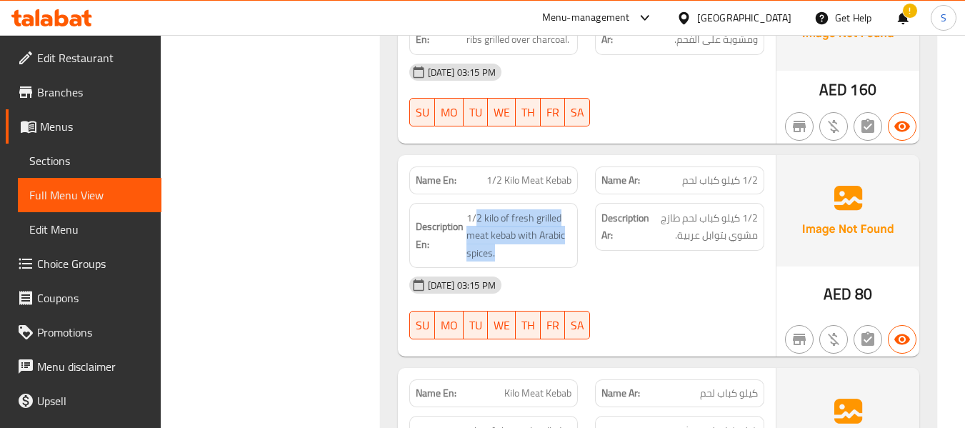
drag, startPoint x: 475, startPoint y: 217, endPoint x: 577, endPoint y: 259, distance: 111.5
click at [575, 264] on div "Description En: 1/2 kilo of fresh grilled meat kebab with Arabic spices." at bounding box center [493, 236] width 169 height 66
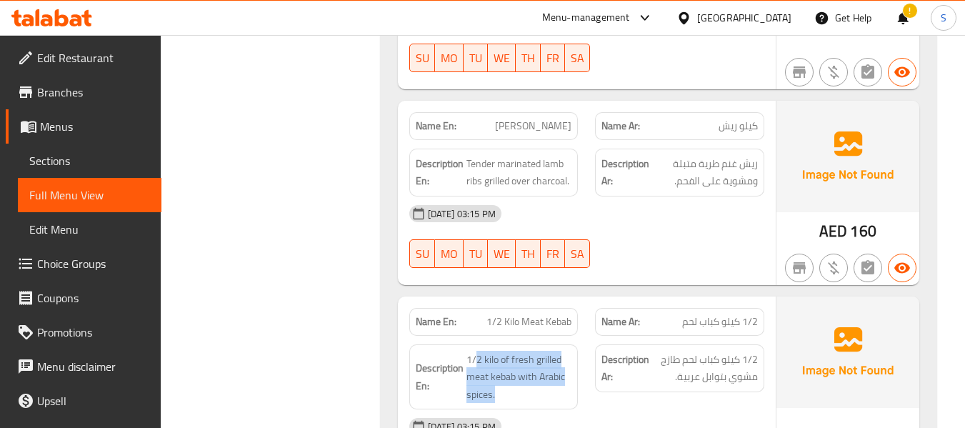
scroll to position [3888, 0]
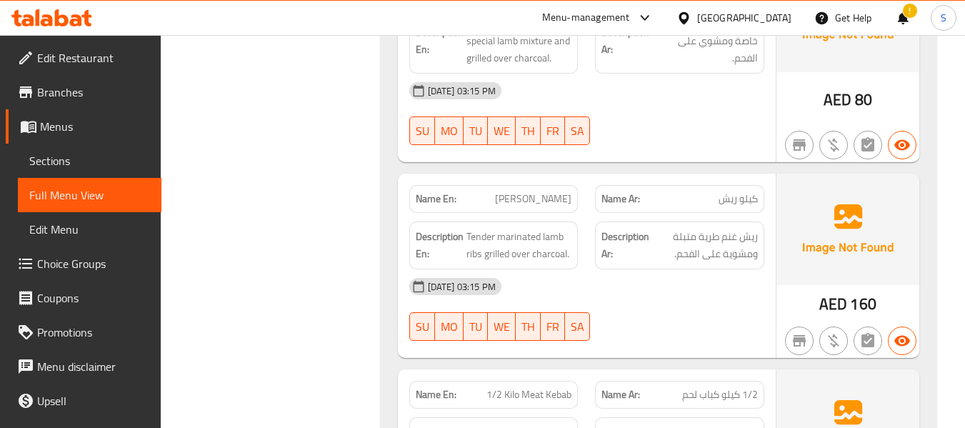
click at [532, 203] on p "Name En: Kilo Ribs" at bounding box center [494, 199] width 157 height 15
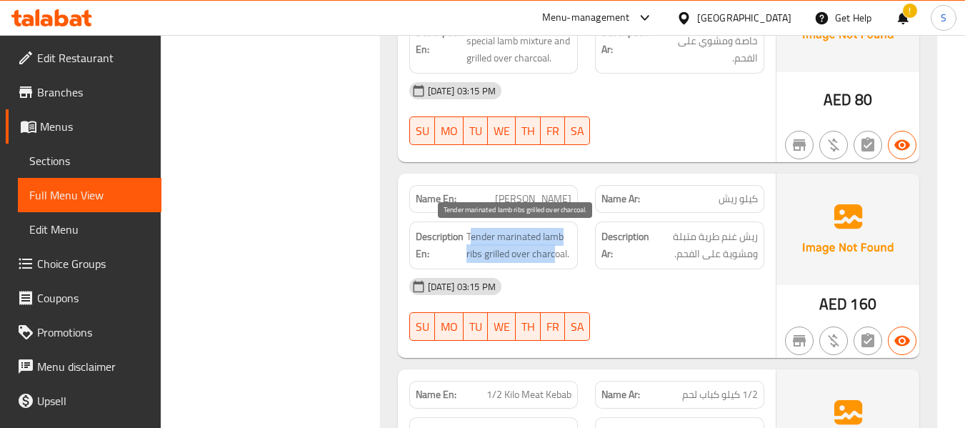
drag, startPoint x: 470, startPoint y: 236, endPoint x: 579, endPoint y: 247, distance: 109.2
click at [555, 251] on span "Tender marinated lamb ribs grilled over charcoal." at bounding box center [520, 245] width 106 height 35
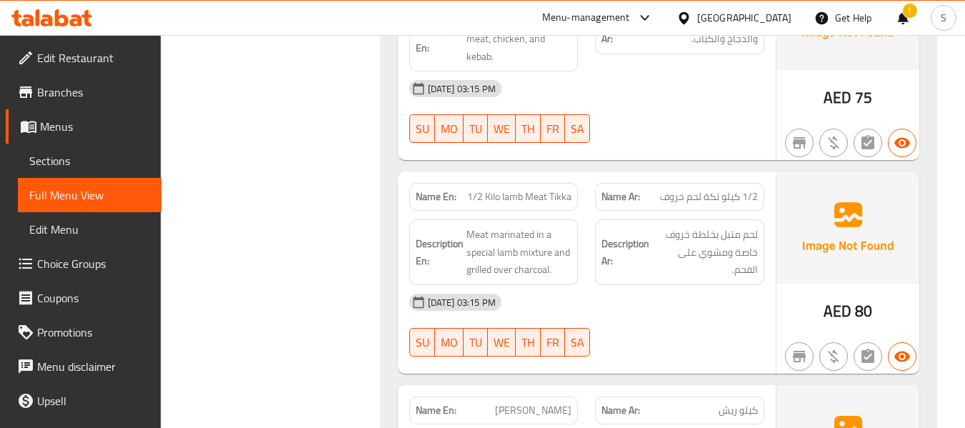
scroll to position [3674, 0]
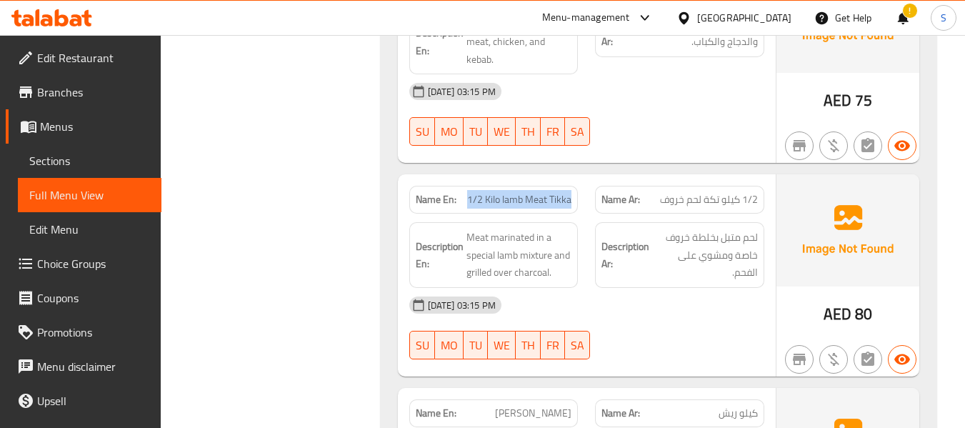
drag, startPoint x: 473, startPoint y: 202, endPoint x: 575, endPoint y: 203, distance: 102.2
click at [575, 203] on div "Name En: 1/2 Kilo lamb Meat Tikka" at bounding box center [493, 200] width 169 height 28
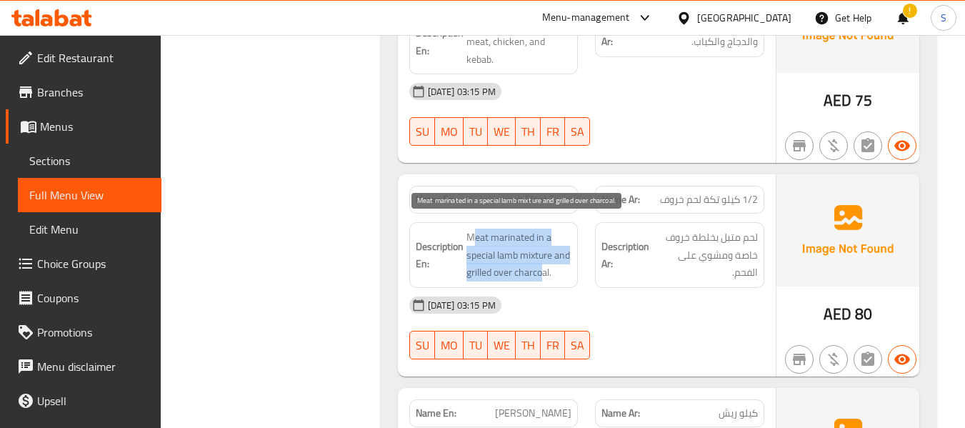
drag, startPoint x: 475, startPoint y: 237, endPoint x: 543, endPoint y: 280, distance: 81.3
click at [543, 280] on span "Meat marinated in a special lamb mixture and grilled over charcoal." at bounding box center [520, 255] width 106 height 53
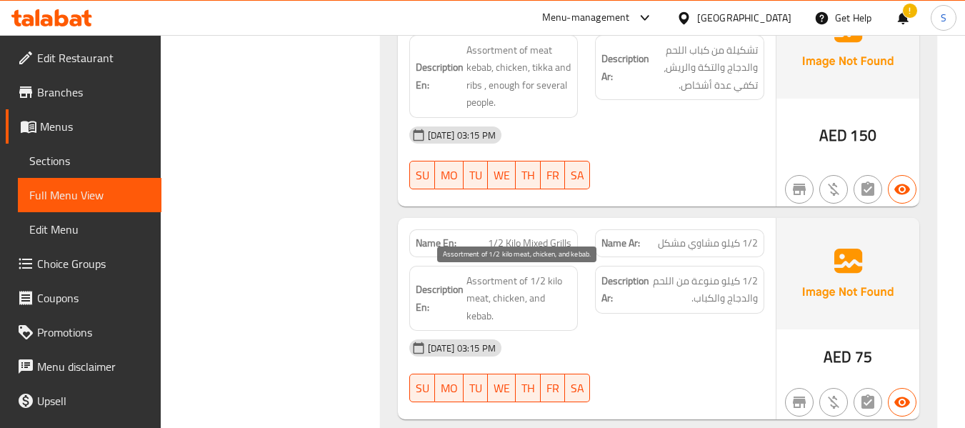
scroll to position [3460, 0]
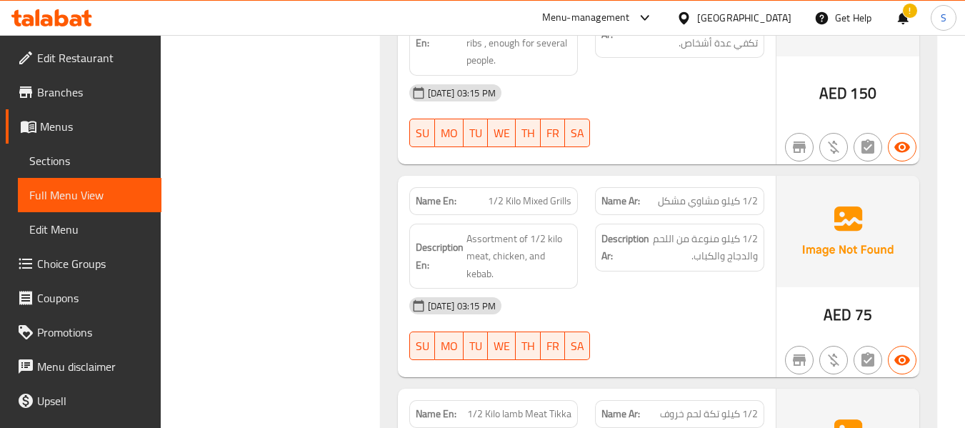
click at [495, 204] on span "1/2 Kilo Mixed Grills" at bounding box center [530, 201] width 84 height 15
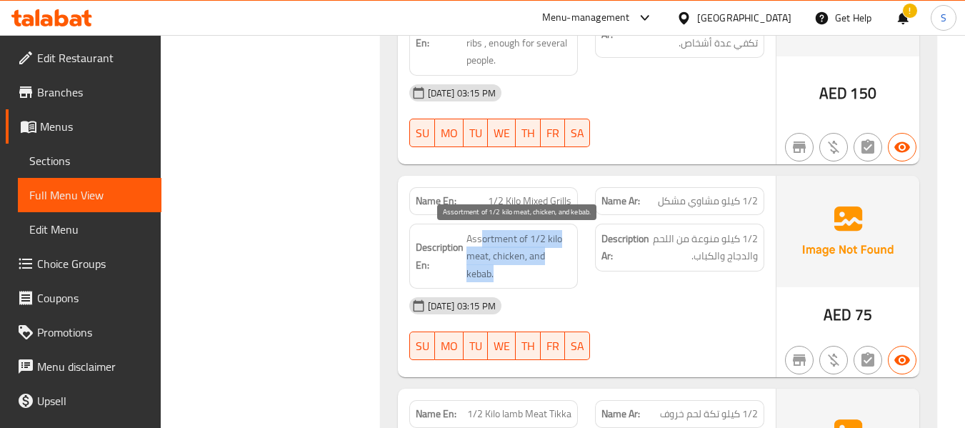
drag, startPoint x: 482, startPoint y: 242, endPoint x: 542, endPoint y: 271, distance: 66.8
click at [541, 271] on span "Assortment of 1/2 kilo meat, chicken, and kebab." at bounding box center [520, 256] width 106 height 53
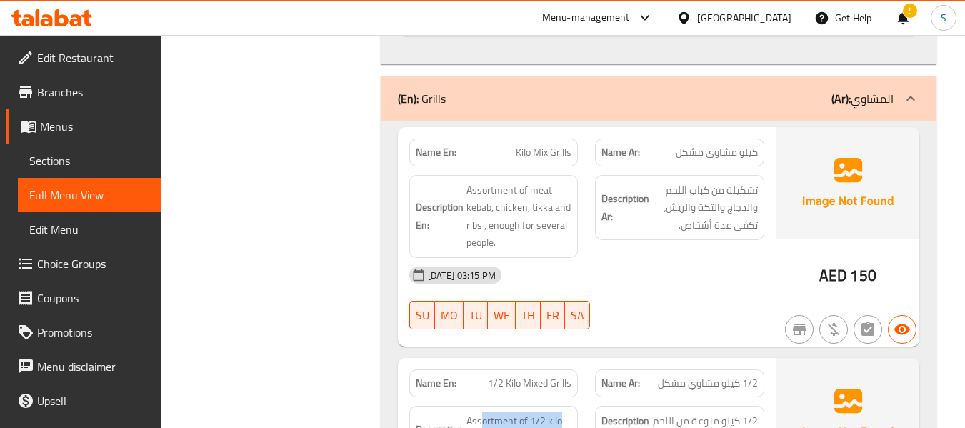
scroll to position [3245, 0]
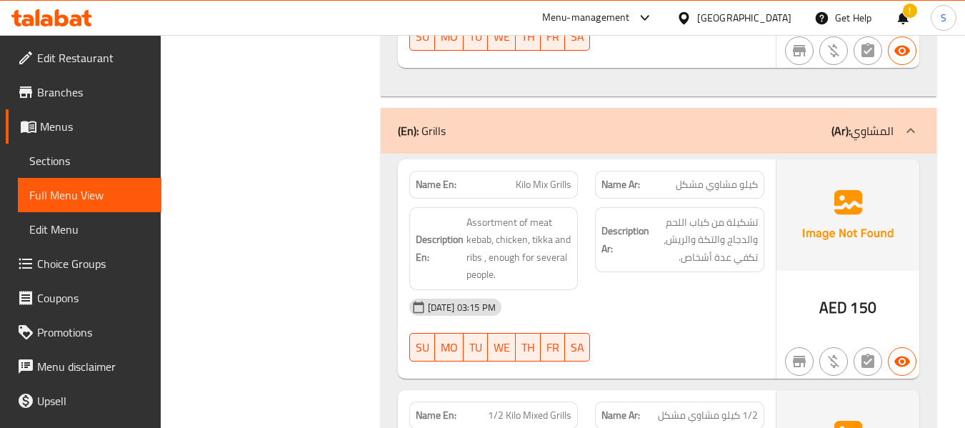
click at [520, 168] on div "Name En: Kilo Mix Grills" at bounding box center [494, 184] width 187 height 45
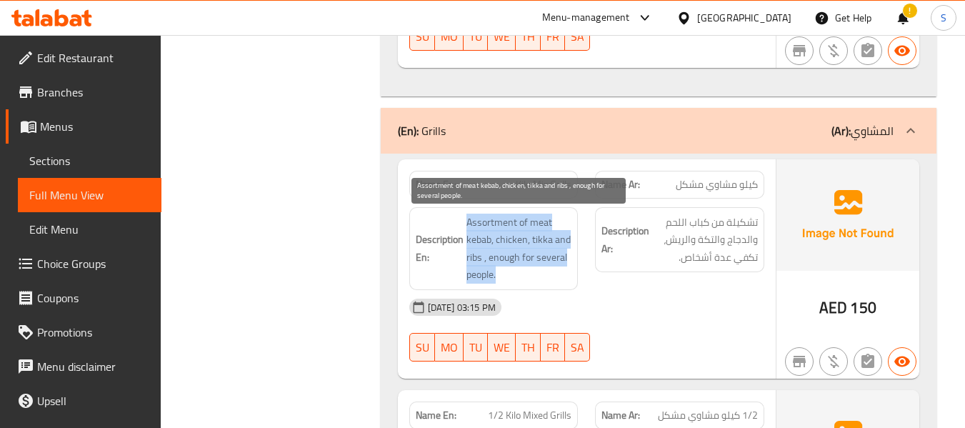
drag, startPoint x: 466, startPoint y: 227, endPoint x: 570, endPoint y: 286, distance: 119.7
click at [570, 286] on div "Description En: Assortment of meat kebab, chicken, tikka and ribs , enough for …" at bounding box center [493, 248] width 169 height 83
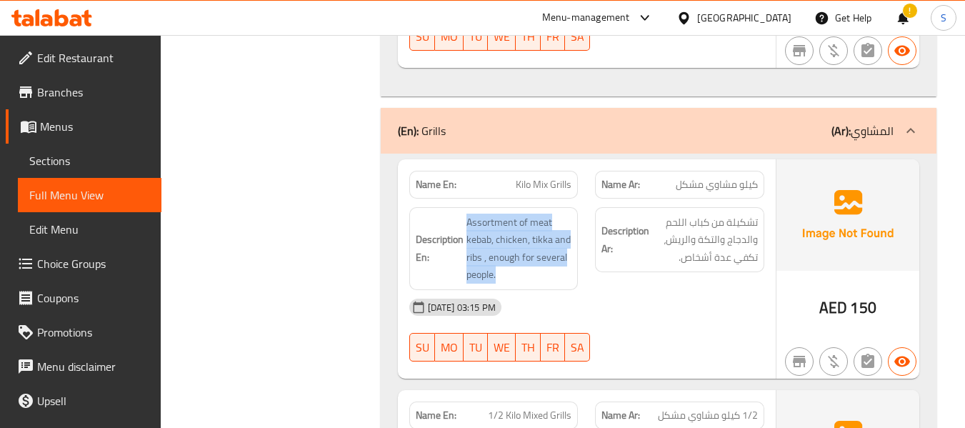
click at [582, 119] on div "(En): Grills (Ar): المشاوي" at bounding box center [659, 131] width 556 height 46
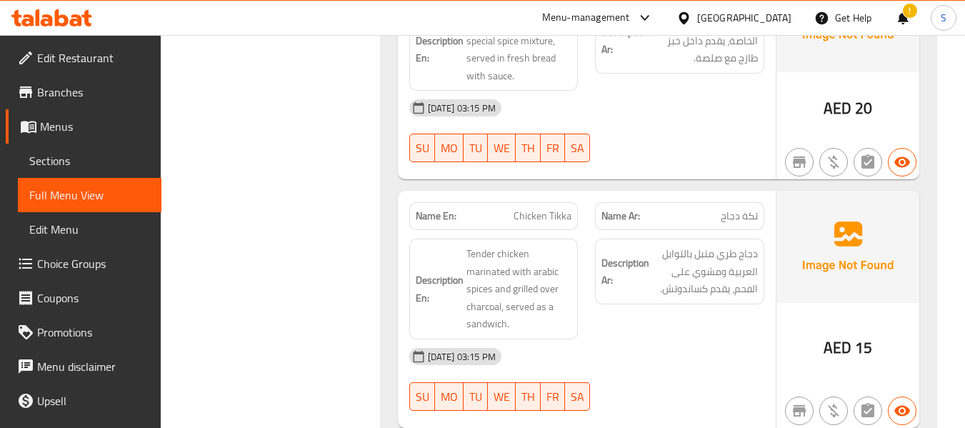
scroll to position [2879, 0]
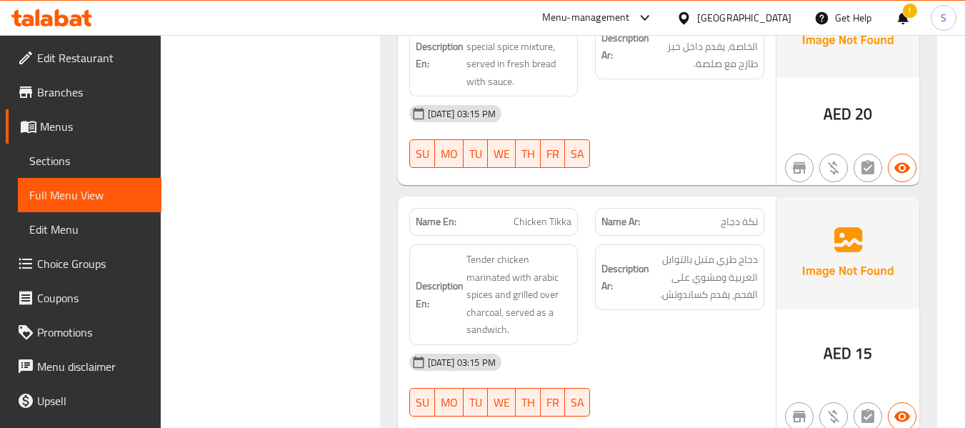
click at [508, 216] on p "Name En: Chicken Tikka" at bounding box center [494, 221] width 157 height 15
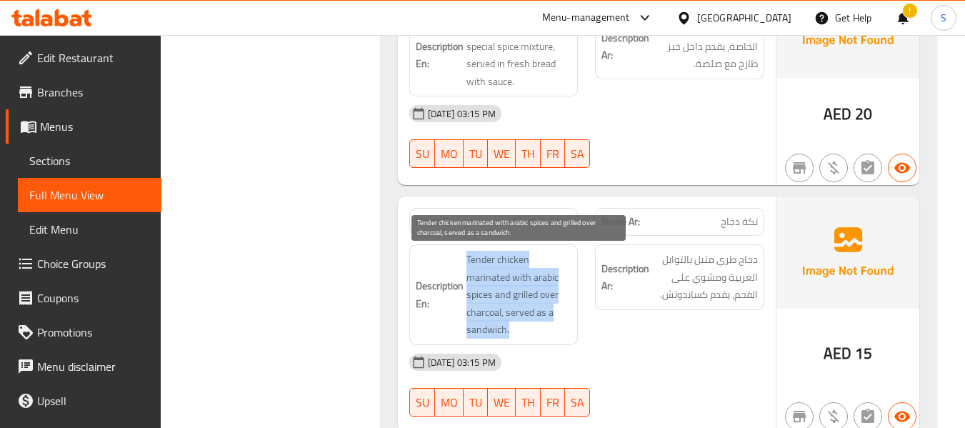
drag, startPoint x: 480, startPoint y: 258, endPoint x: 555, endPoint y: 322, distance: 98.4
click at [550, 323] on span "Tender chicken marinated with arabic spices and grilled over charcoal, served a…" at bounding box center [520, 295] width 106 height 88
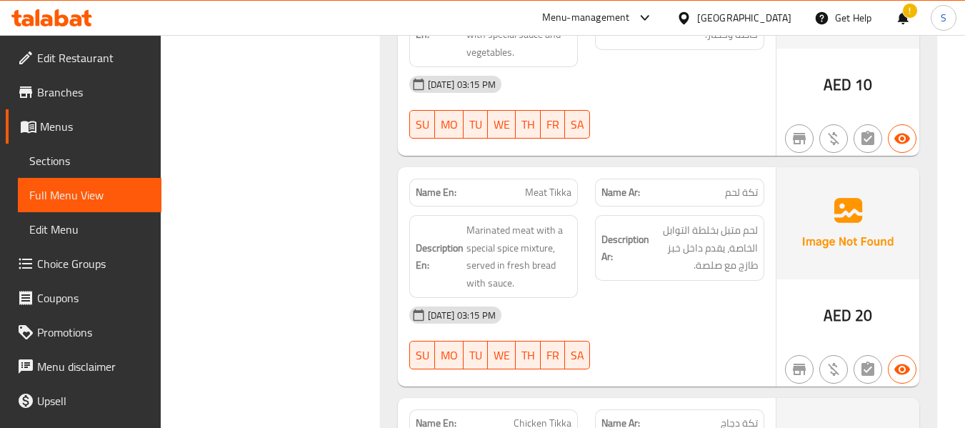
scroll to position [2665, 0]
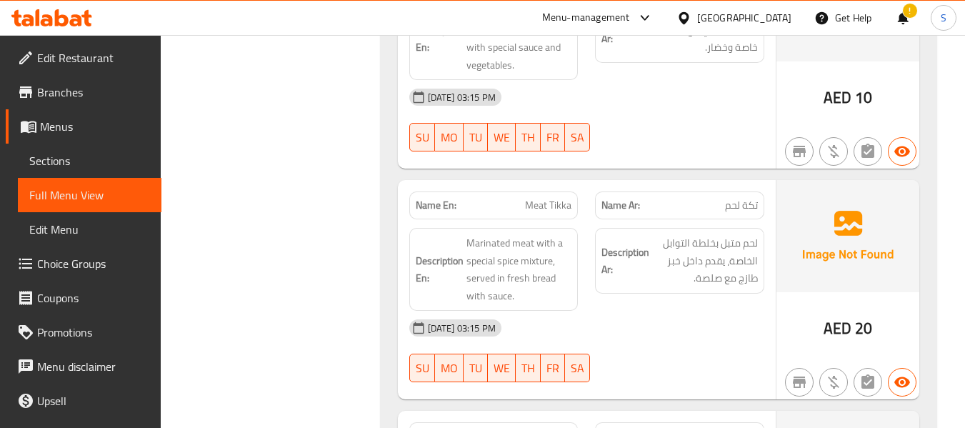
click at [535, 202] on span "Meat Tikka" at bounding box center [548, 205] width 46 height 15
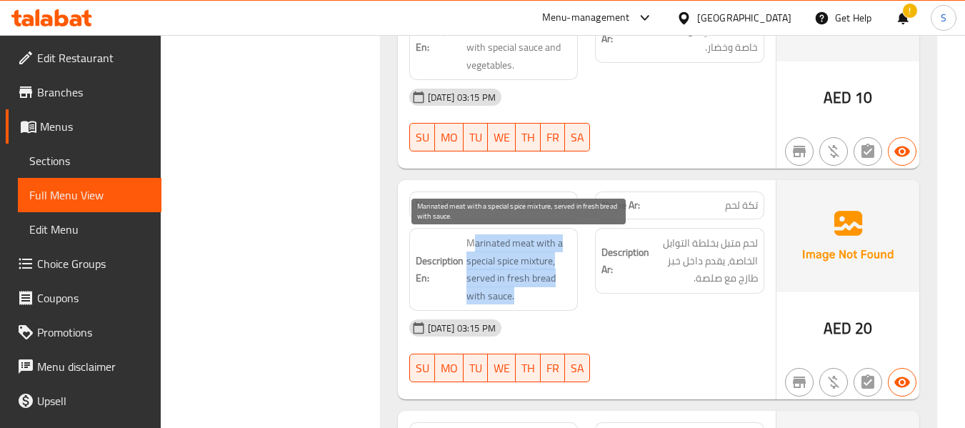
drag, startPoint x: 474, startPoint y: 234, endPoint x: 660, endPoint y: 257, distance: 187.2
click at [556, 288] on span "Marinated meat with a special spice mixture, served in fresh bread with sauce." at bounding box center [520, 269] width 106 height 70
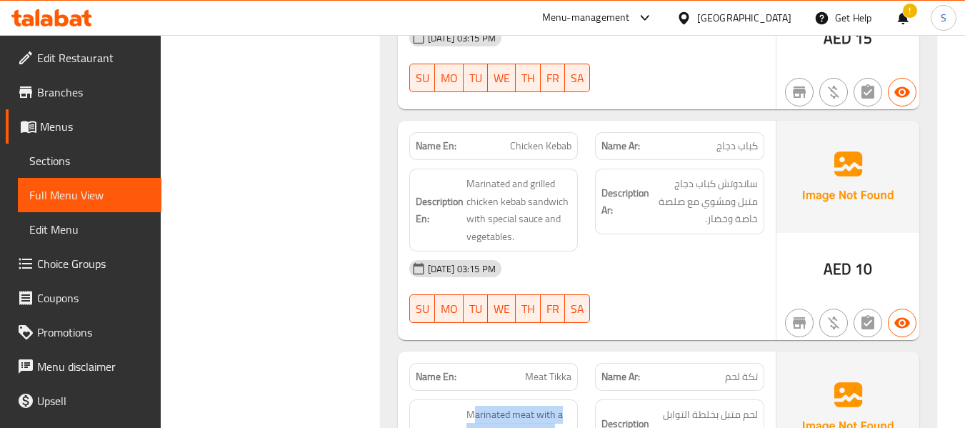
scroll to position [2451, 0]
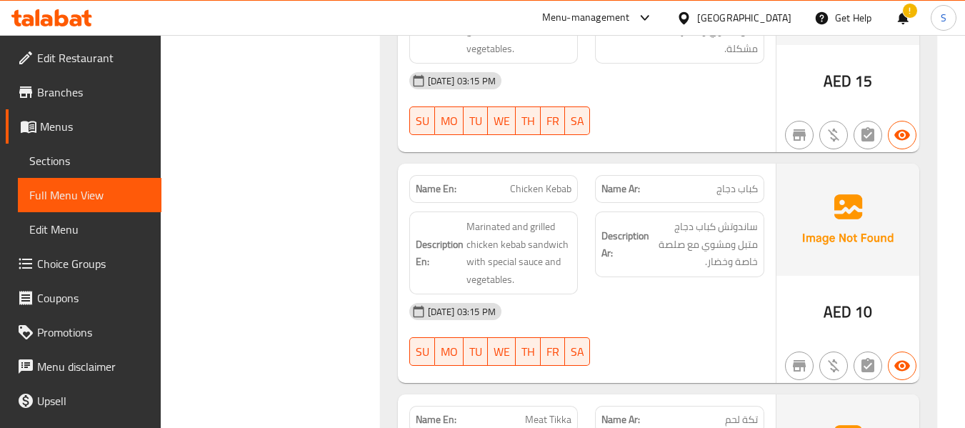
click at [522, 182] on span "Chicken Kebab" at bounding box center [540, 189] width 61 height 15
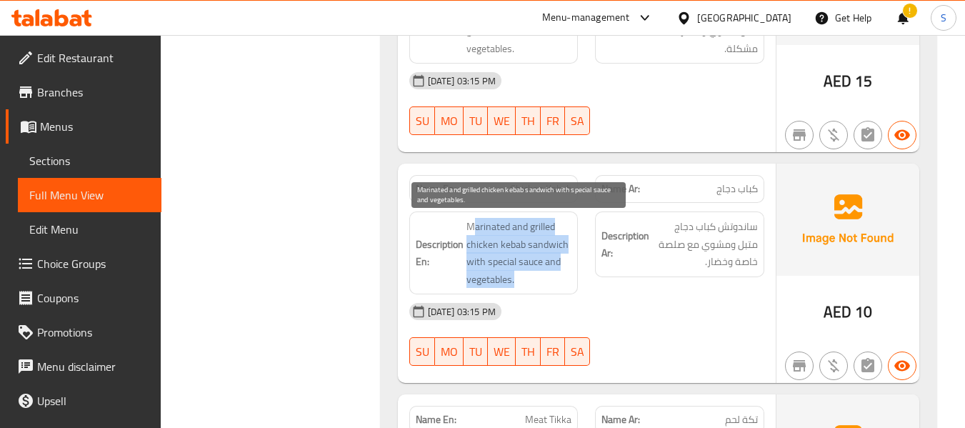
drag, startPoint x: 472, startPoint y: 225, endPoint x: 562, endPoint y: 281, distance: 105.9
click at [560, 284] on span "Marinated and grilled chicken kebab sandwich with special sauce and vegetables." at bounding box center [520, 253] width 106 height 70
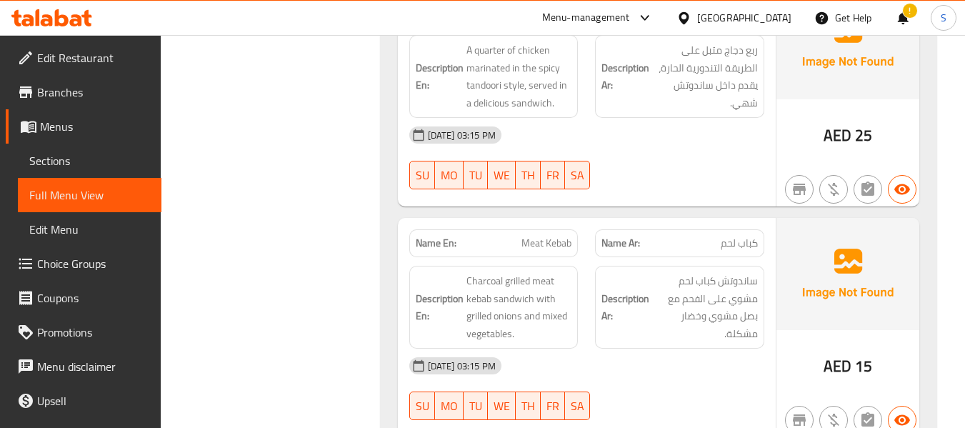
scroll to position [2165, 0]
click at [536, 230] on div "Name En: Meat Kebab" at bounding box center [493, 244] width 169 height 28
click at [536, 234] on div "Name En: Meat Kebab" at bounding box center [493, 244] width 169 height 28
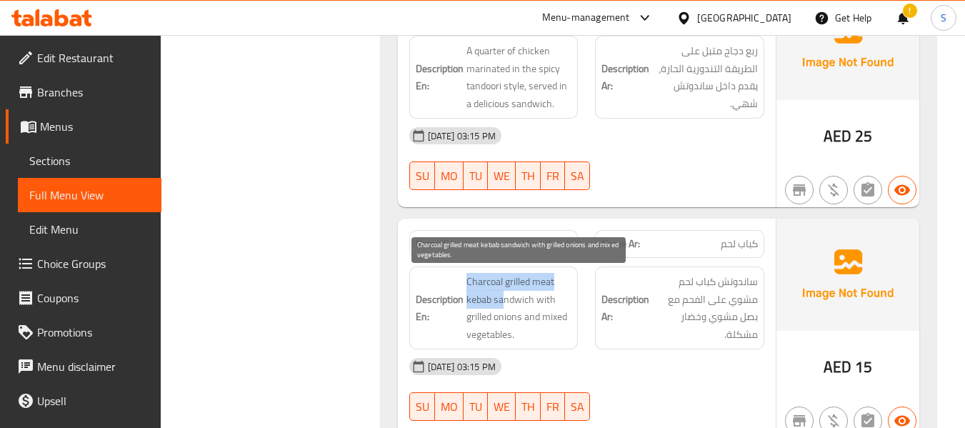
drag, startPoint x: 468, startPoint y: 273, endPoint x: 503, endPoint y: 300, distance: 44.3
click at [503, 300] on span "Charcoal grilled meat kebab sandwich with grilled onions and mixed vegetables." at bounding box center [520, 308] width 106 height 70
click at [525, 314] on span "Charcoal grilled meat kebab sandwich with grilled onions and mixed vegetables." at bounding box center [520, 308] width 106 height 70
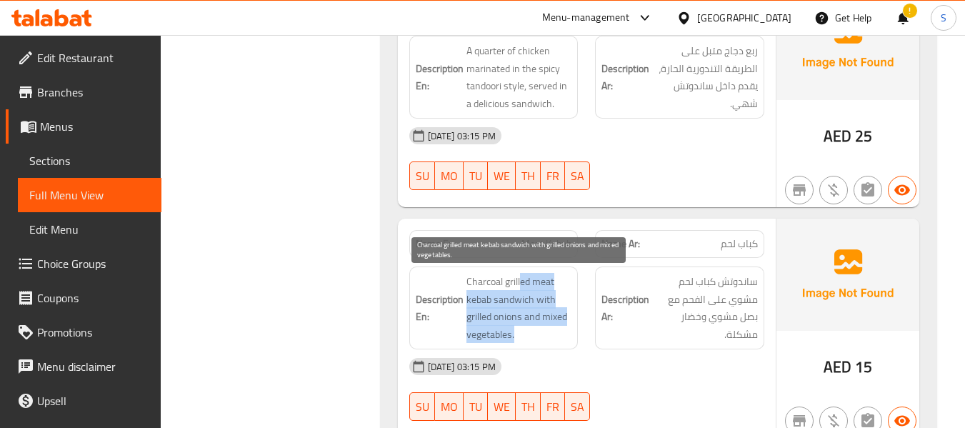
drag, startPoint x: 521, startPoint y: 291, endPoint x: 544, endPoint y: 331, distance: 46.1
click at [540, 339] on span "Charcoal grilled meat kebab sandwich with grilled onions and mixed vegetables." at bounding box center [520, 308] width 106 height 70
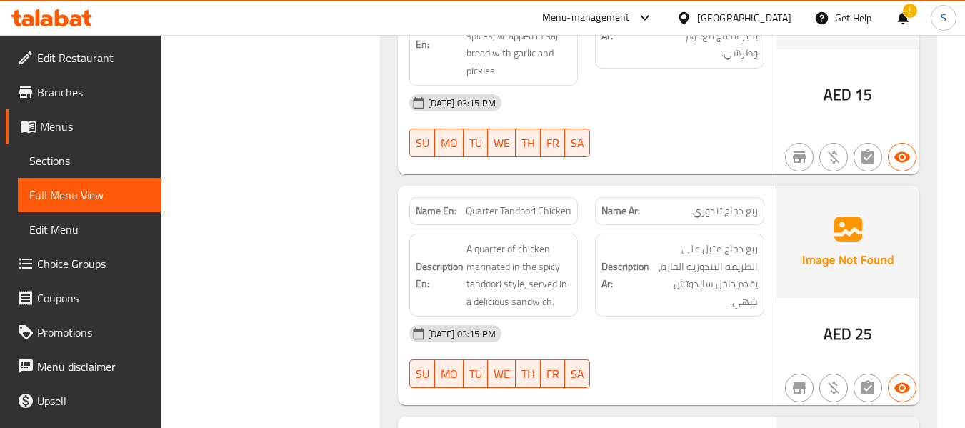
scroll to position [1950, 0]
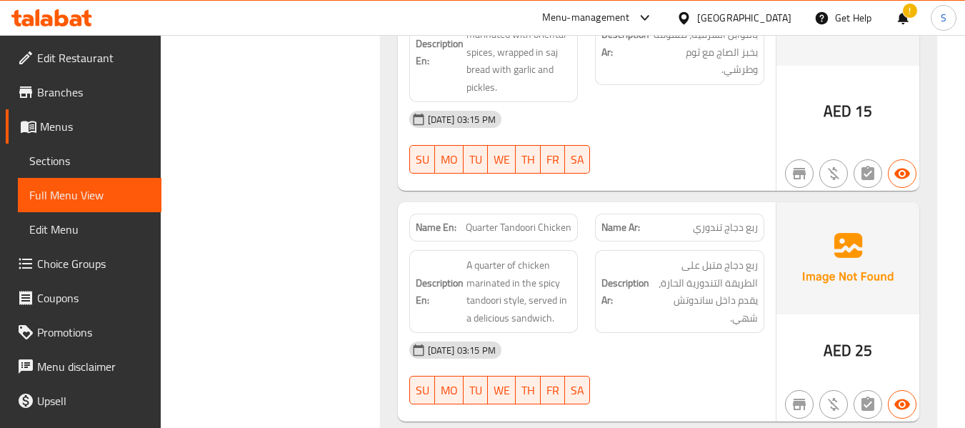
click at [504, 220] on span "Quarter Tandoori Chicken" at bounding box center [519, 227] width 106 height 15
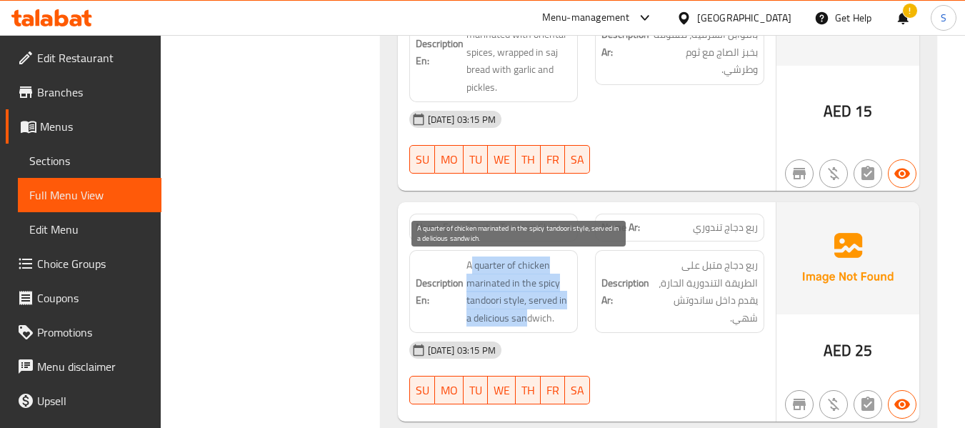
drag, startPoint x: 472, startPoint y: 254, endPoint x: 545, endPoint y: 314, distance: 94.9
click at [545, 314] on div "Description En: A quarter of chicken marinated in the spicy tandoori style, ser…" at bounding box center [493, 291] width 169 height 83
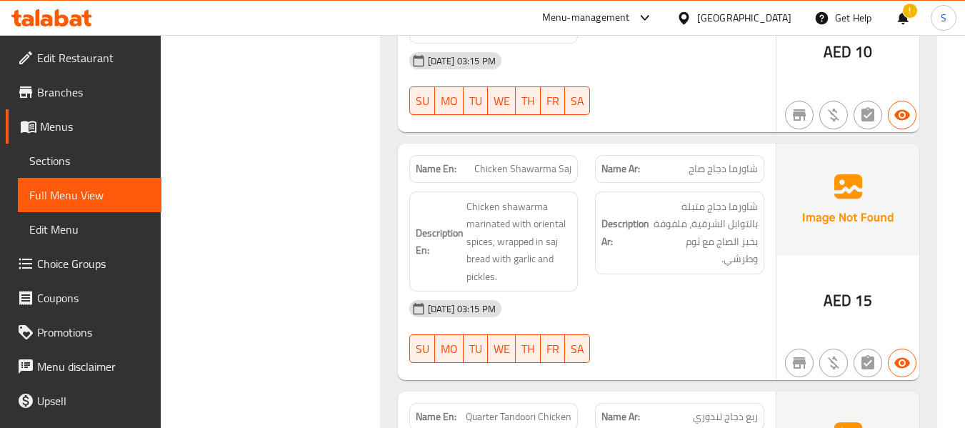
scroll to position [1736, 0]
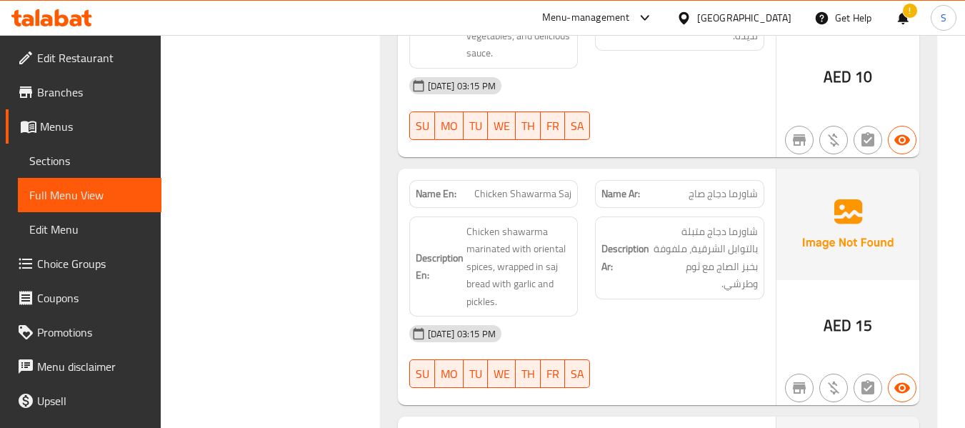
click at [478, 172] on div "Name En: Chicken Shawarma Saj" at bounding box center [494, 194] width 187 height 45
drag, startPoint x: 490, startPoint y: 234, endPoint x: 565, endPoint y: 315, distance: 110.7
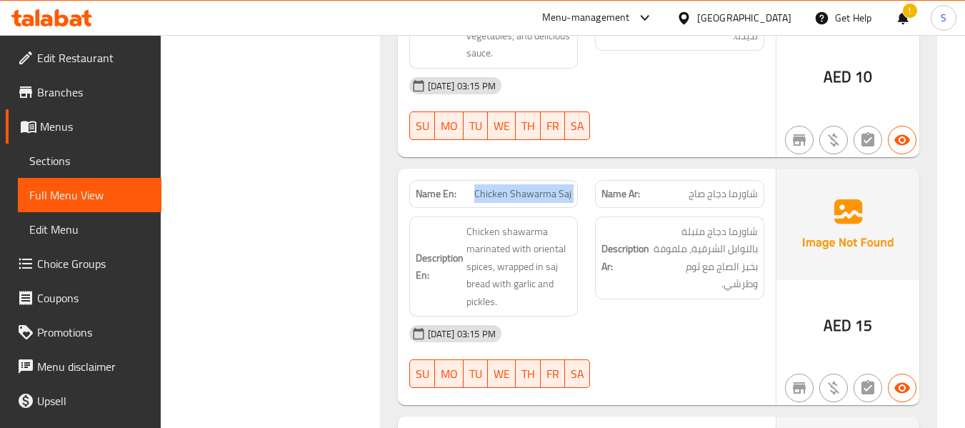
click at [559, 318] on div "Name En: Chicken Shawarma Saj Name Ar: شاورما دجاج صاج Description En: Chicken …" at bounding box center [587, 287] width 378 height 237
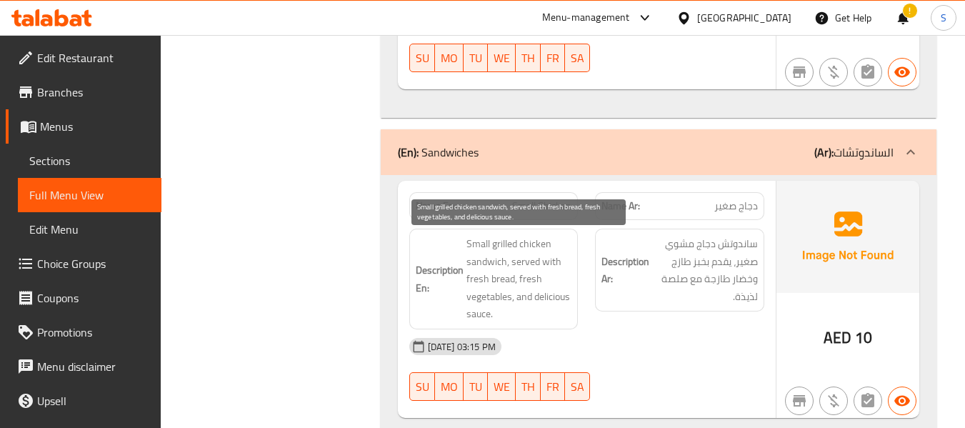
scroll to position [1450, 0]
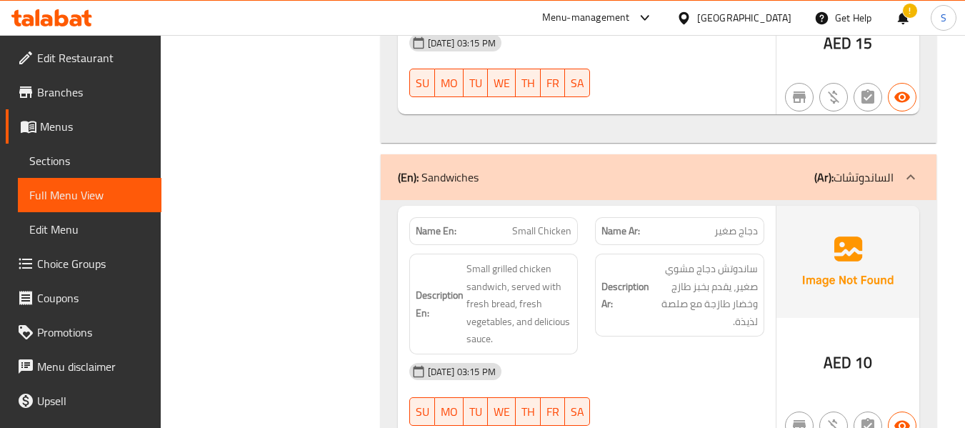
click at [513, 218] on div "Name En: Small Chicken" at bounding box center [493, 231] width 169 height 28
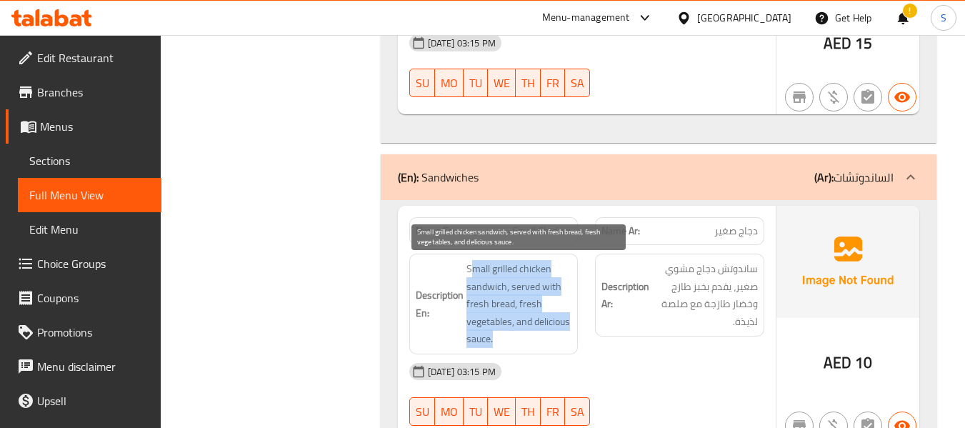
drag, startPoint x: 471, startPoint y: 259, endPoint x: 557, endPoint y: 341, distance: 118.3
click at [557, 341] on div "Description En: Small grilled chicken sandwich, served with fresh bread, fresh …" at bounding box center [493, 304] width 169 height 101
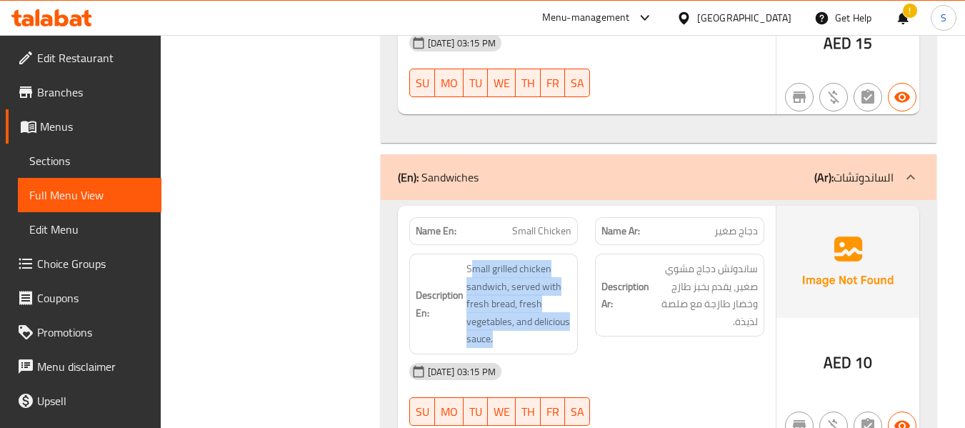
click at [577, 189] on div "(En): Sandwiches (Ar): الساندوتشات" at bounding box center [659, 177] width 556 height 46
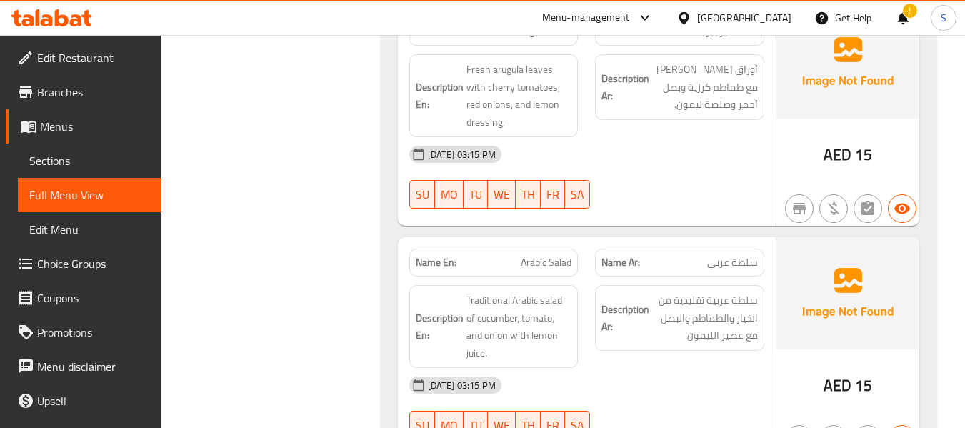
scroll to position [1093, 0]
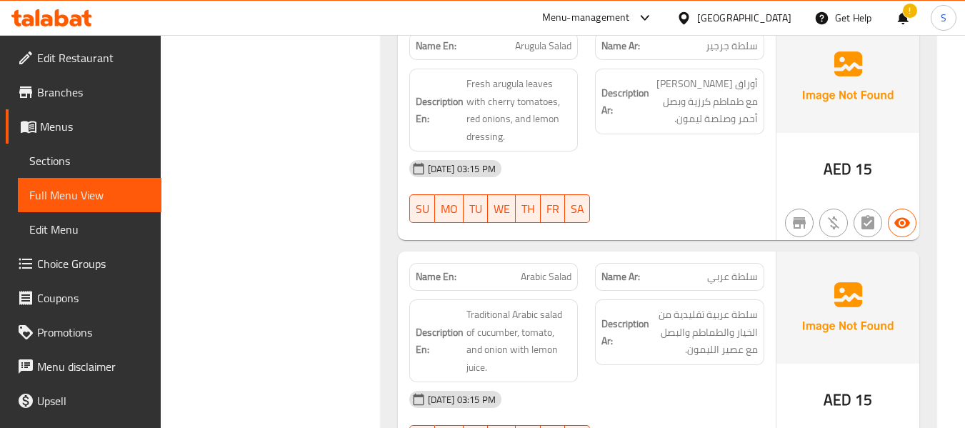
click at [531, 269] on span "Arabic Salad" at bounding box center [546, 276] width 51 height 15
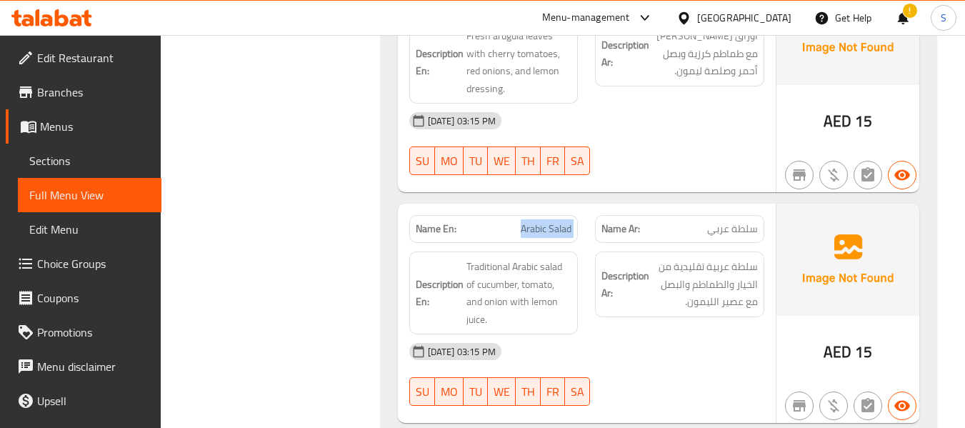
scroll to position [1165, 0]
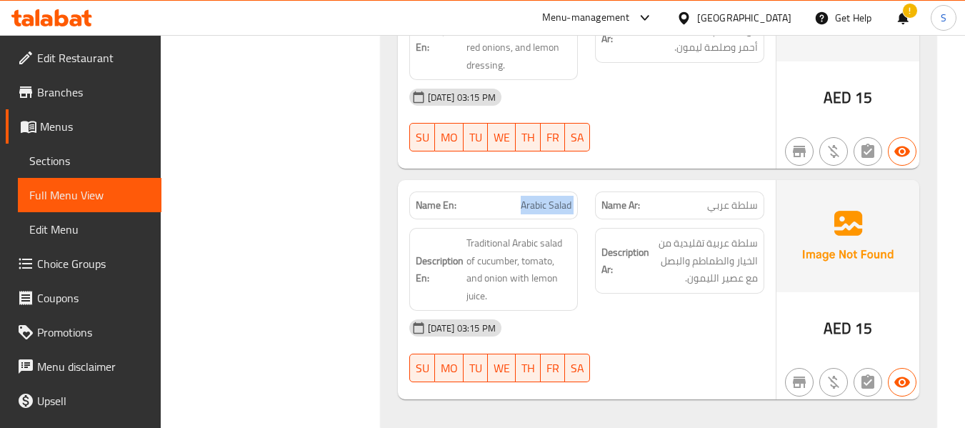
drag, startPoint x: 465, startPoint y: 243, endPoint x: 567, endPoint y: 319, distance: 127.6
click at [565, 321] on div "Name En: Arabic Salad Name Ar: سلطة عربي Description En: Traditional Arabic sal…" at bounding box center [587, 289] width 378 height 219
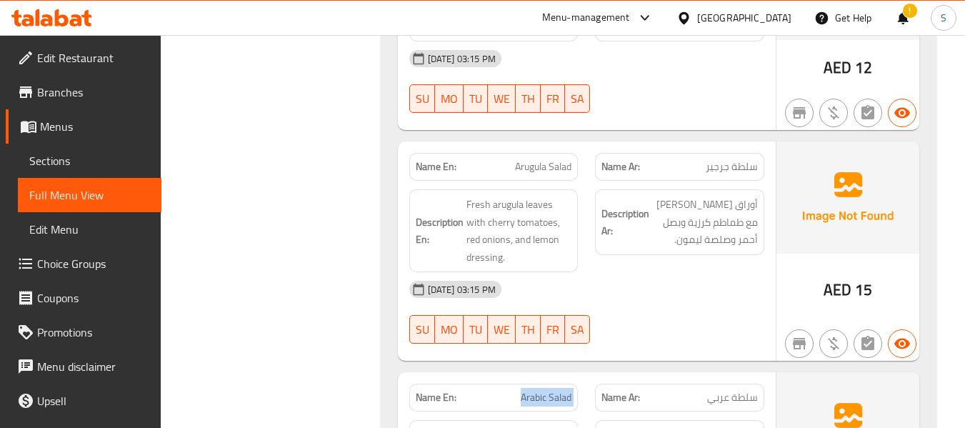
scroll to position [950, 0]
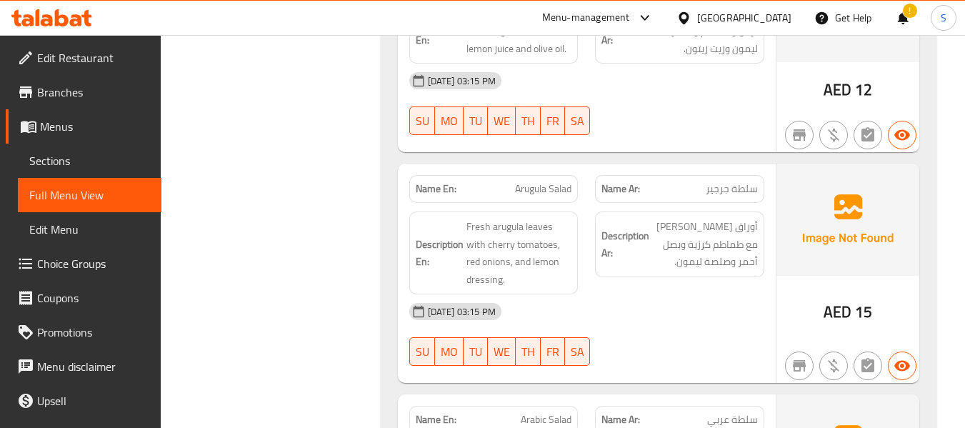
click at [520, 182] on span "Arugula Salad" at bounding box center [543, 189] width 56 height 15
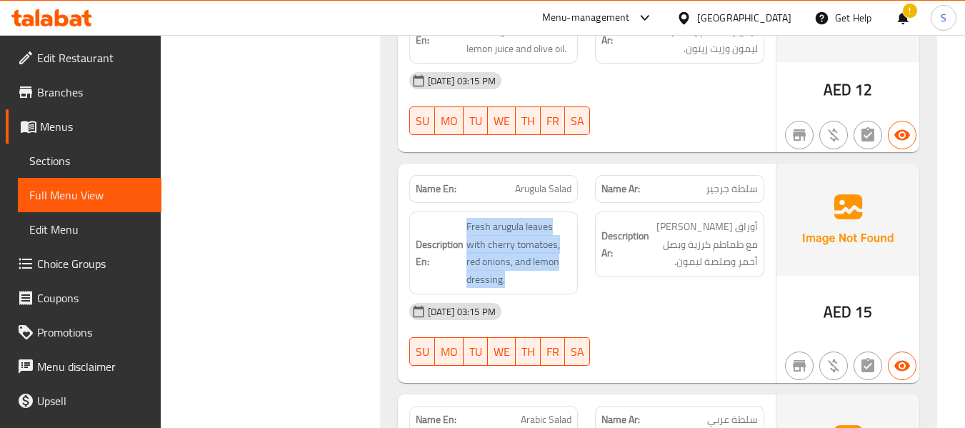
drag, startPoint x: 460, startPoint y: 223, endPoint x: 580, endPoint y: 279, distance: 131.7
click at [567, 289] on div "Description En: Fresh arugula leaves with cherry tomatoes, red onions, and lemo…" at bounding box center [493, 253] width 169 height 83
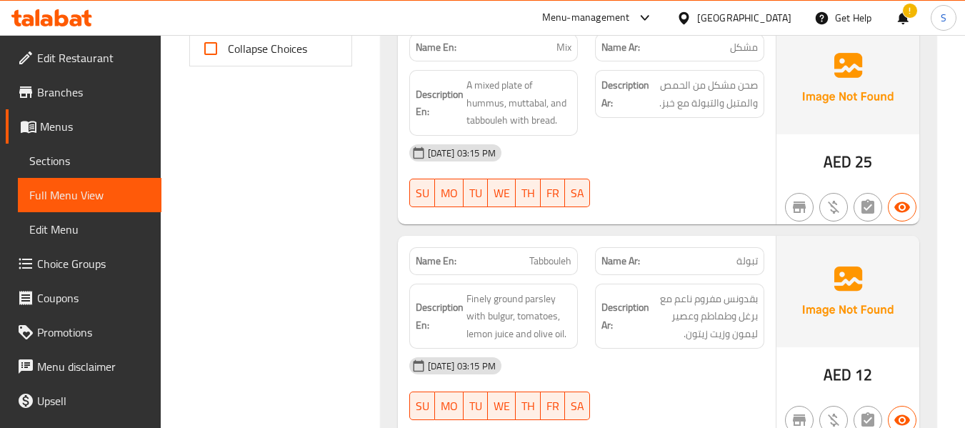
scroll to position [665, 0]
click at [519, 266] on p "Name En: Tabbouleh" at bounding box center [494, 261] width 157 height 15
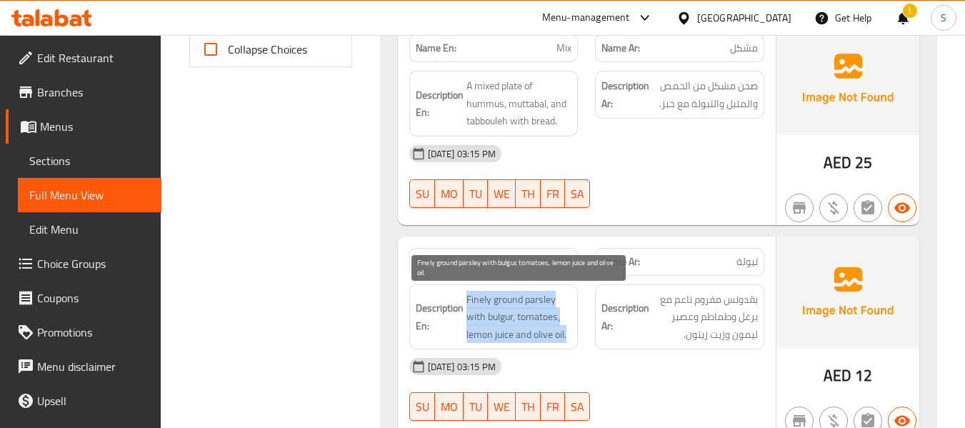
drag, startPoint x: 467, startPoint y: 297, endPoint x: 596, endPoint y: 335, distance: 134.3
click at [585, 339] on div "Description En: Finely ground parsley with bulgur, tomatoes, lemon juice and ol…" at bounding box center [494, 317] width 187 height 83
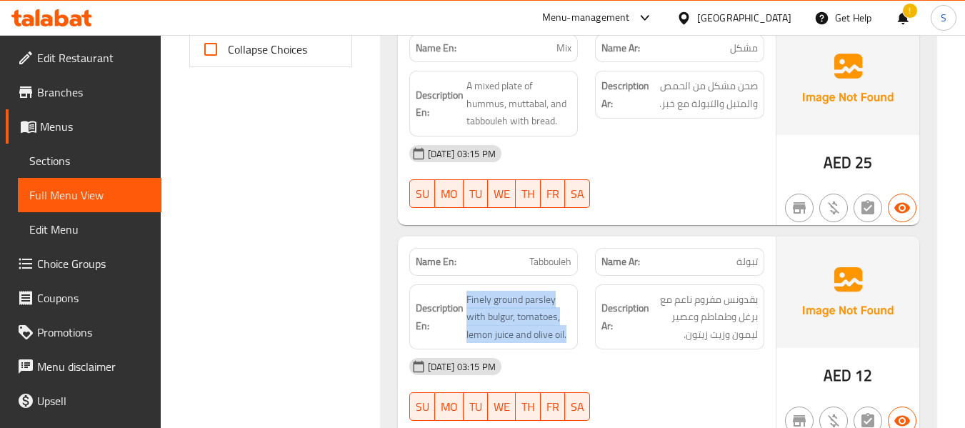
scroll to position [522, 0]
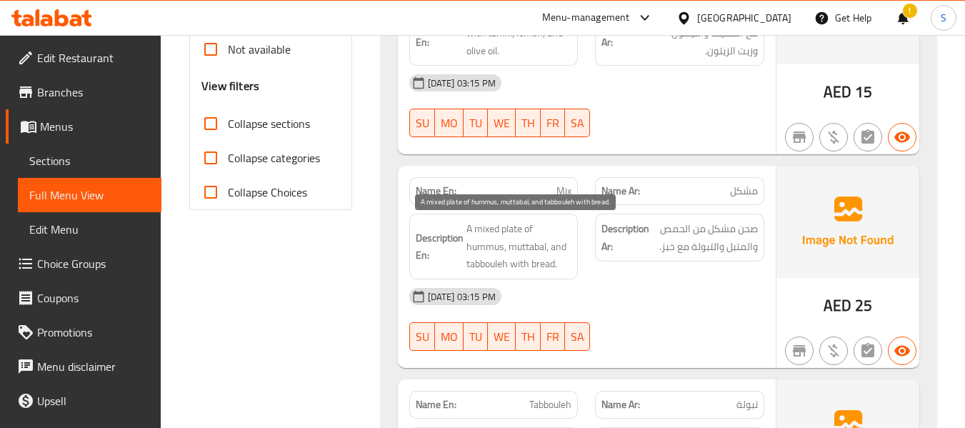
click at [542, 188] on p "Name En: Mix" at bounding box center [494, 191] width 157 height 15
drag, startPoint x: 469, startPoint y: 216, endPoint x: 550, endPoint y: 264, distance: 94.5
click at [547, 264] on div "Description En: A mixed plate of hummus, muttabal, and tabbouleh with bread." at bounding box center [493, 247] width 169 height 66
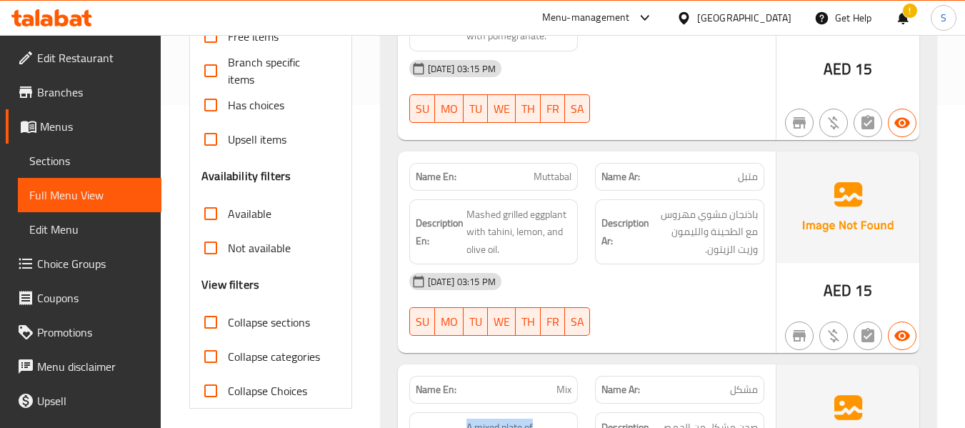
scroll to position [236, 0]
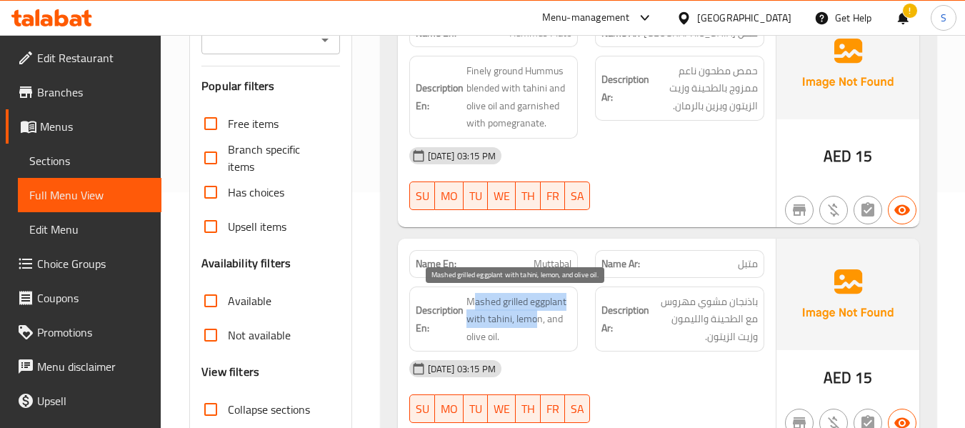
drag, startPoint x: 471, startPoint y: 302, endPoint x: 550, endPoint y: 307, distance: 79.4
click at [535, 322] on span "Mashed grilled eggplant with tahini, lemon, and olive oil." at bounding box center [520, 319] width 106 height 53
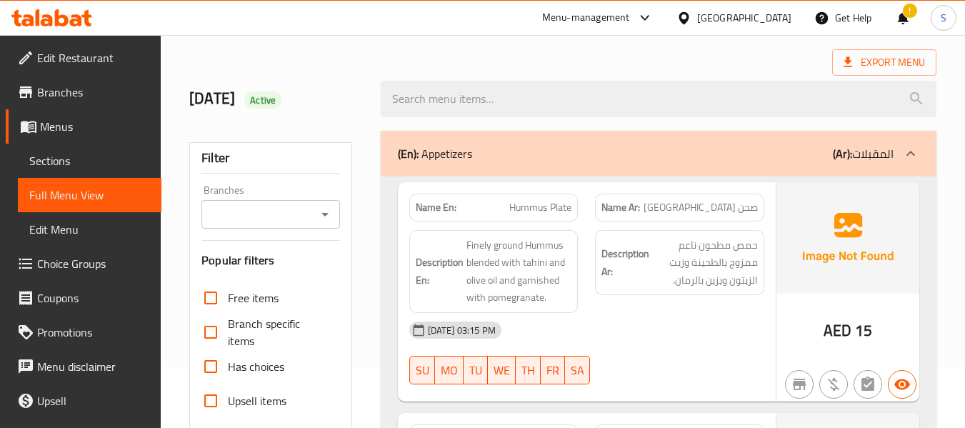
scroll to position [93, 0]
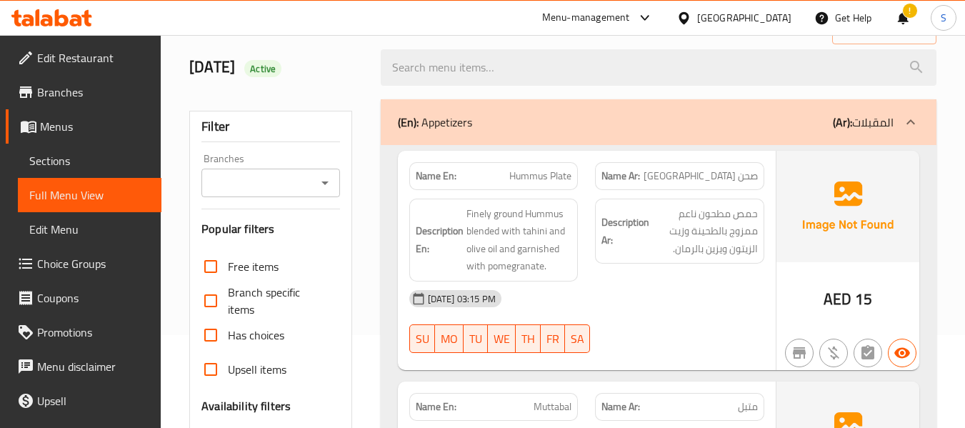
click at [753, 25] on div "United Arab Emirates" at bounding box center [745, 18] width 94 height 16
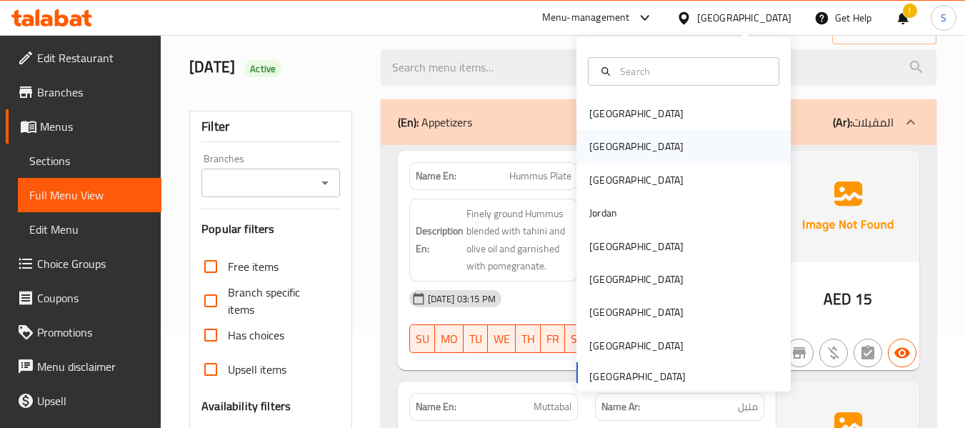
click at [619, 147] on div "[GEOGRAPHIC_DATA]" at bounding box center [684, 146] width 214 height 33
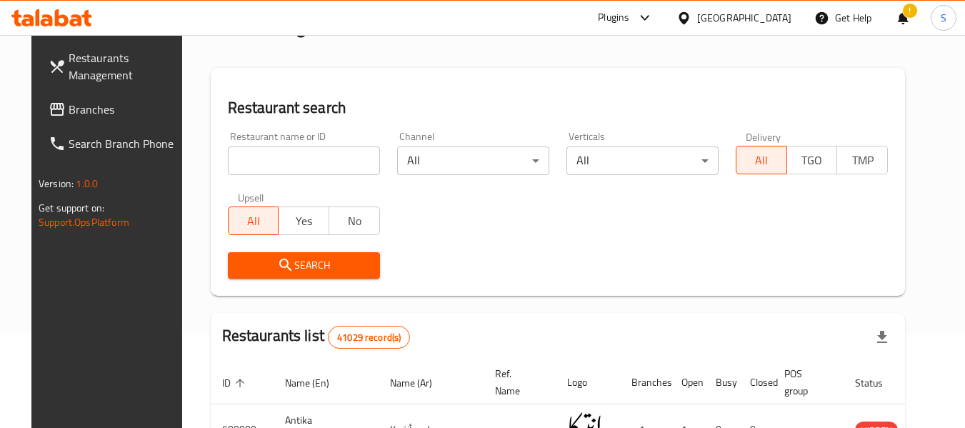
click at [69, 107] on span "Branches" at bounding box center [125, 109] width 113 height 17
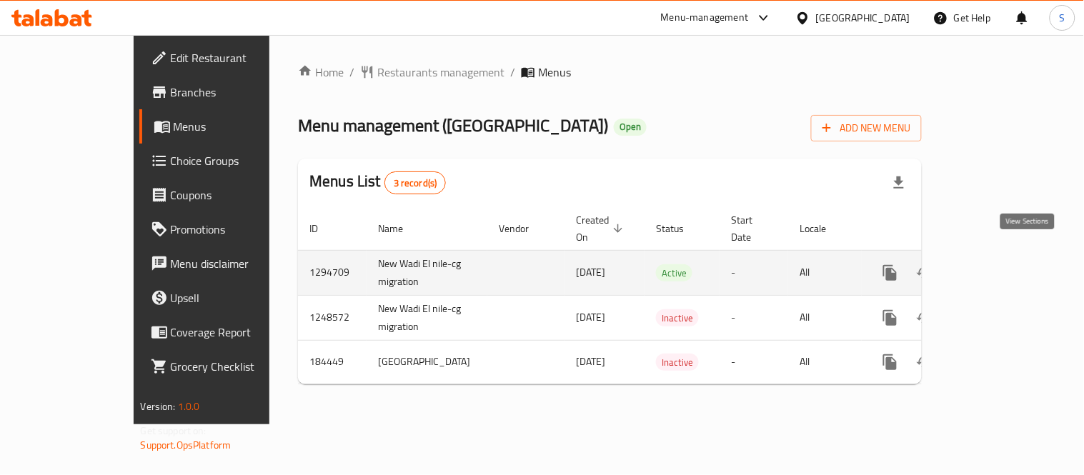
click at [1002, 264] on icon "enhanced table" at bounding box center [993, 272] width 17 height 17
